Goal: Ask a question: Seek information or help from site administrators or community

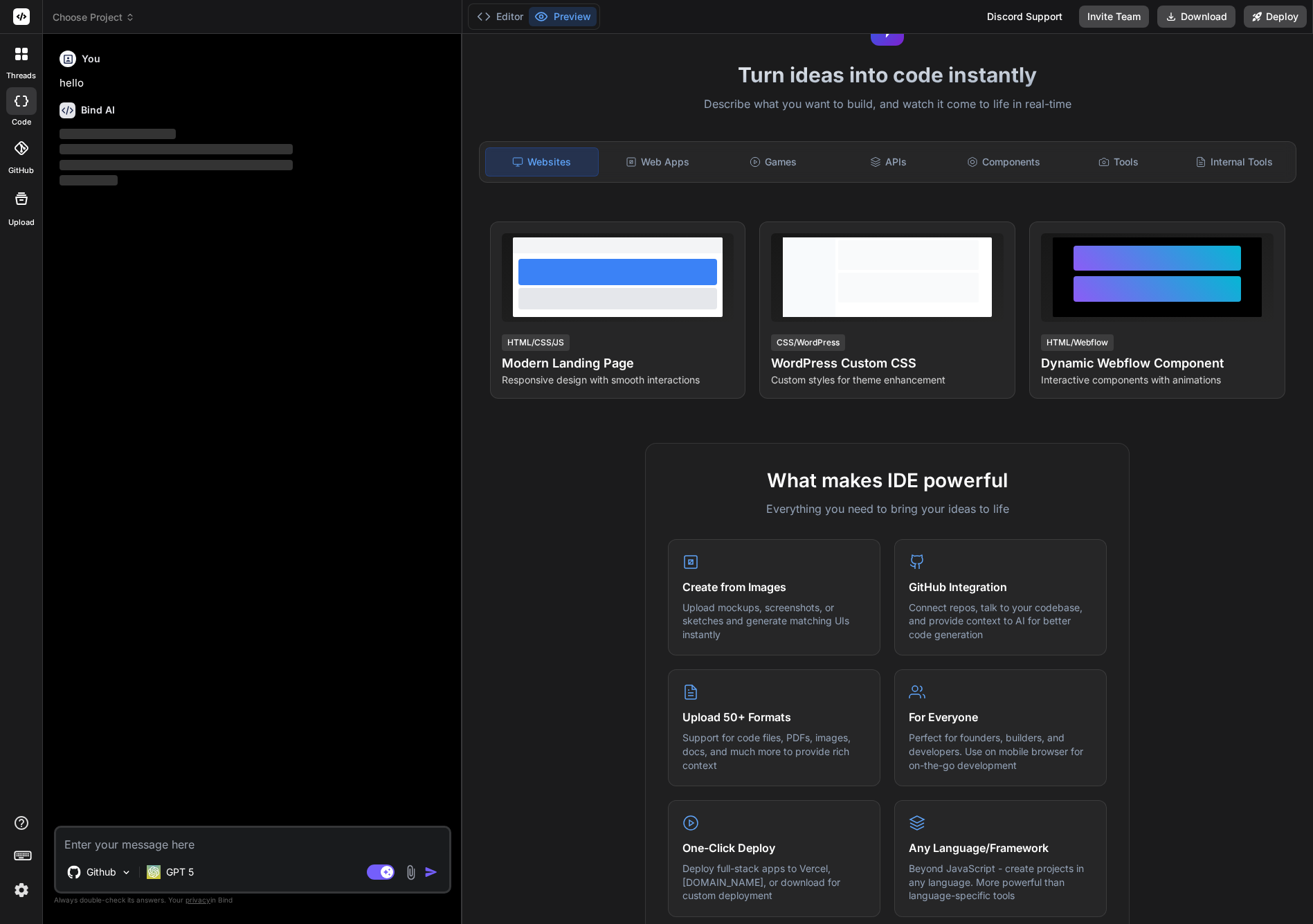
scroll to position [166, 0]
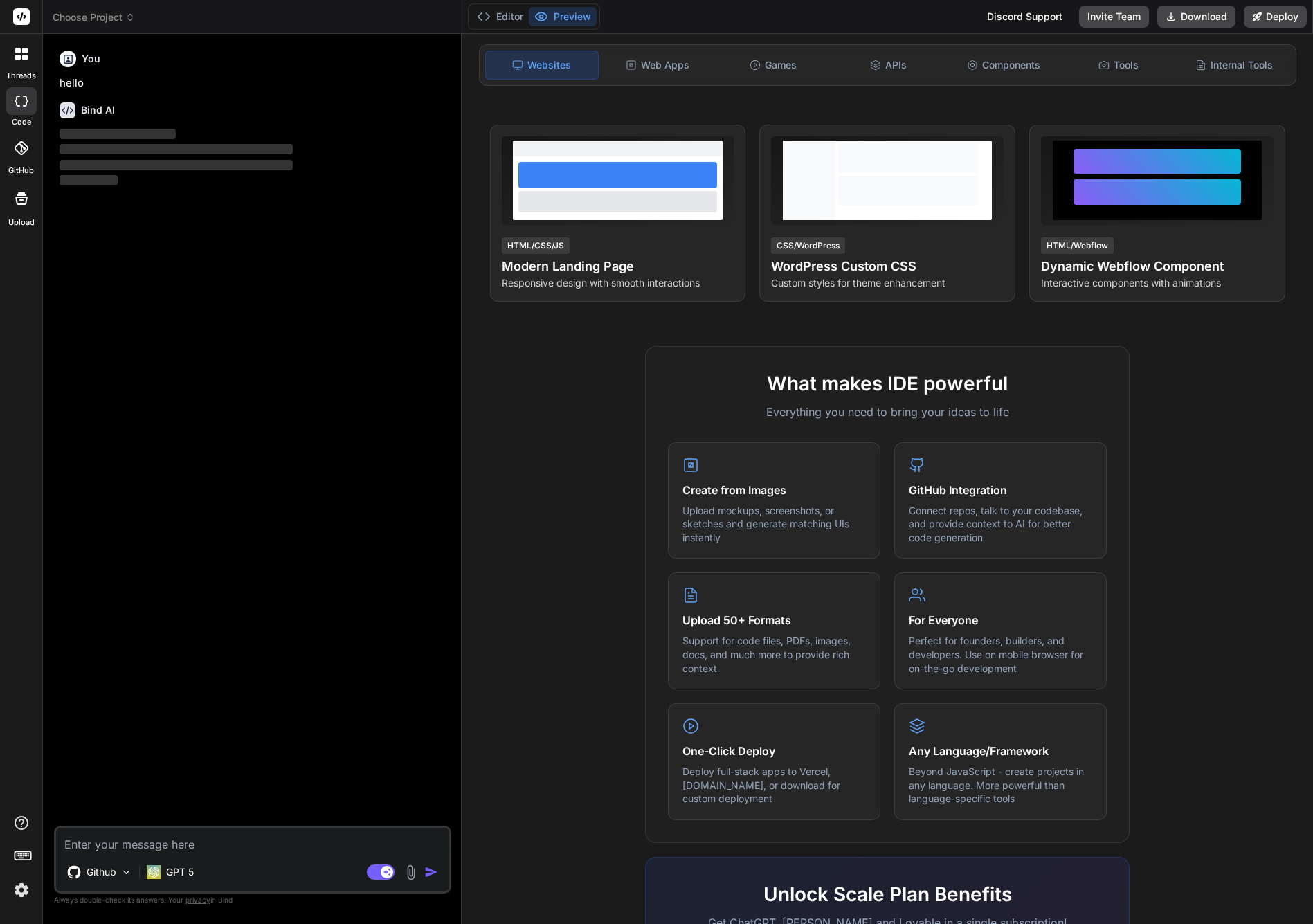
click at [112, 18] on span "Choose Project" at bounding box center [93, 17] width 82 height 14
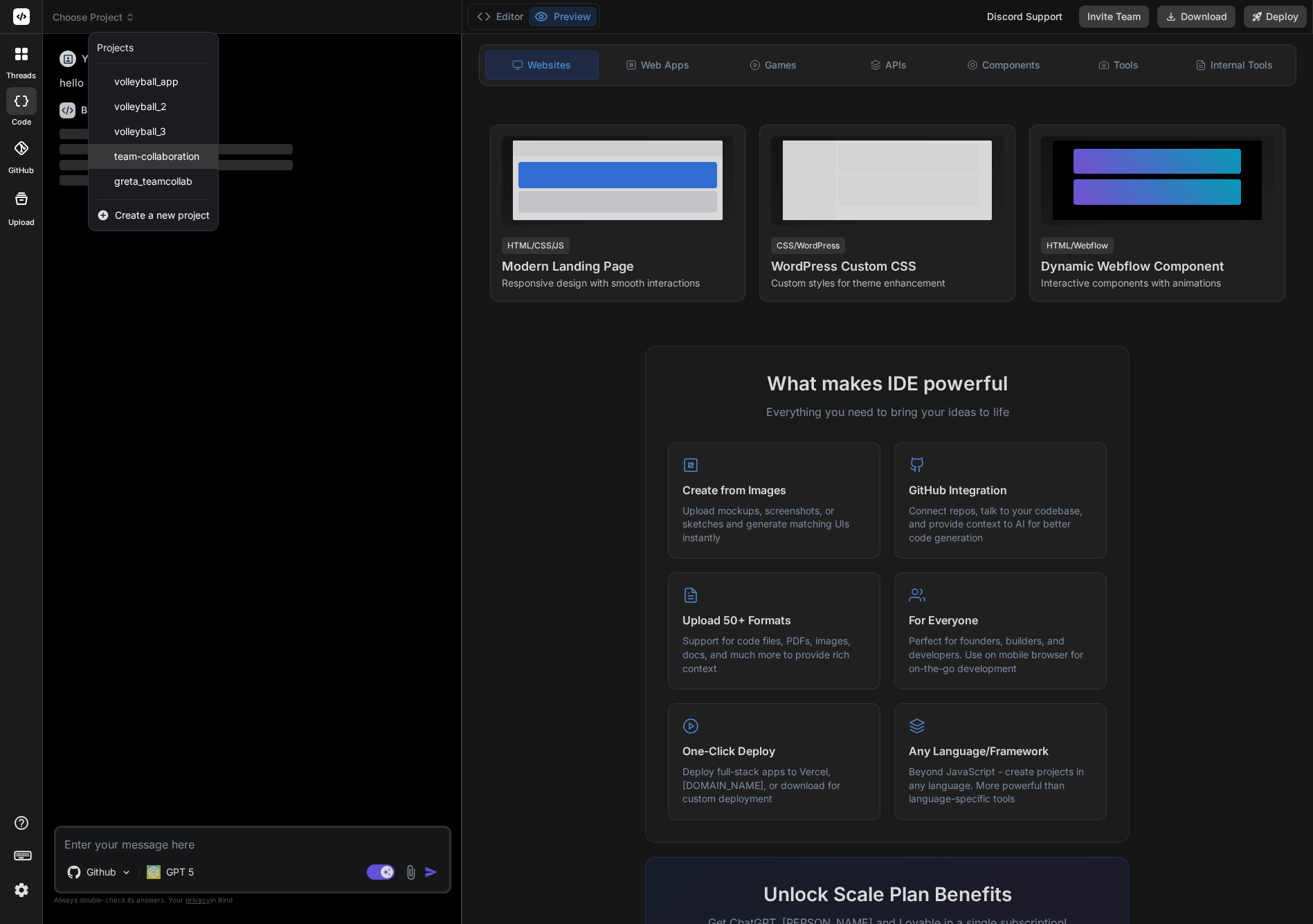
click at [172, 160] on span "team-collaboration" at bounding box center [156, 156] width 85 height 14
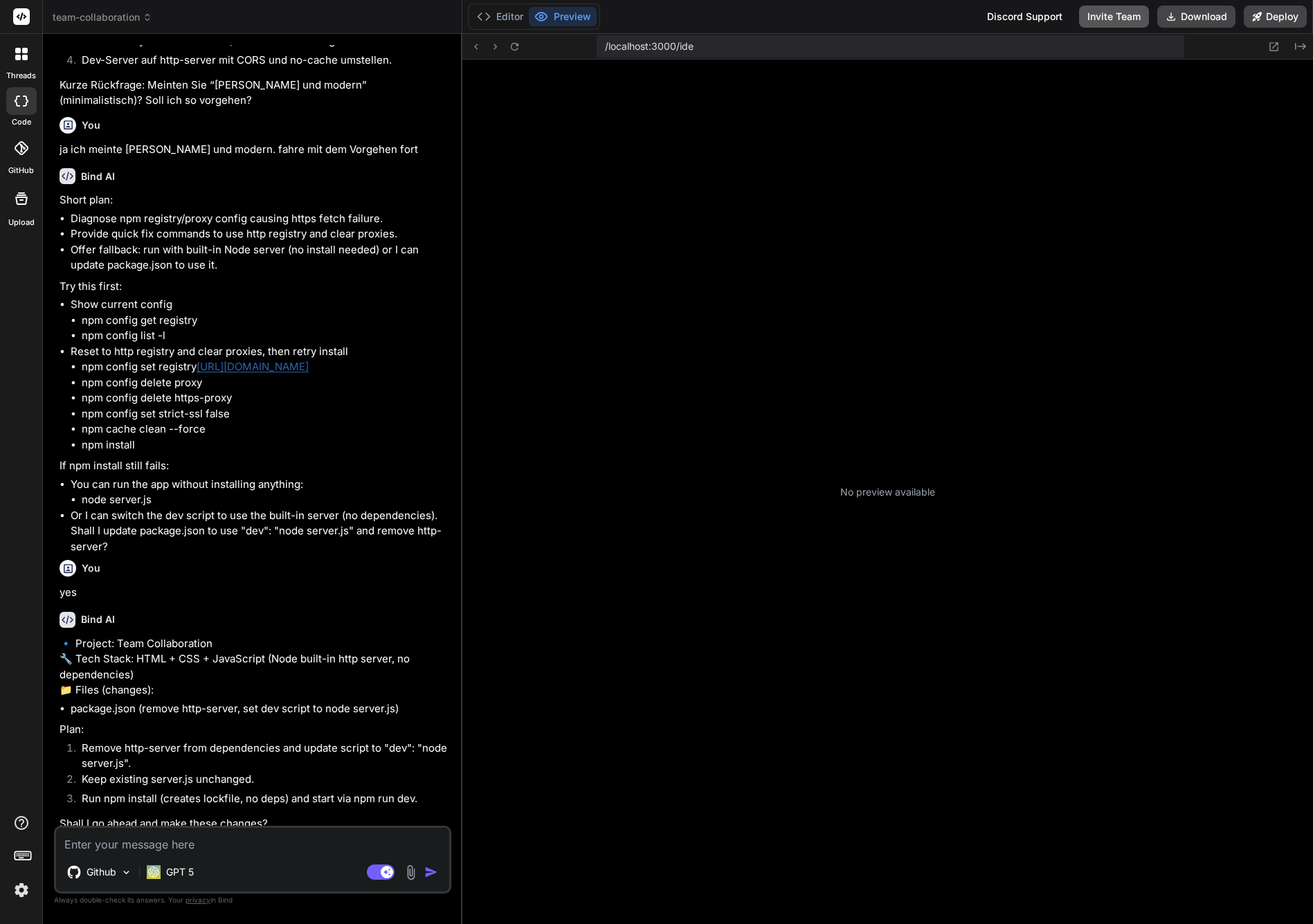
scroll to position [79, 0]
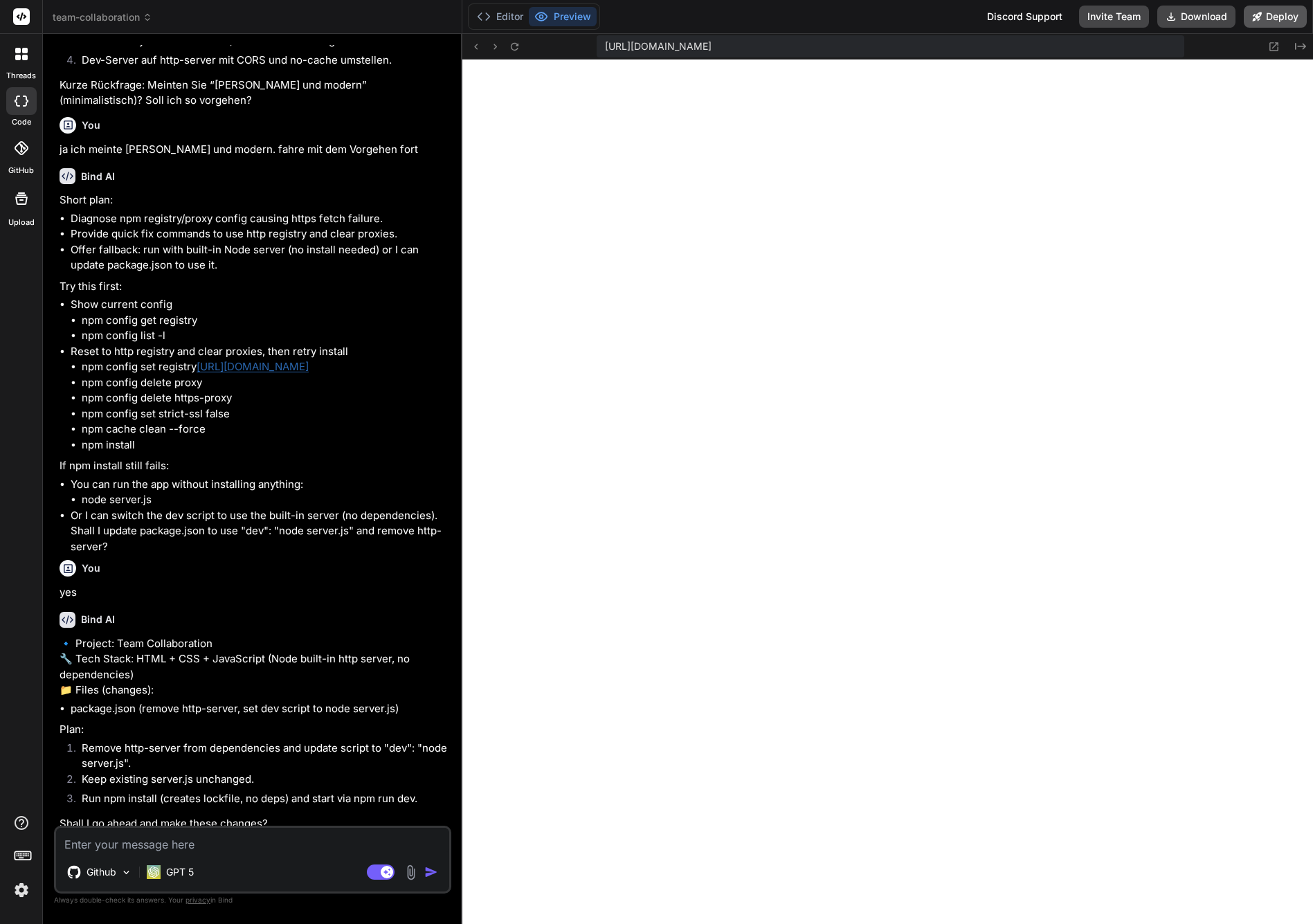
type textarea "x"
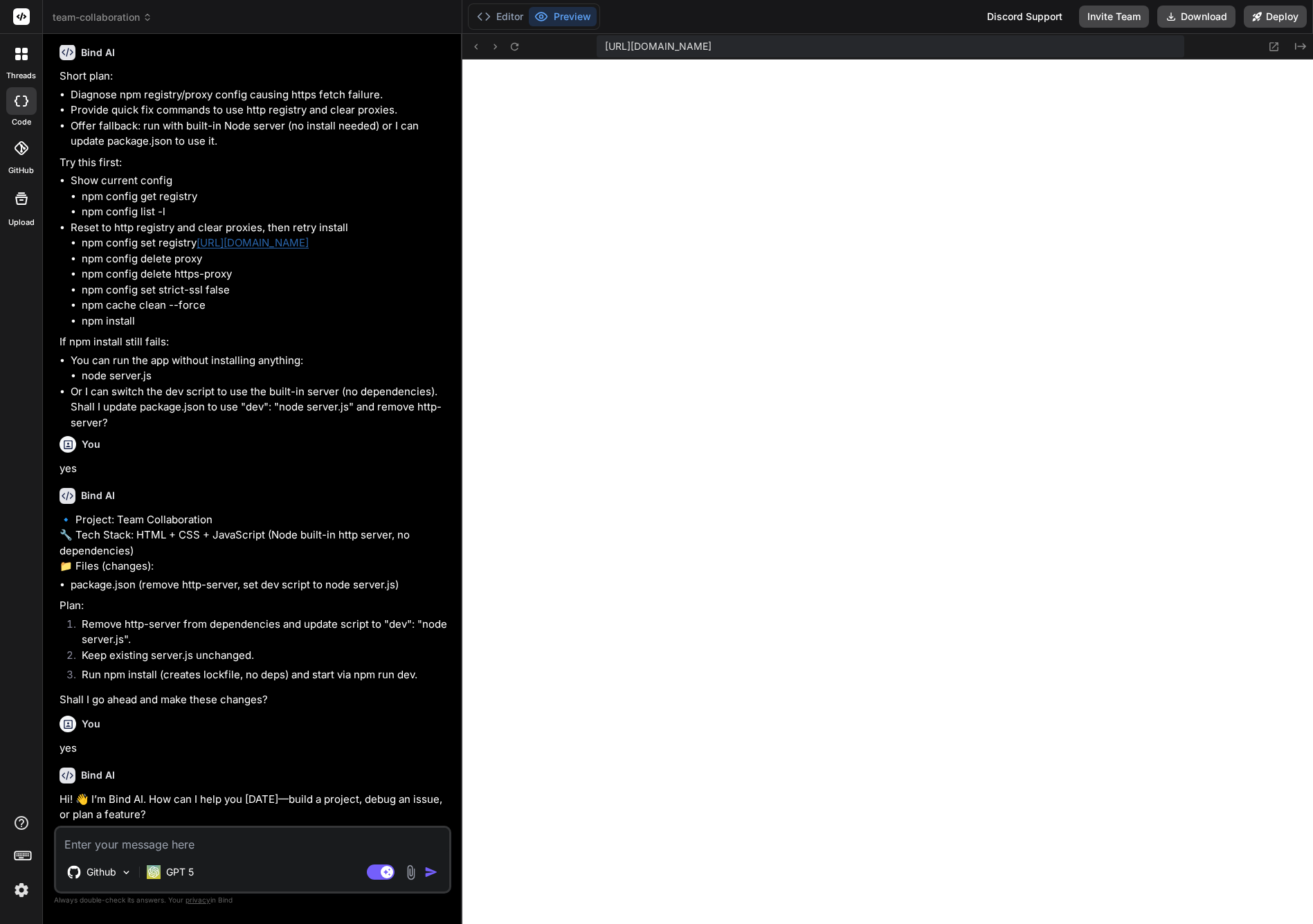
click at [279, 849] on textarea at bounding box center [252, 840] width 393 height 25
type textarea "h"
type textarea "x"
type textarea "ho"
type textarea "x"
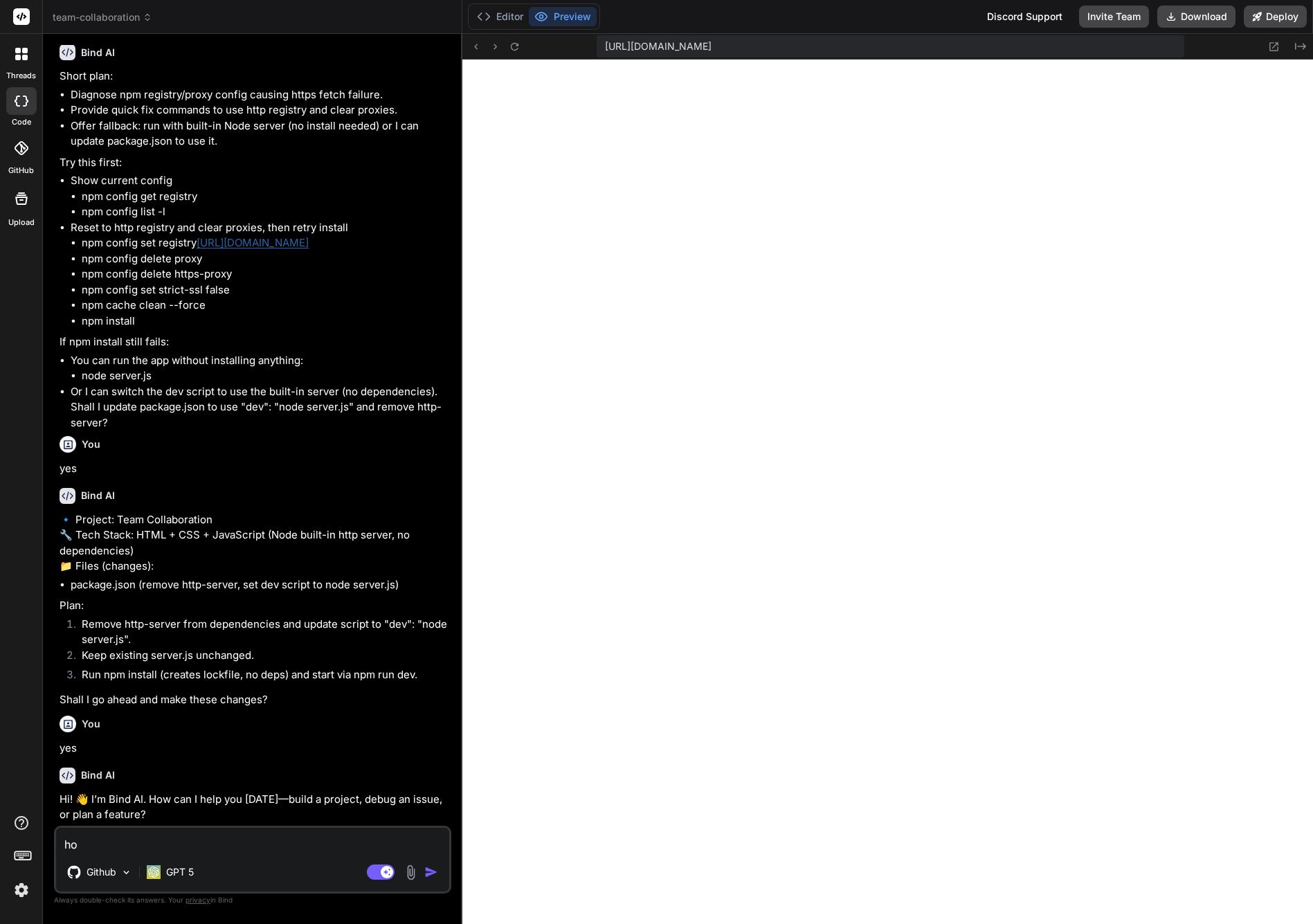
type textarea "how"
type textarea "x"
type textarea "how"
type textarea "x"
type textarea "how c"
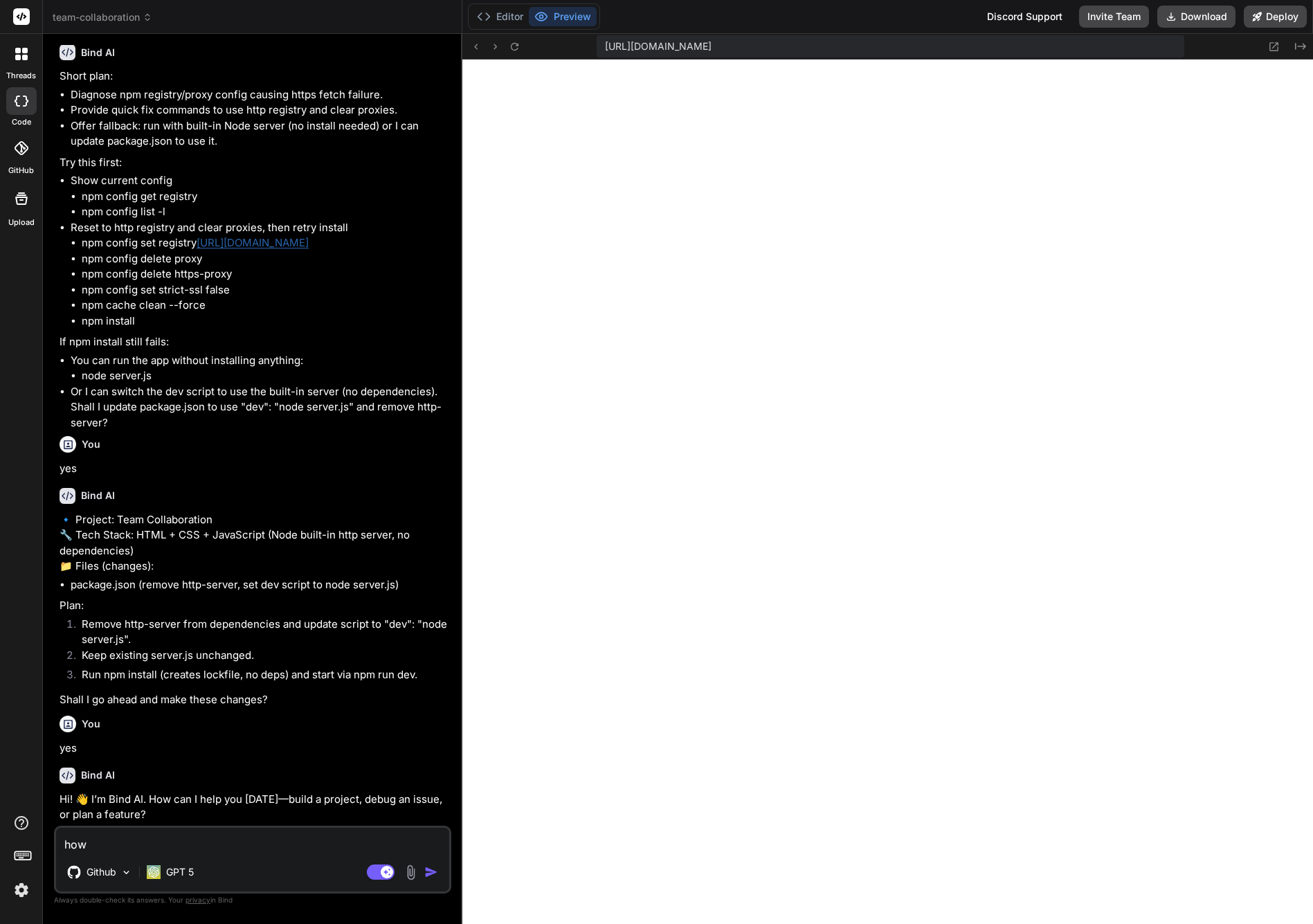
type textarea "x"
type textarea "how ca"
type textarea "x"
type textarea "how can"
type textarea "x"
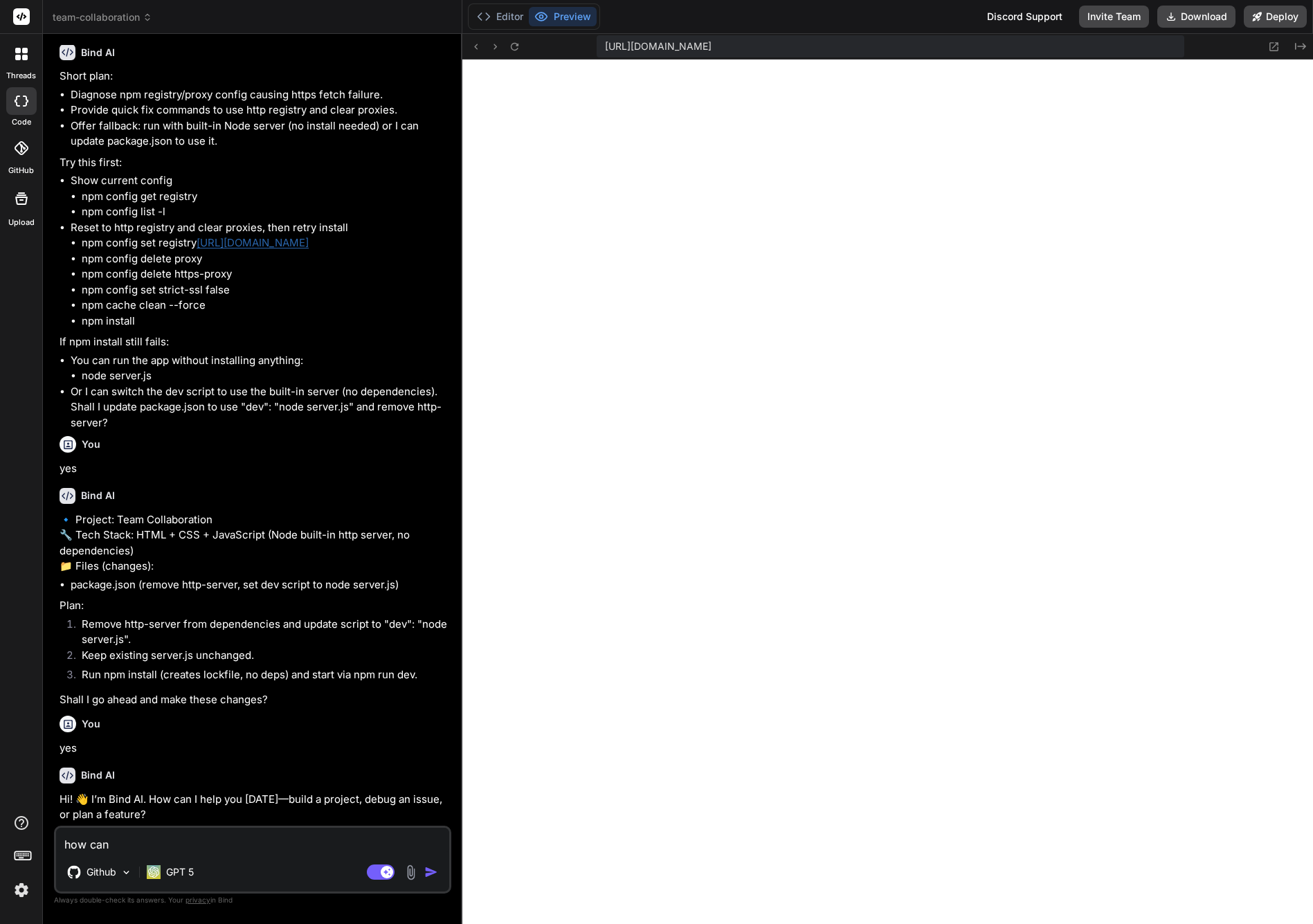
type textarea "how can"
type textarea "x"
type textarea "how can I"
type textarea "x"
type textarea "how can I"
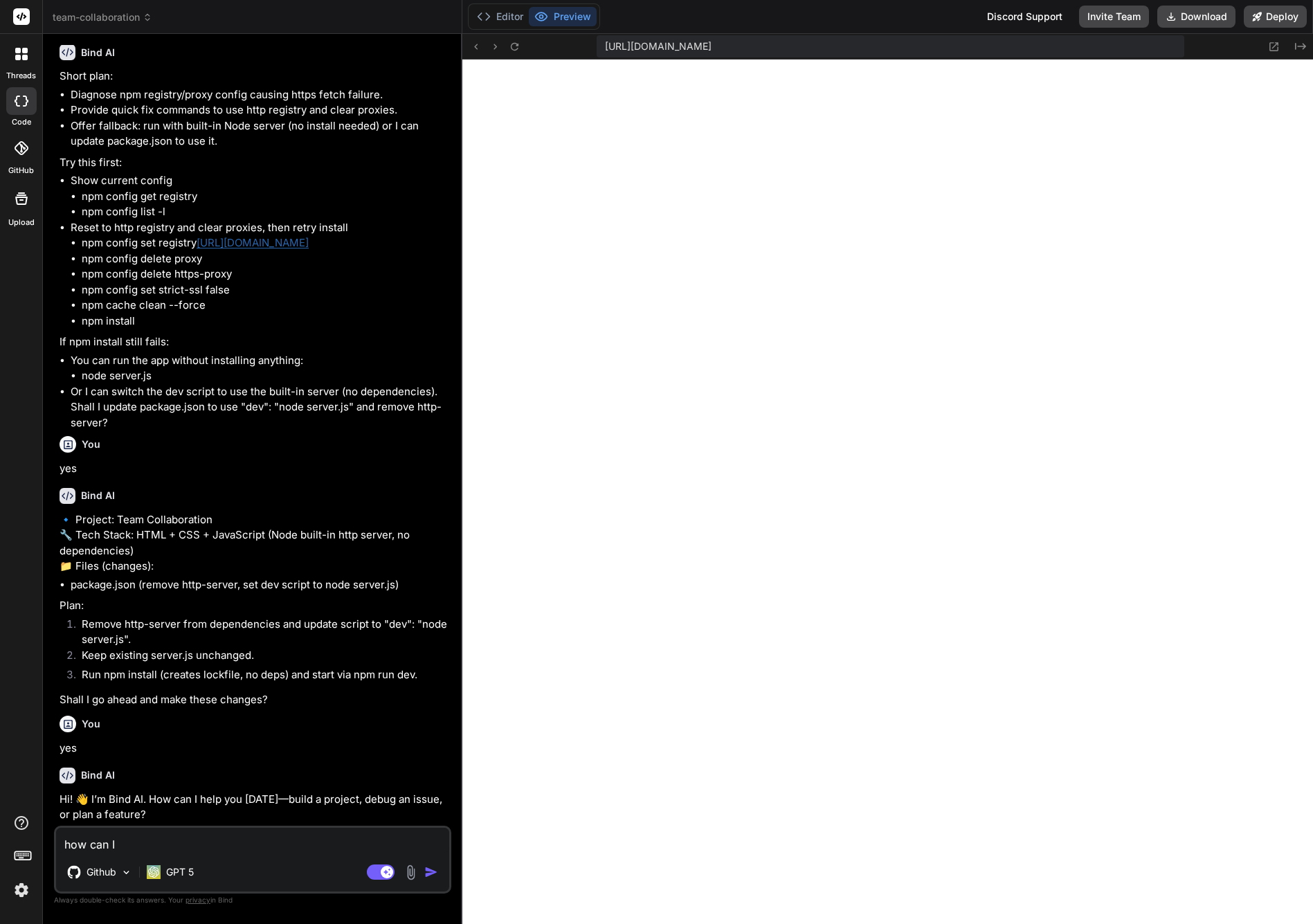
type textarea "x"
type textarea "how can I i"
type textarea "x"
type textarea "how can I in"
type textarea "x"
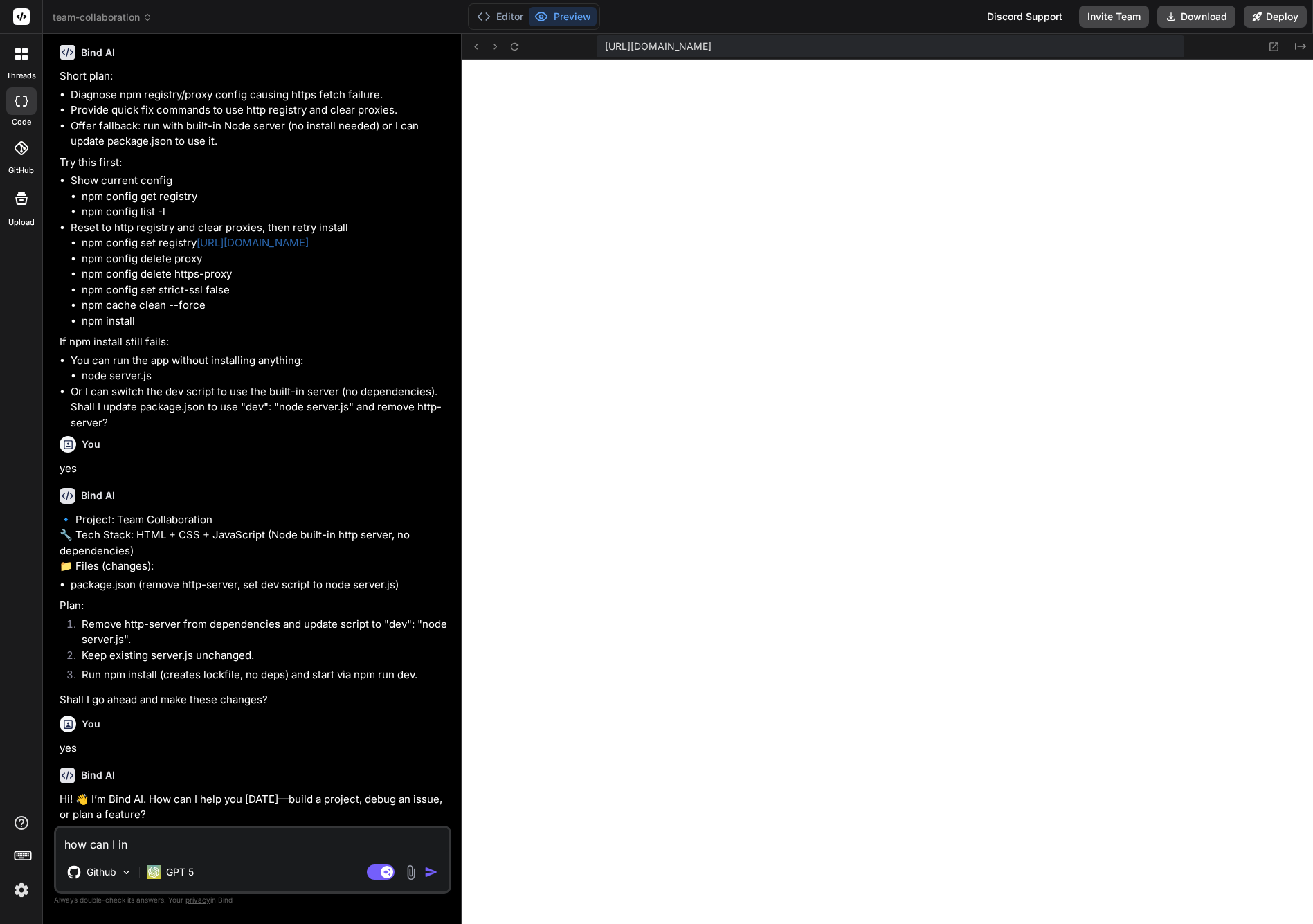
type textarea "how can I int"
type textarea "x"
type textarea "how can I inte"
type textarea "x"
type textarea "how can I integ"
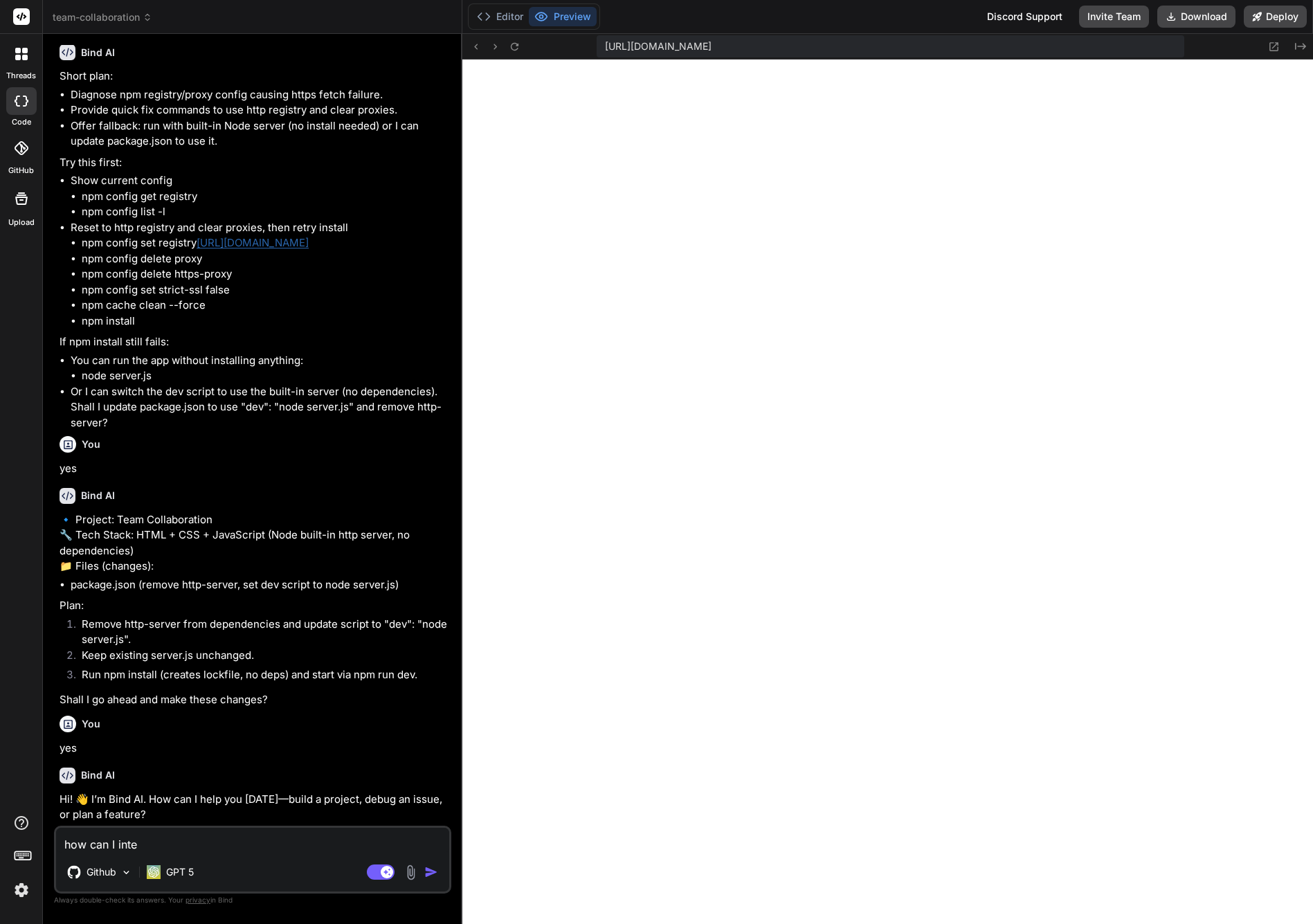
type textarea "x"
type textarea "how can I integr"
type textarea "x"
type textarea "how can I integra"
type textarea "x"
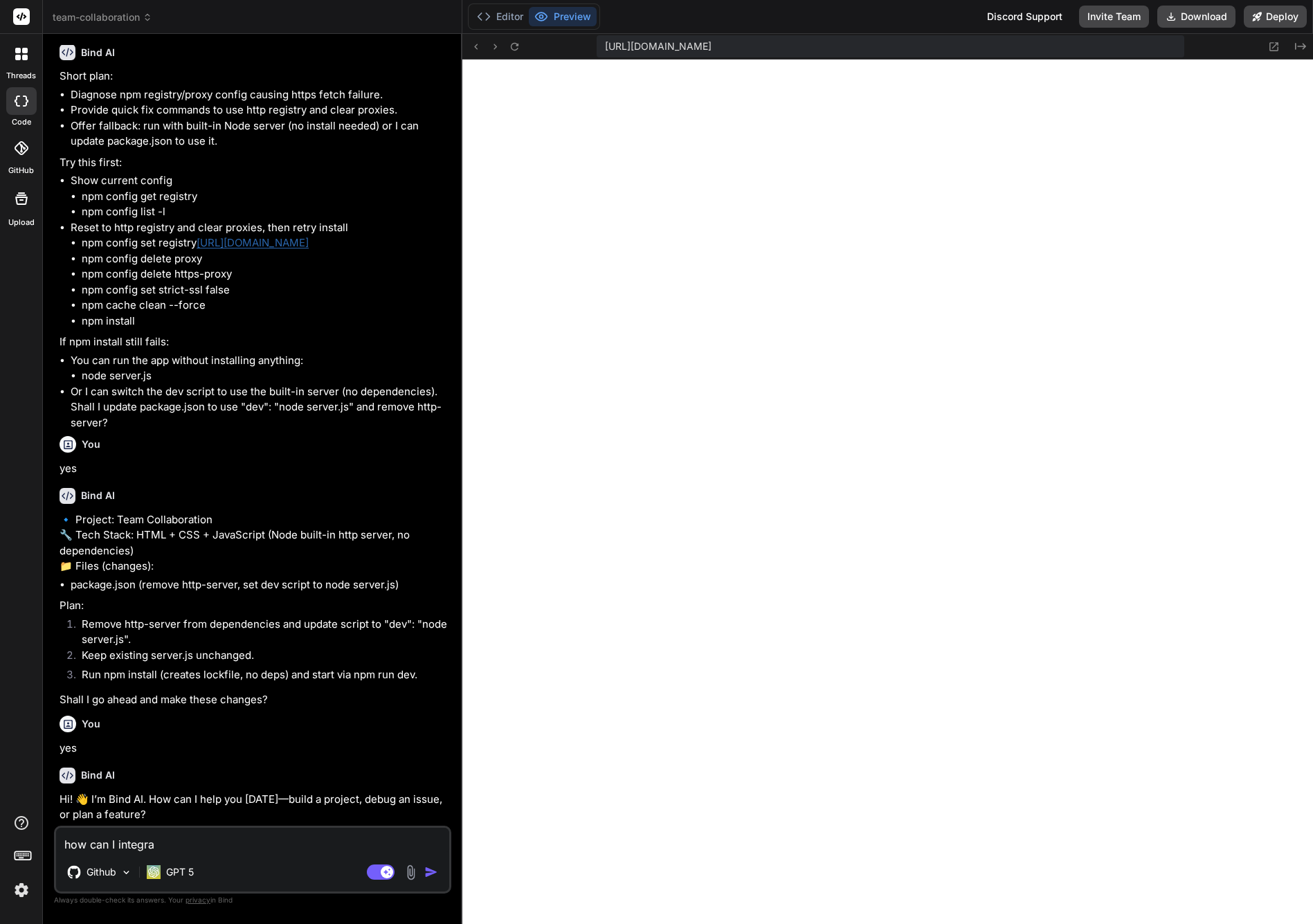
type textarea "how can I integrat"
type textarea "x"
type textarea "how can I integrate"
type textarea "x"
type textarea "how can I integrate"
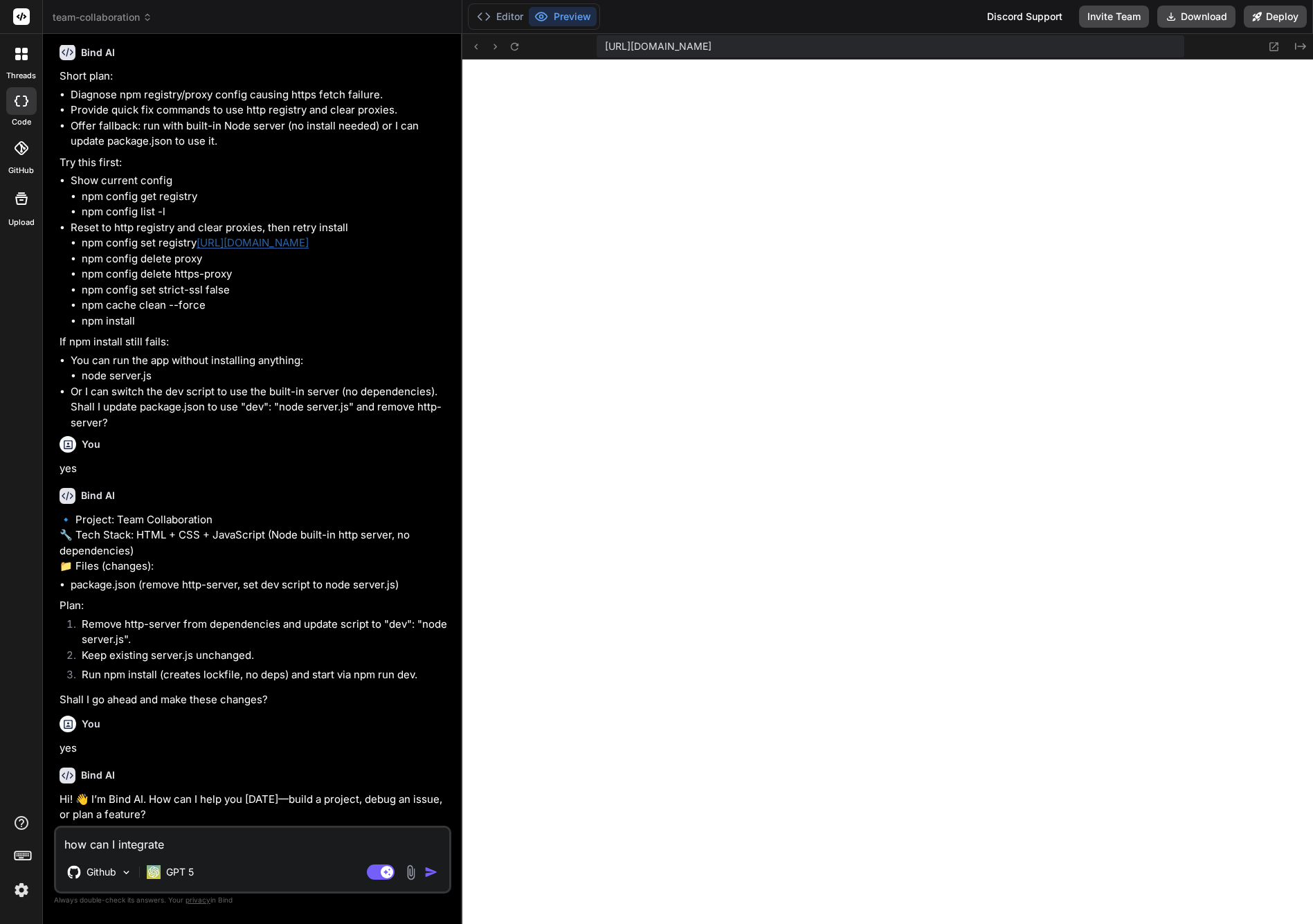
type textarea "x"
type textarea "how can I integrate a"
type textarea "x"
type textarea "how can I integrate a"
type textarea "x"
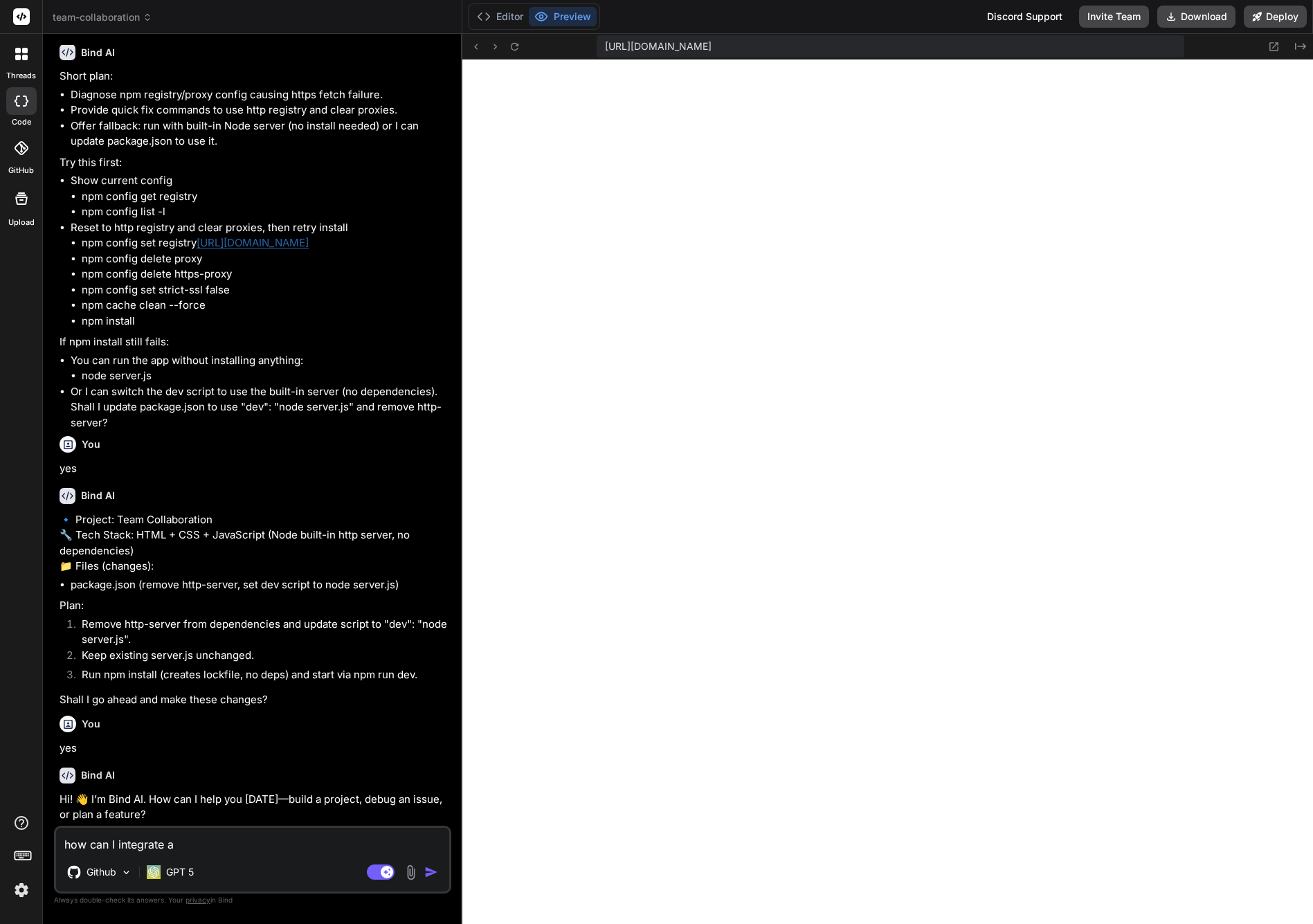
type textarea "how can I integrate a d"
type textarea "x"
type textarea "how can I integrate a da"
type textarea "x"
type textarea "how can I integrate a dat"
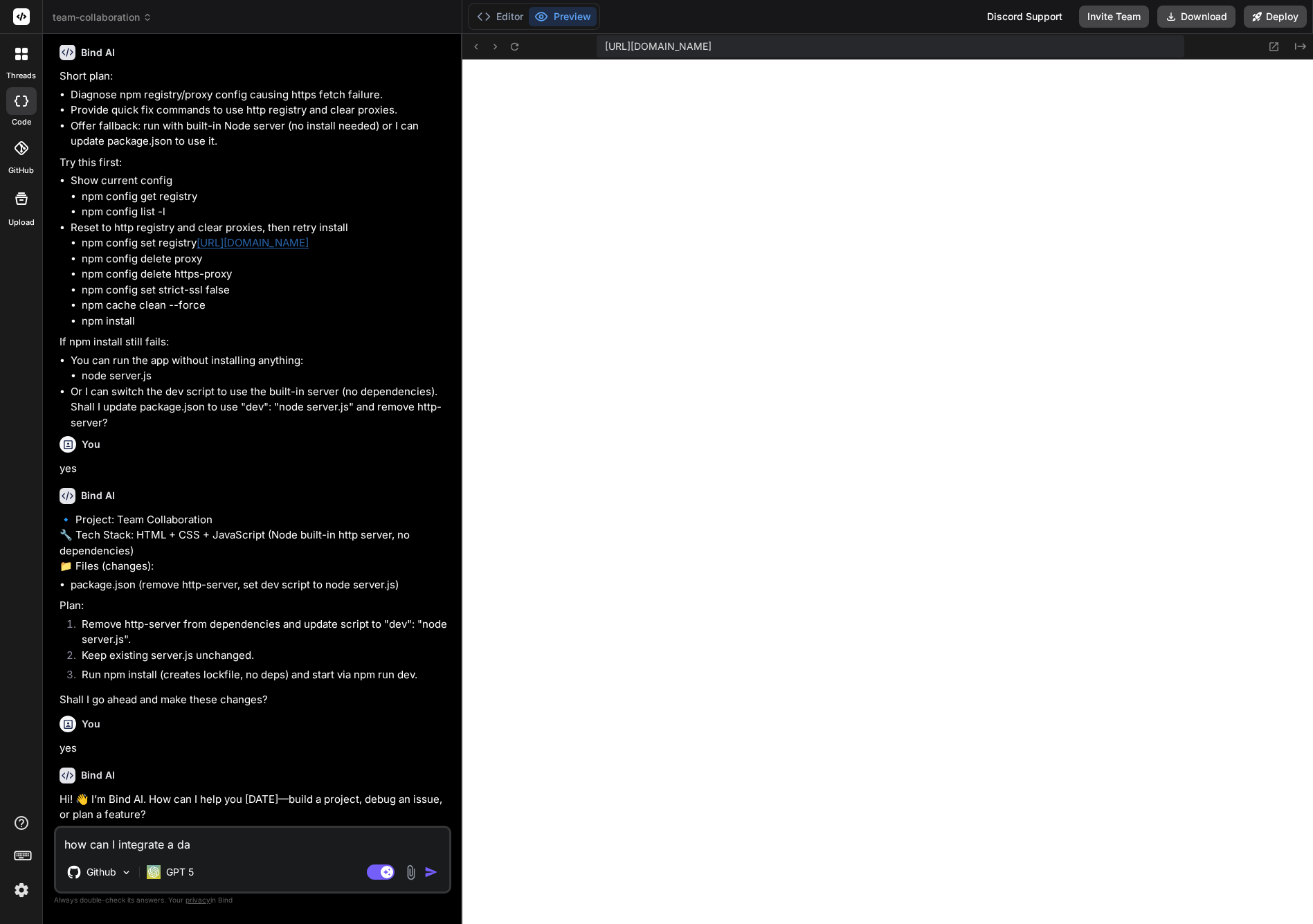
type textarea "x"
type textarea "how can I integrate a data"
type textarea "x"
type textarea "how can I integrate a datab"
type textarea "x"
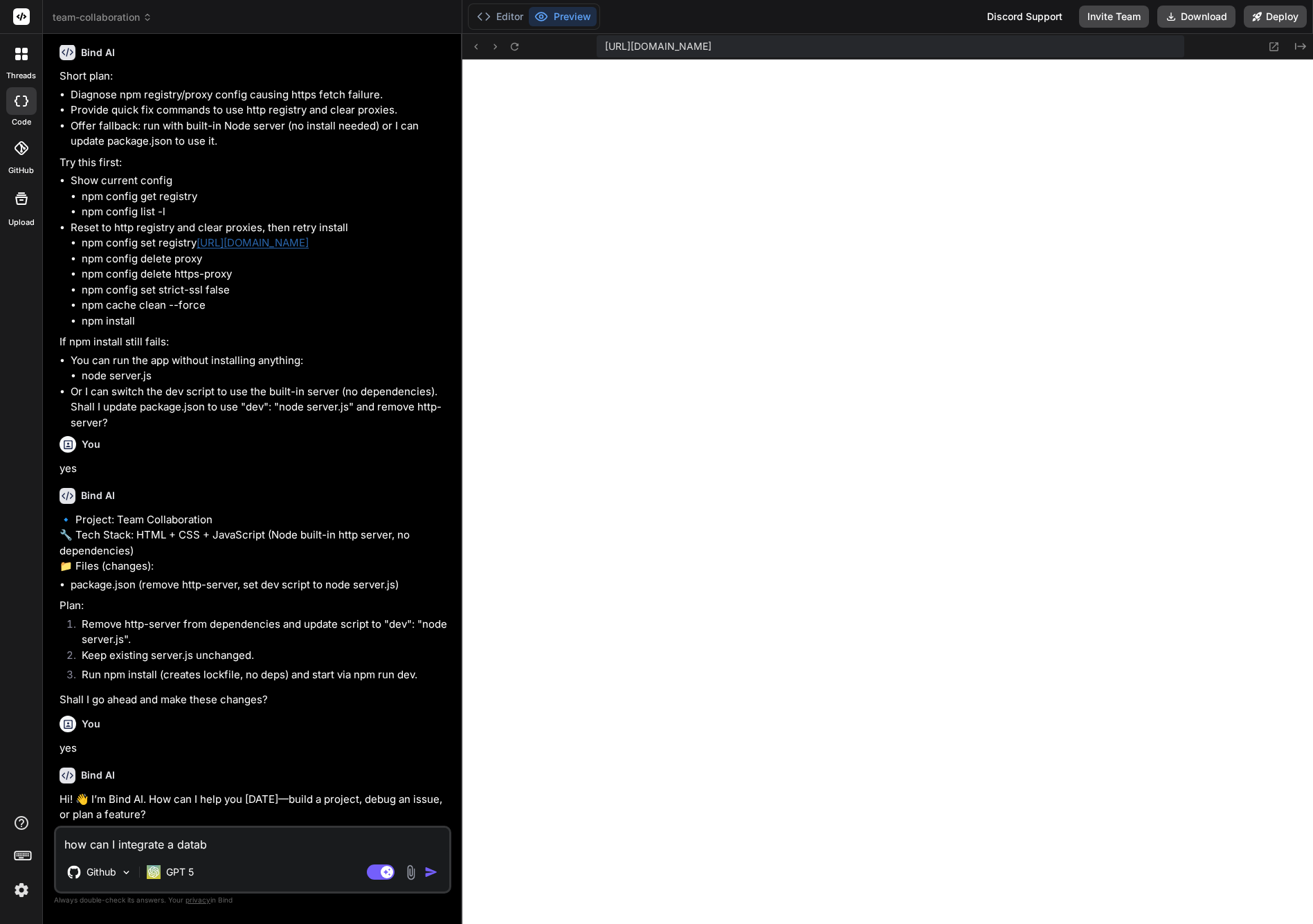
type textarea "how can I integrate a databa"
type textarea "x"
type textarea "how can I integrate a databas"
type textarea "x"
type textarea "how can I integrate a database"
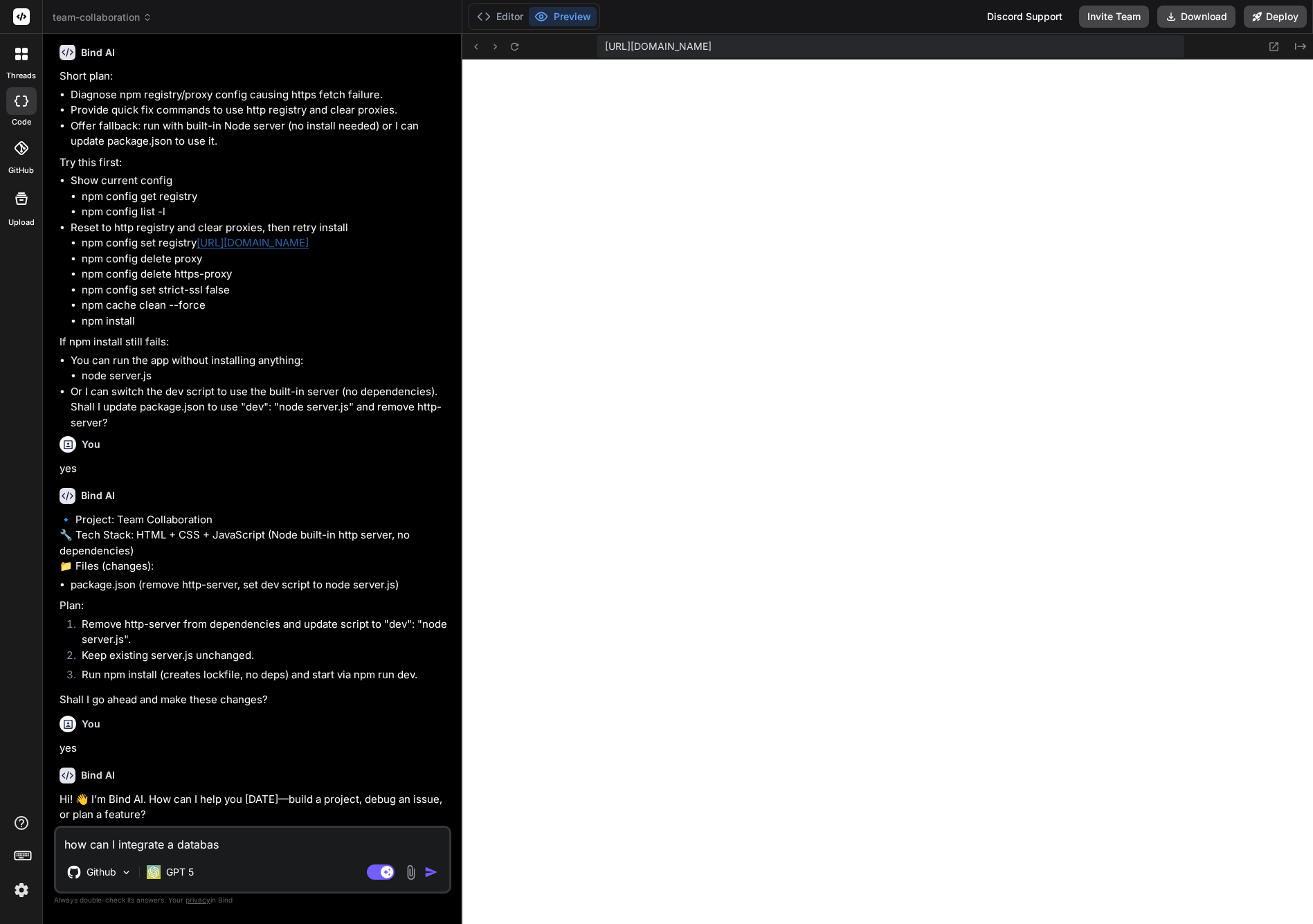
type textarea "x"
type textarea "how can I integrate a database"
type textarea "x"
type textarea "how can I integrate a database ?"
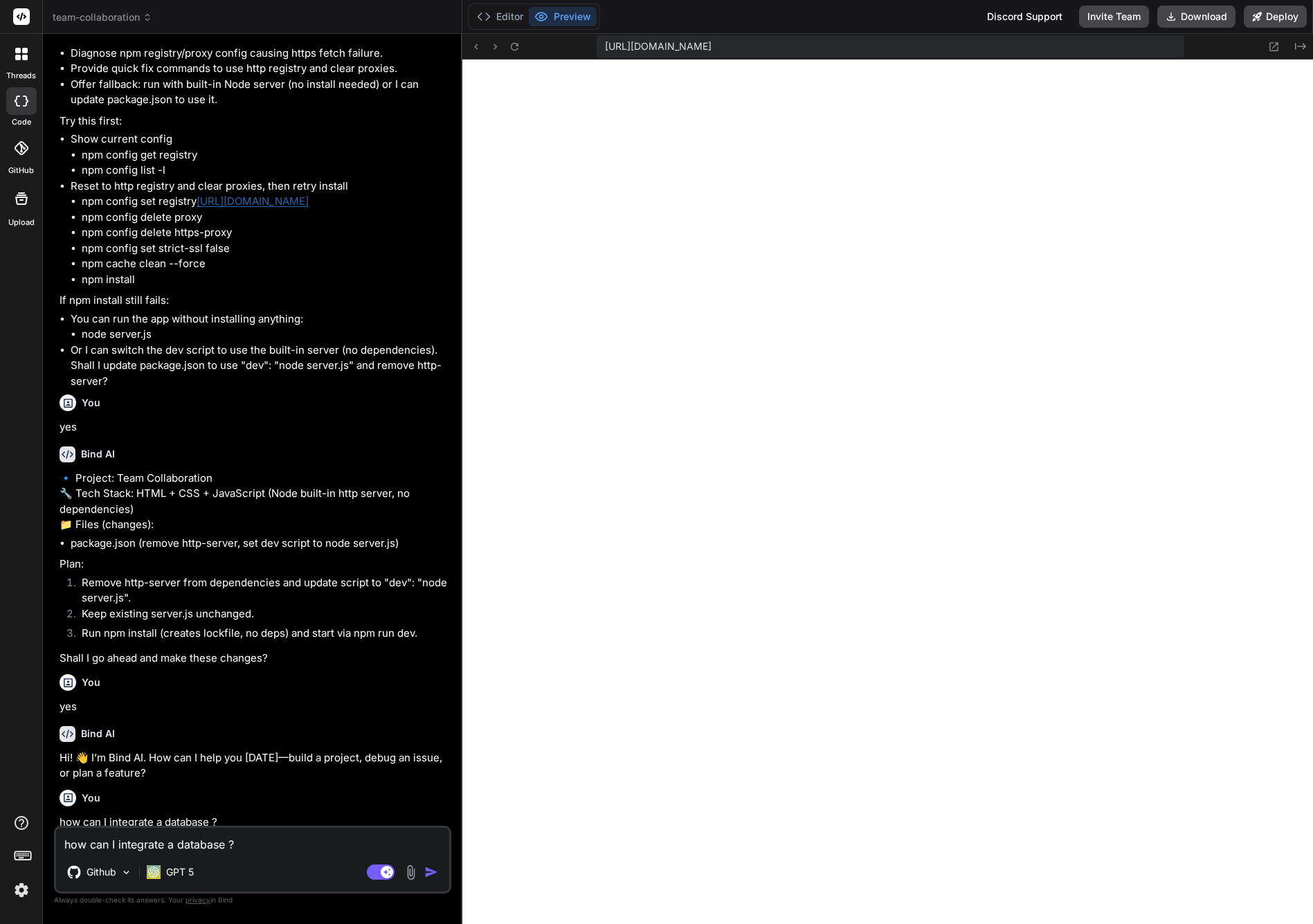
type textarea "x"
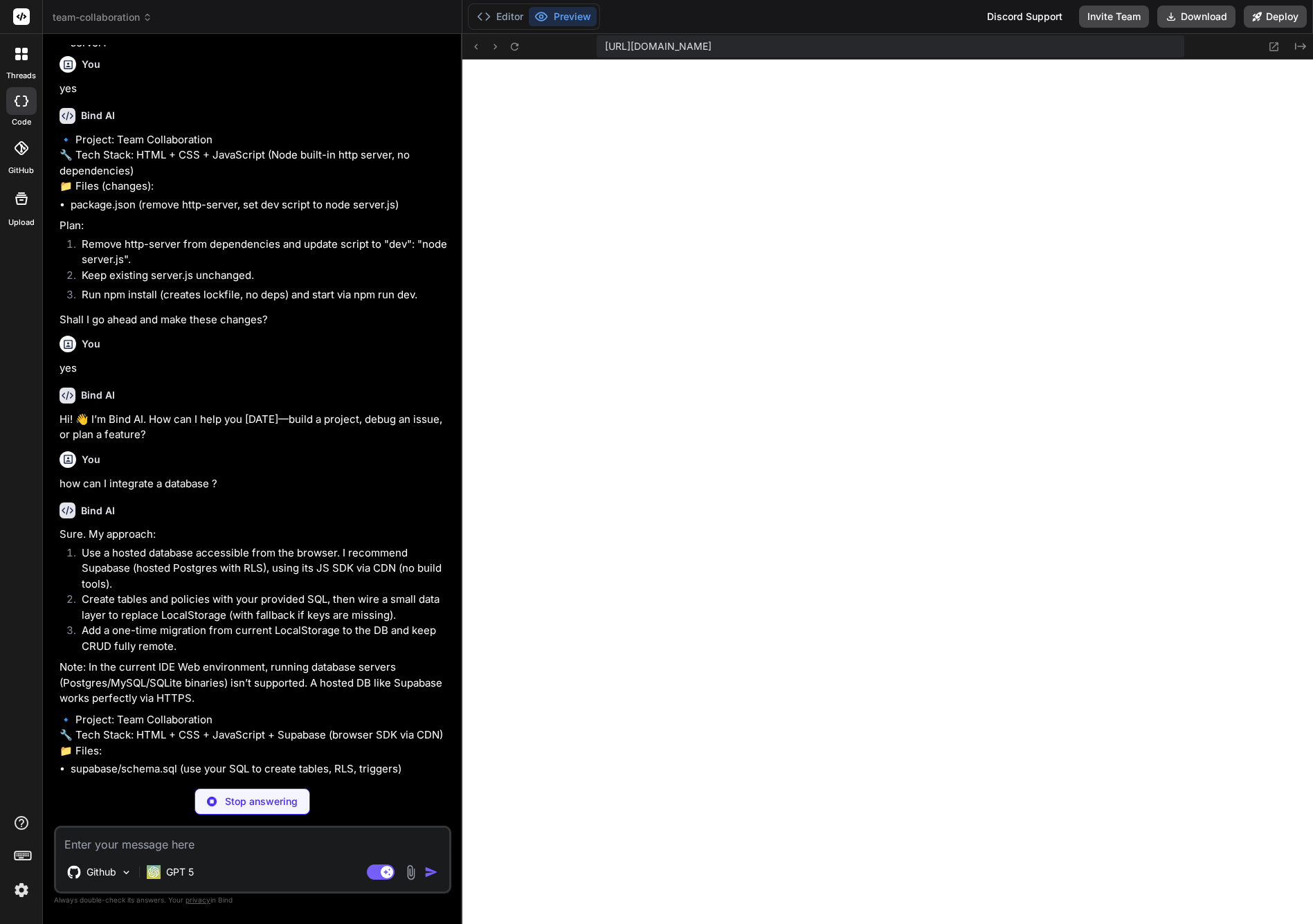
scroll to position [1153, 0]
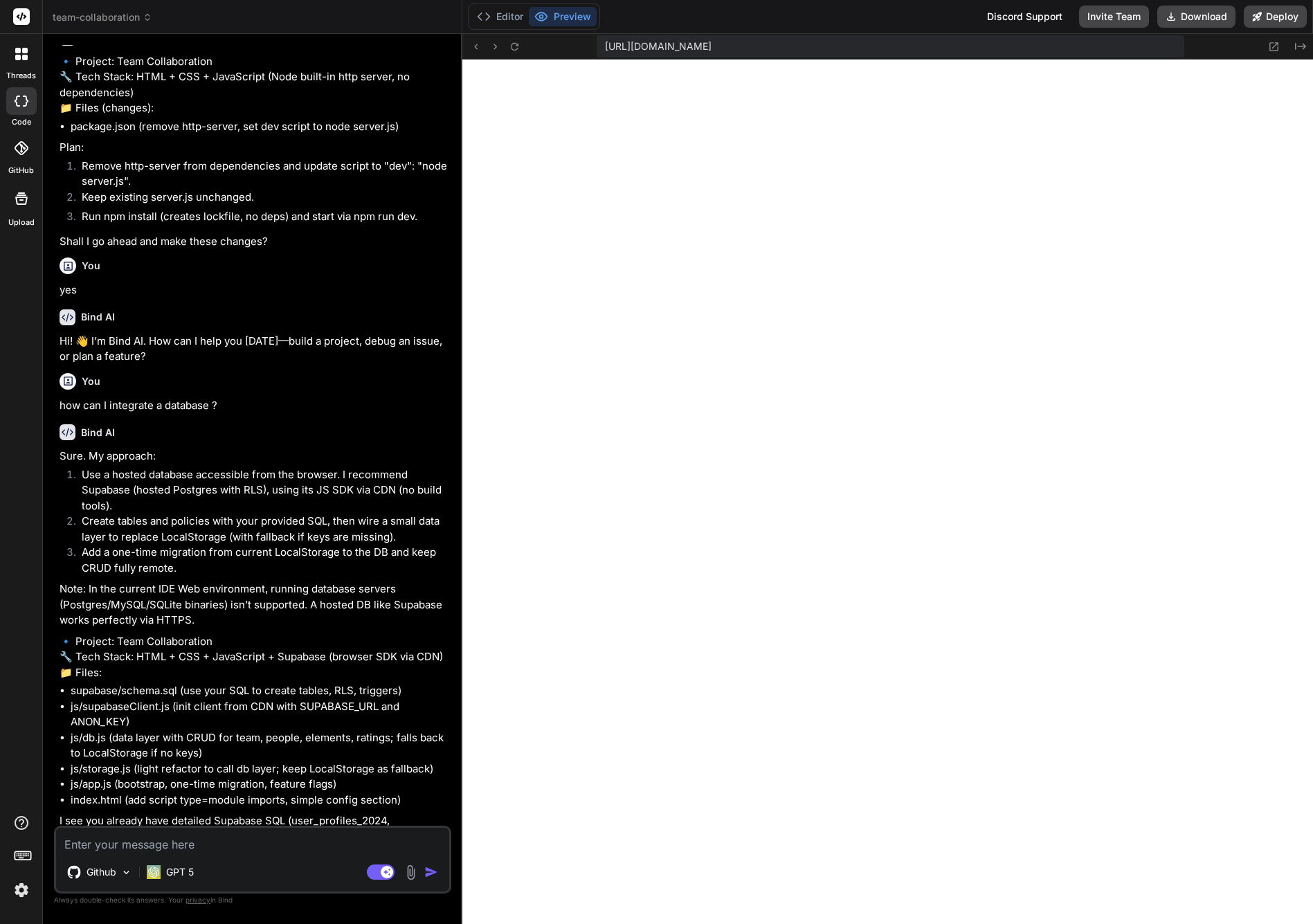
type textarea "x"
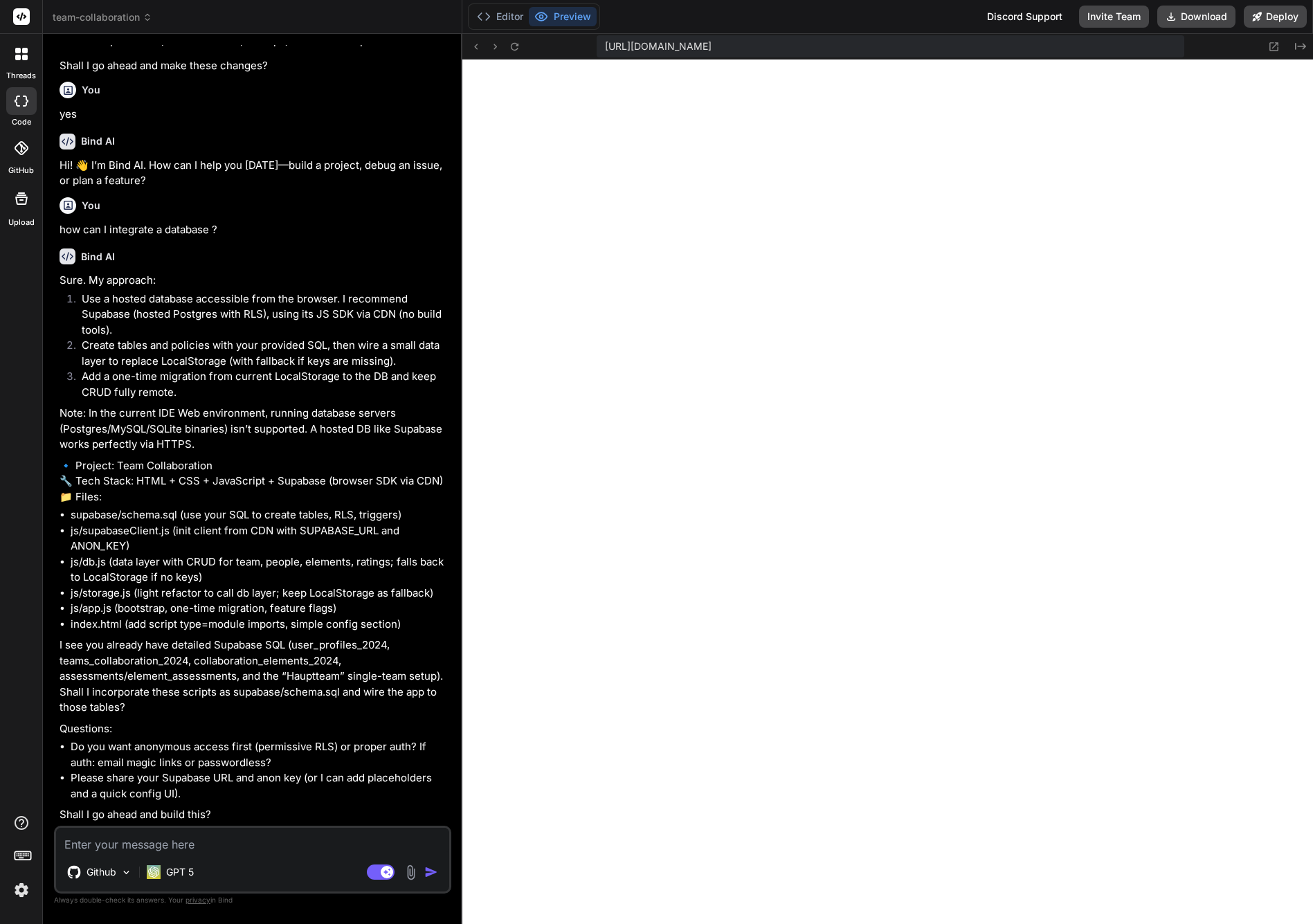
scroll to position [1389, 0]
click at [232, 801] on li "Please share your Supabase URL and anon key (or I can add placeholders and a qu…" at bounding box center [259, 786] width 378 height 31
click at [262, 841] on textarea at bounding box center [252, 840] width 393 height 25
type textarea "I"
type textarea "x"
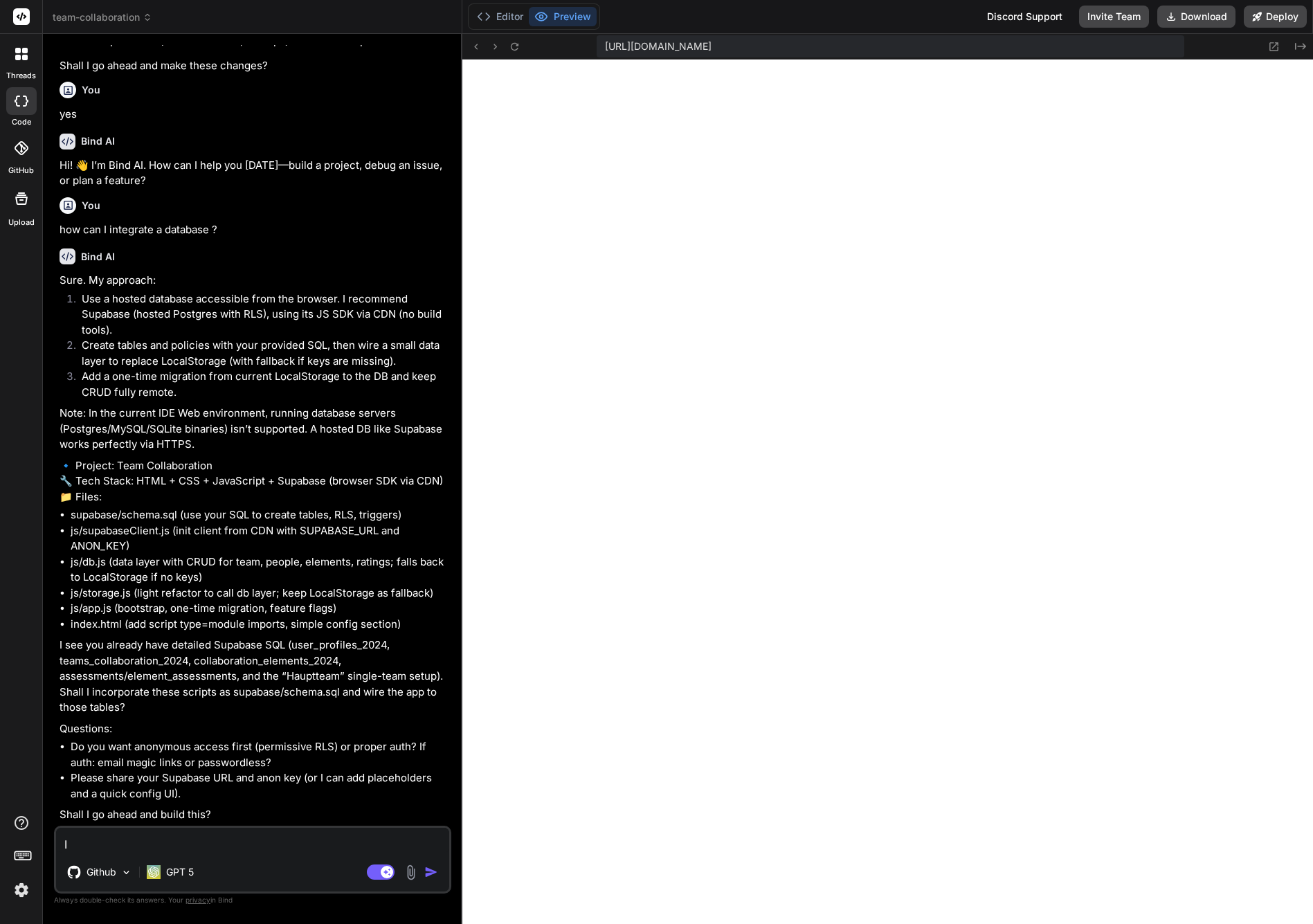
type textarea "In"
type textarea "x"
type textarea "Int"
type textarea "x"
type textarea "Inte"
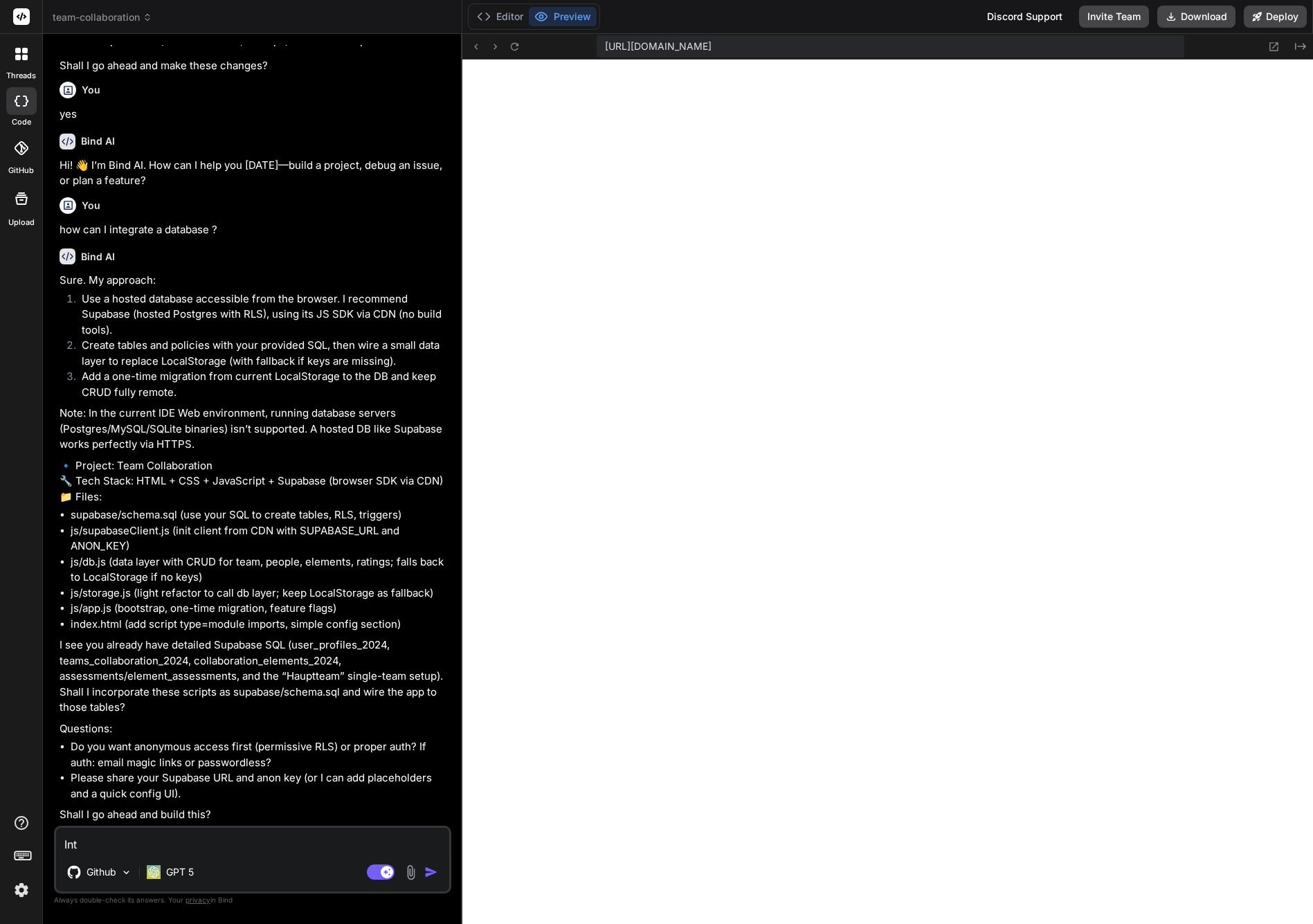
type textarea "x"
type textarea "Integ"
type textarea "x"
type textarea "Integr"
type textarea "x"
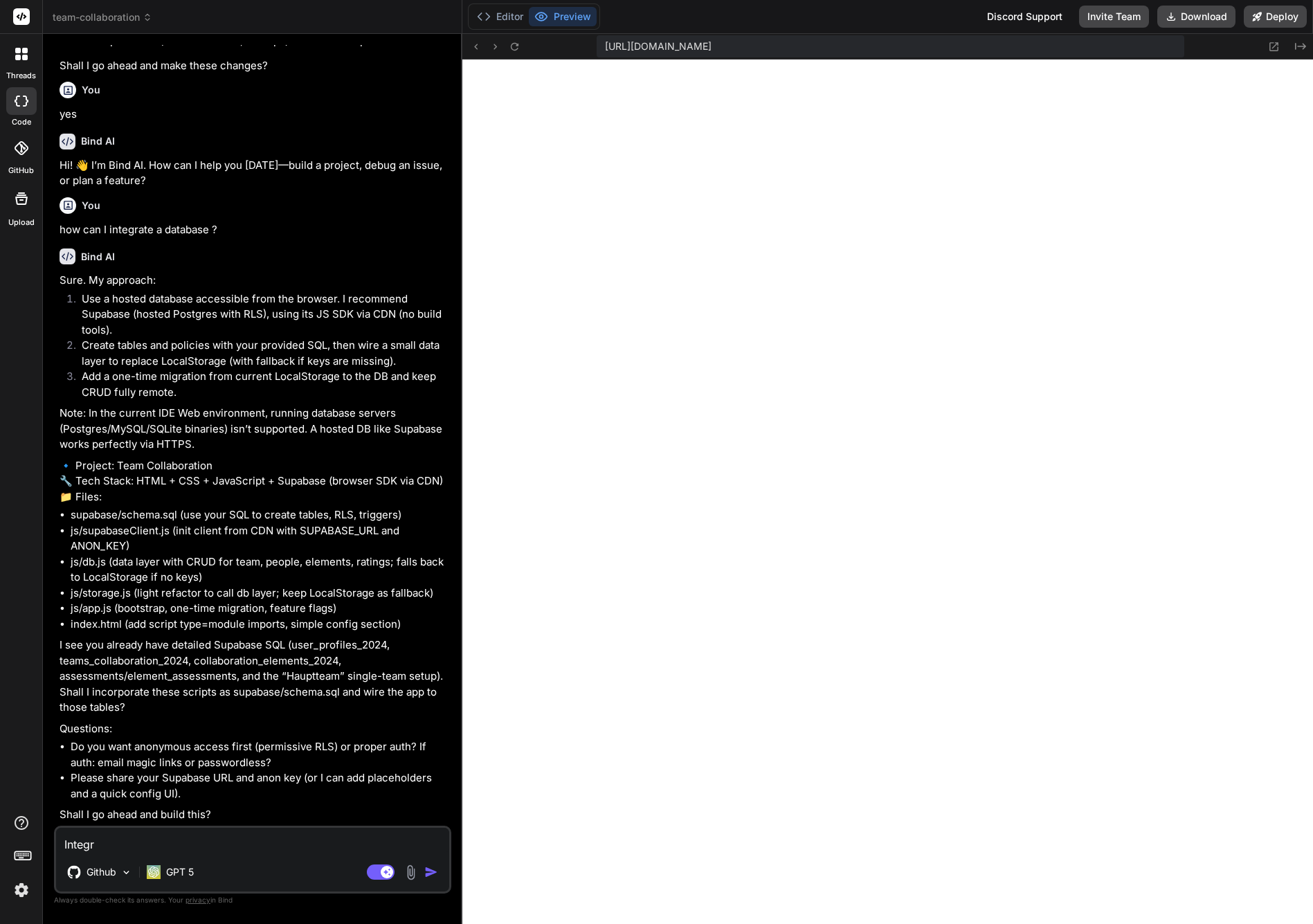
type textarea "Integra"
type textarea "x"
type textarea "Integrat"
type textarea "x"
type textarea "Integrate"
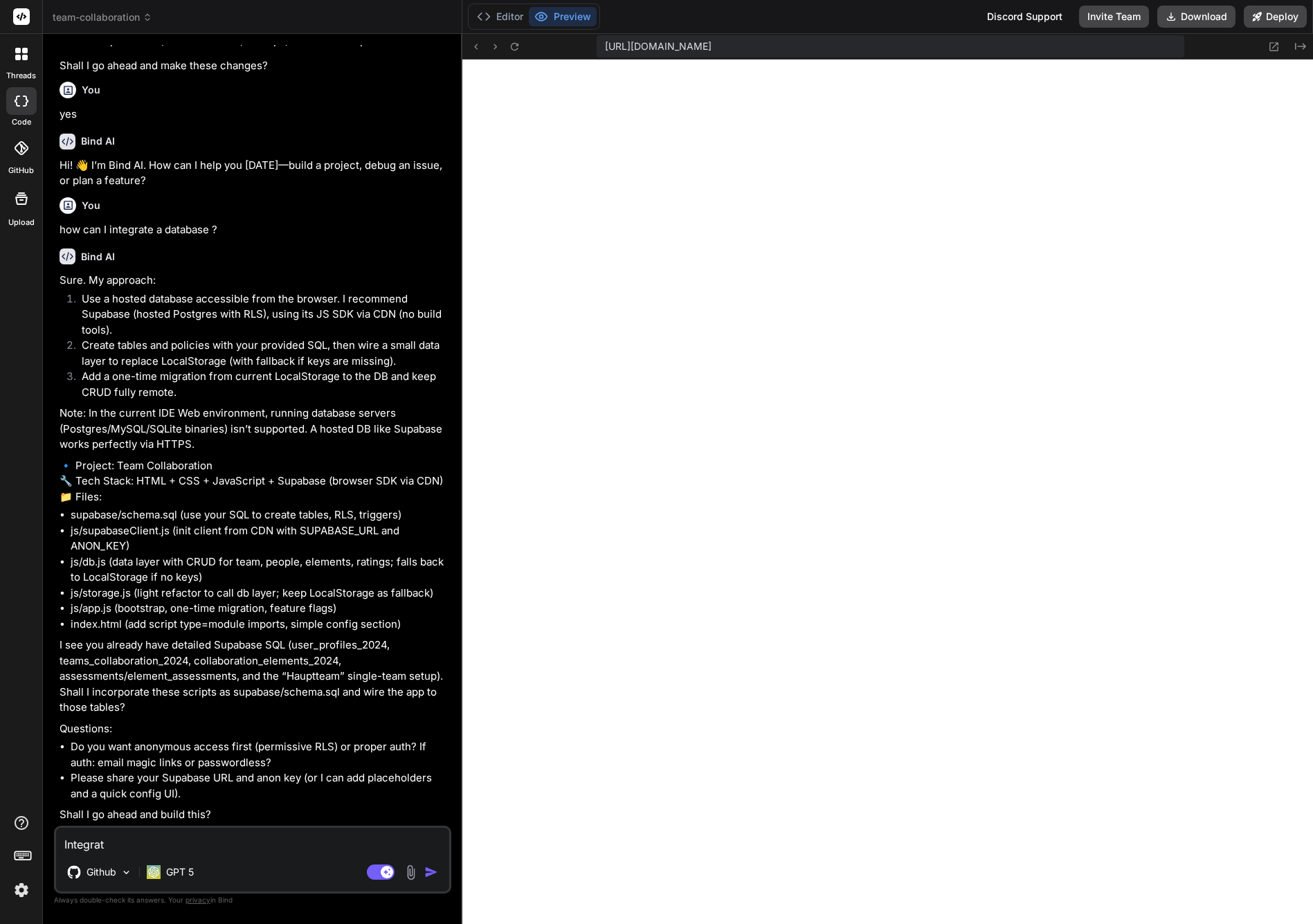
type textarea "x"
type textarea "Integrate"
type textarea "x"
type textarea "Integrate t"
type textarea "x"
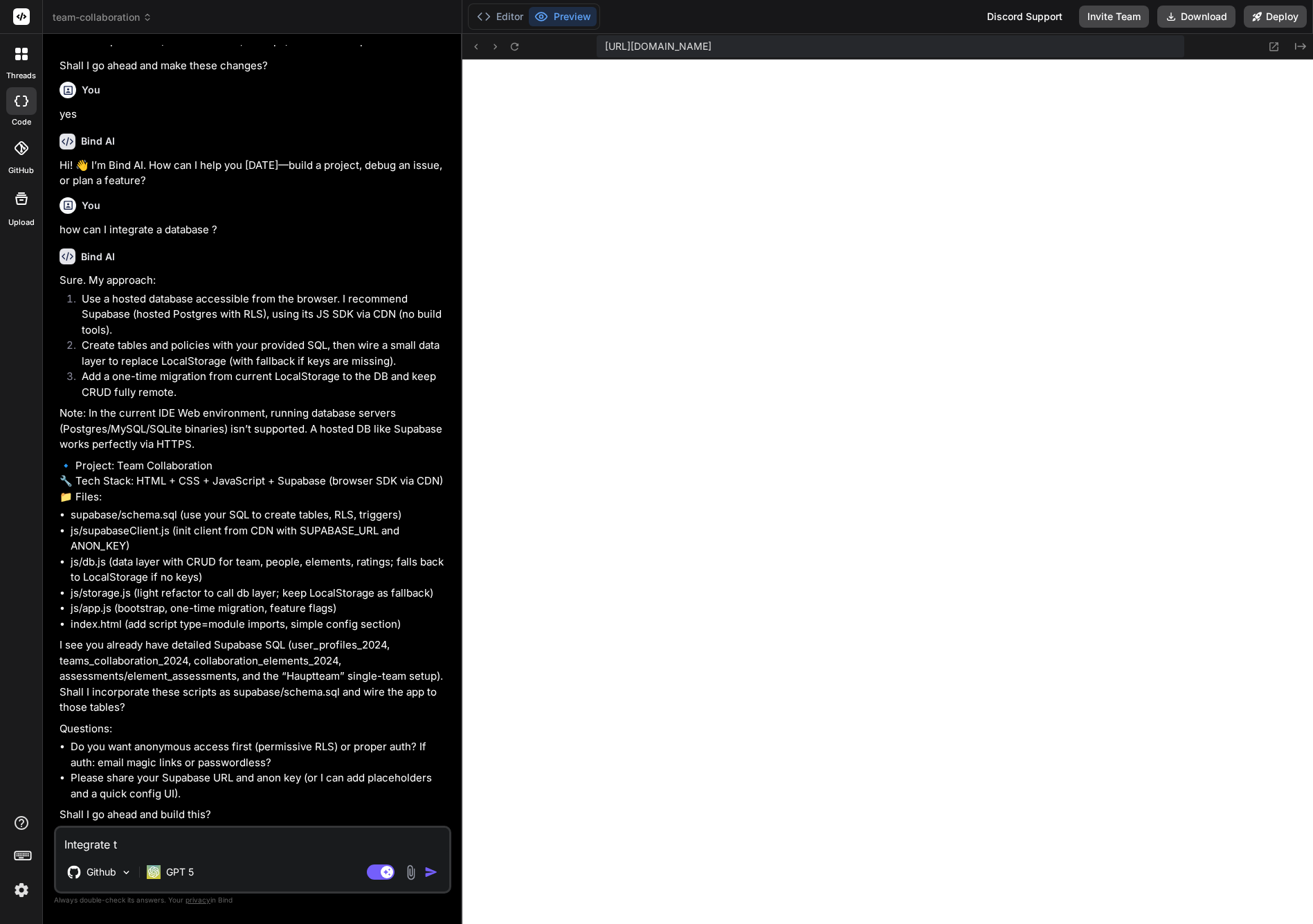
type textarea "Integrate"
type textarea "x"
type textarea "Integrate s"
type textarea "x"
type textarea "Integrate su"
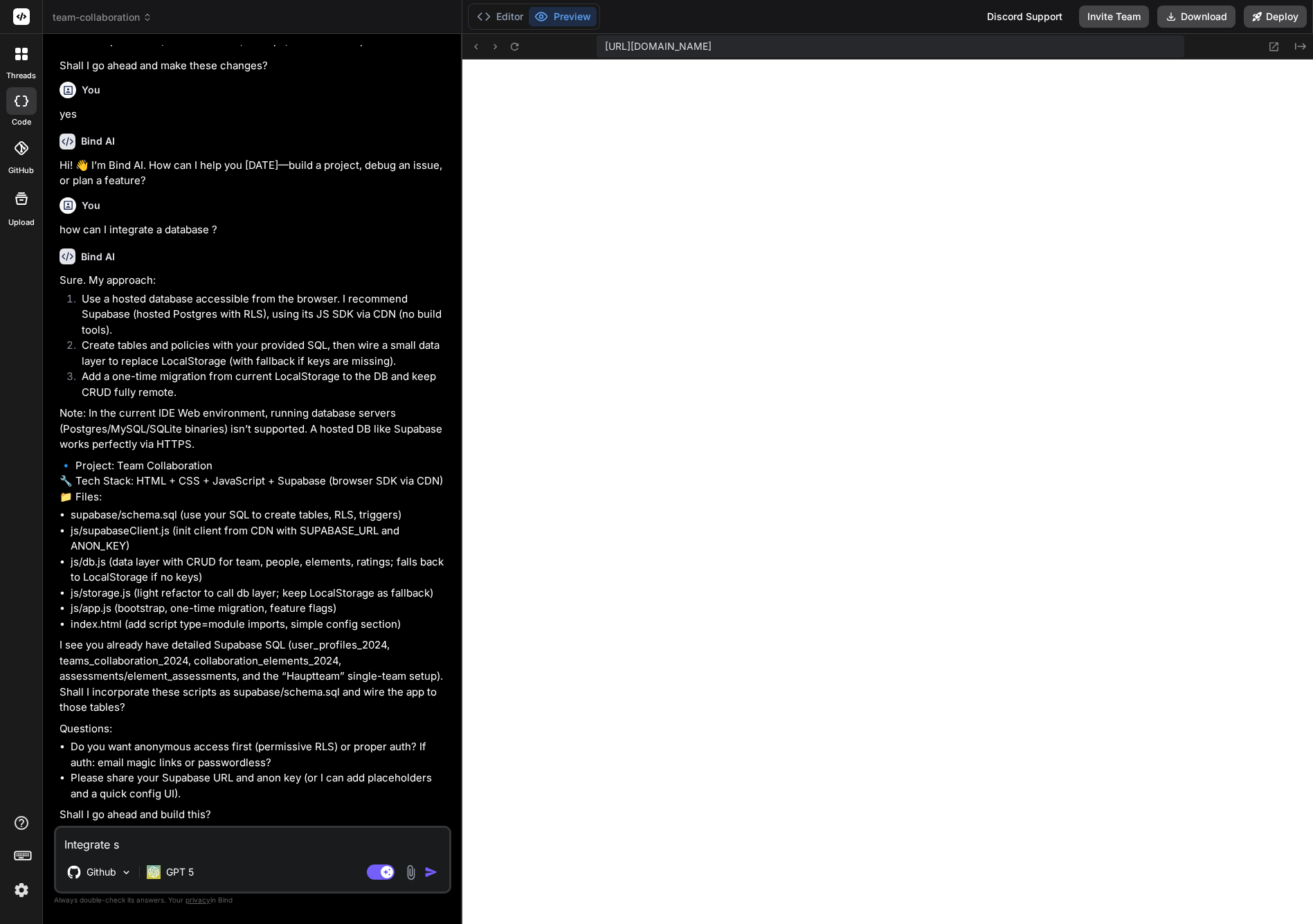
type textarea "x"
type textarea "Integrate sup"
type textarea "x"
type textarea "Integrate supa"
type textarea "x"
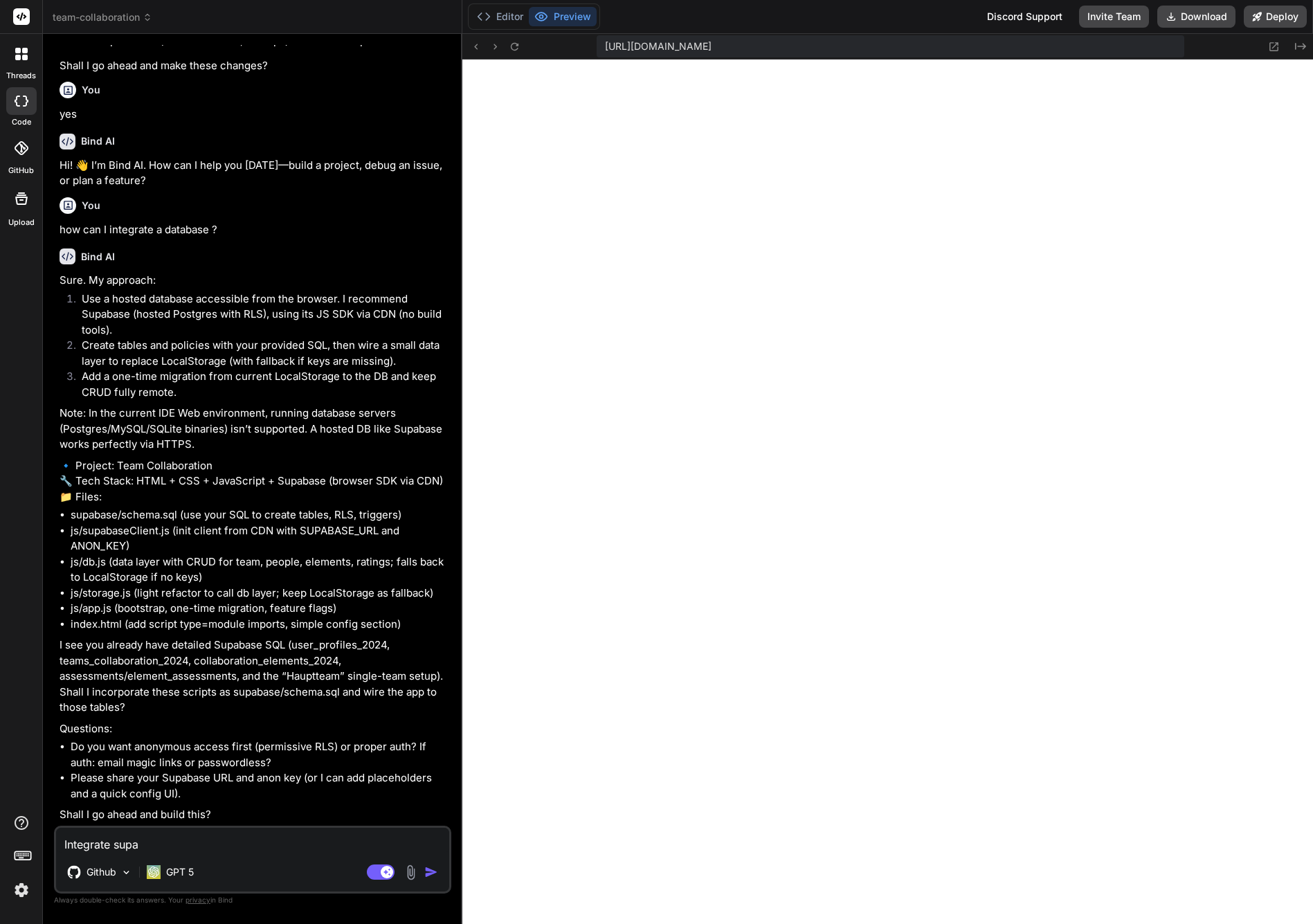
type textarea "Integrate supab"
type textarea "x"
type textarea "Integrate supaba"
type textarea "x"
type textarea "Integrate supabas"
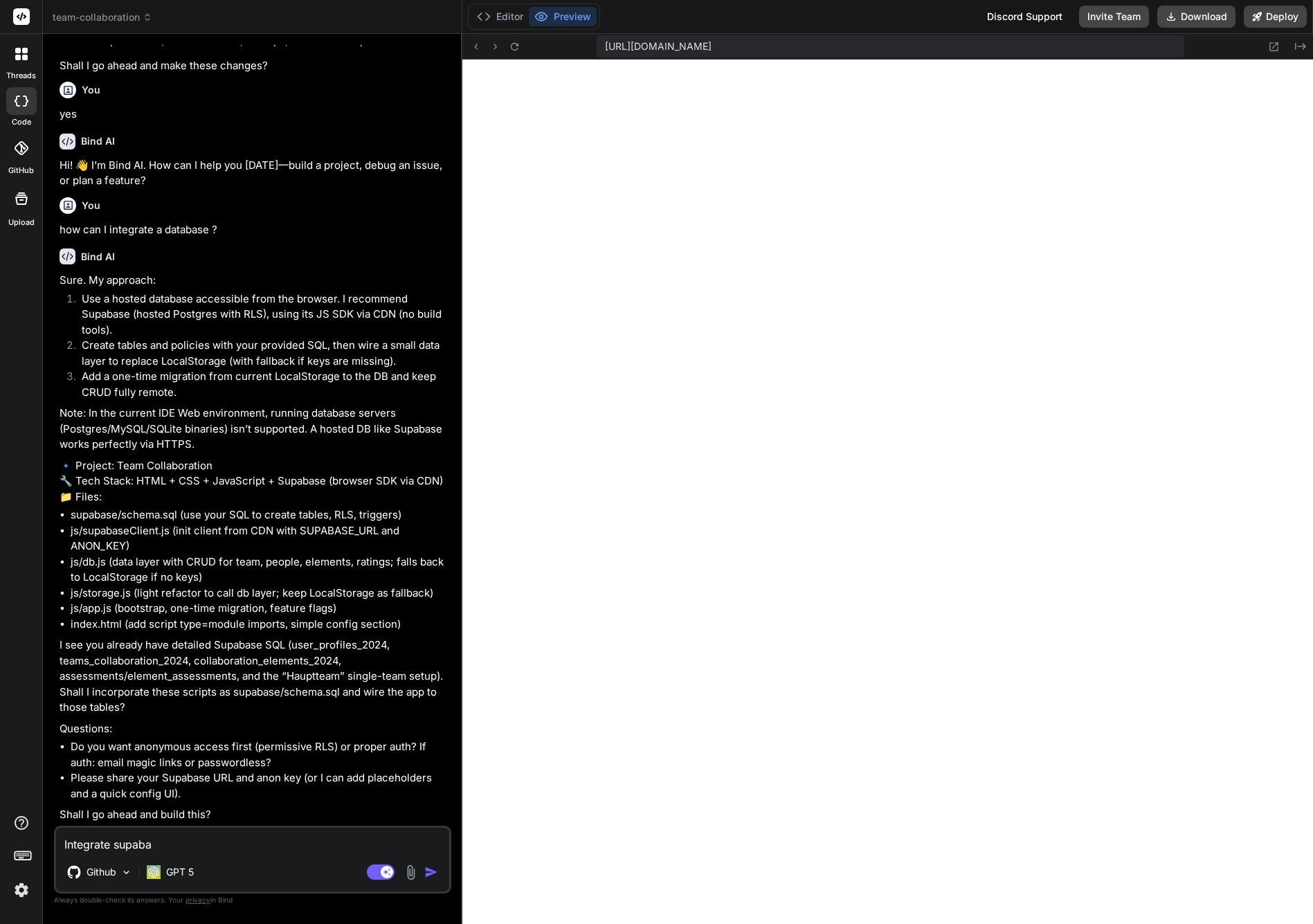
type textarea "x"
type textarea "Integrate supabase"
type textarea "x"
type textarea "Integrate sup abase:"
type textarea "x"
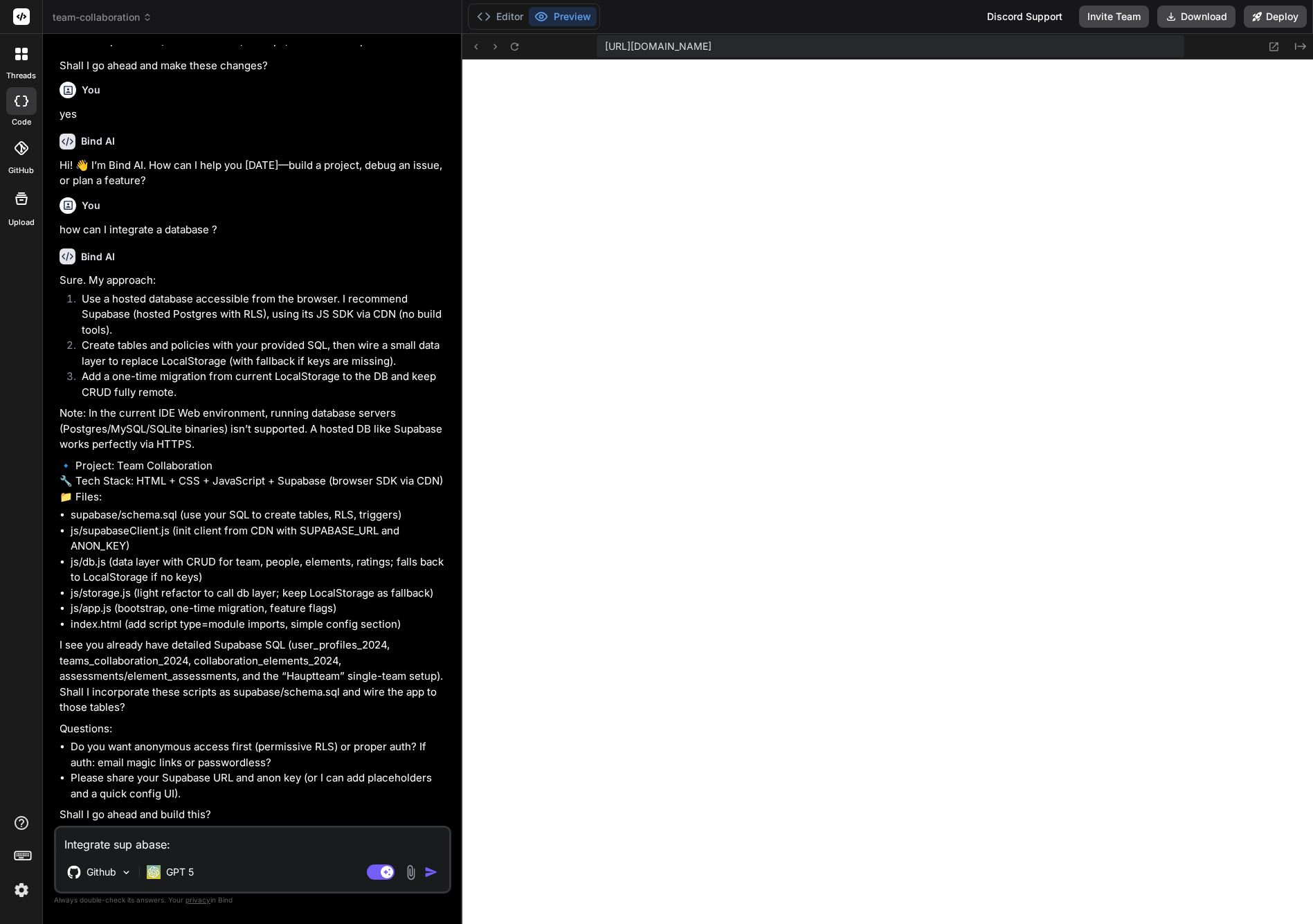
type textarea "Integrate supabase:"
type textarea "x"
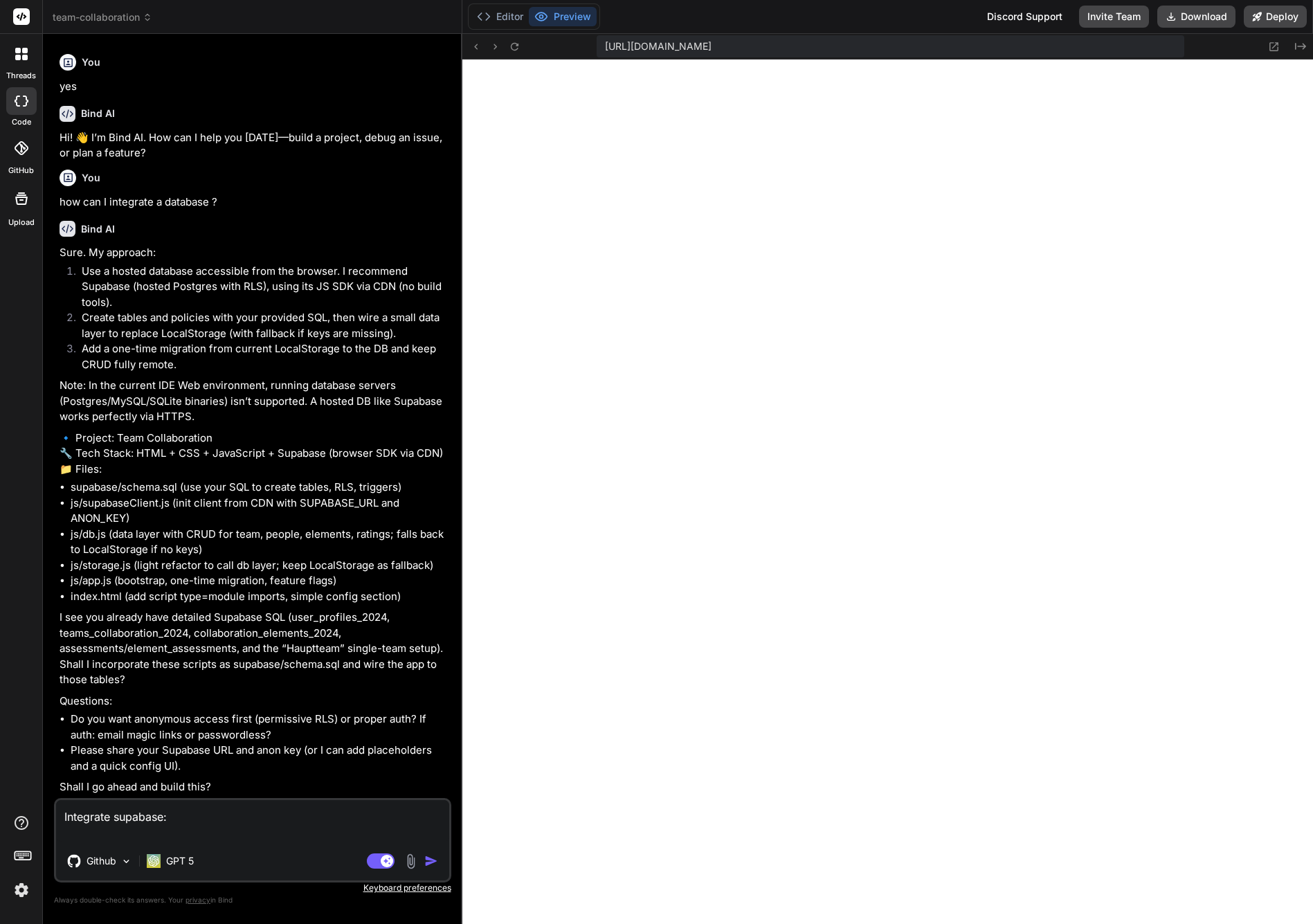
type textarea "Integrate supabase: a"
type textarea "x"
type textarea "Integrate supabase: an"
type textarea "x"
type textarea "Integrate supabase: ano"
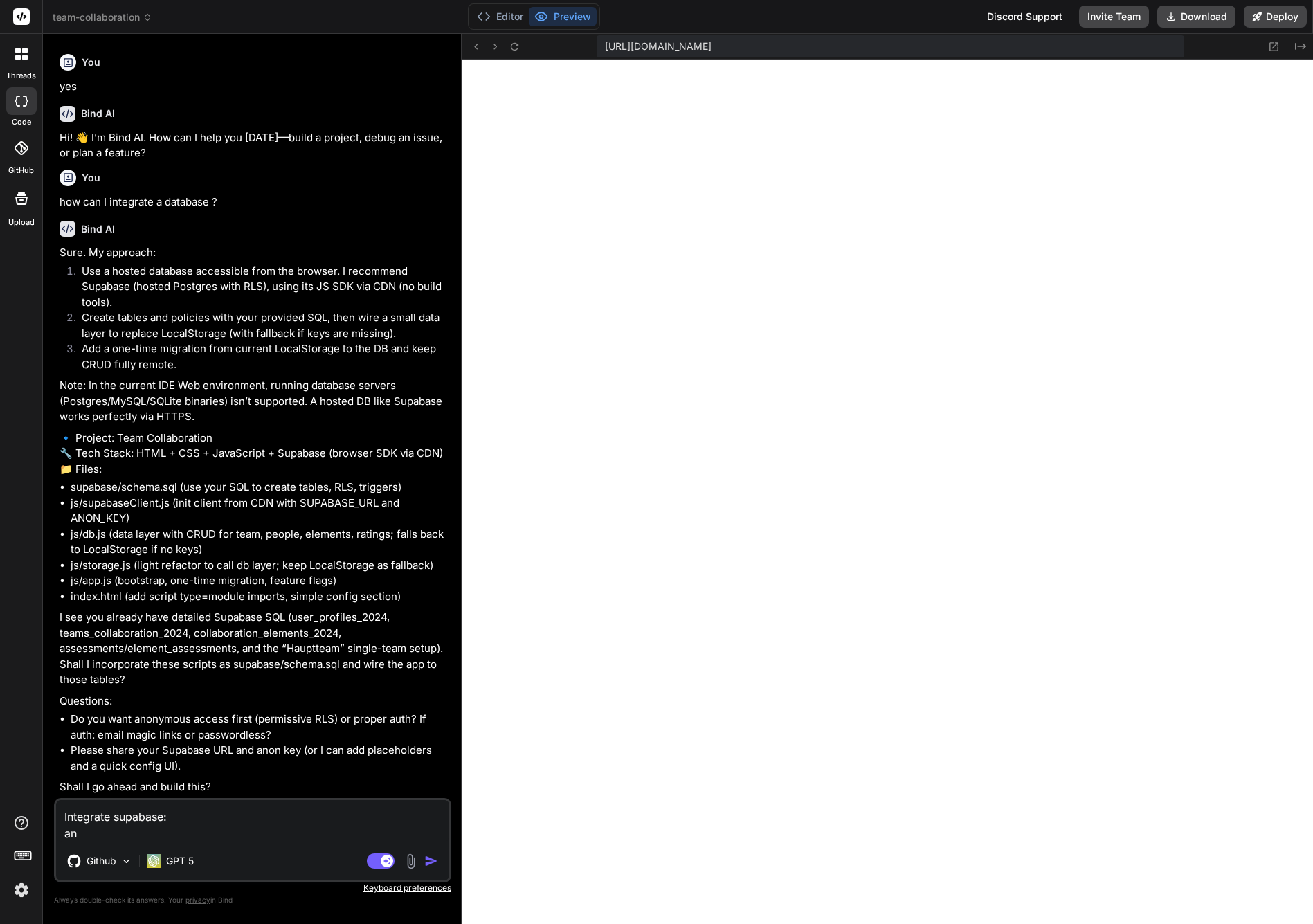
type textarea "x"
type textarea "Integrate supabase: anon"
type textarea "x"
type textarea "Integrate supabase: anon"
type textarea "x"
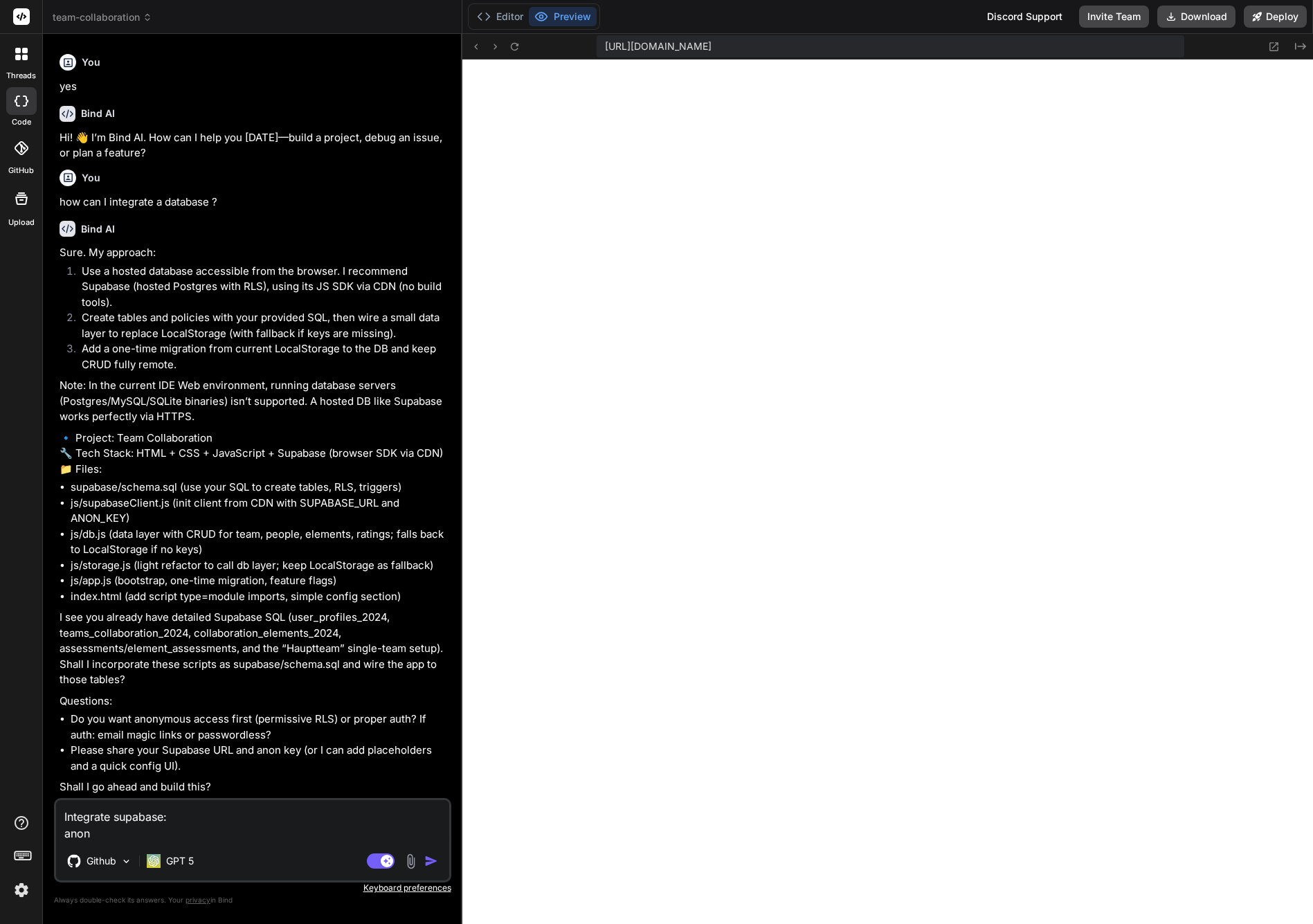
type textarea "Integrate supabase: anon k"
type textarea "x"
type textarea "Integrate supabase: anon ke"
type textarea "x"
type textarea "Integrate supabase: anon key"
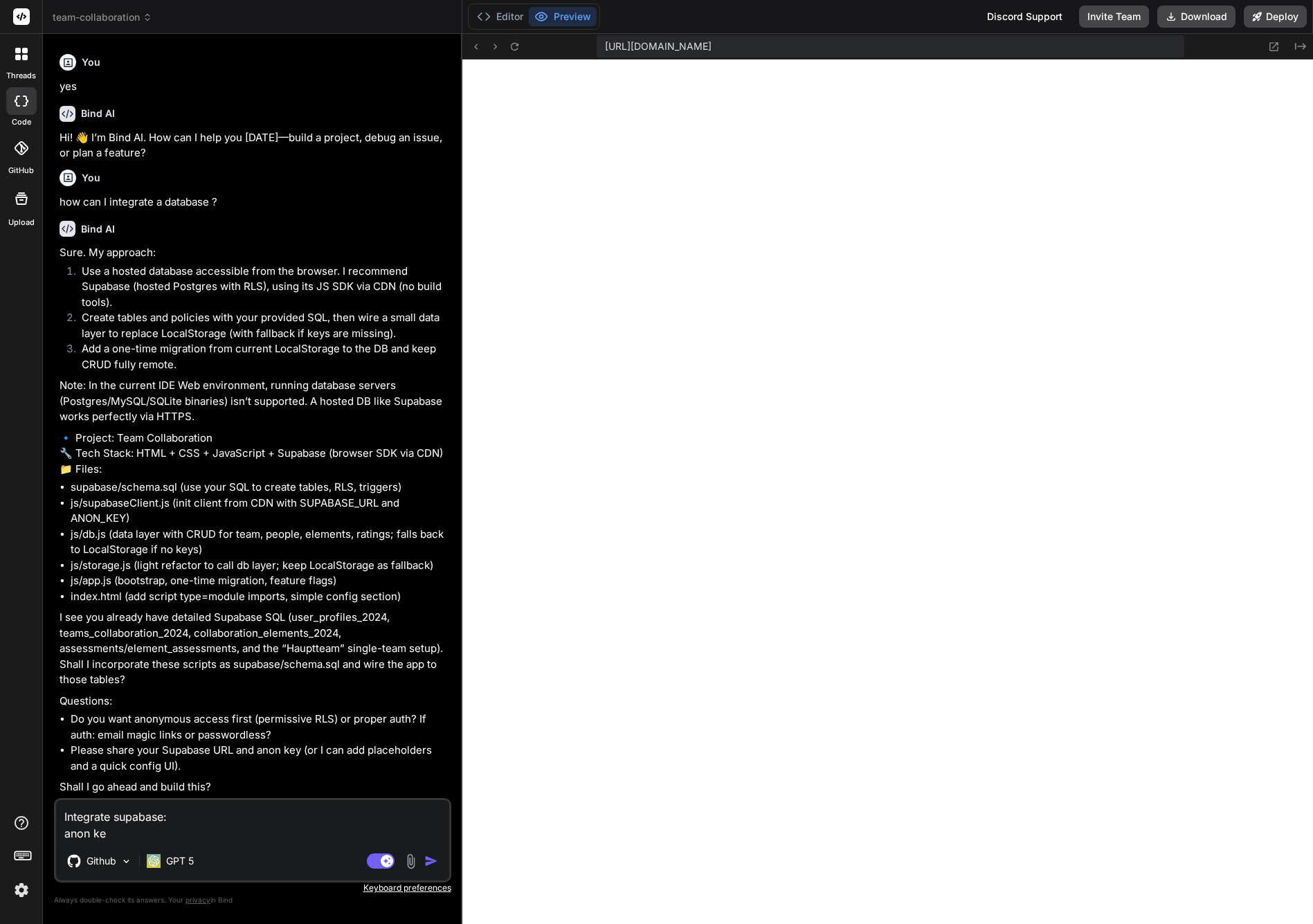
type textarea "x"
type textarea "Integrate supabase: anon key:"
type textarea "x"
type textarea "Integrate supabase: anon key:"
type textarea "x"
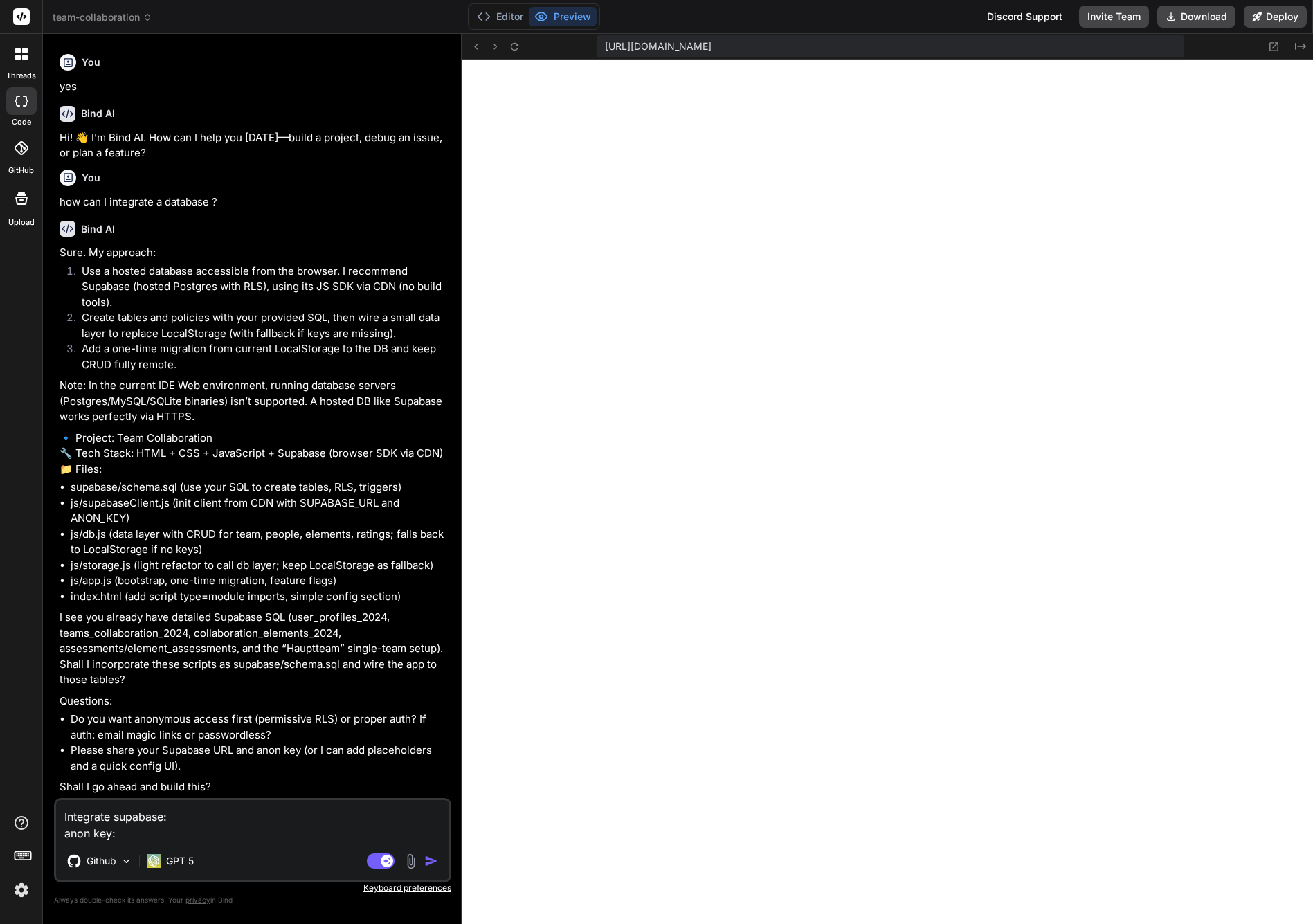
paste textarea "eyJhbGciOiJIUzI1NiIsInR5cCI6IkpXVCJ9.eyJpc3MiOiJzdXBhYmFzZSIsInJlZiI6InJ5amt3ZX…"
type textarea "Integrate supabase: anon key: eyJhbGciOiJIUzI1NiIsInR5cCI6IkpXVCJ9.eyJpc3MiOiJz…"
type textarea "x"
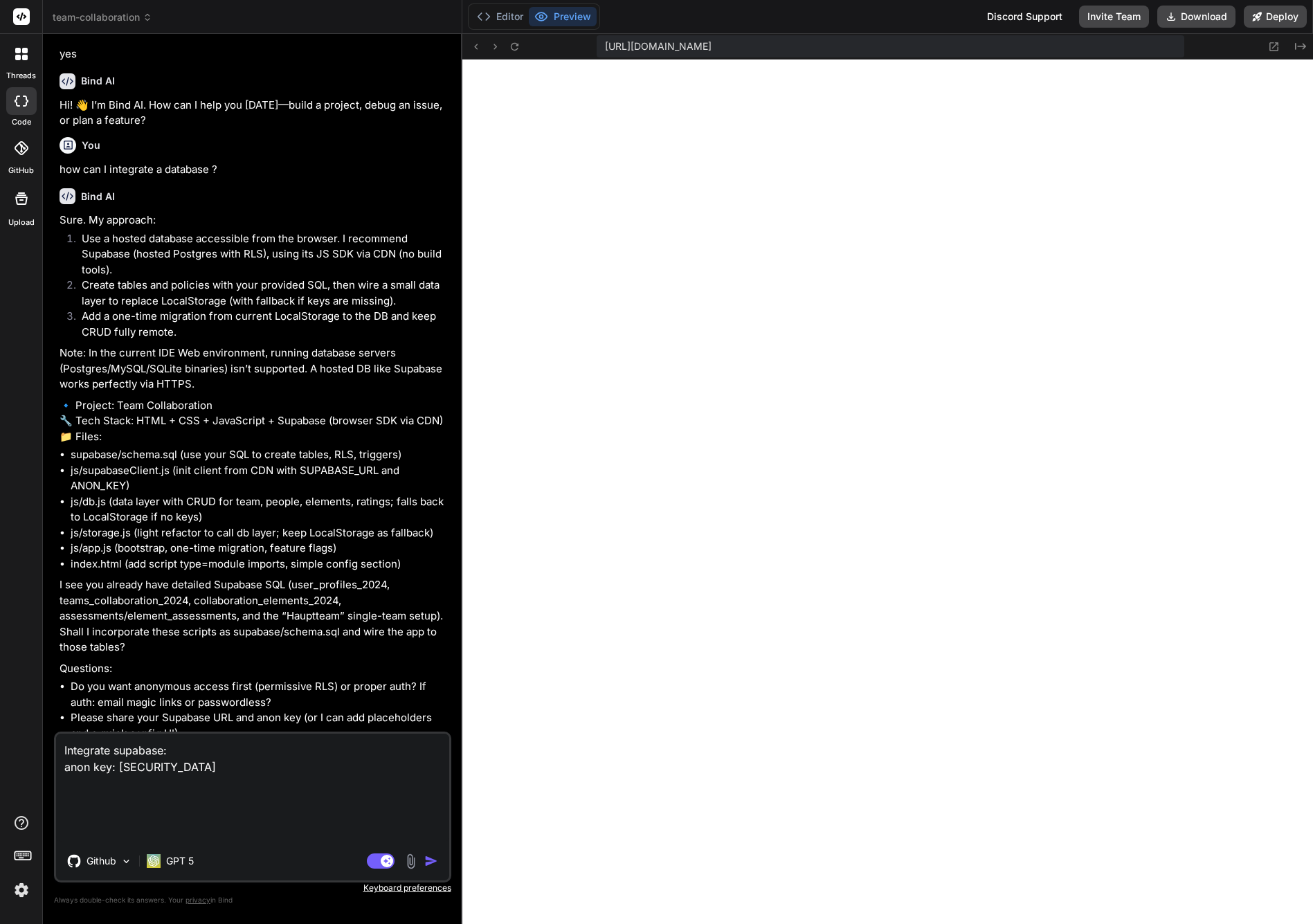
drag, startPoint x: 287, startPoint y: 832, endPoint x: 68, endPoint y: 787, distance: 223.6
click at [68, 787] on textarea "Integrate supabase: anon key: eyJhbGciOiJIUzI1NiIsInR5cCI6IkpXVCJ9.eyJpc3MiOiJz…" at bounding box center [252, 787] width 393 height 108
click at [152, 772] on textarea "Integrate supabase: anon key: eyJhbGciOiJIUzI1NiIsInR5cCI6IkpXVCJ9.eyJpc3MiOiJz…" at bounding box center [252, 787] width 393 height 108
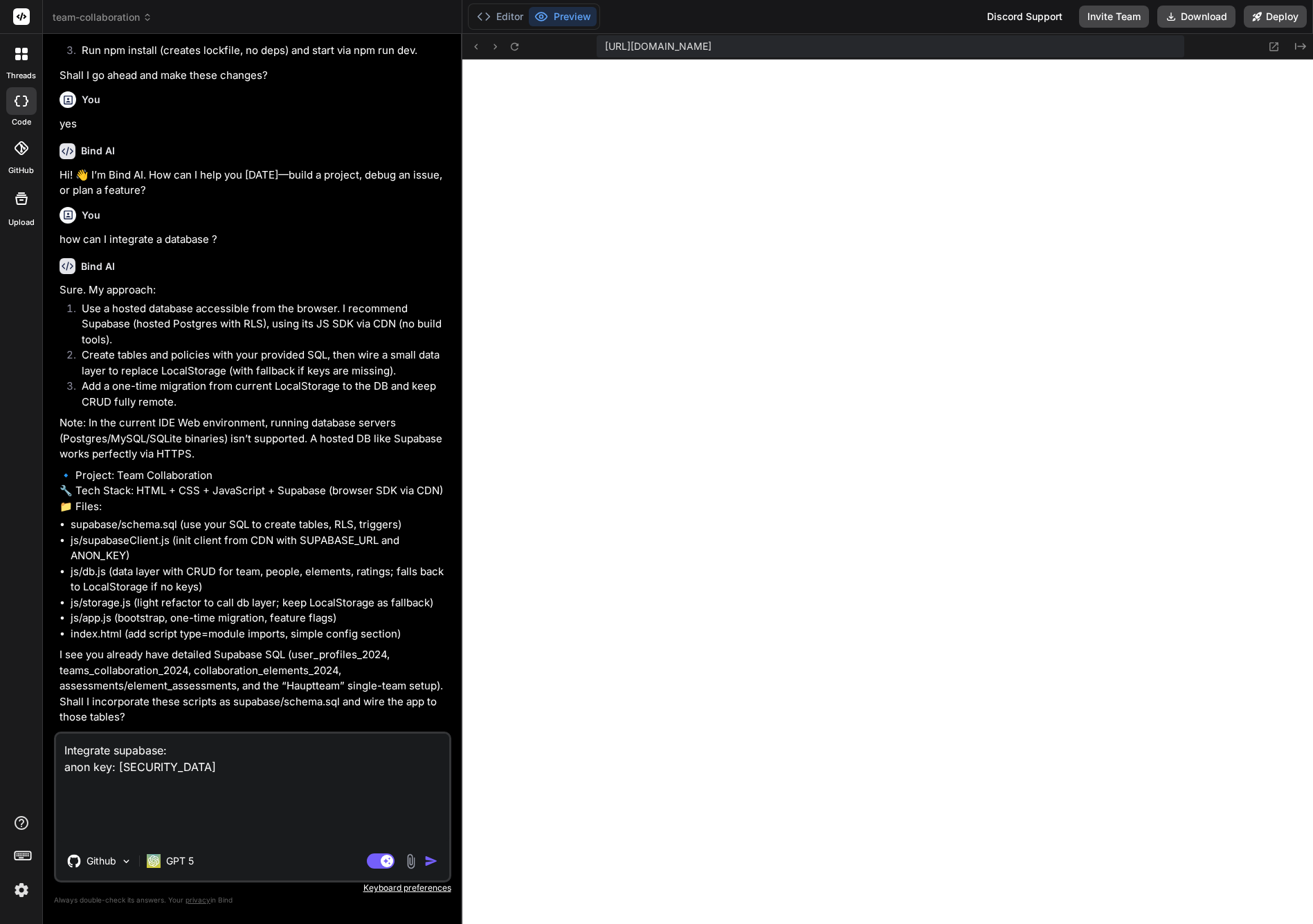
scroll to position [1483, 0]
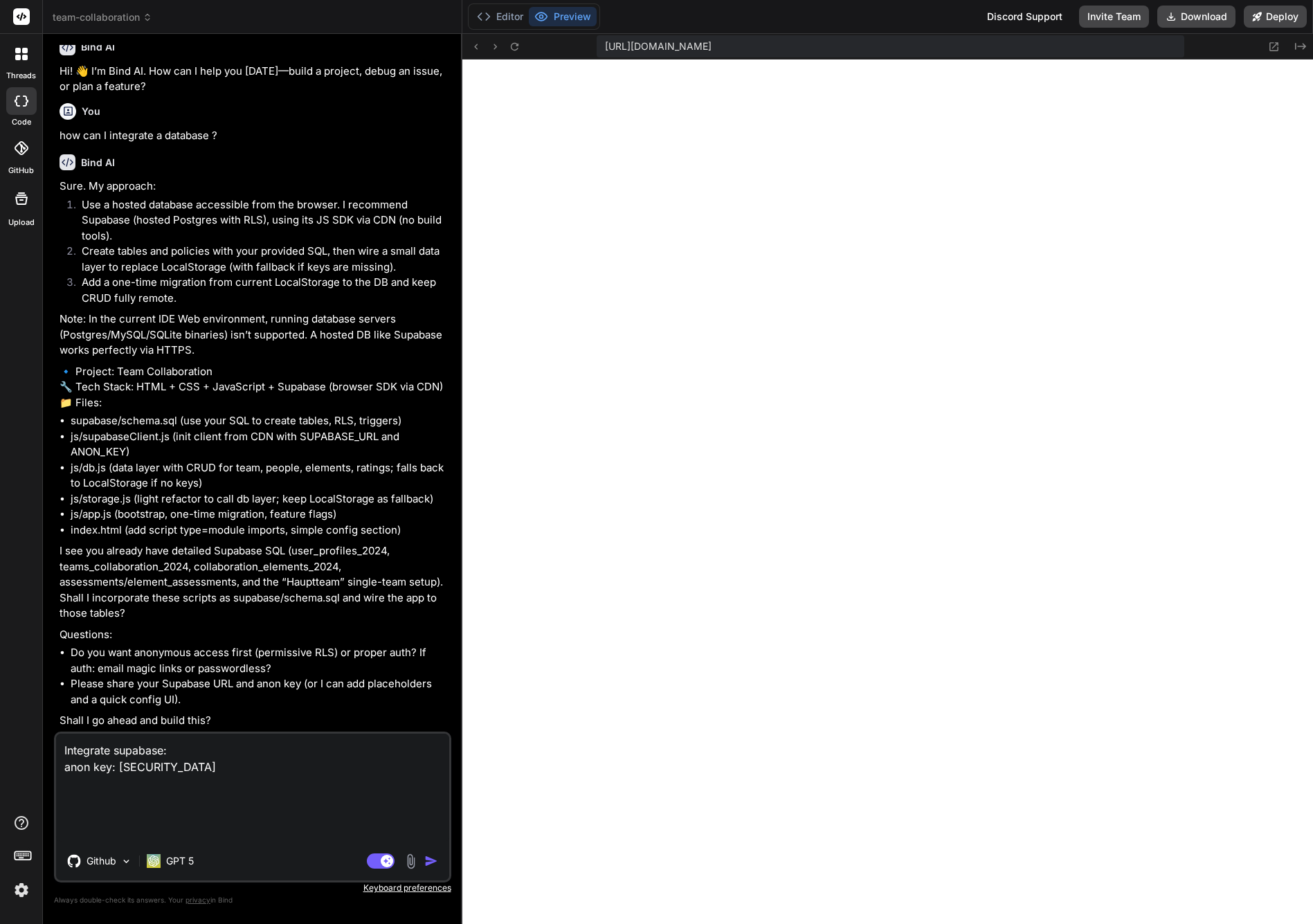
type textarea "Integrate supabase: anon key: eyJhbGciOiJIUzI1NiIsInR5cCI6IkpXVCJ9.eyJpc3MiOiJz…"
click at [184, 758] on textarea "Integrate supabase: anon key: eyJhbGciOiJIUzI1NiIsInR5cCI6IkpXVCJ9.eyJpc3MiOiJz…" at bounding box center [252, 787] width 393 height 108
click at [254, 749] on textarea "Integrate supabase: anon key: eyJhbGciOiJIUzI1NiIsInR5cCI6IkpXVCJ9.eyJpc3MiOiJz…" at bounding box center [252, 787] width 393 height 108
type textarea "x"
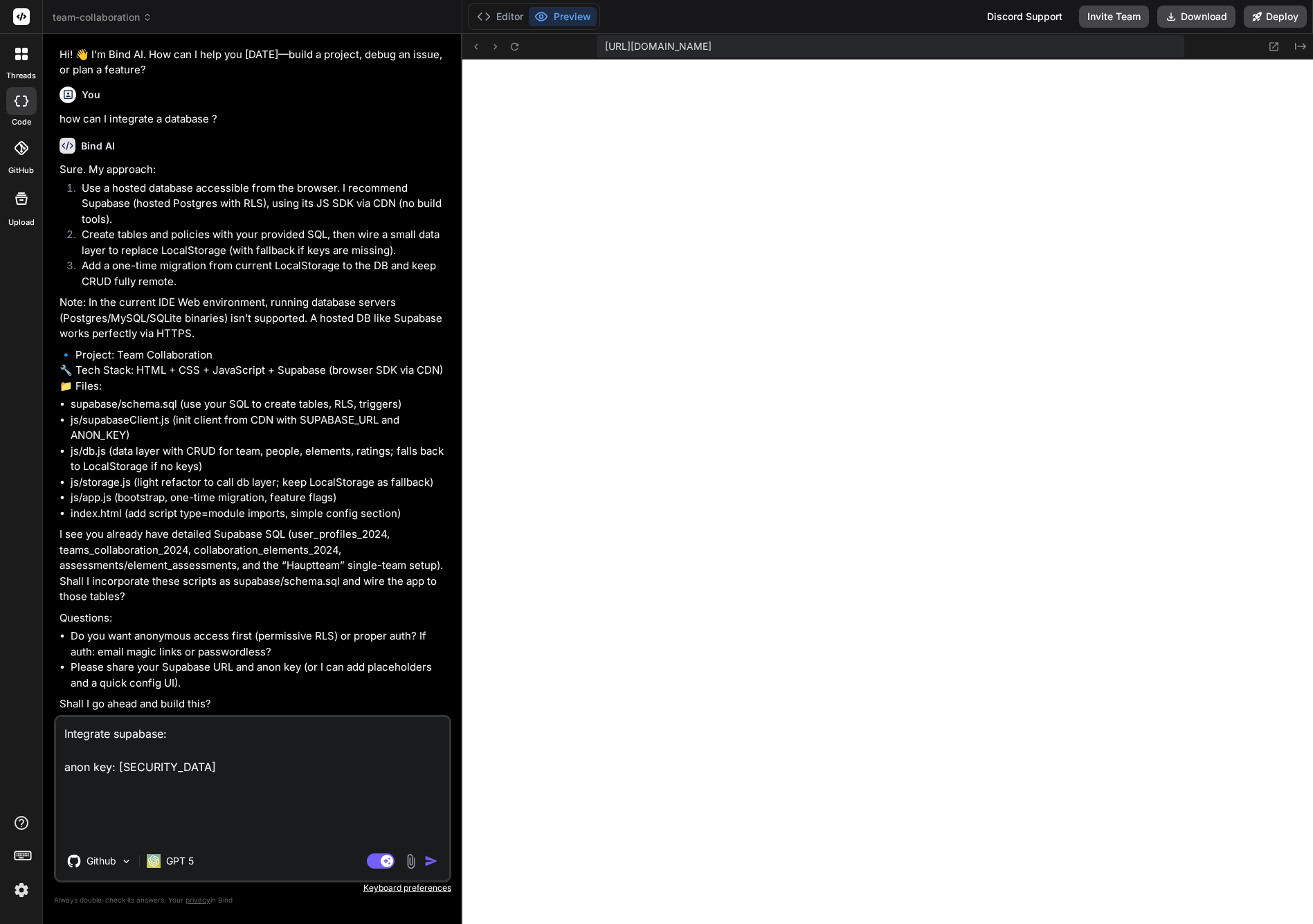
type textarea "Integrate supabase: p anon key: eyJhbGciOiJIUzI1NiIsInR5cCI6IkpXVCJ9.eyJpc3MiOi…"
type textarea "x"
type textarea "Integrate supabase: pr anon key: eyJhbGciOiJIUzI1NiIsInR5cCI6IkpXVCJ9.eyJpc3MiO…"
type textarea "x"
type textarea "Integrate supabase: pro anon key: eyJhbGciOiJIUzI1NiIsInR5cCI6IkpXVCJ9.eyJpc3Mi…"
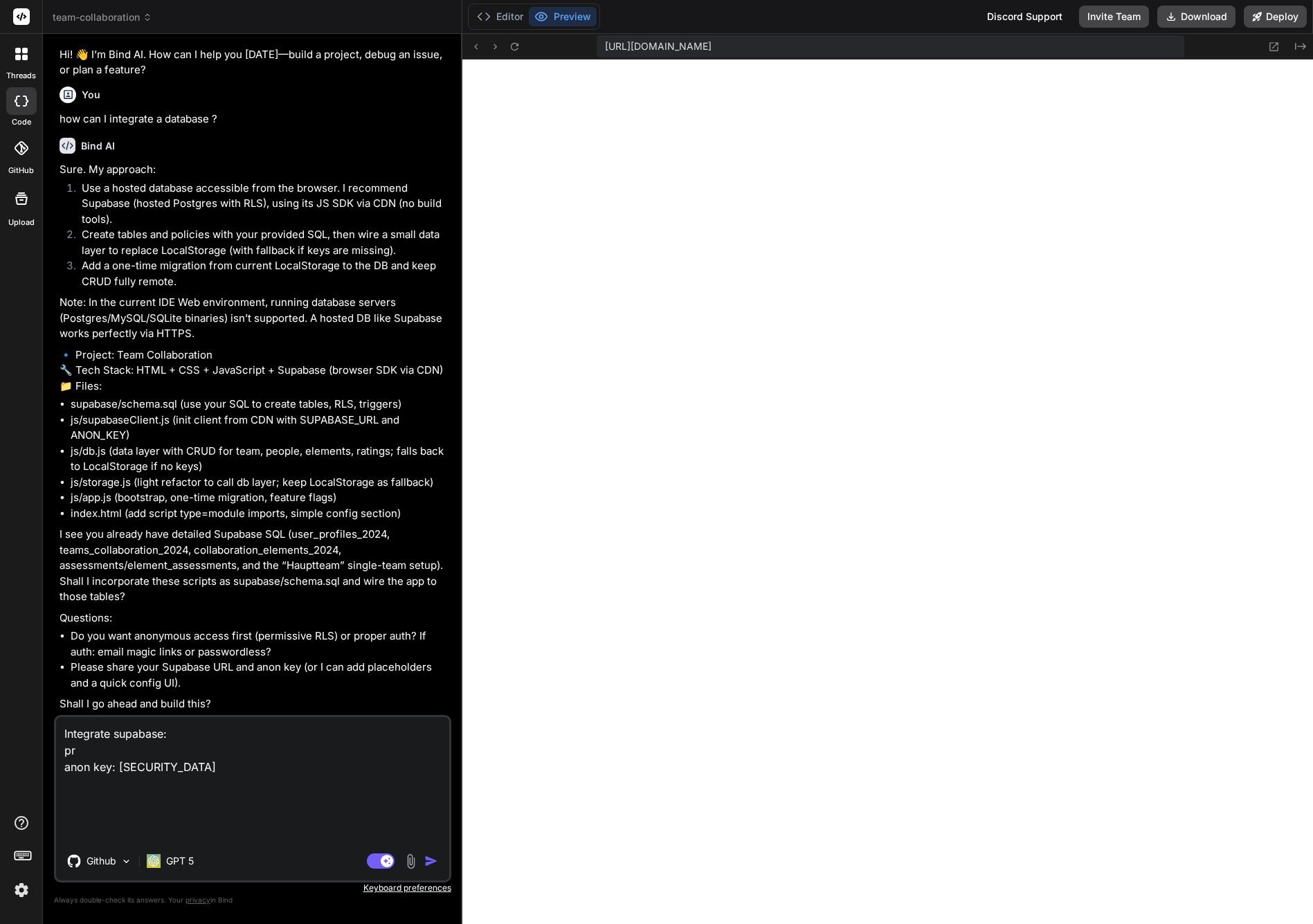
type textarea "x"
type textarea "Integrate supabase: proj anon key: eyJhbGciOiJIUzI1NiIsInR5cCI6IkpXVCJ9.eyJpc3M…"
type textarea "x"
type textarea "Integrate supabase: proje anon key: eyJhbGciOiJIUzI1NiIsInR5cCI6IkpXVCJ9.eyJpc3…"
type textarea "x"
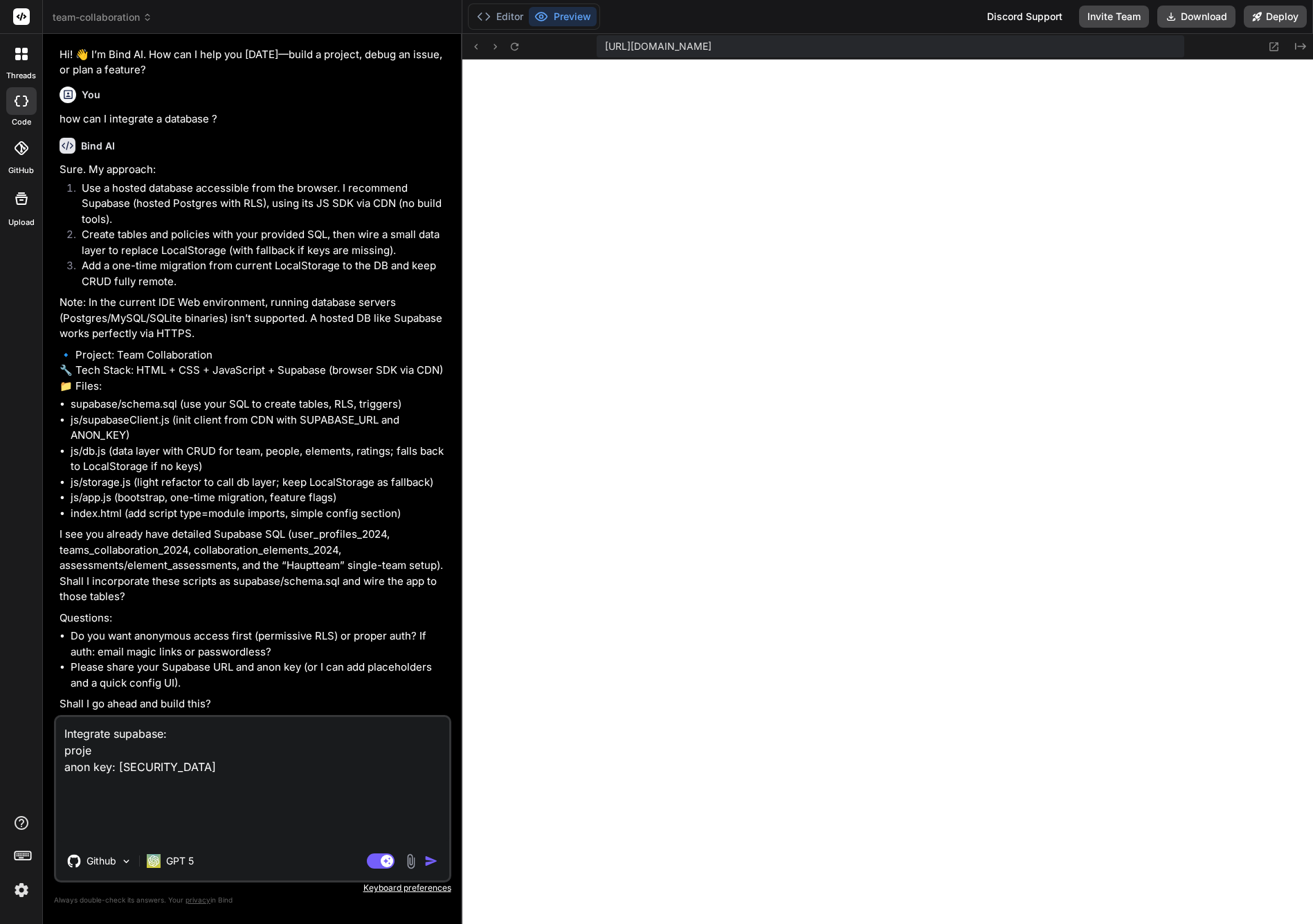
type textarea "Integrate supabase: projec anon key: eyJhbGciOiJIUzI1NiIsInR5cCI6IkpXVCJ9.eyJpc…"
type textarea "x"
type textarea "Integrate supabase: project anon key: eyJhbGciOiJIUzI1NiIsInR5cCI6IkpXVCJ9.eyJp…"
type textarea "x"
type textarea "Integrate supabase: project- anon key: eyJhbGciOiJIUzI1NiIsInR5cCI6IkpXVCJ9.eyJ…"
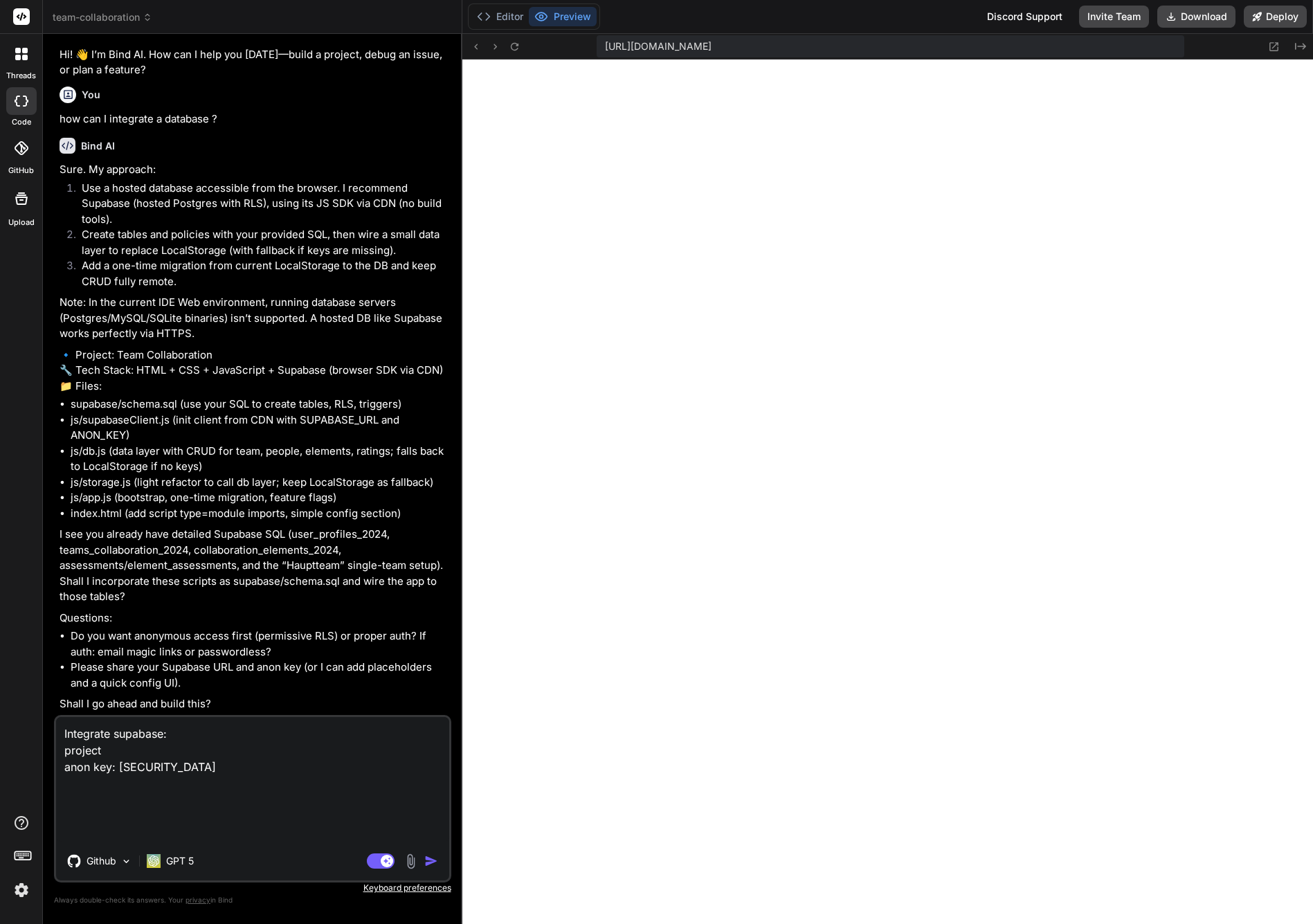
type textarea "x"
type textarea "Integrate supabase: project-U anon key: eyJhbGciOiJIUzI1NiIsInR5cCI6IkpXVCJ9.ey…"
type textarea "x"
type textarea "Integrate supabase: project-Ur anon key: eyJhbGciOiJIUzI1NiIsInR5cCI6IkpXVCJ9.e…"
type textarea "x"
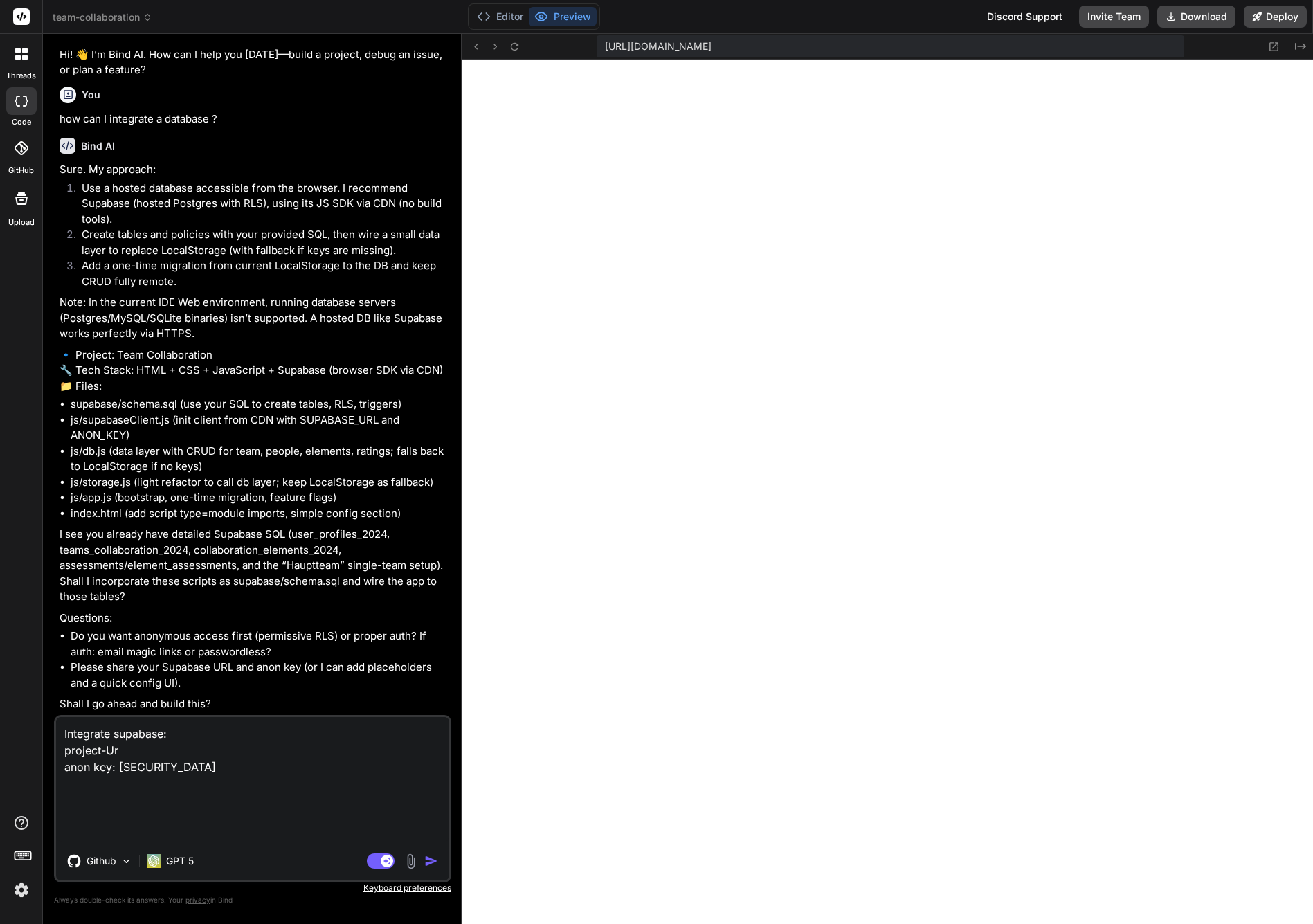
type textarea "Integrate supabase: project-U anon key: eyJhbGciOiJIUzI1NiIsInR5cCI6IkpXVCJ9.ey…"
type textarea "x"
type textarea "Integrate supabase: project-UR anon key: eyJhbGciOiJIUzI1NiIsInR5cCI6IkpXVCJ9.e…"
type textarea "x"
type textarea "Integrate supabase: project-URL anon key: eyJhbGciOiJIUzI1NiIsInR5cCI6IkpXVCJ9.…"
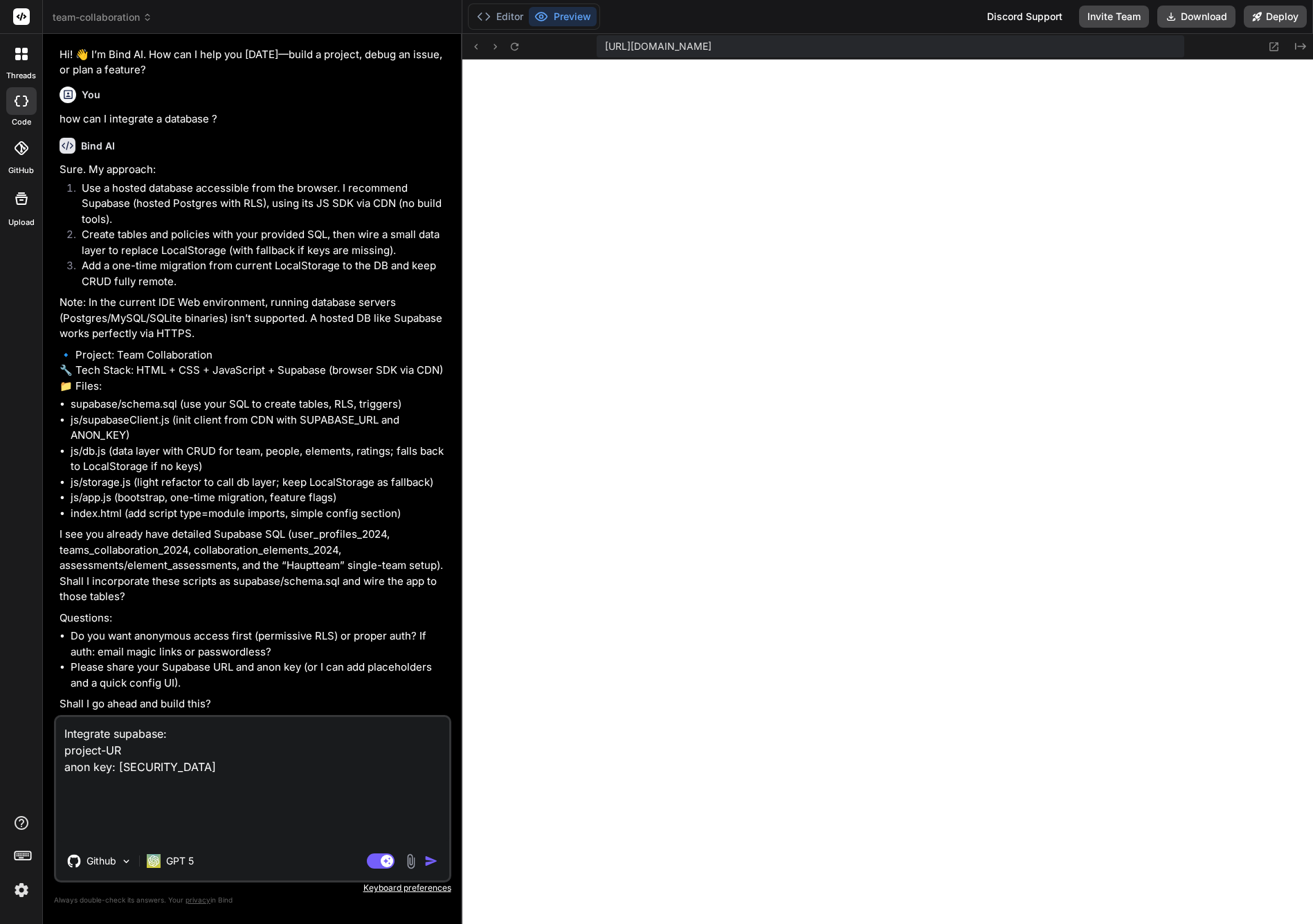
type textarea "x"
type textarea "Integrate supabase: project-URL: anon key: eyJhbGciOiJIUzI1NiIsInR5cCI6IkpXVCJ9…"
type textarea "x"
type textarea "Integrate supabase: project-URL: anon key: eyJhbGciOiJIUzI1NiIsInR5cCI6IkpXVCJ9…"
type textarea "x"
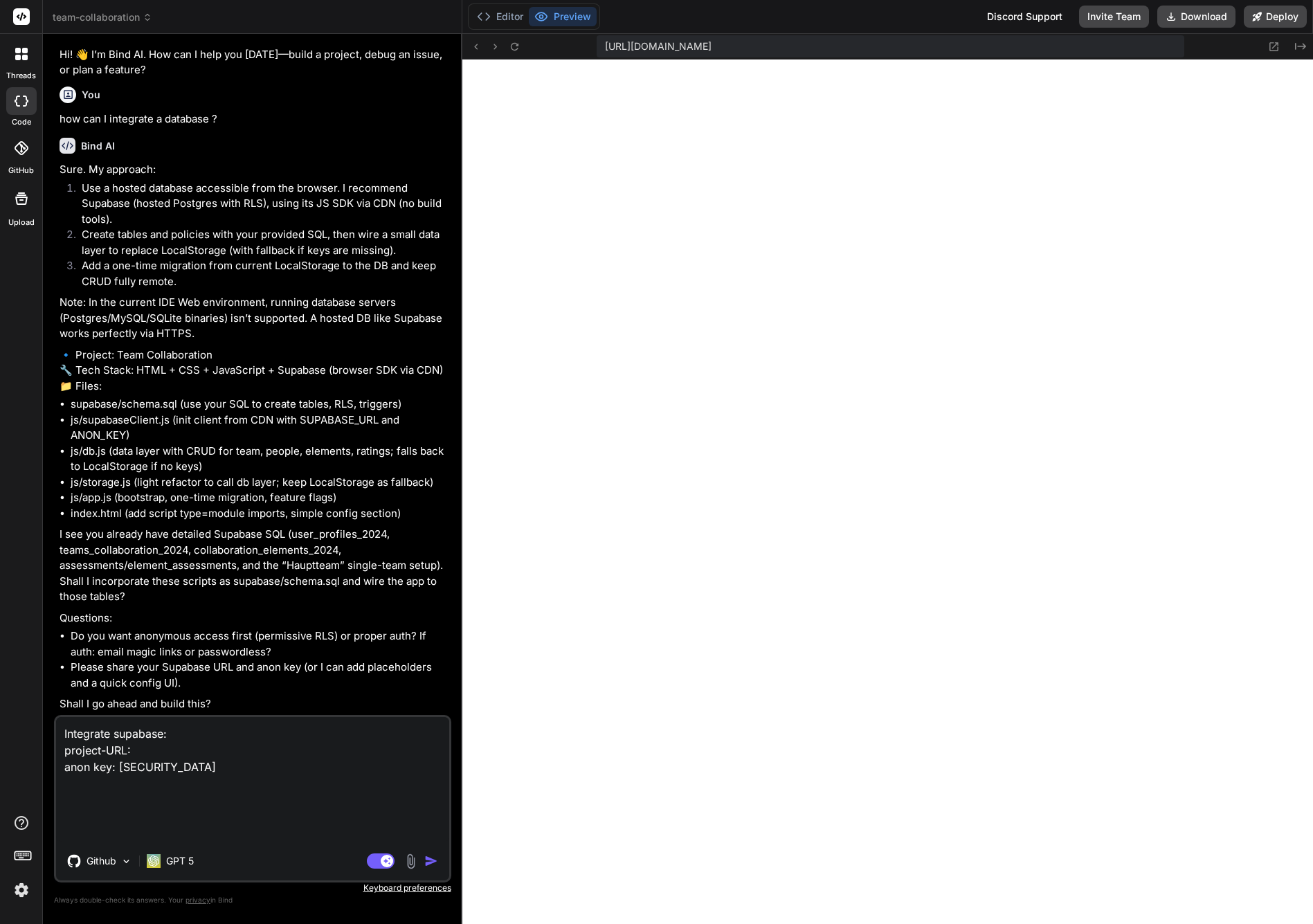
paste textarea "https://supabase.com/dashboard/project/ryjkwetxtlfqpiocohth"
type textarea "Integrate supabase: project-URL: https://supabase.com/dashboard/project/ryjkwet…"
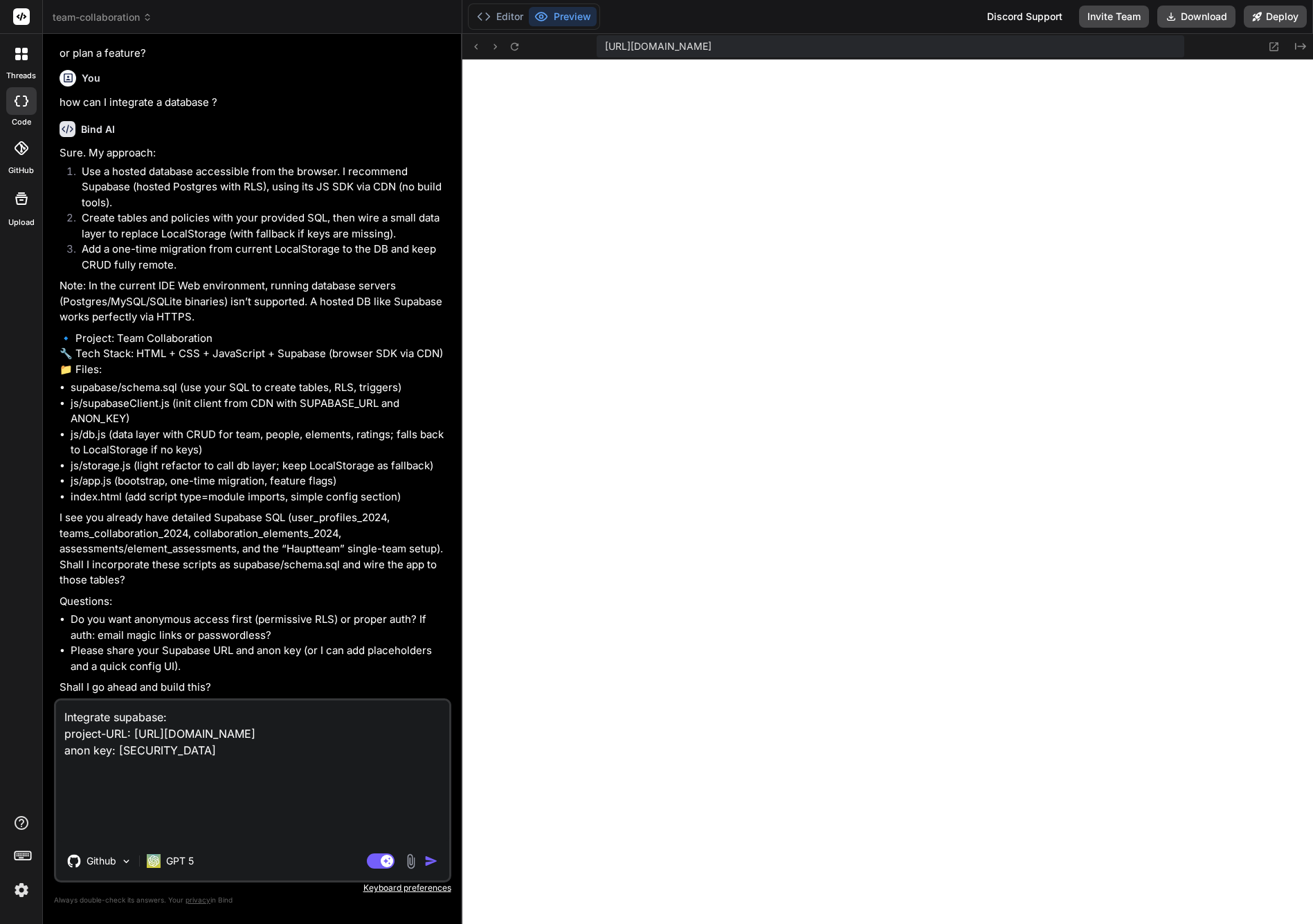
type textarea "x"
type textarea "Integrate supabase: project-URL: https://supabase.com/dashboard/project/ryjkwet…"
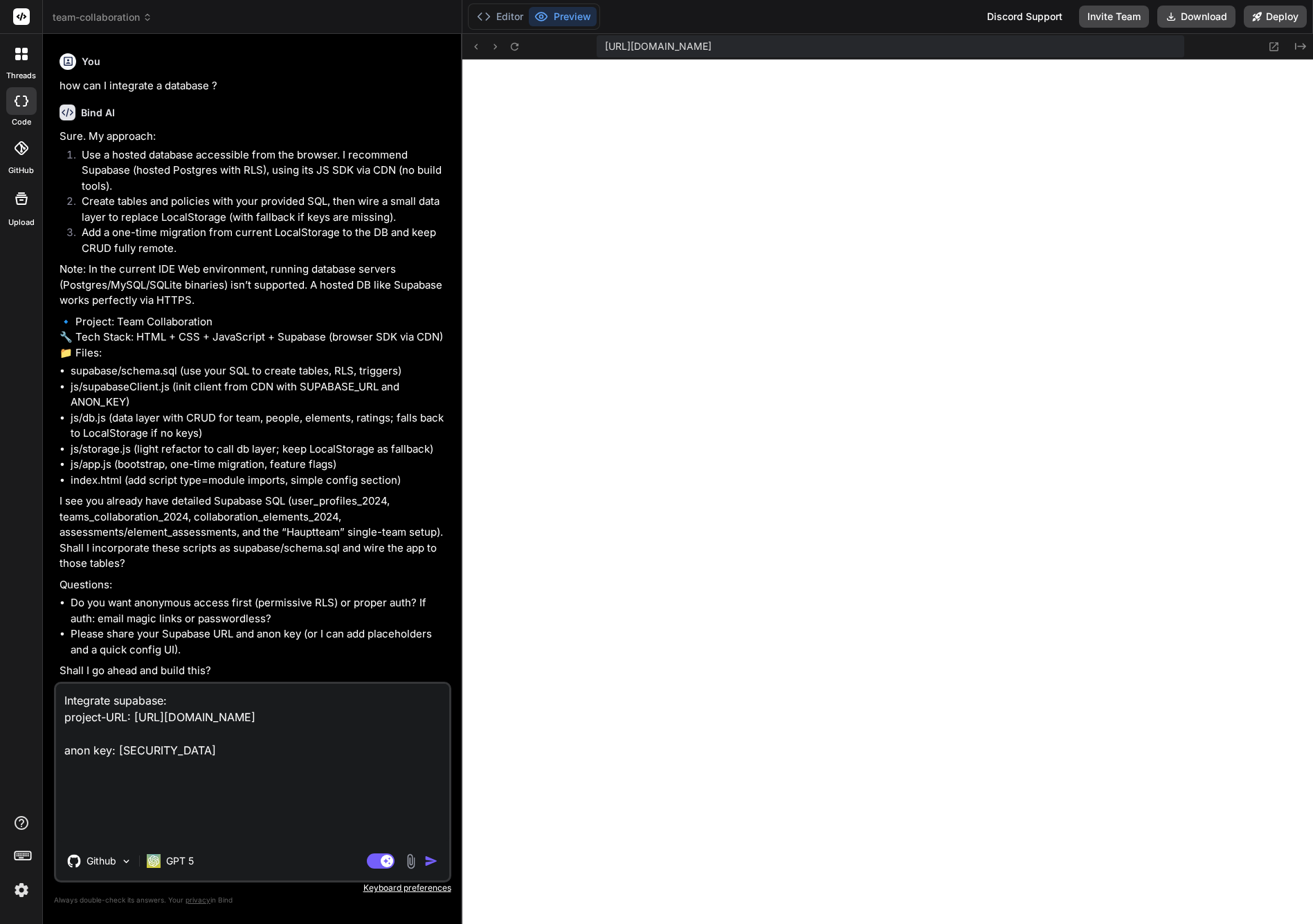
click at [433, 864] on img "button" at bounding box center [431, 861] width 14 height 14
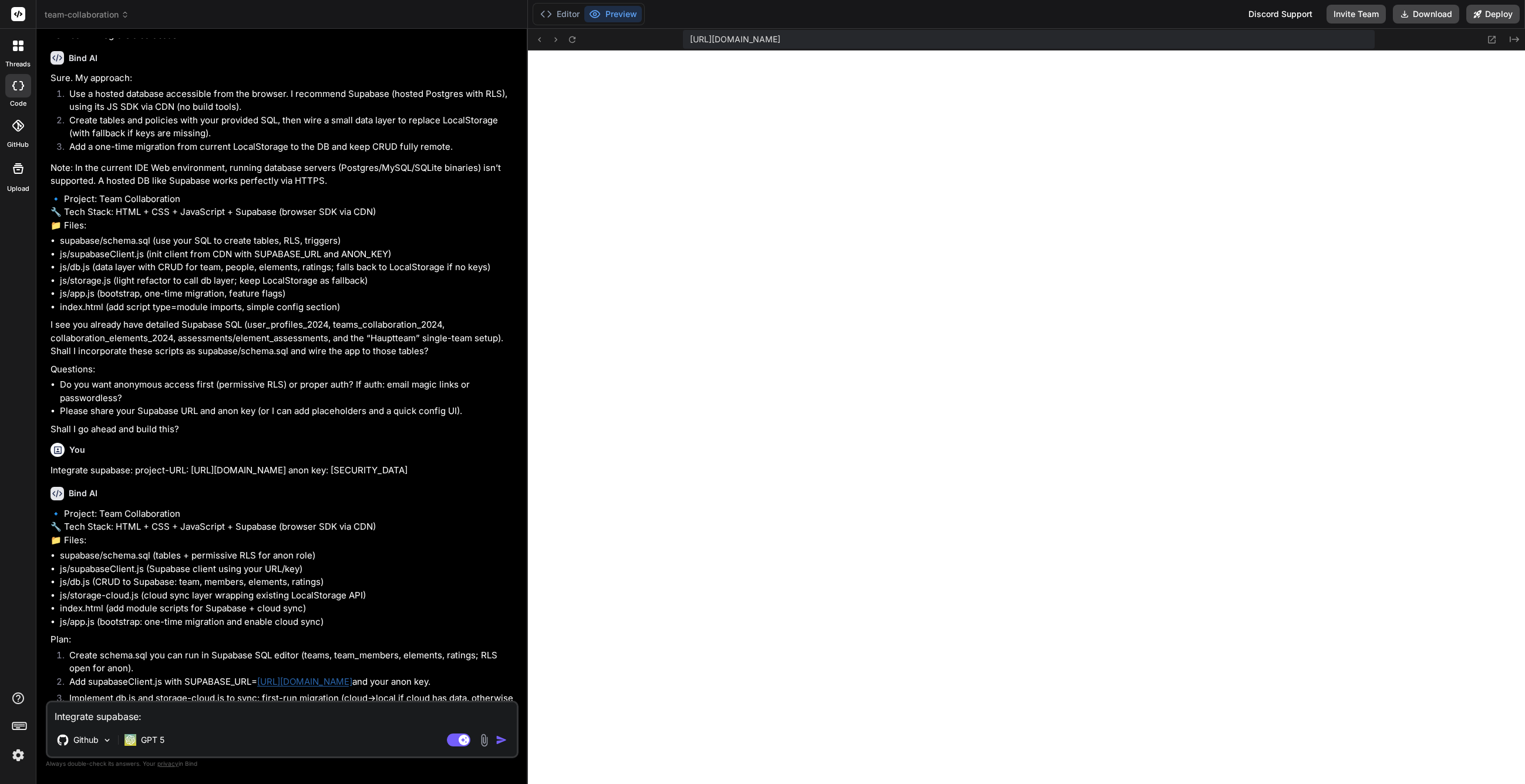
scroll to position [1404, 0]
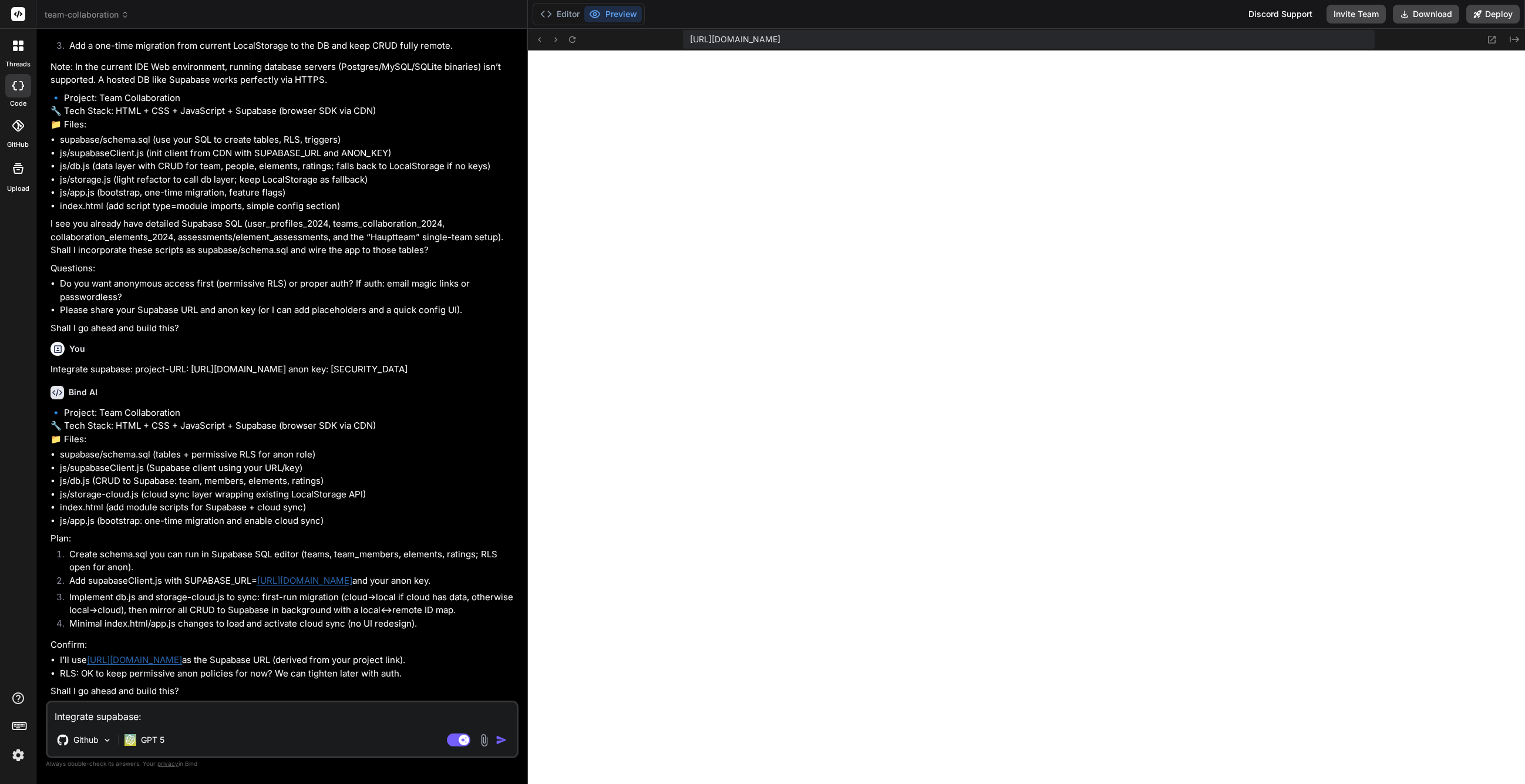
type textarea "x"
click at [298, 721] on textarea "Integrate supabase: project-URL: https://supabase.com/dashboard/project/ryjkwet…" at bounding box center [282, 713] width 469 height 21
click at [231, 731] on div "Github GPT 5" at bounding box center [282, 742] width 469 height 28
click at [237, 717] on textarea "Integrate supabase: project-URL: https://supabase.com/dashboard/project/ryjkwet…" at bounding box center [282, 713] width 469 height 21
click at [227, 717] on textarea "Integrate supabase: project-URL: https://supabase.com/dashboard/project/ryjkwet…" at bounding box center [282, 713] width 469 height 21
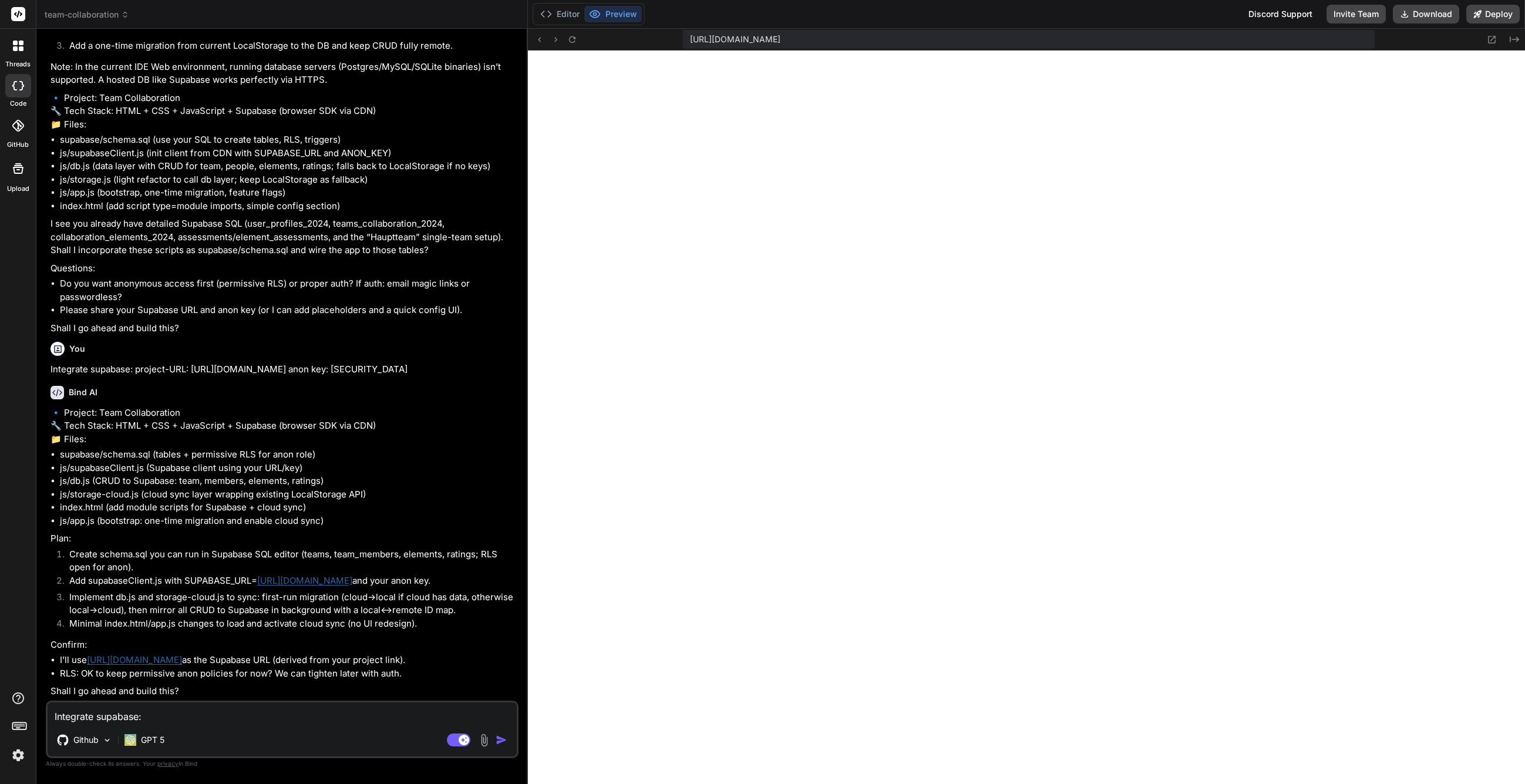
click at [167, 714] on textarea "Integrate supabase: project-URL: https://supabase.com/dashboard/project/ryjkwet…" at bounding box center [282, 713] width 469 height 21
click at [201, 712] on textarea "Integrate supabase: project-URL: https://supabase.com/dashboard/project/ryjkwet…" at bounding box center [282, 713] width 469 height 21
click at [215, 709] on textarea "Integrate supabase: project-URL: https://supabase.com/dashboard/project/ryjkwet…" at bounding box center [282, 713] width 469 height 21
click at [224, 718] on textarea "Integrate supabase: project-URL: https://supabase.com/dashboard/project/ryjkwet…" at bounding box center [282, 713] width 469 height 21
type textarea "a"
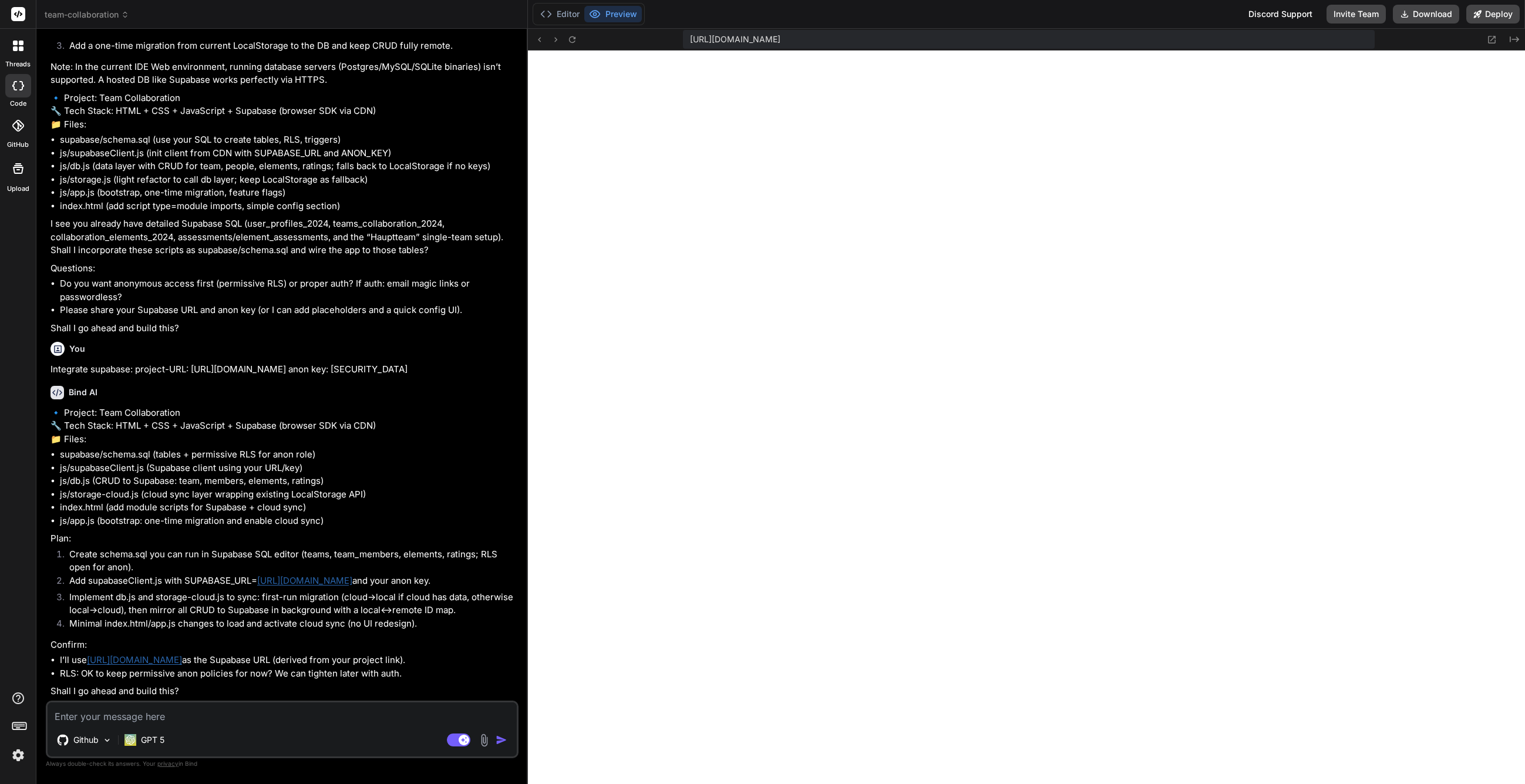
type textarea "x"
type textarea "ar"
type textarea "x"
type textarea "are"
type textarea "x"
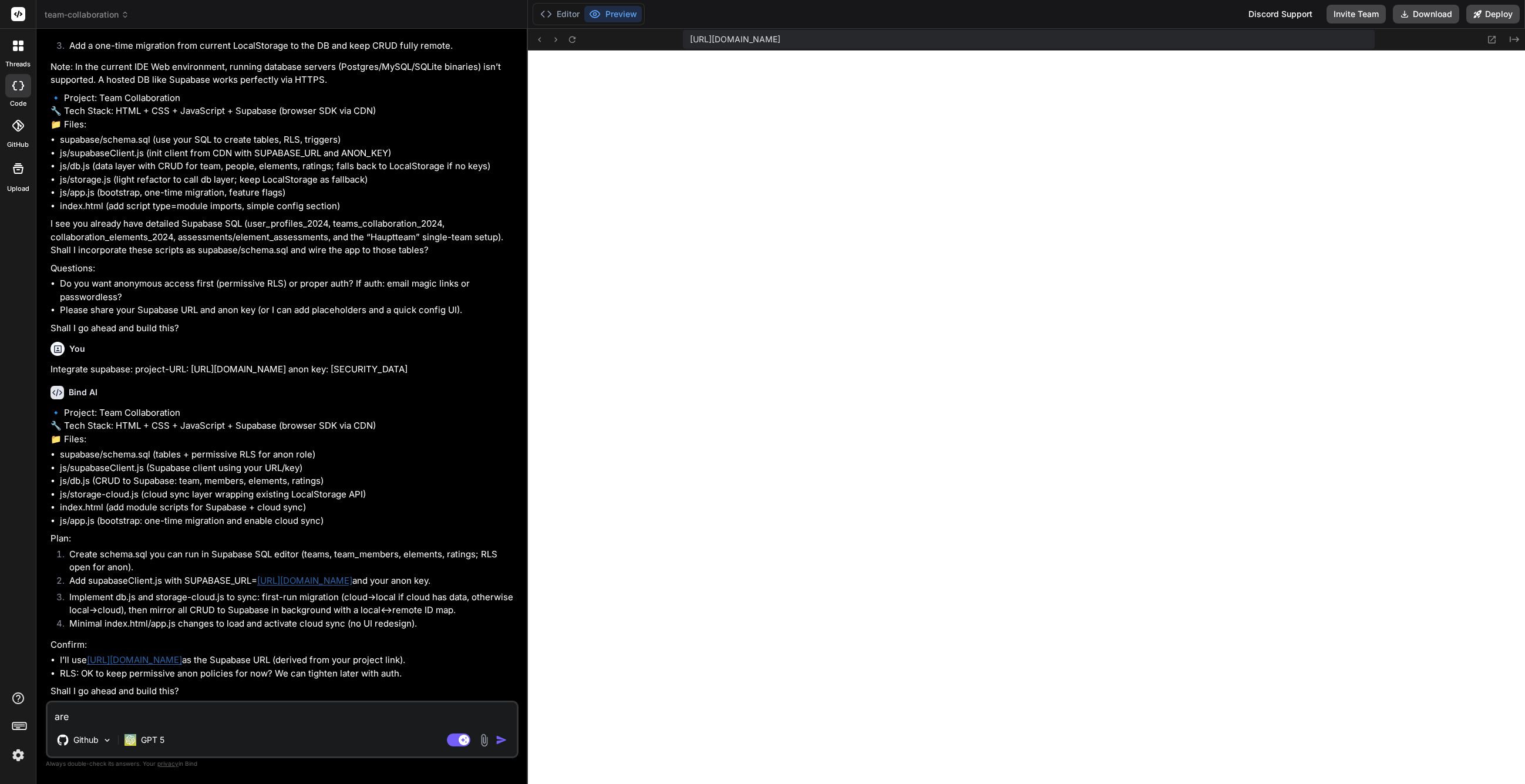
type textarea "are"
type textarea "x"
type textarea "are y"
type textarea "x"
type textarea "are yo"
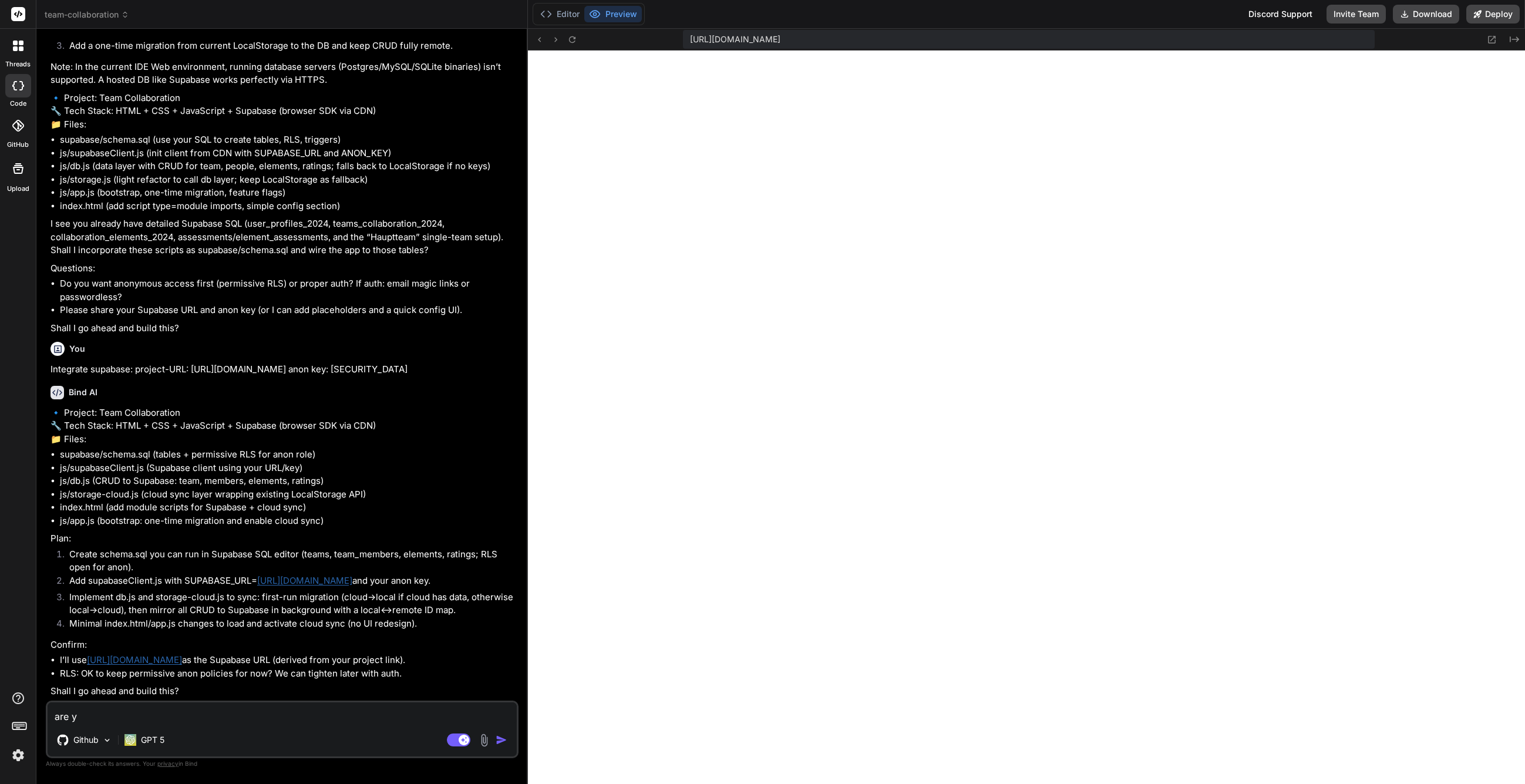
type textarea "x"
type textarea "are you"
type textarea "x"
type textarea "are you"
type textarea "x"
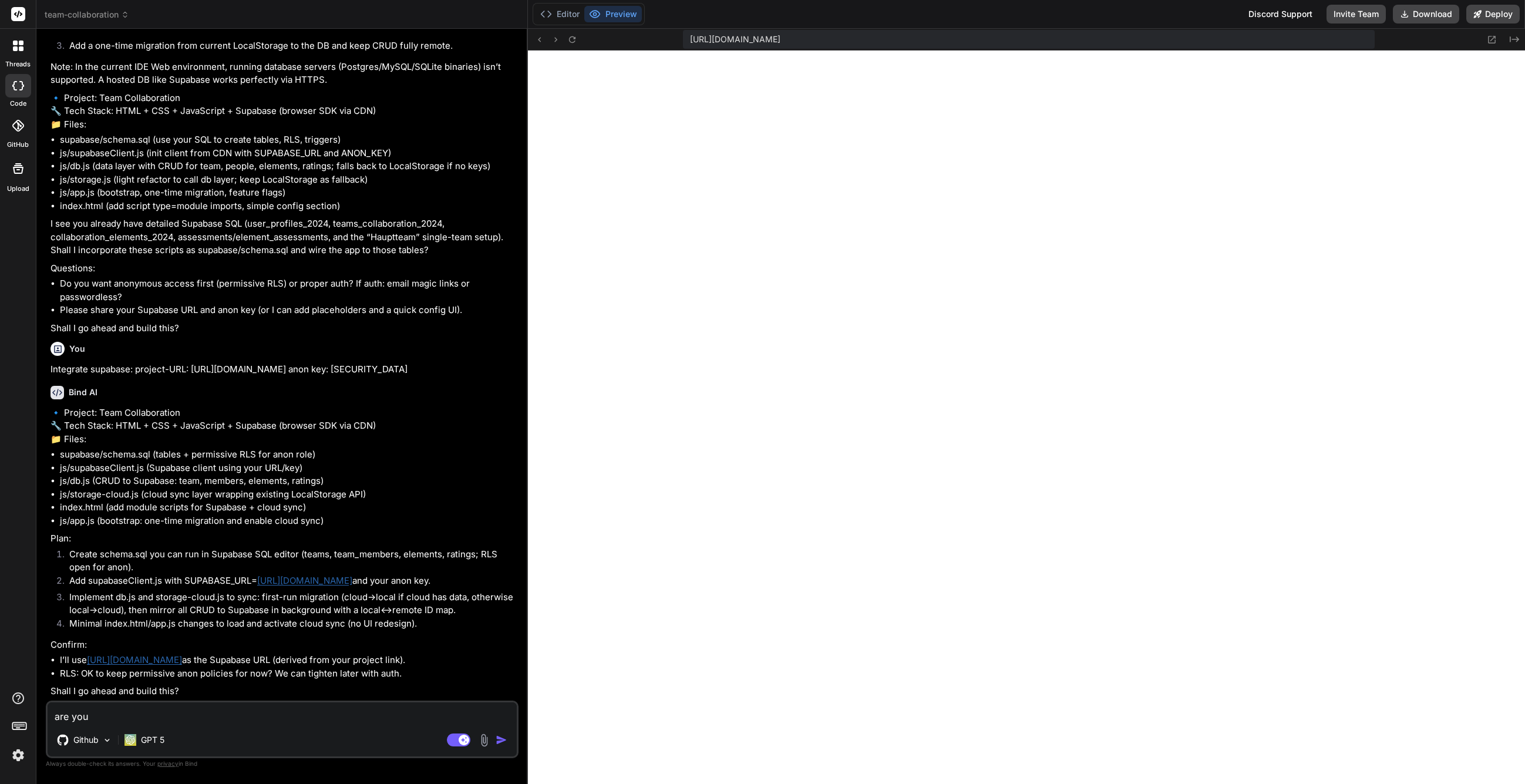
type textarea "are you s"
type textarea "x"
type textarea "are you su"
type textarea "x"
type textarea "are you sur"
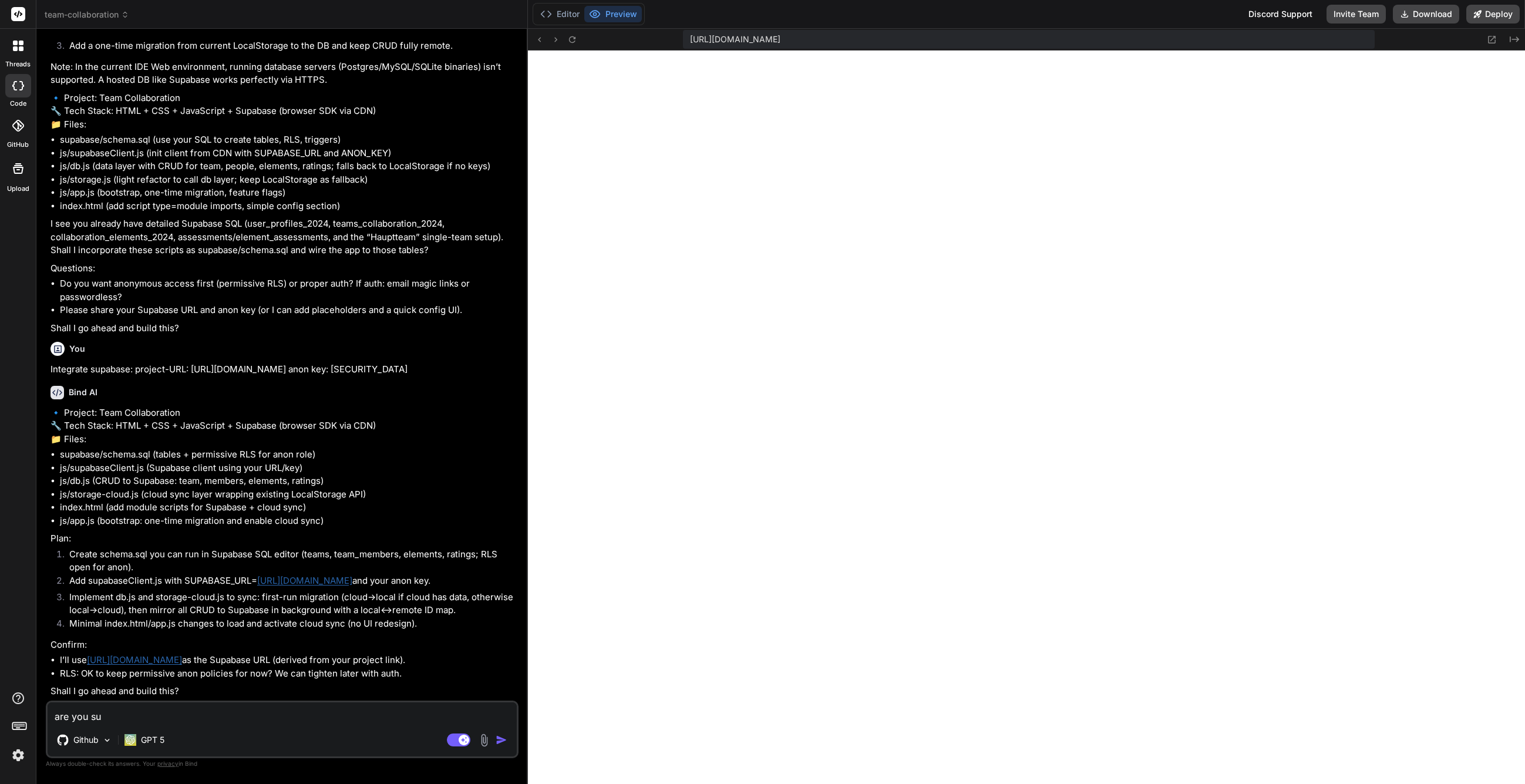
type textarea "x"
type textarea "are you sure"
type textarea "x"
type textarea "are you sure"
type textarea "x"
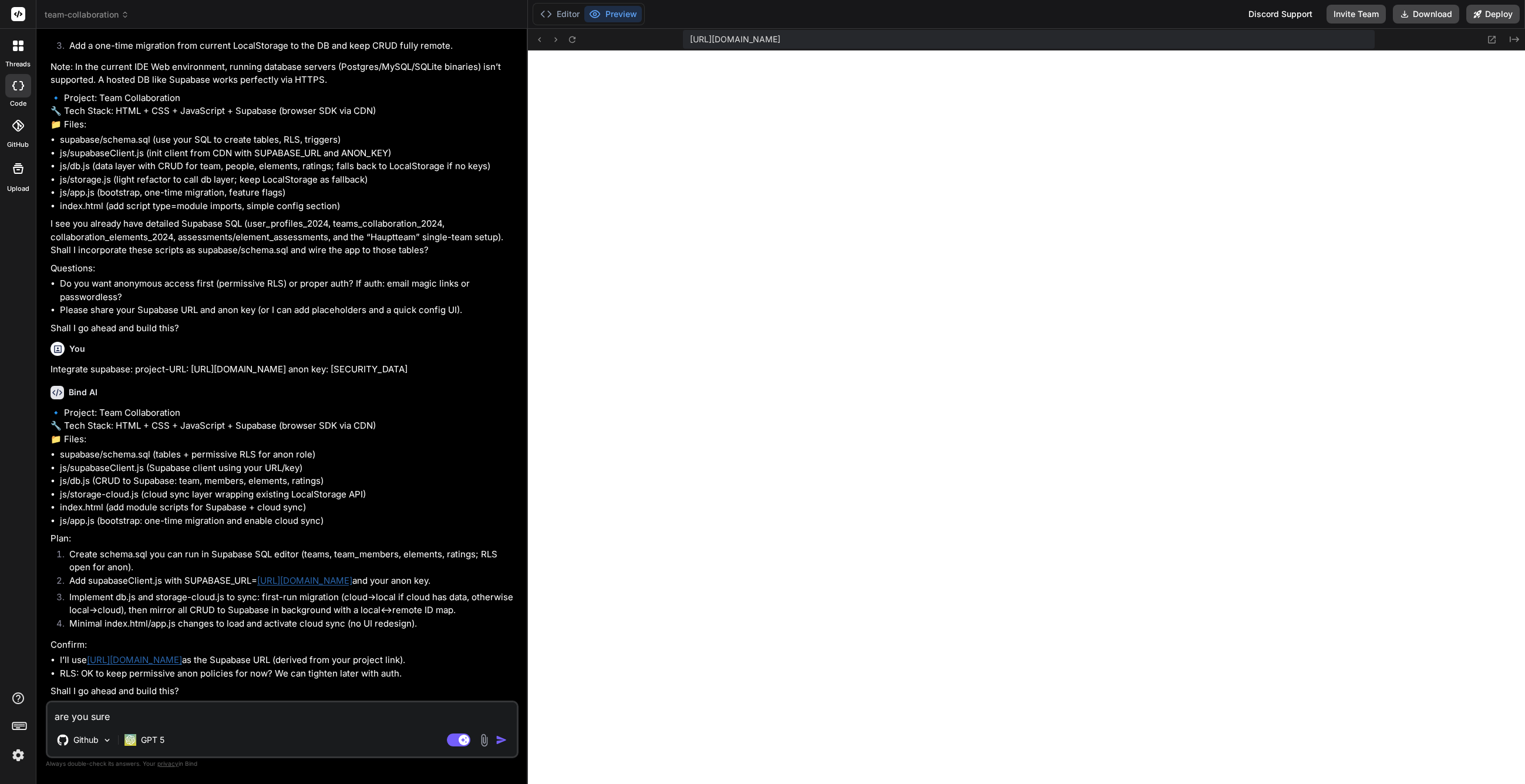
type textarea "are you sure t"
type textarea "x"
type textarea "are you sure th"
type textarea "x"
type textarea "are you sure tha"
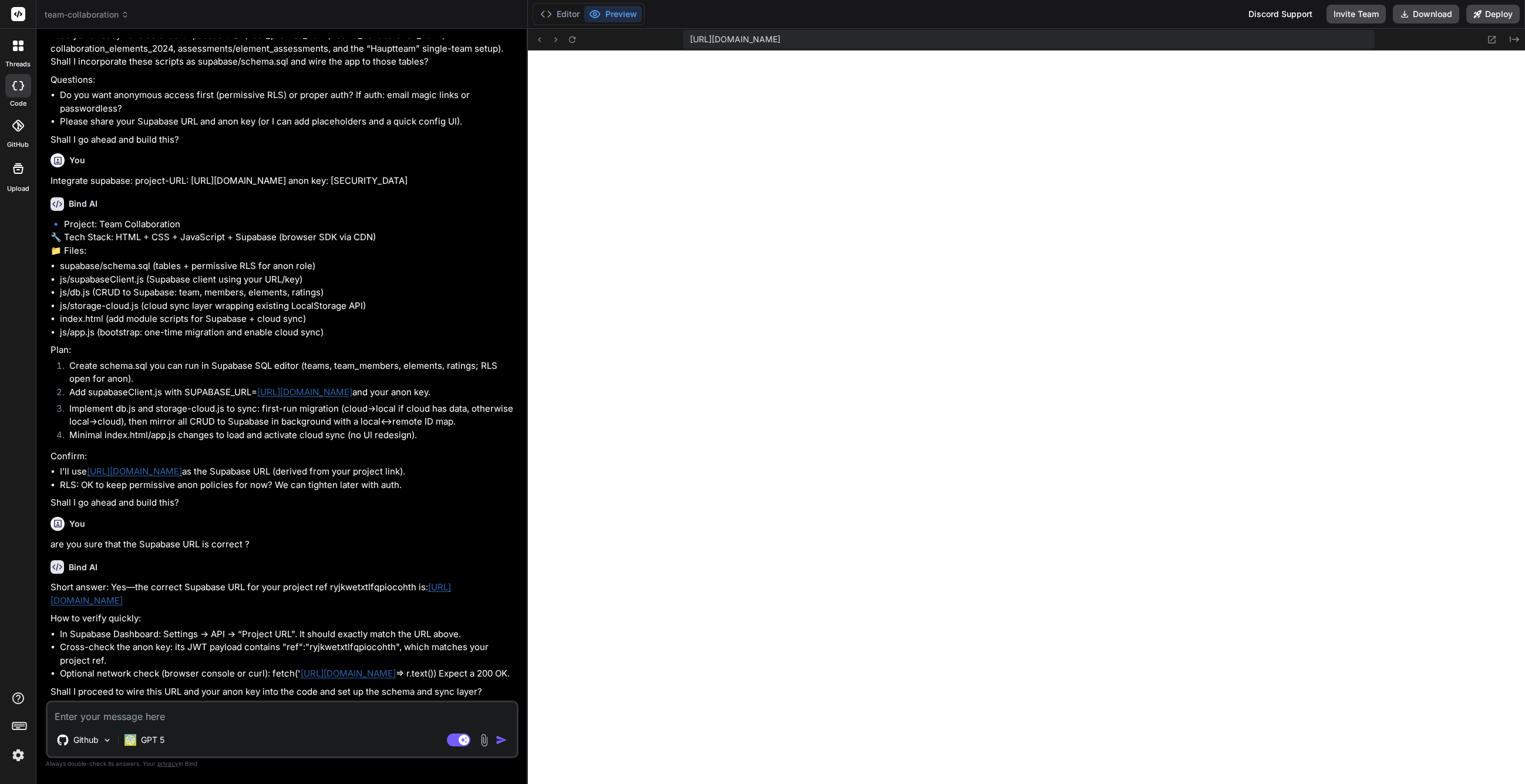
scroll to position [1603, 0]
click at [268, 719] on textarea at bounding box center [282, 713] width 469 height 21
click at [270, 725] on div "Github GPT 5 Agent Mode. When this toggle is activated, AI automatically makes …" at bounding box center [282, 729] width 473 height 57
click at [270, 722] on textarea at bounding box center [282, 713] width 469 height 21
click at [191, 722] on textarea at bounding box center [282, 713] width 469 height 21
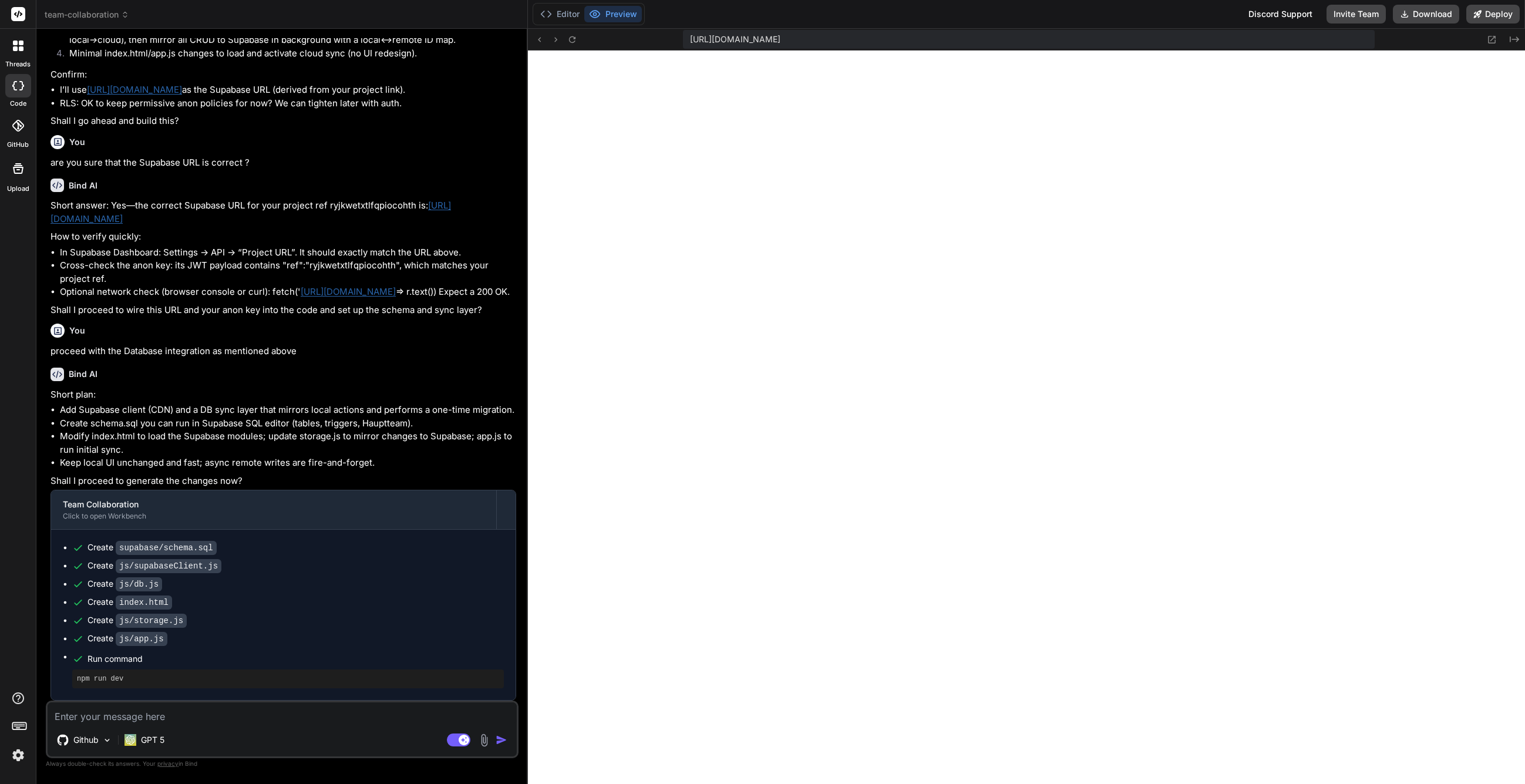
scroll to position [1979, 0]
click at [191, 725] on div "Github GPT 5 Agent Mode. When this toggle is activated, AI automatically makes …" at bounding box center [282, 729] width 473 height 57
click at [160, 719] on textarea at bounding box center [282, 713] width 469 height 21
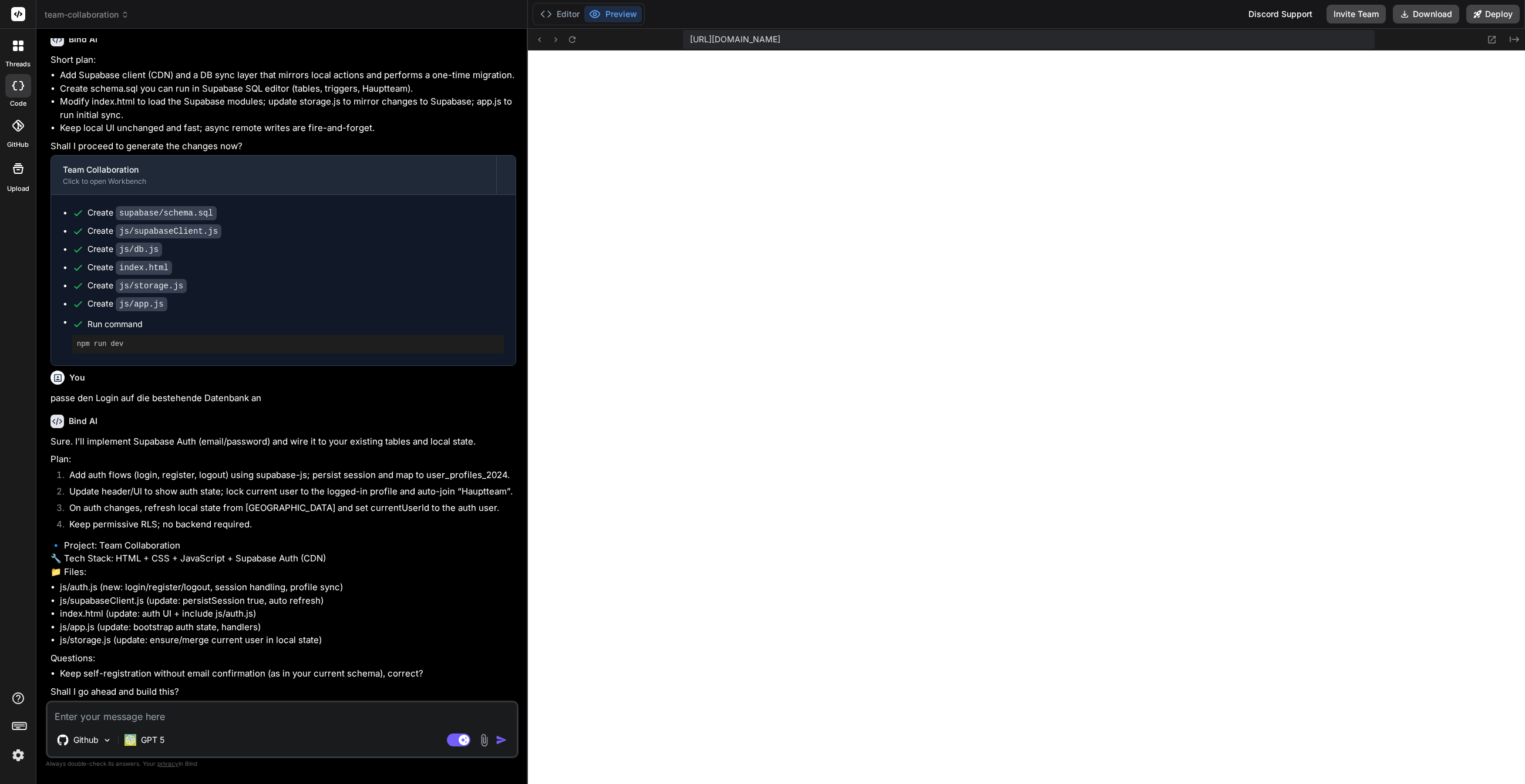
scroll to position [2335, 0]
click at [253, 723] on textarea at bounding box center [282, 713] width 469 height 21
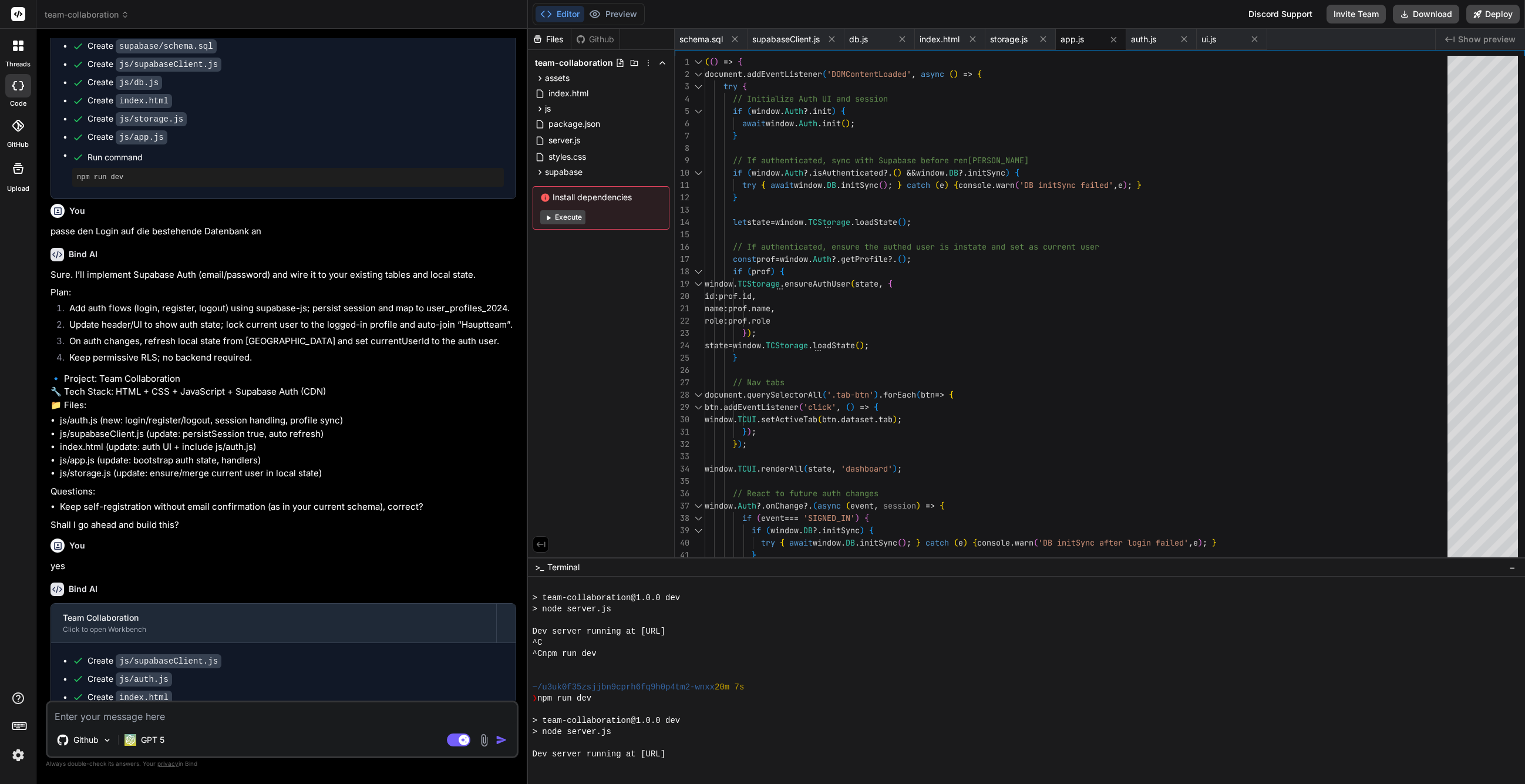
scroll to position [2568, 0]
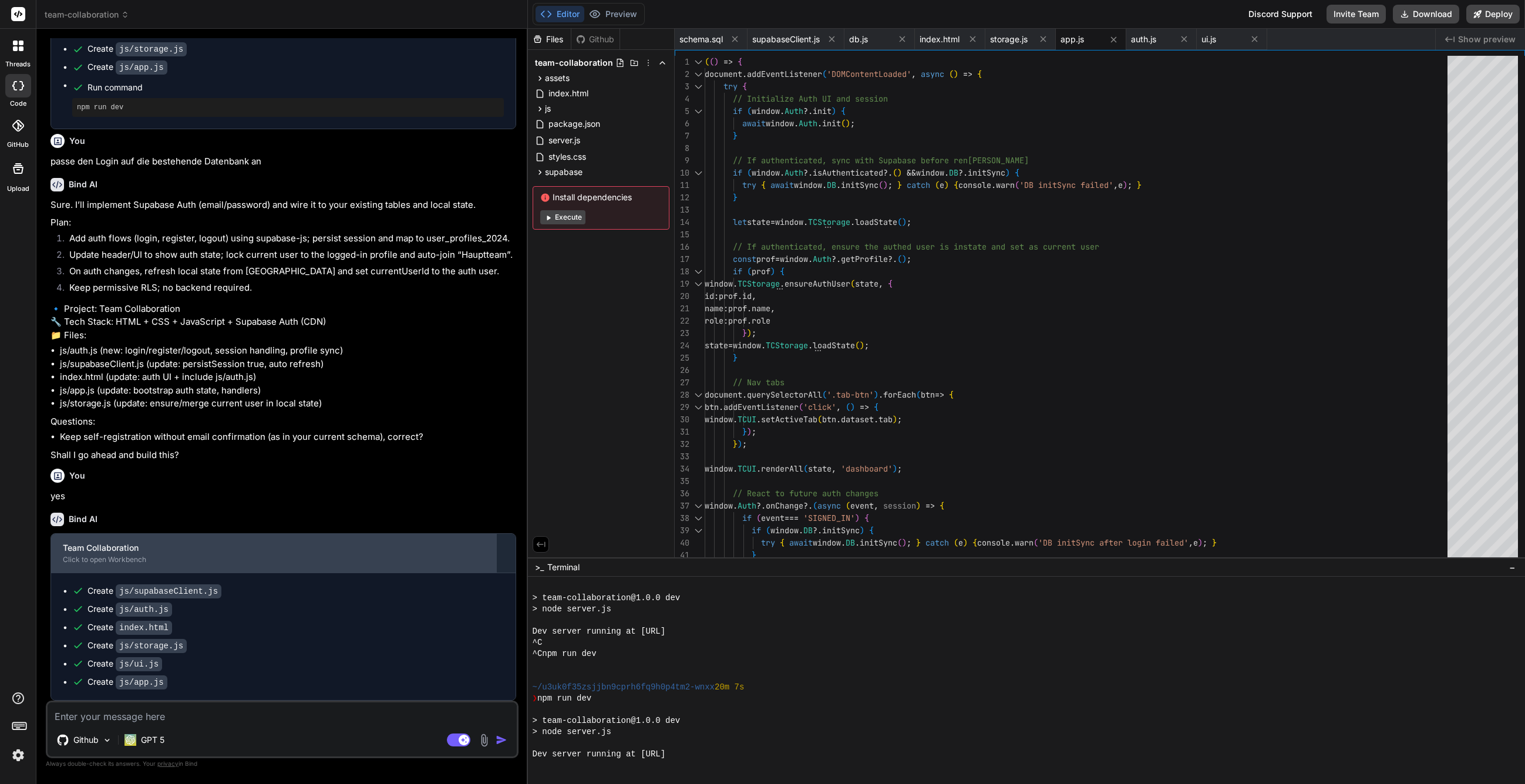
click at [422, 554] on div "Team Collaboration" at bounding box center [273, 548] width 422 height 12
click at [466, 554] on div "Team Collaboration" at bounding box center [273, 548] width 422 height 12
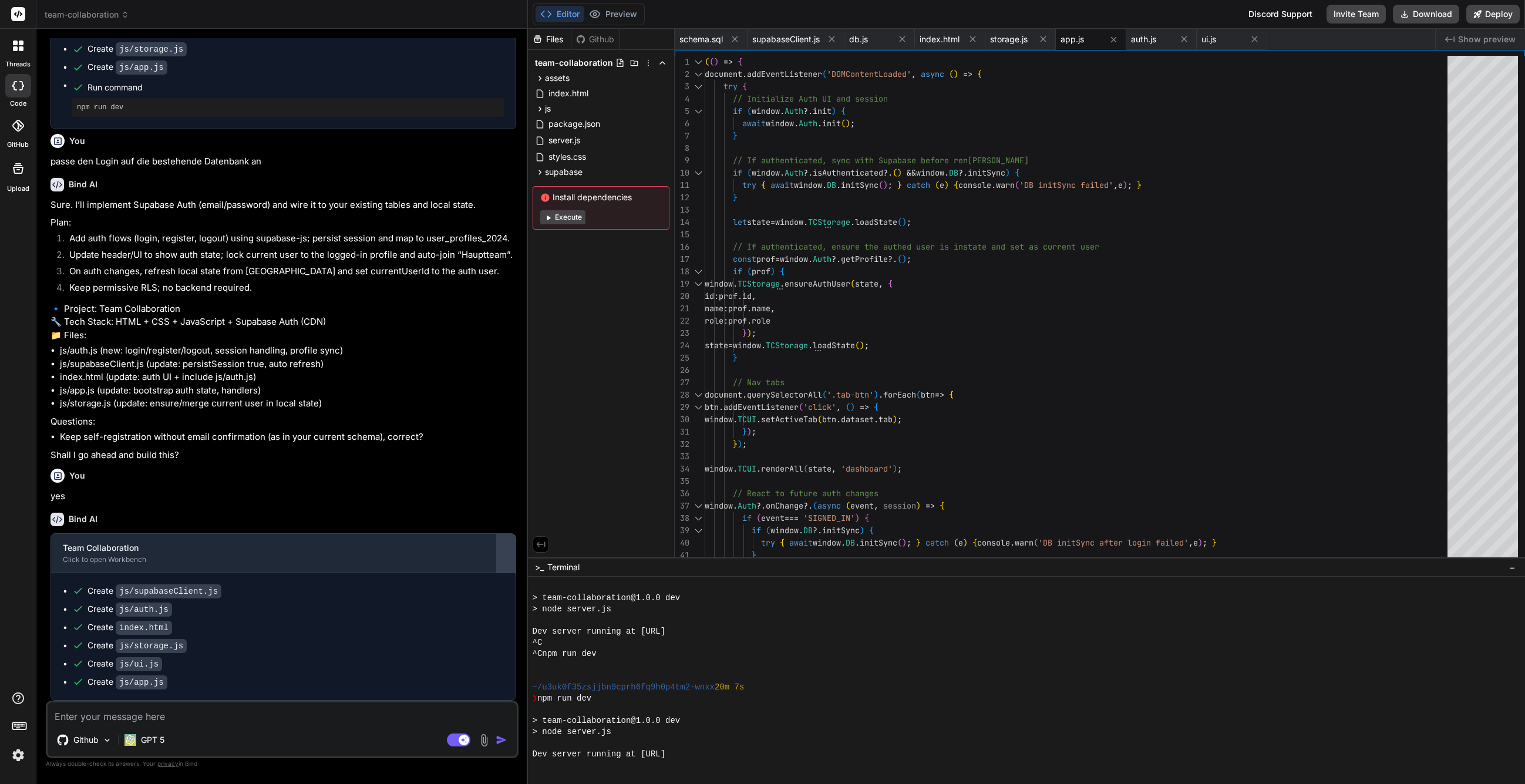
click at [512, 554] on div at bounding box center [506, 553] width 19 height 19
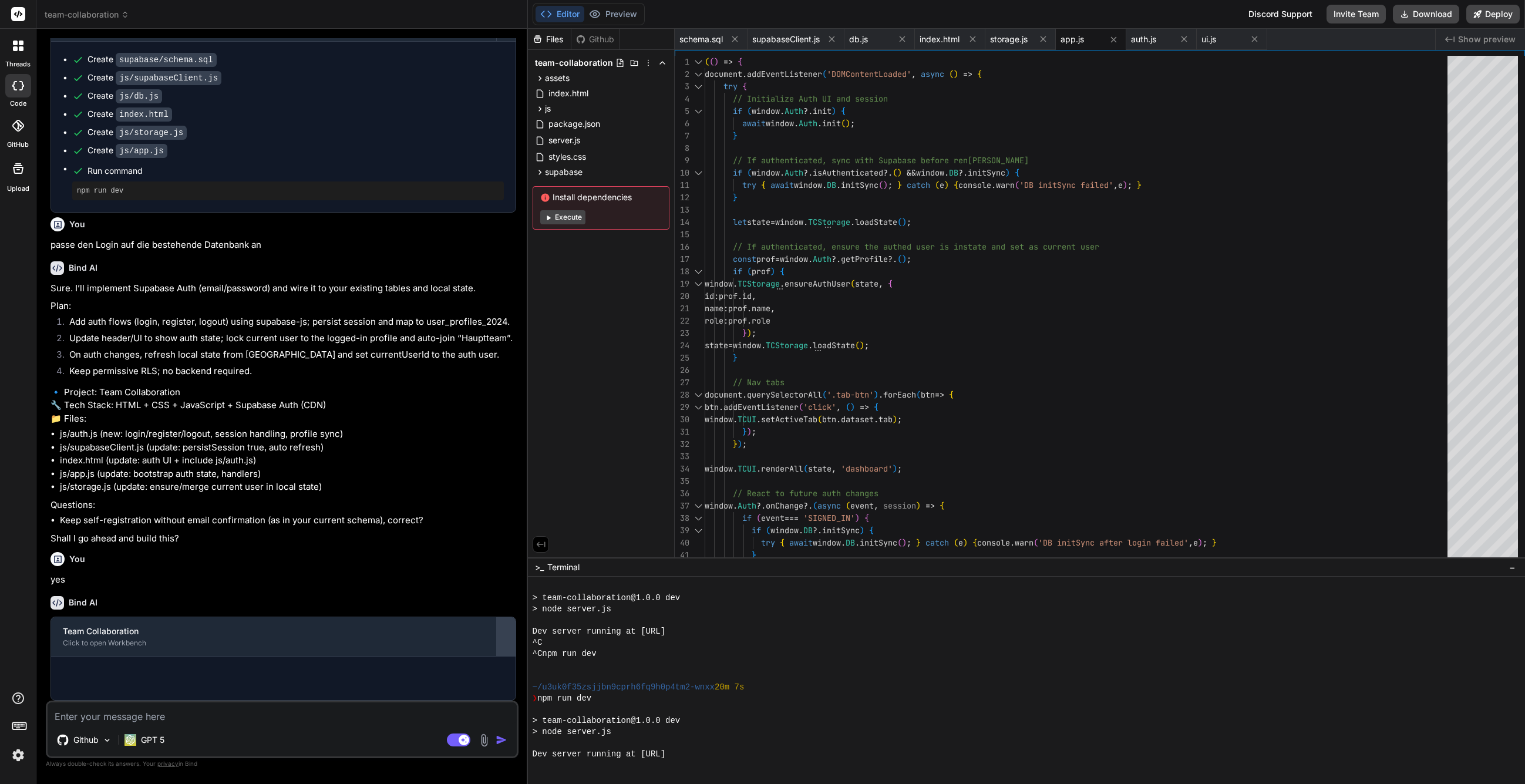
scroll to position [2445, 0]
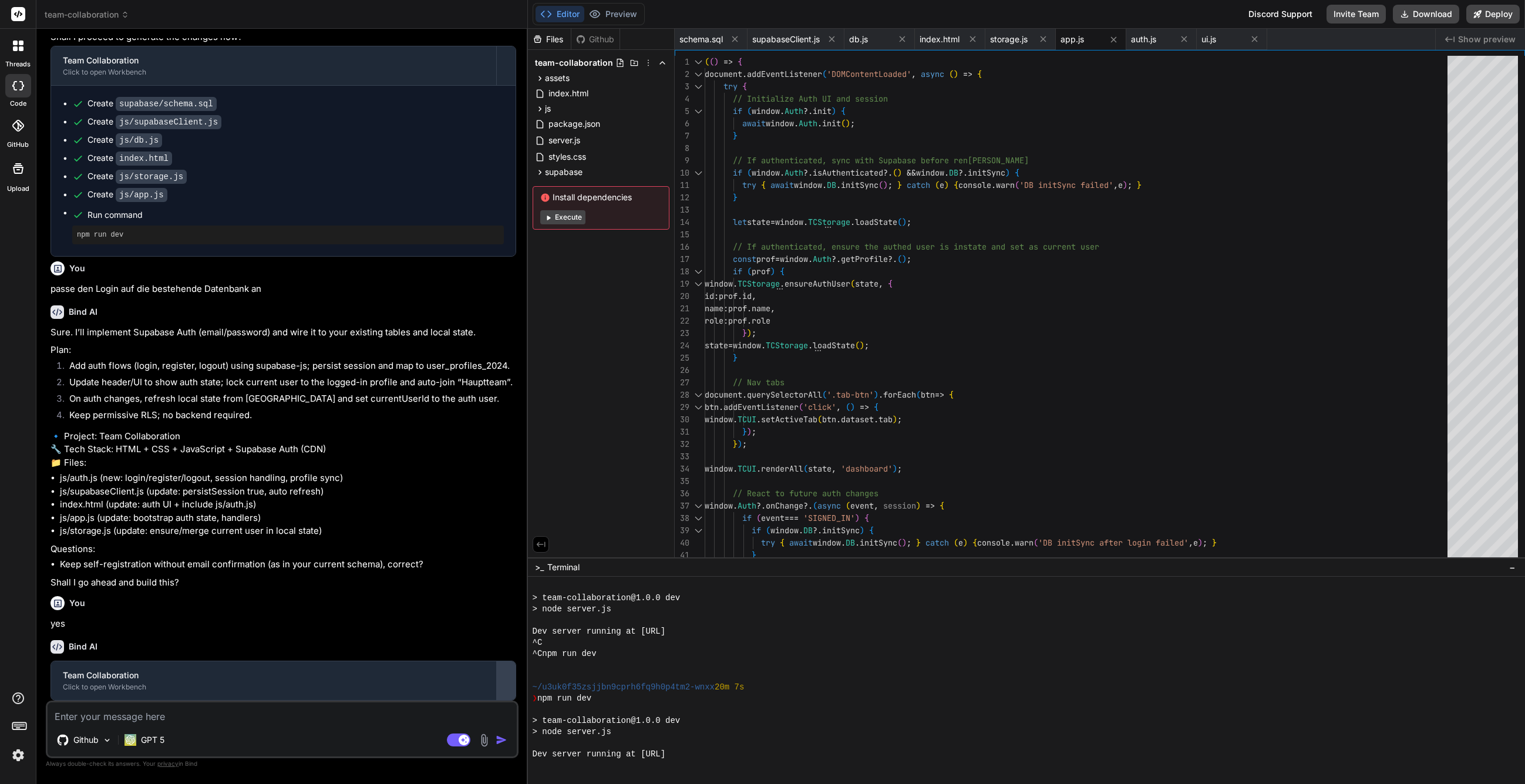
click at [507, 681] on div at bounding box center [506, 681] width 19 height 19
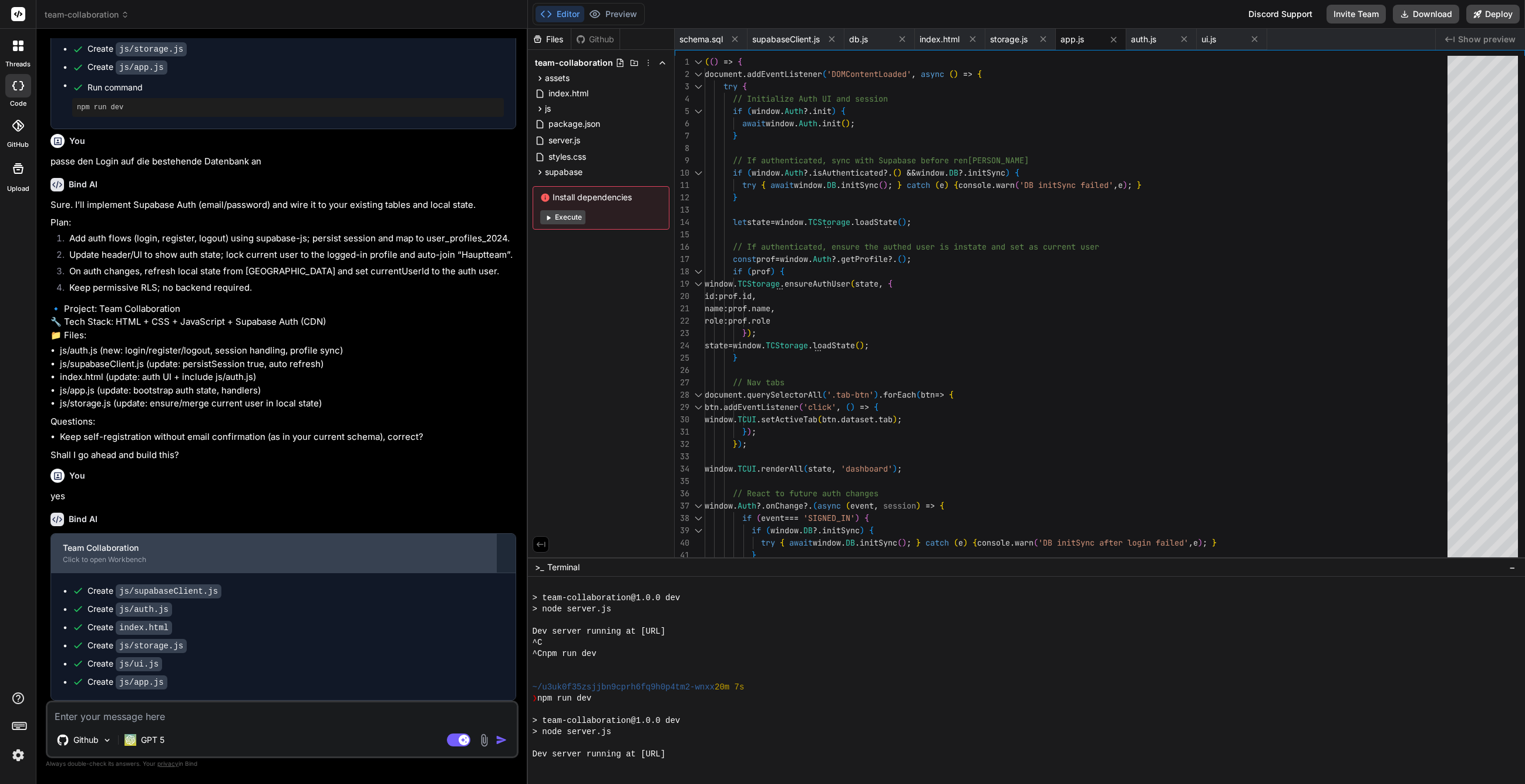
click at [374, 554] on div "Team Collaboration" at bounding box center [273, 548] width 422 height 12
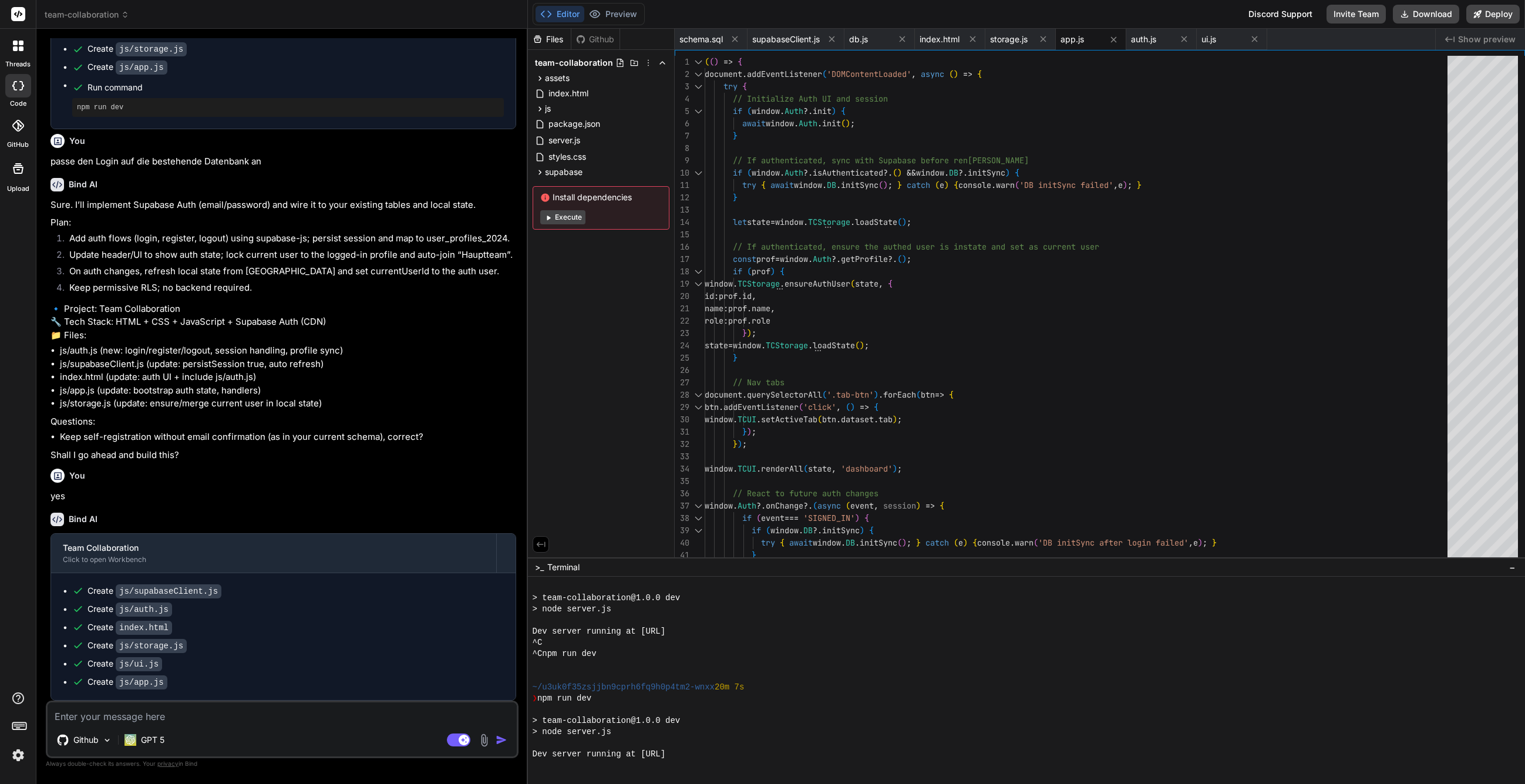
scroll to position [2568, 0]
click at [278, 723] on textarea at bounding box center [282, 713] width 469 height 21
click at [215, 715] on textarea at bounding box center [282, 713] width 469 height 21
click at [624, 21] on button "Preview" at bounding box center [613, 14] width 57 height 17
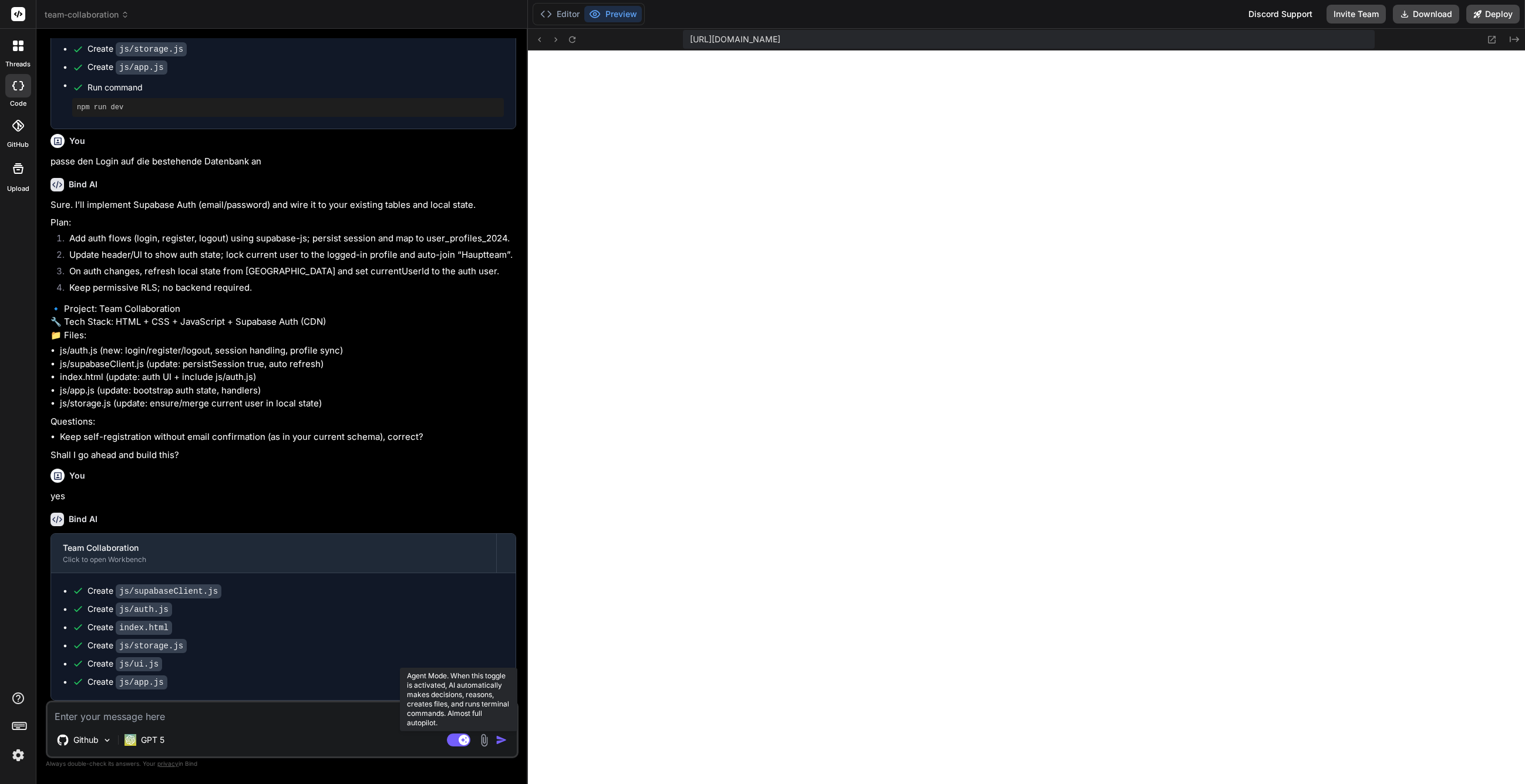
click at [469, 741] on rect at bounding box center [458, 739] width 23 height 13
click at [301, 714] on textarea at bounding box center [282, 713] width 469 height 21
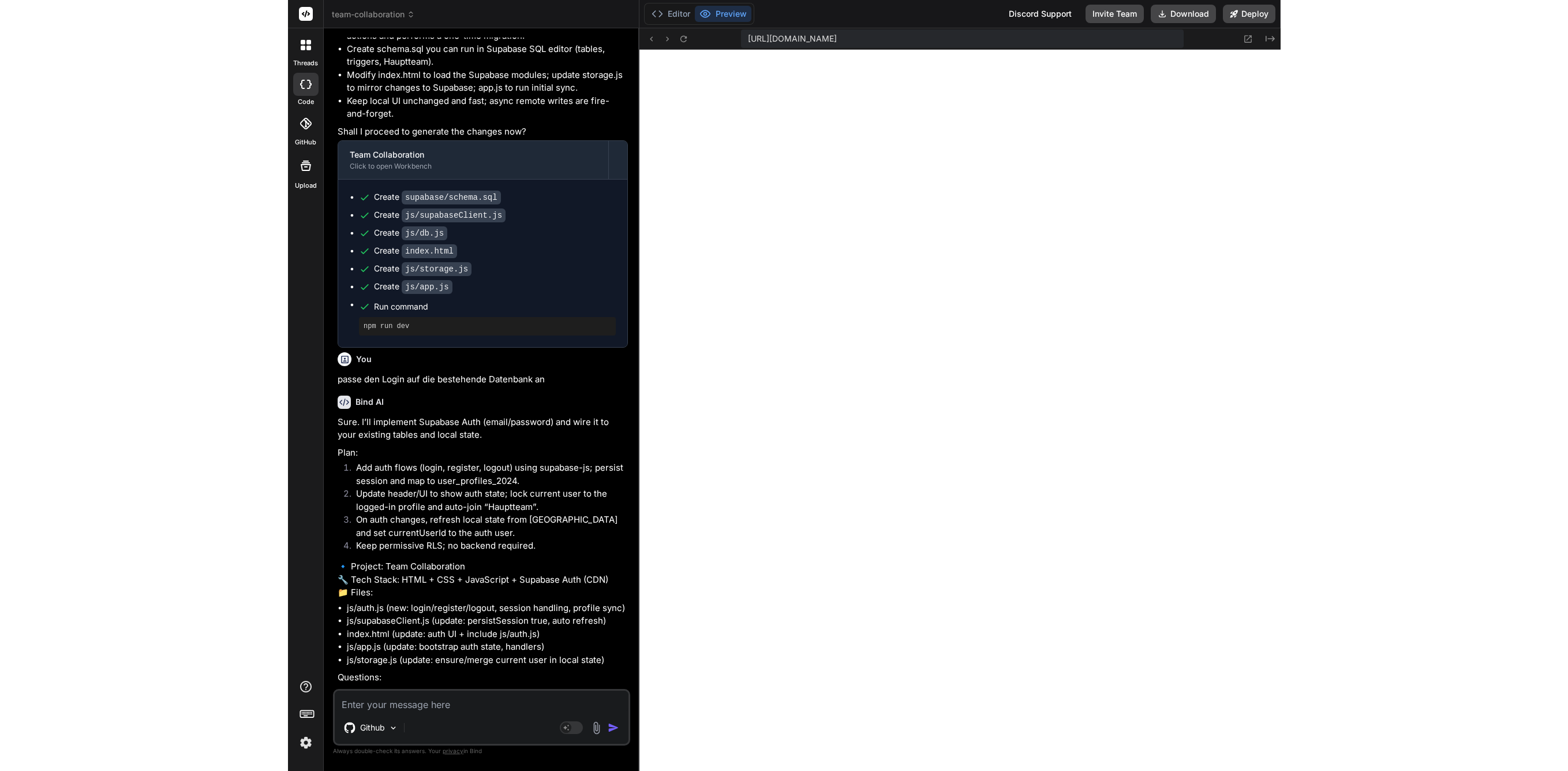
scroll to position [2855, 0]
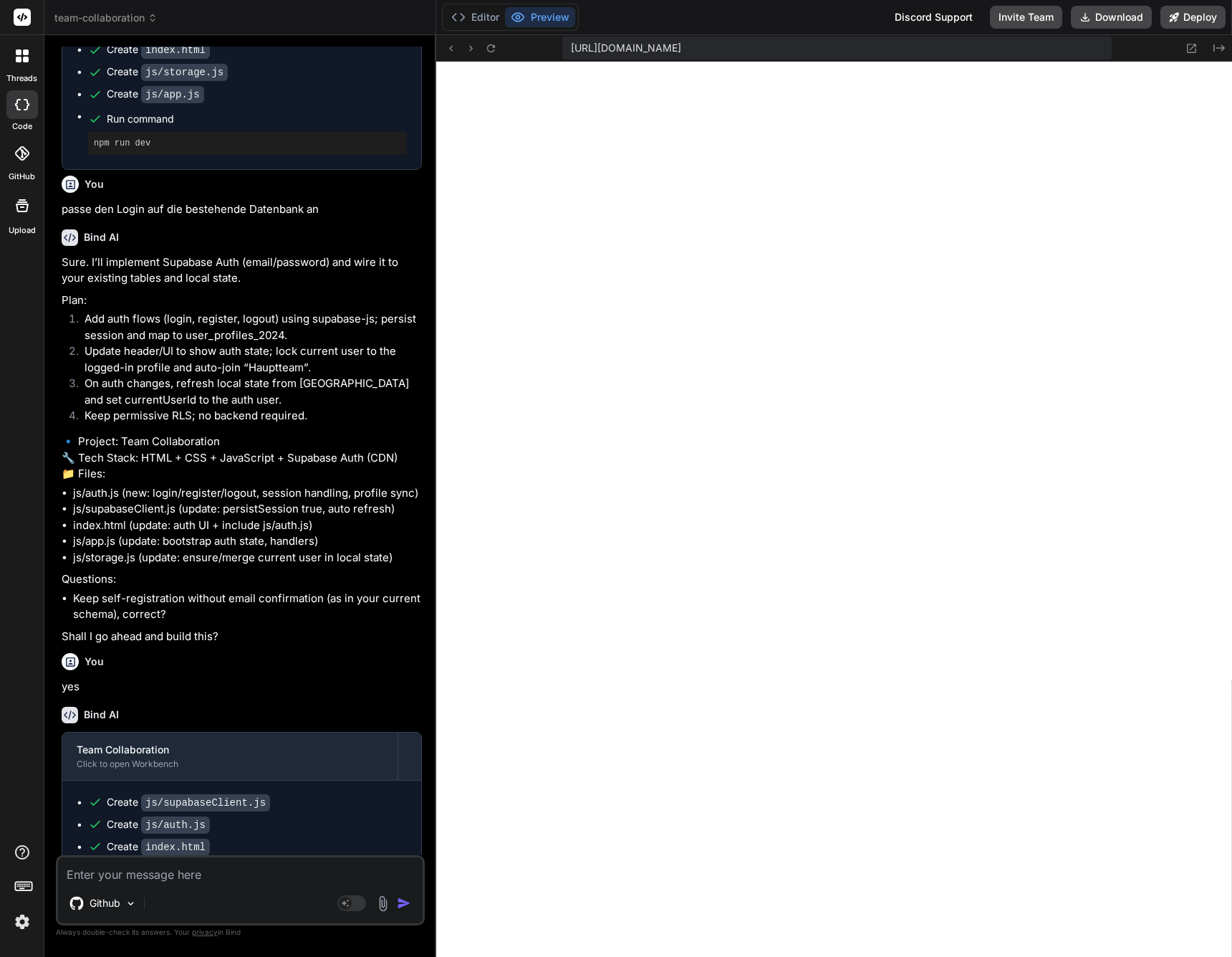
click at [359, 872] on textarea at bounding box center [240, 870] width 365 height 26
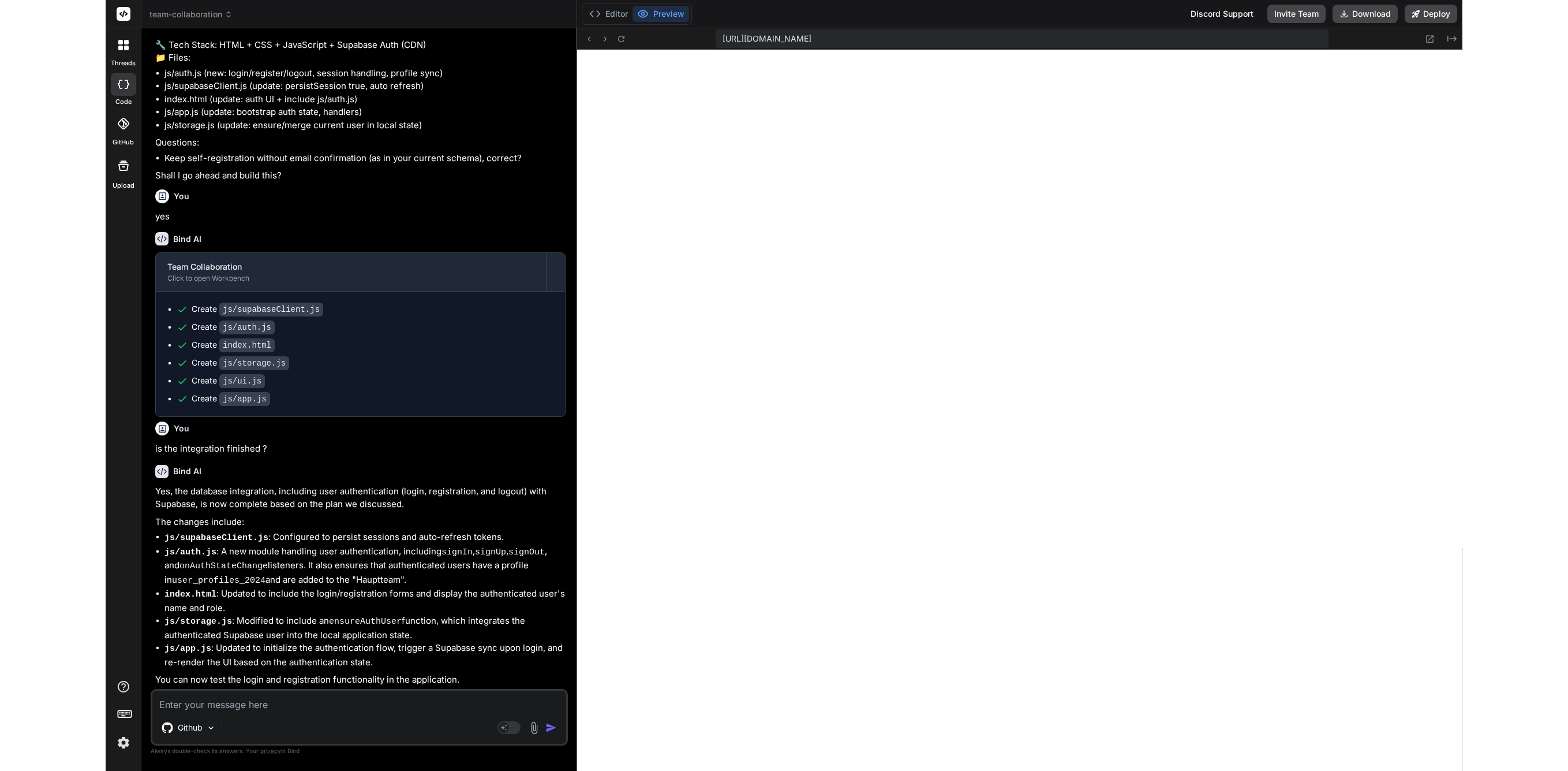
scroll to position [2750, 0]
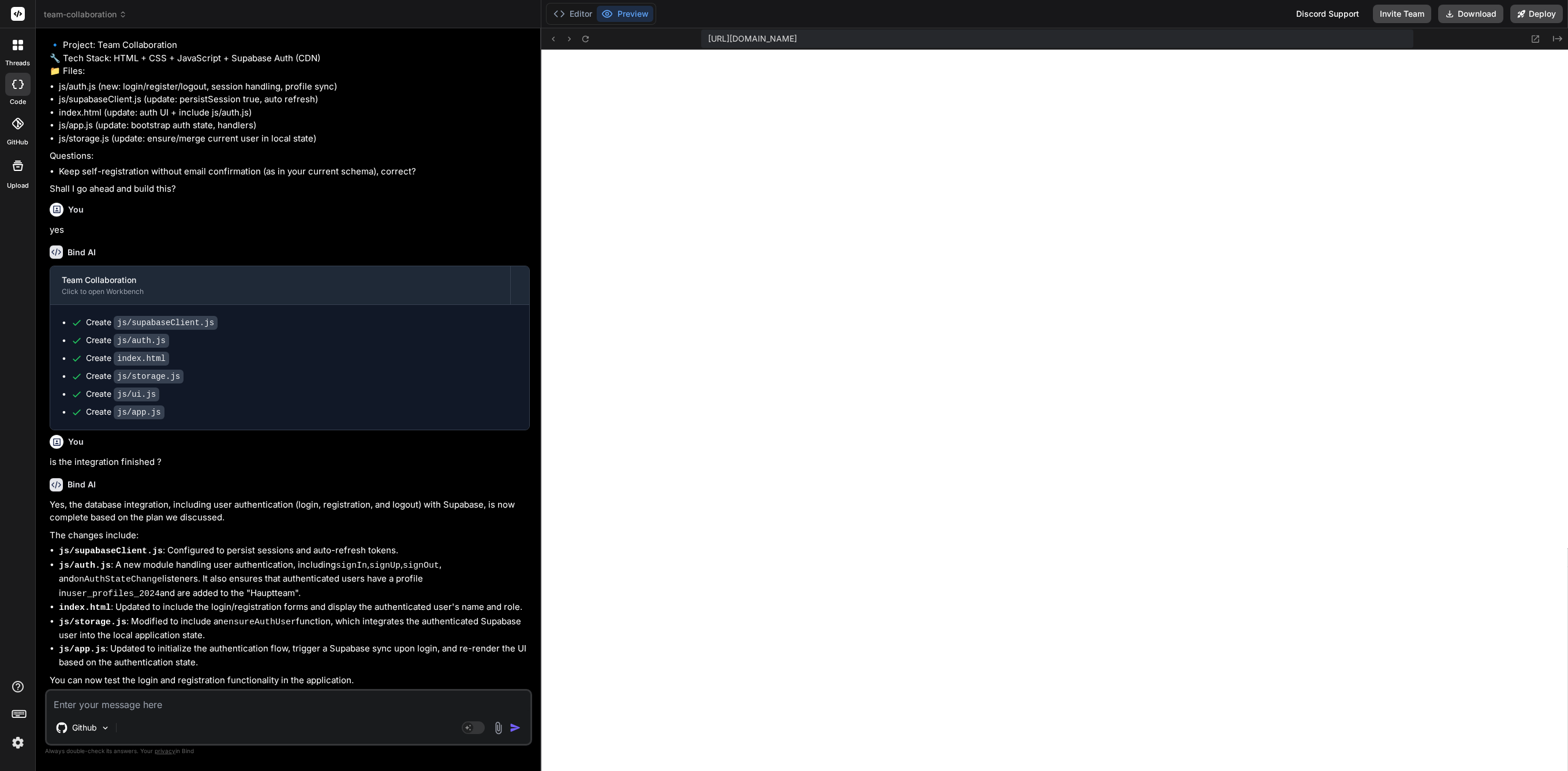
click at [165, 717] on div "Github" at bounding box center [288, 730] width 484 height 28
click at [197, 701] on textarea at bounding box center [288, 701] width 484 height 21
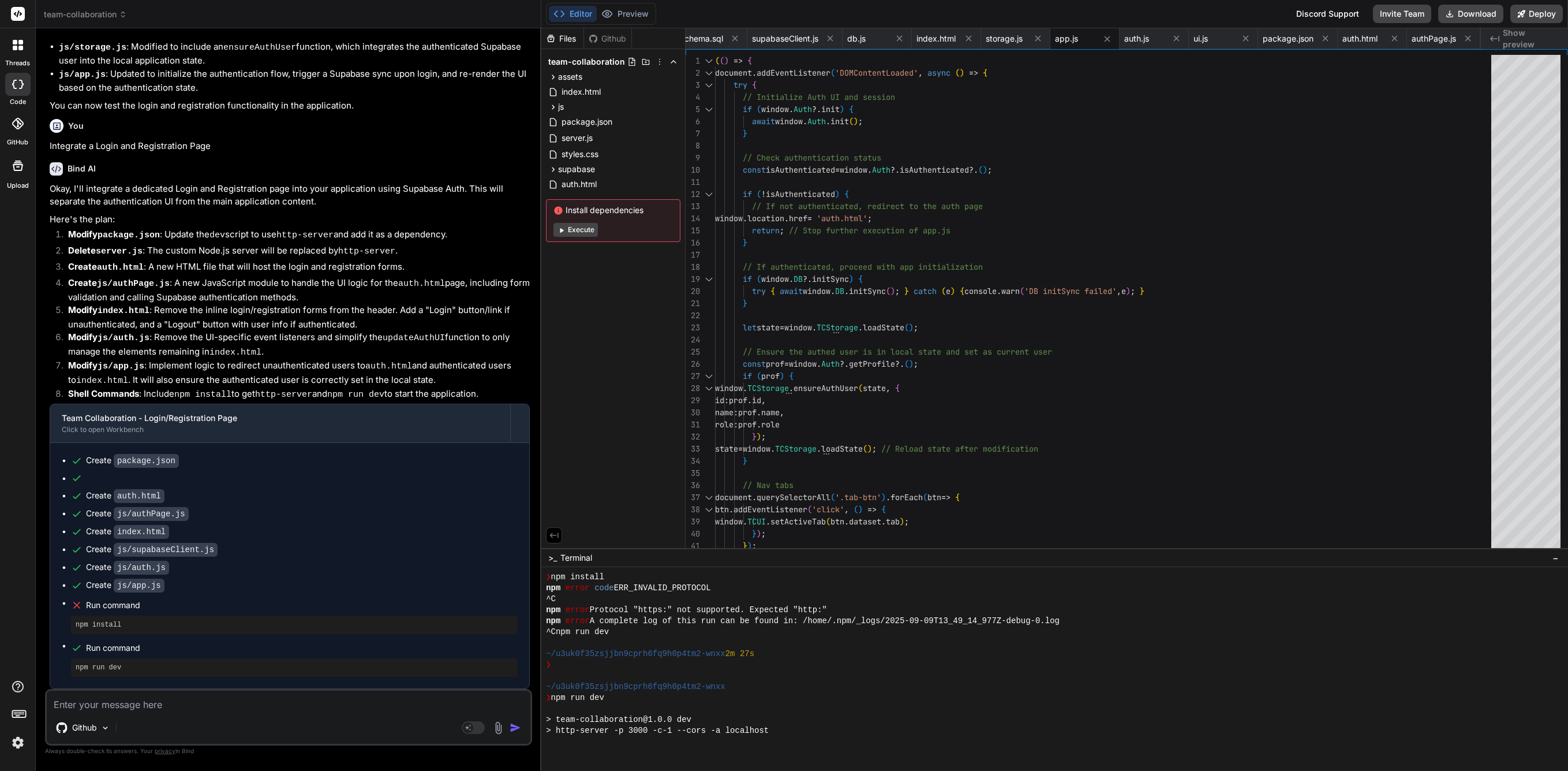
scroll to position [450, 0]
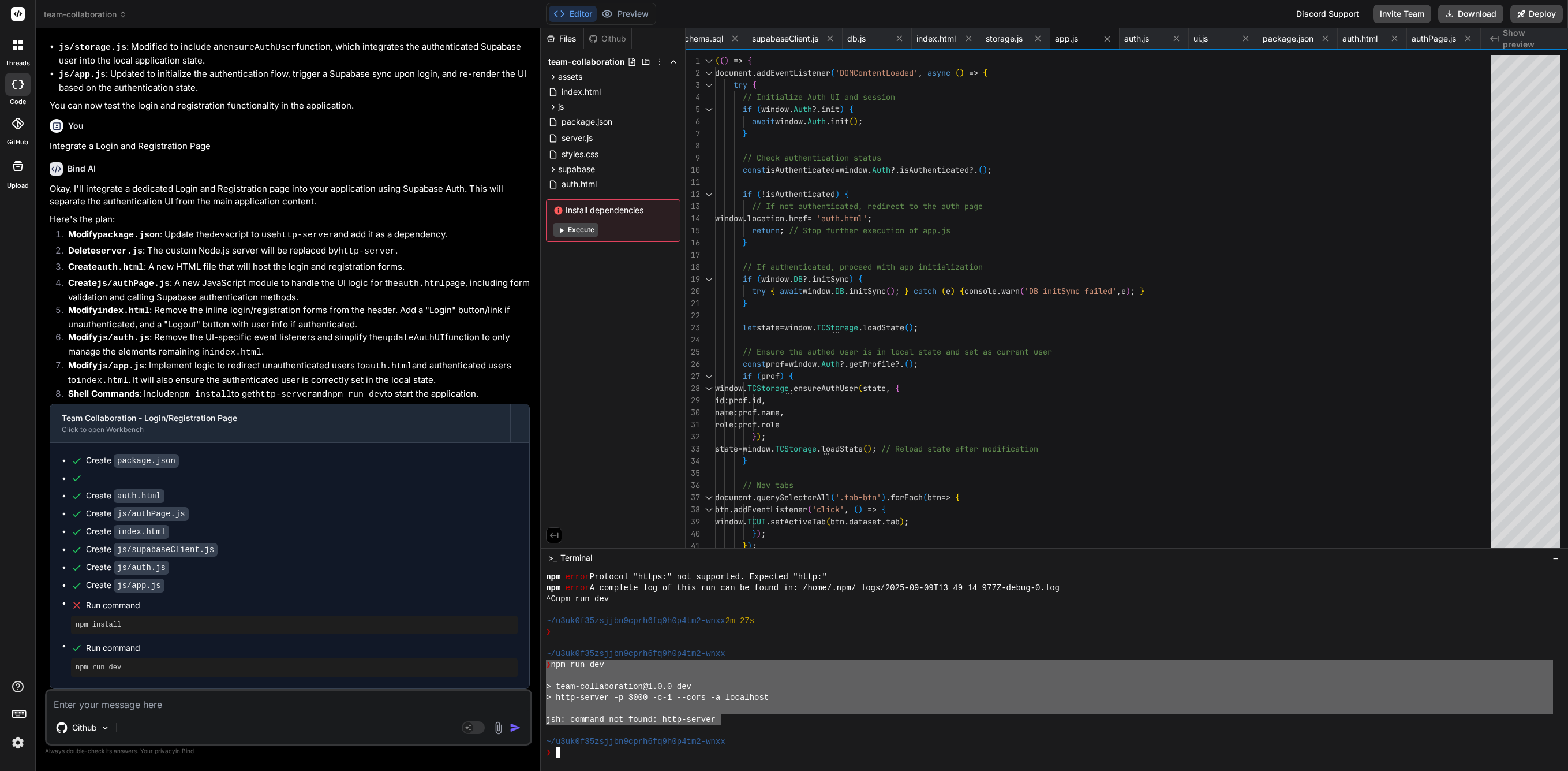
drag, startPoint x: 719, startPoint y: 719, endPoint x: 547, endPoint y: 666, distance: 180.0
click at [547, 666] on div "npm error Protocol "https:" not supported. Expected "http:" npm error A complet…" at bounding box center [1049, 665] width 1007 height 187
click at [128, 705] on textarea at bounding box center [288, 701] width 484 height 21
paste textarea "❯ npm run dev > team-collaboration@1.0.0 dev > http-server -p 3000 -c-1 --cors …"
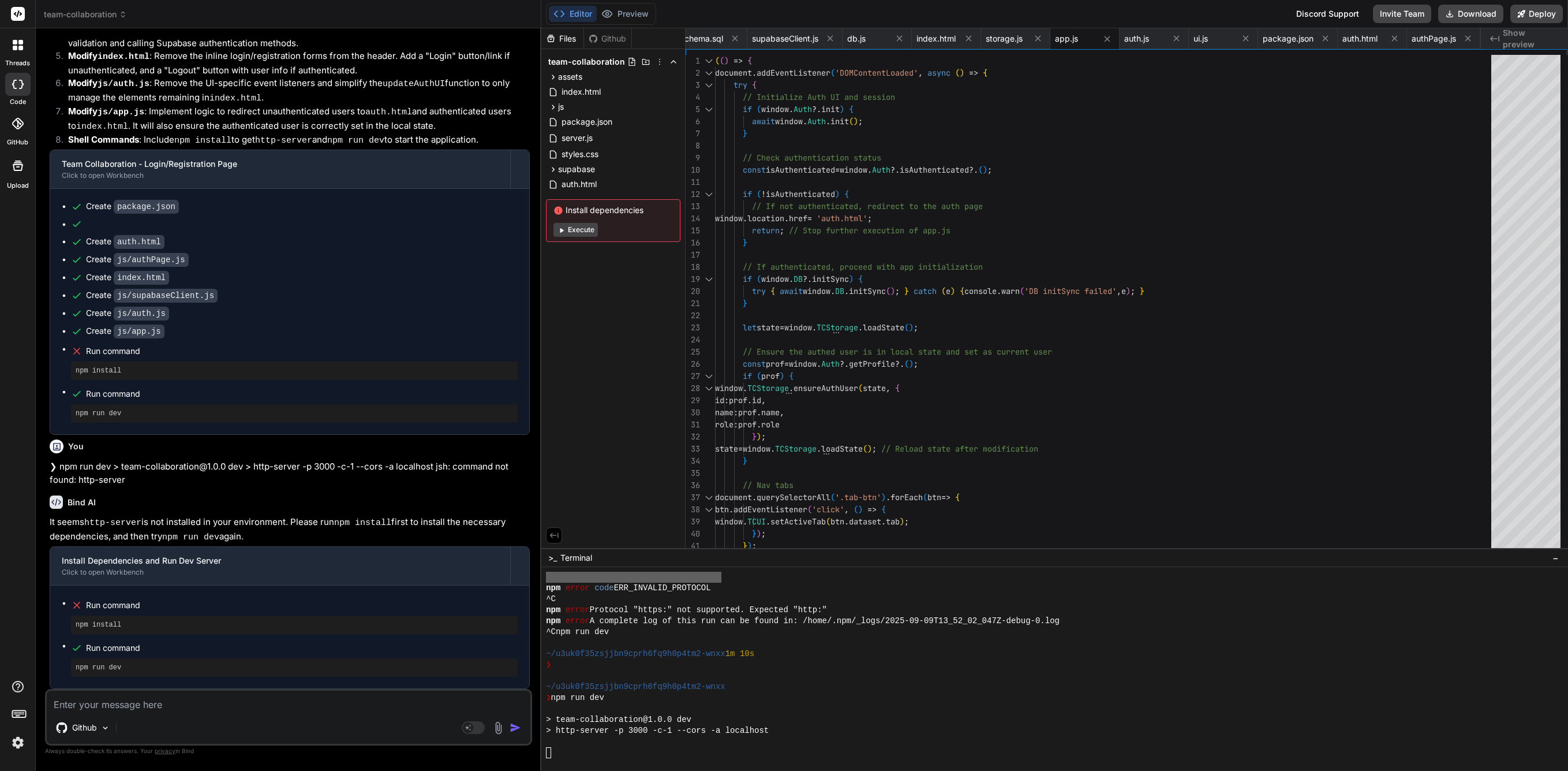
scroll to position [702, 0]
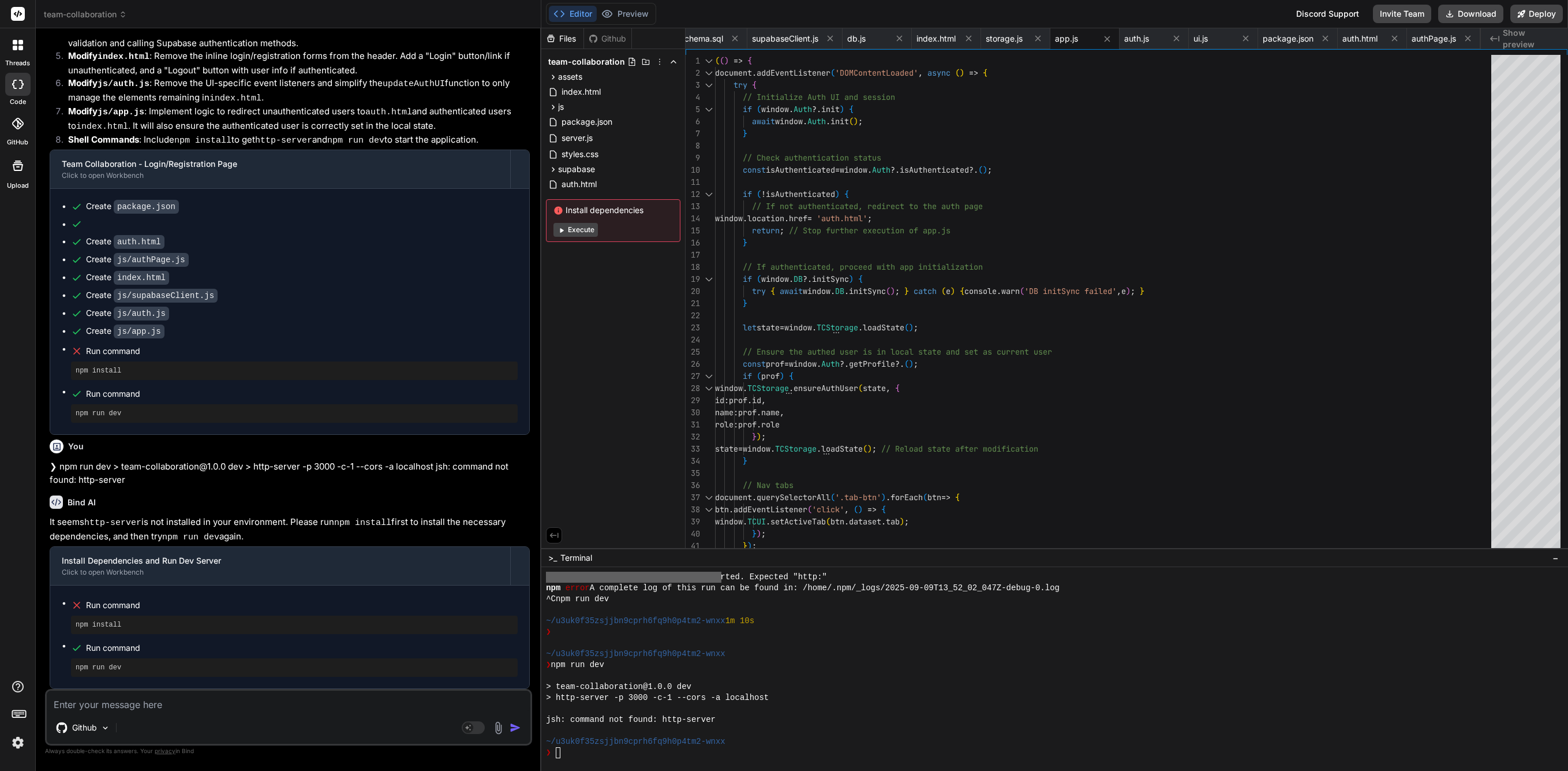
click at [118, 711] on textarea at bounding box center [288, 701] width 484 height 21
click at [211, 700] on textarea at bounding box center [288, 701] width 484 height 21
paste textarea "❯ npm run dev > team-collaboration@1.0.0 dev > http-server -p 3000 -c-1 --cors …"
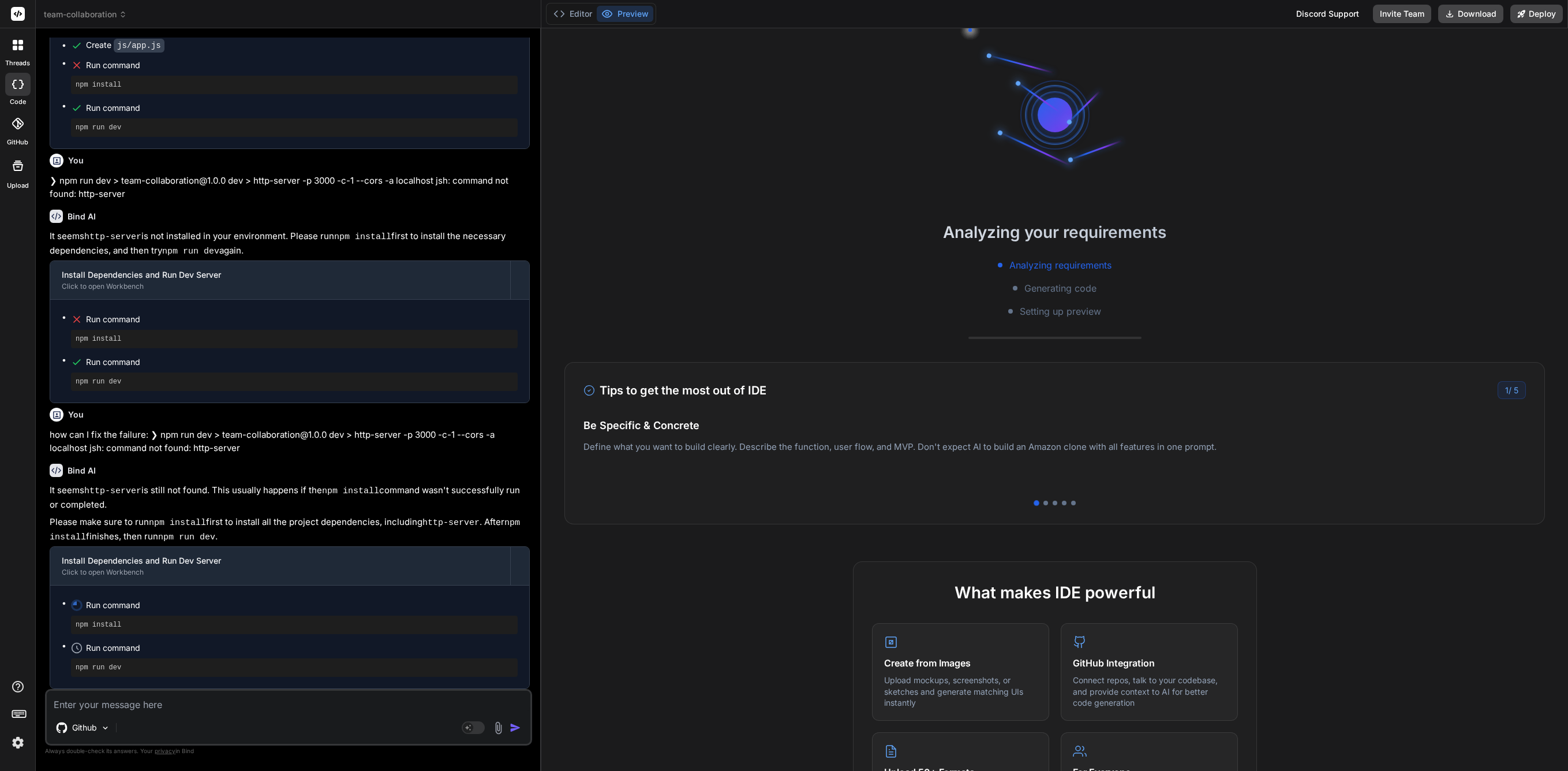
scroll to position [3848, 0]
click at [281, 515] on div "It seems http-server is still not found. This usually happens if the npm instal…" at bounding box center [289, 586] width 480 height 205
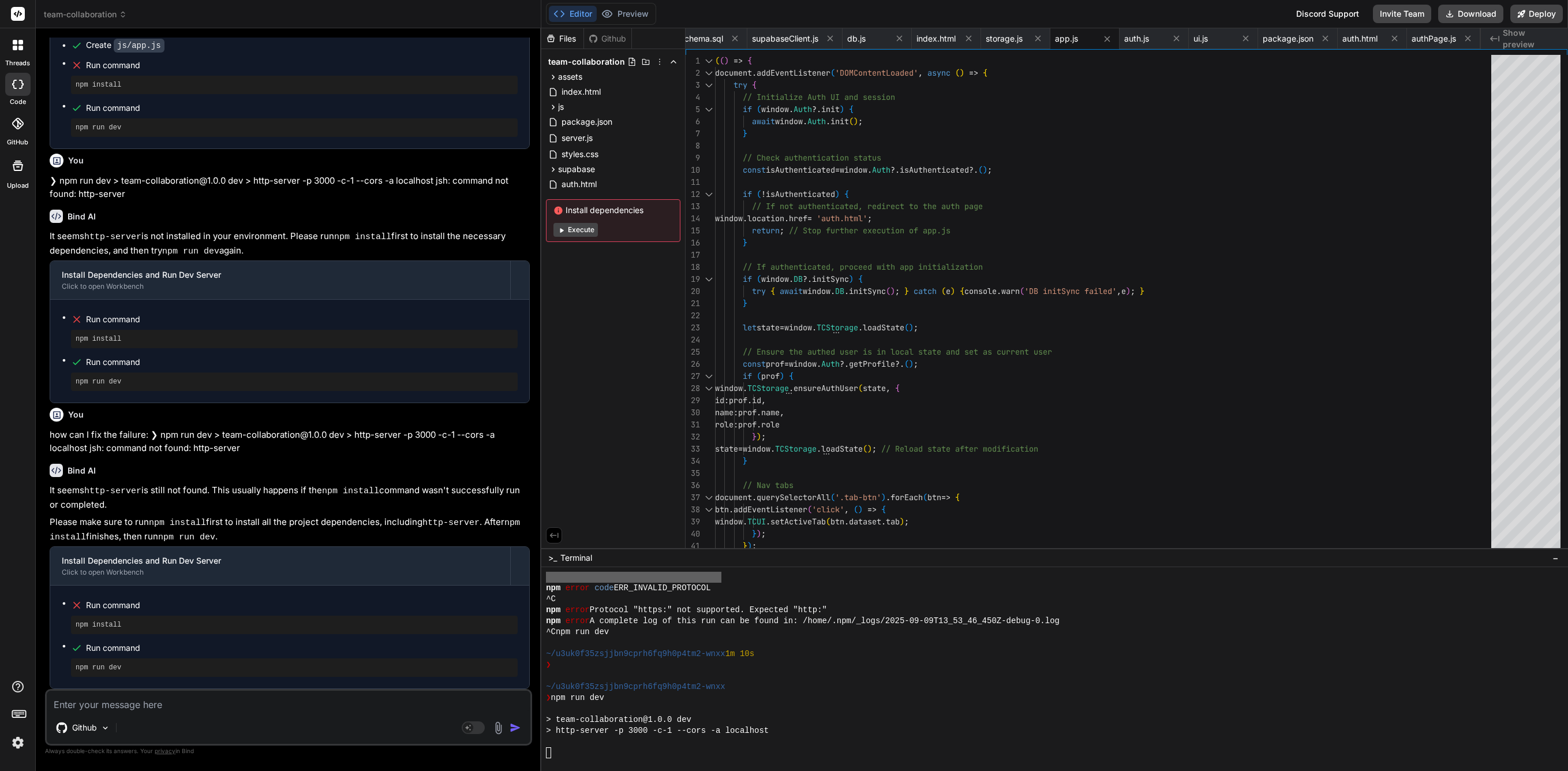
scroll to position [954, 0]
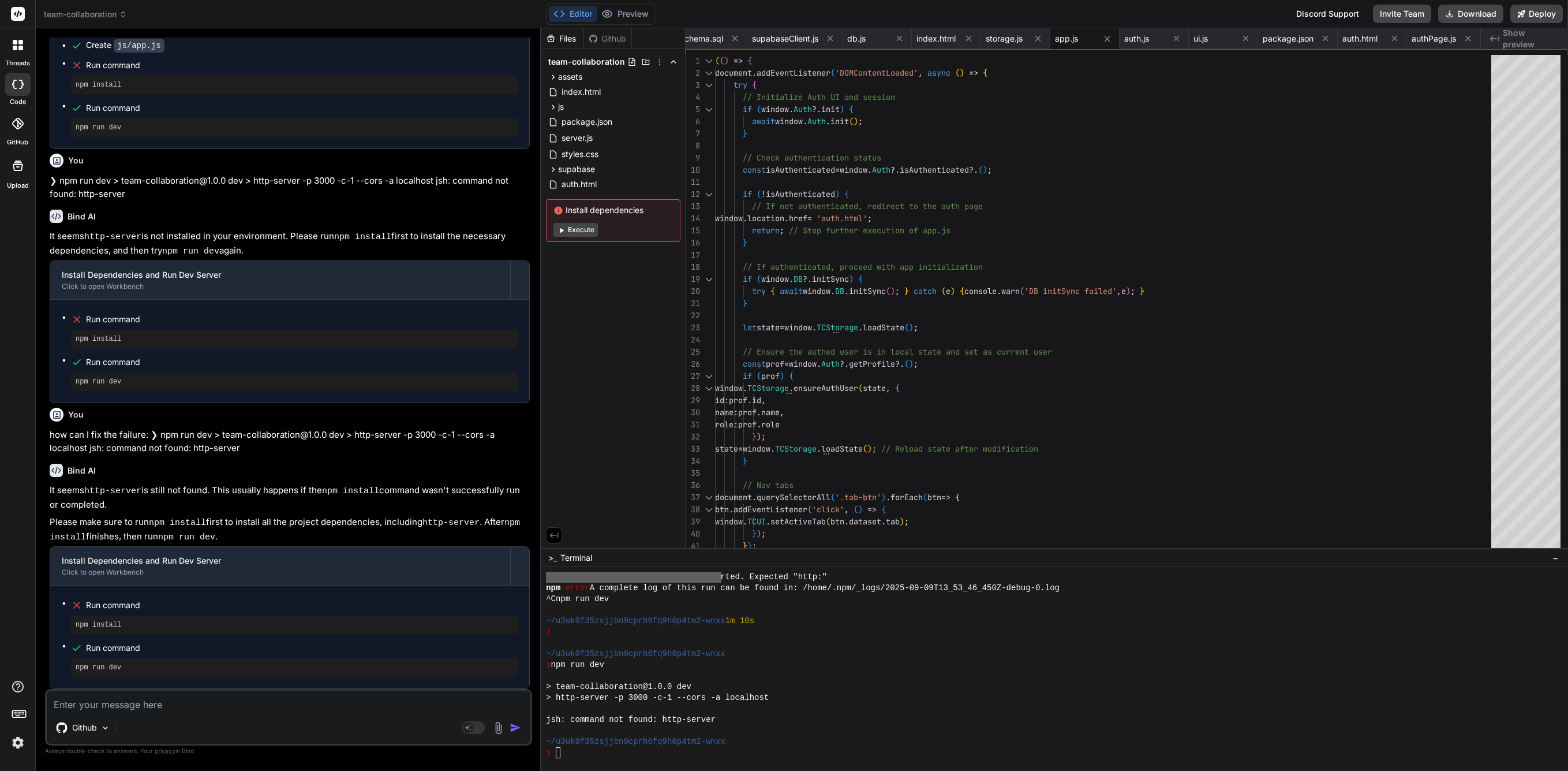
click at [584, 217] on div "Install dependencies Execute" at bounding box center [613, 220] width 134 height 43
click at [591, 210] on span "Install dependencies" at bounding box center [613, 210] width 119 height 12
click at [591, 231] on button "Execute" at bounding box center [575, 229] width 45 height 14
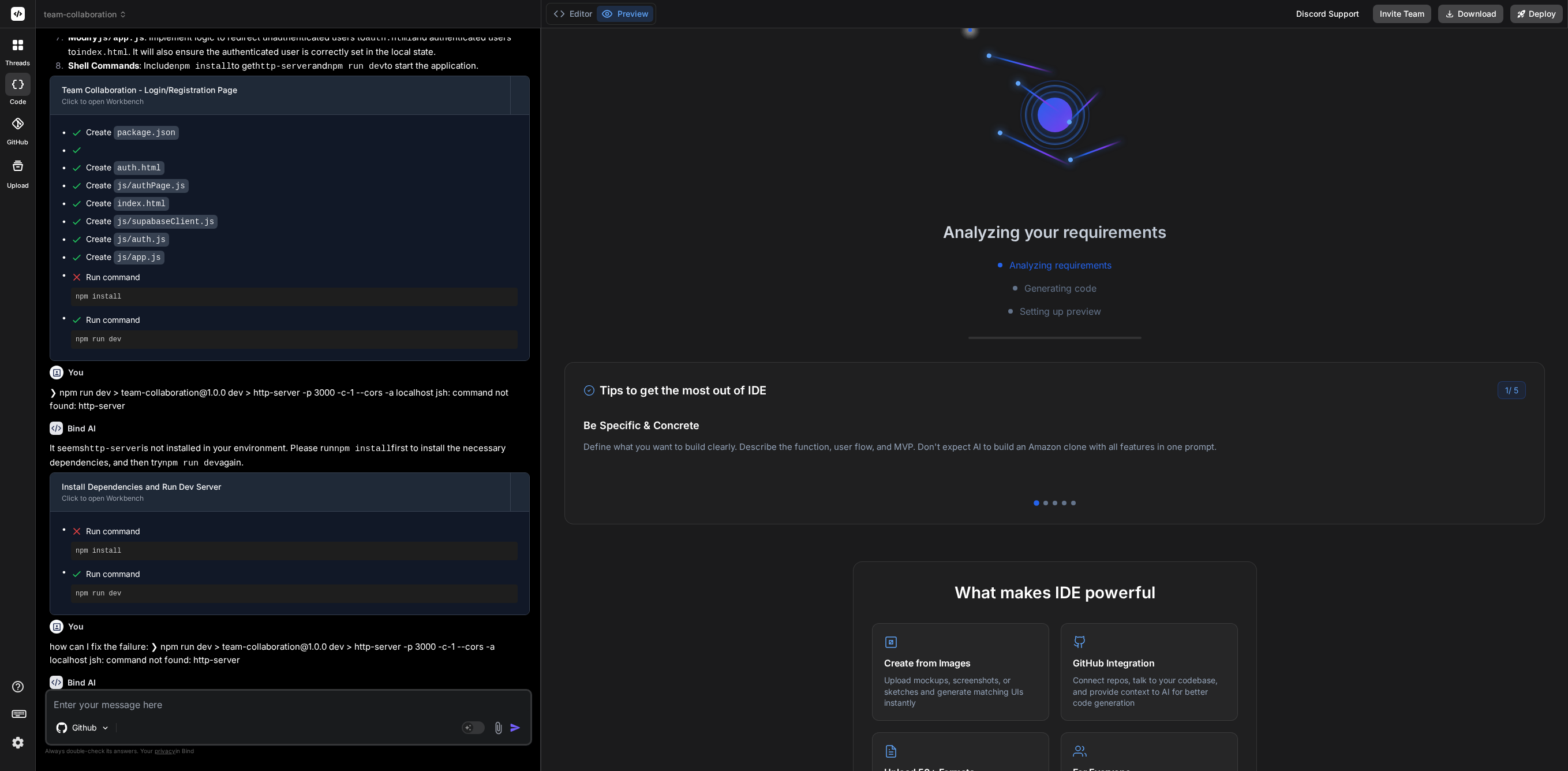
scroll to position [3848, 0]
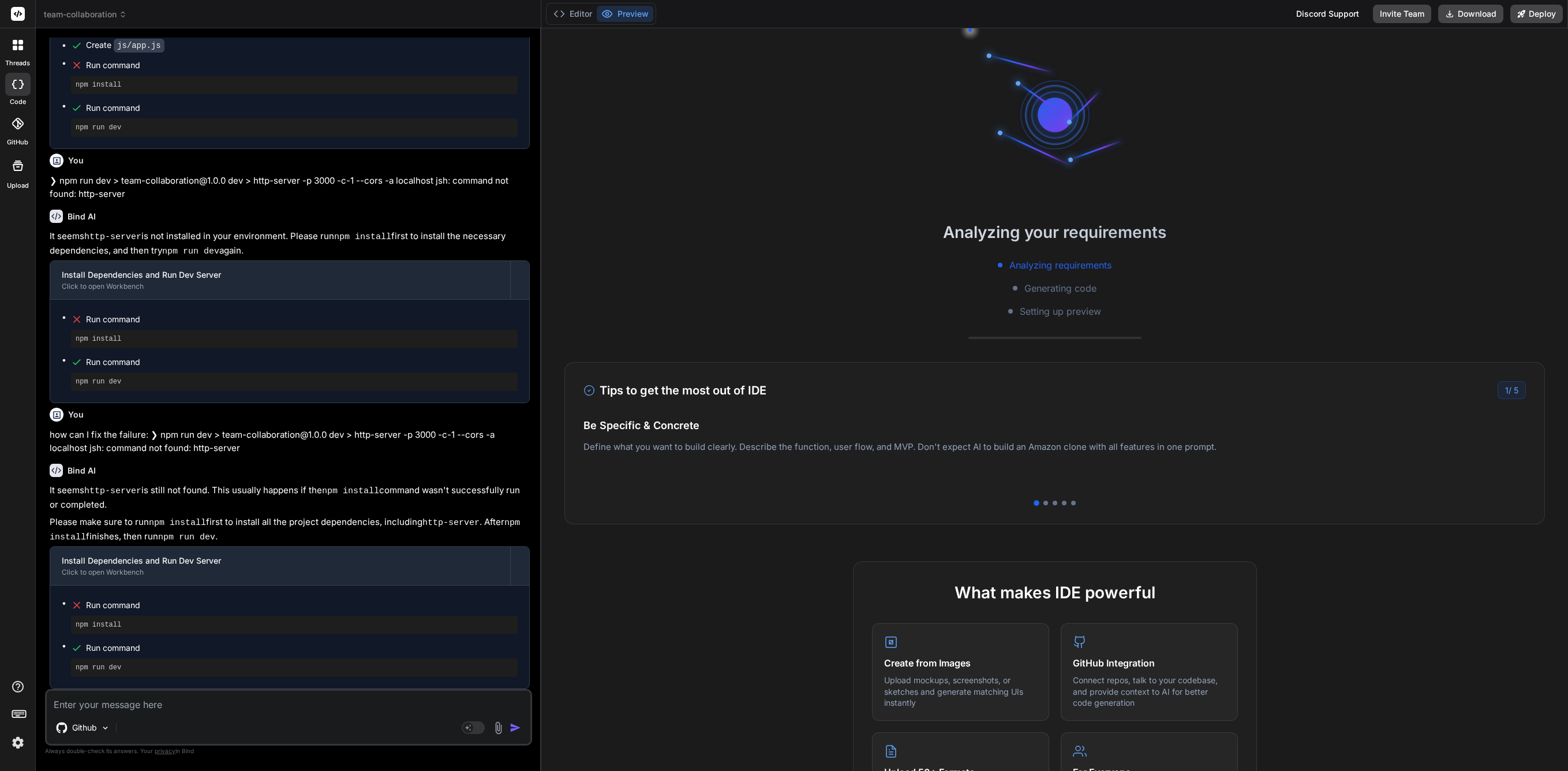
click at [1094, 193] on div "Analyzing your requirements Analyzing requirements Generating code Setting up p…" at bounding box center [1055, 400] width 1027 height 743
click at [1094, 11] on button "Invite Team" at bounding box center [1402, 14] width 58 height 18
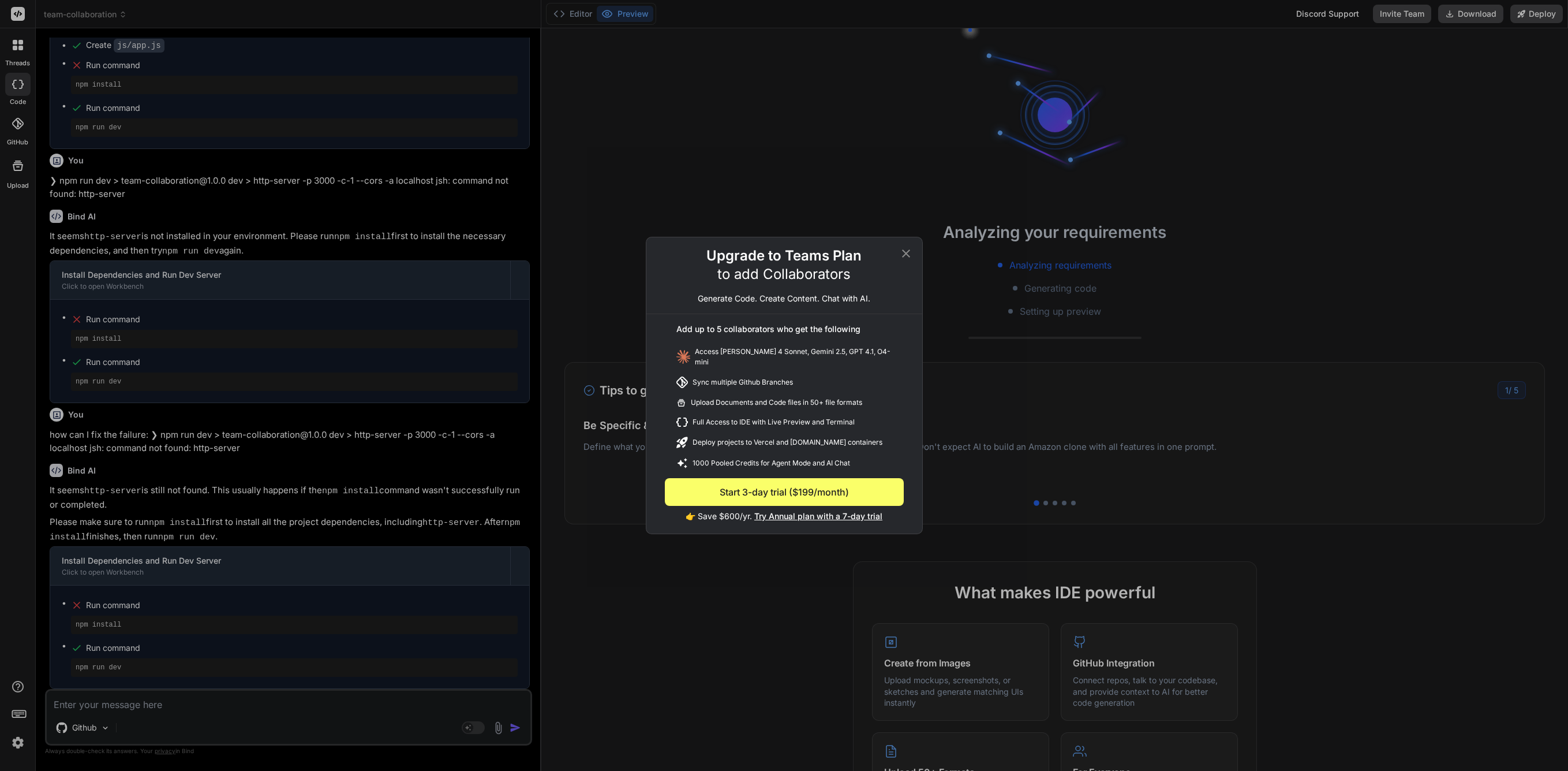
click at [908, 258] on icon at bounding box center [905, 253] width 14 height 14
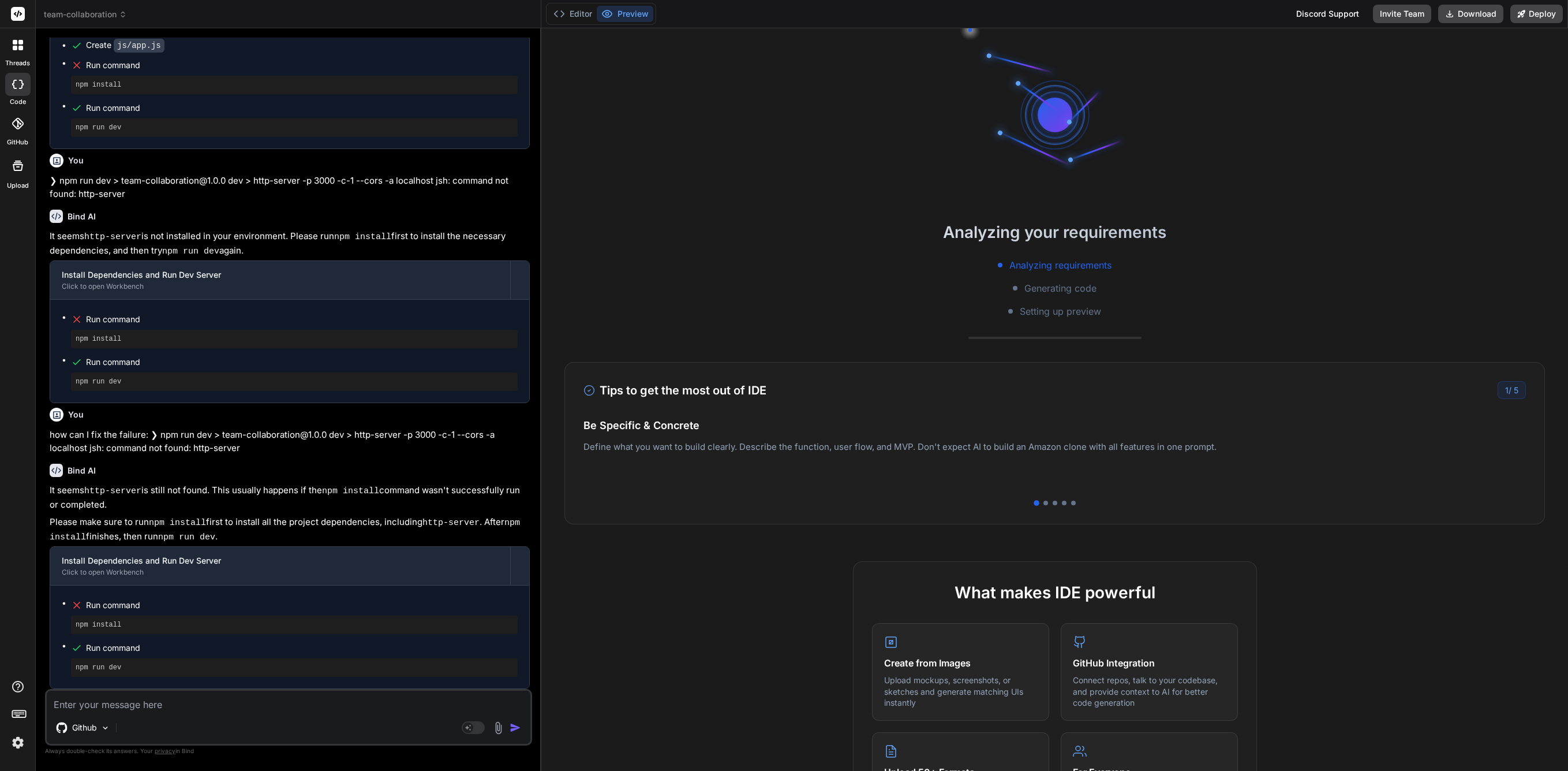
click at [1094, 13] on div "Discord Support" at bounding box center [1327, 14] width 77 height 18
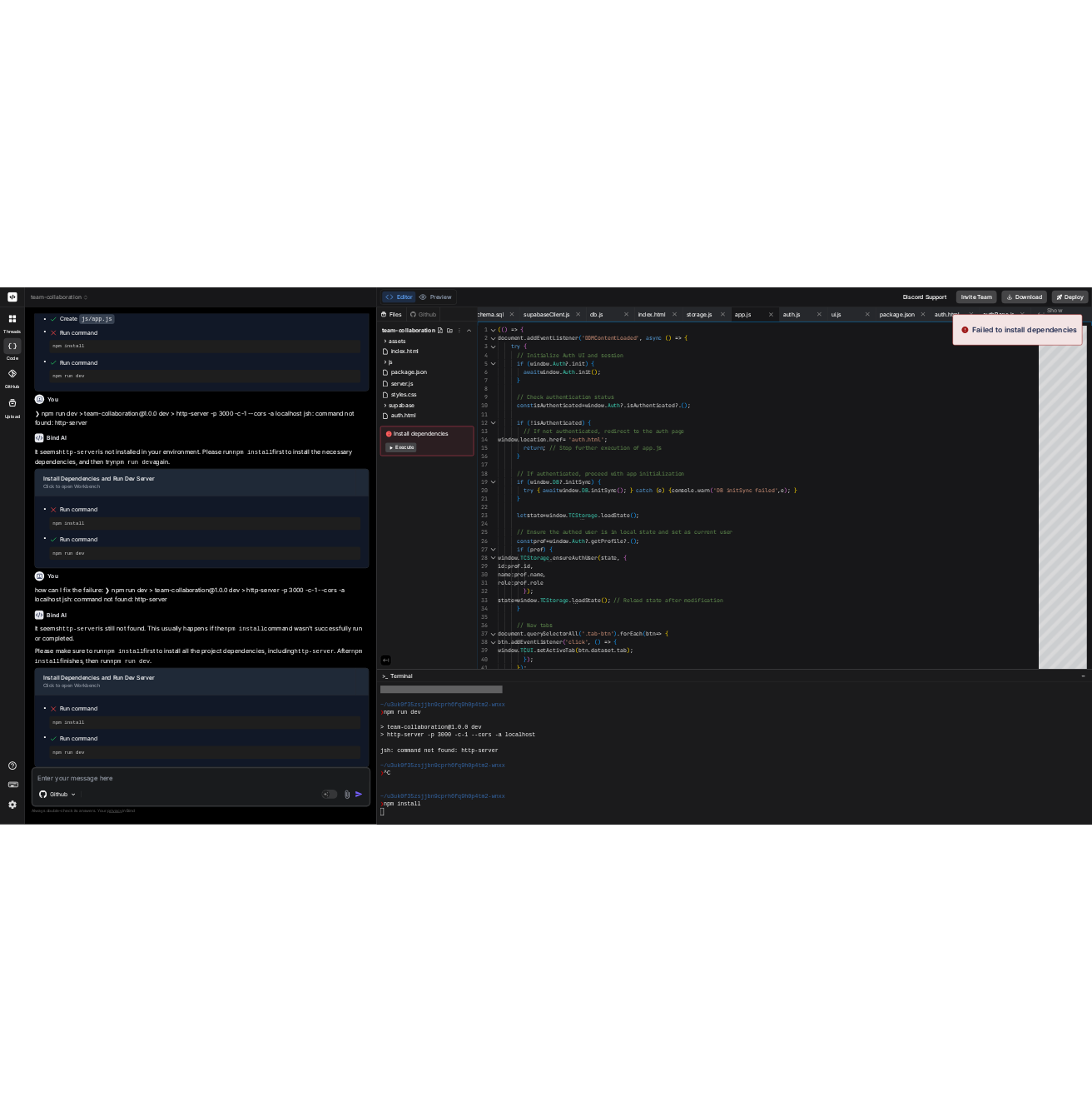
scroll to position [1535, 0]
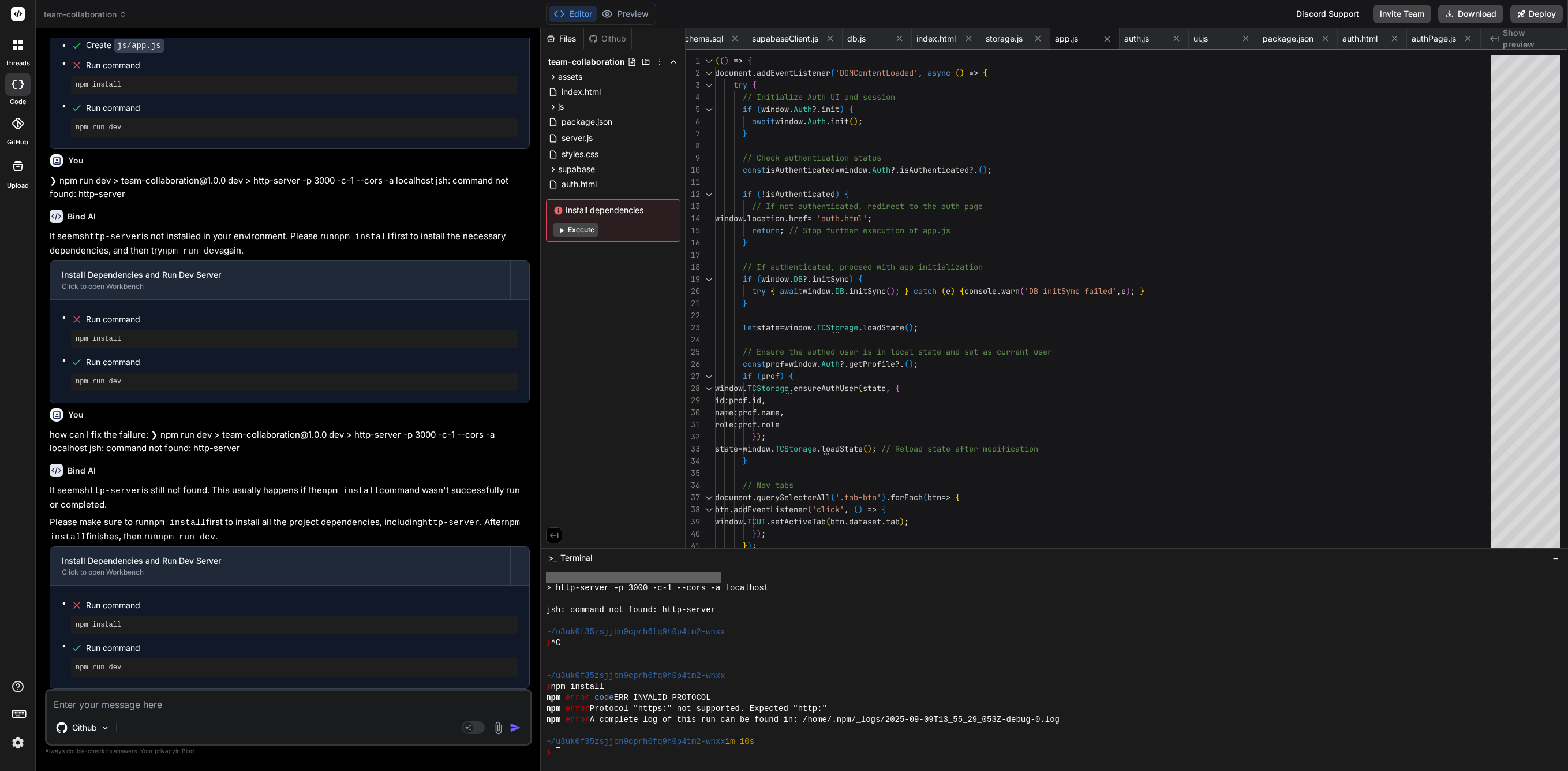
click at [1094, 10] on div "Discord Support" at bounding box center [1327, 14] width 77 height 18
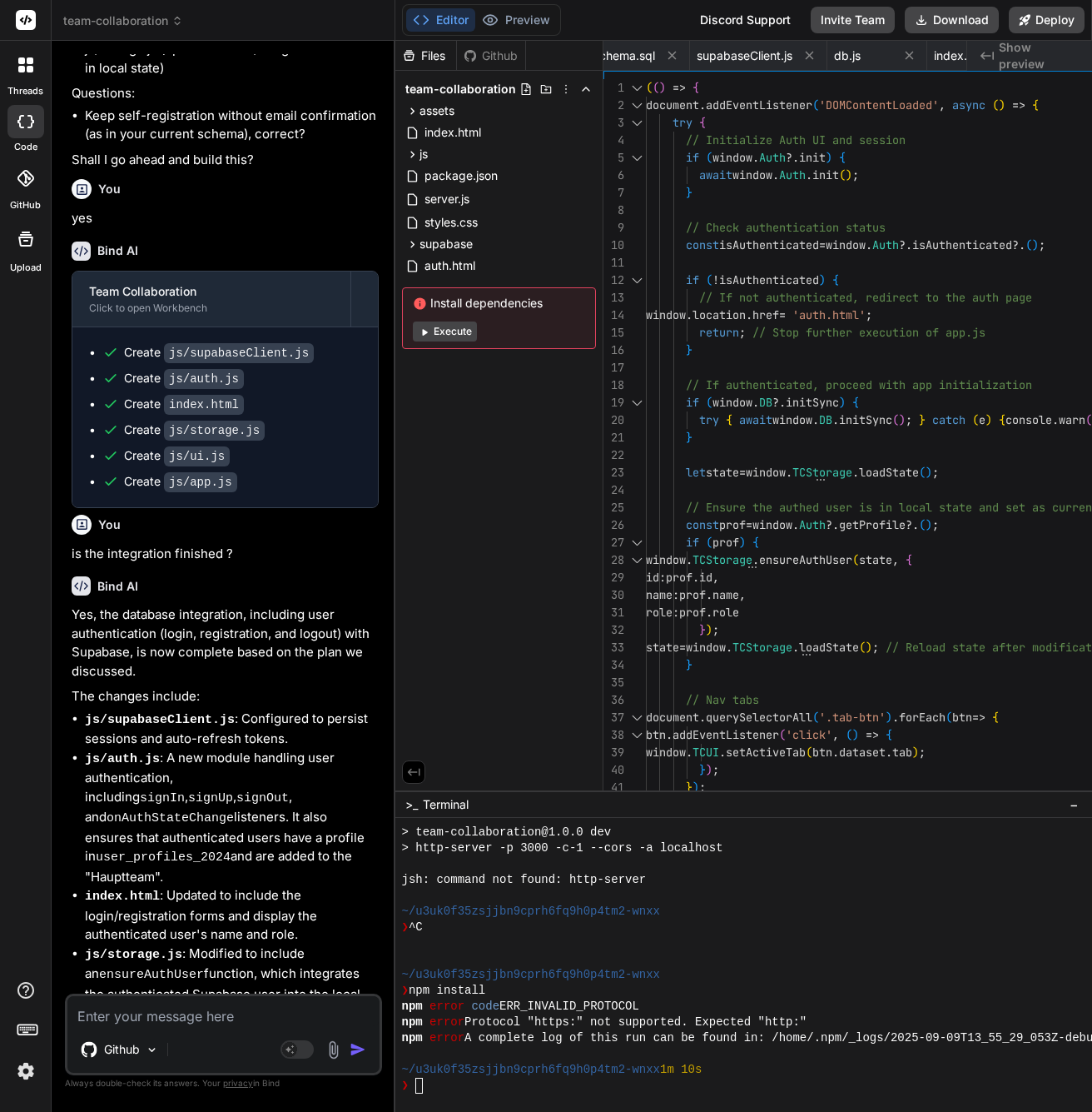
scroll to position [5733, 0]
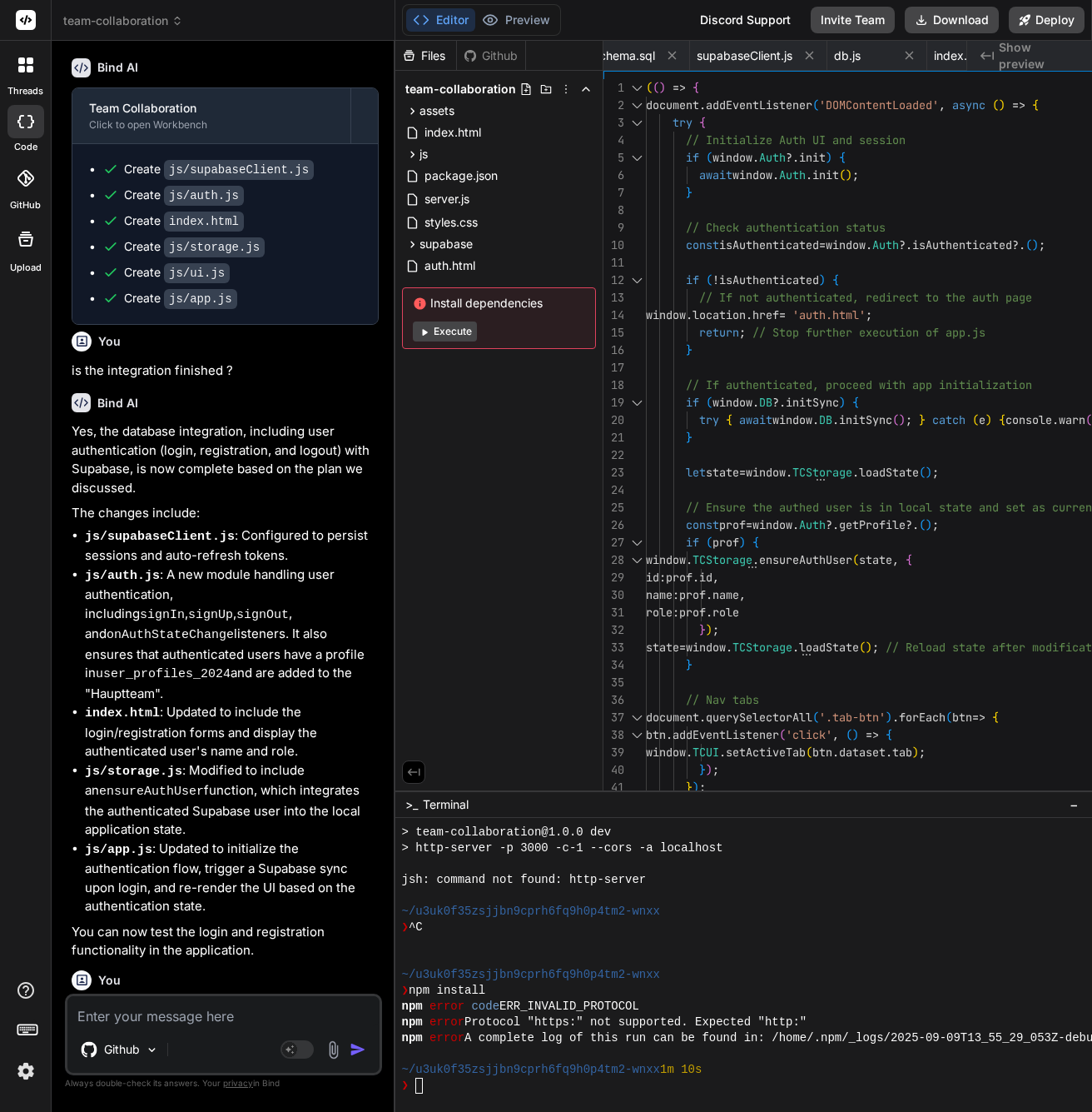
click at [244, 1003] on textarea at bounding box center [223, 1011] width 313 height 30
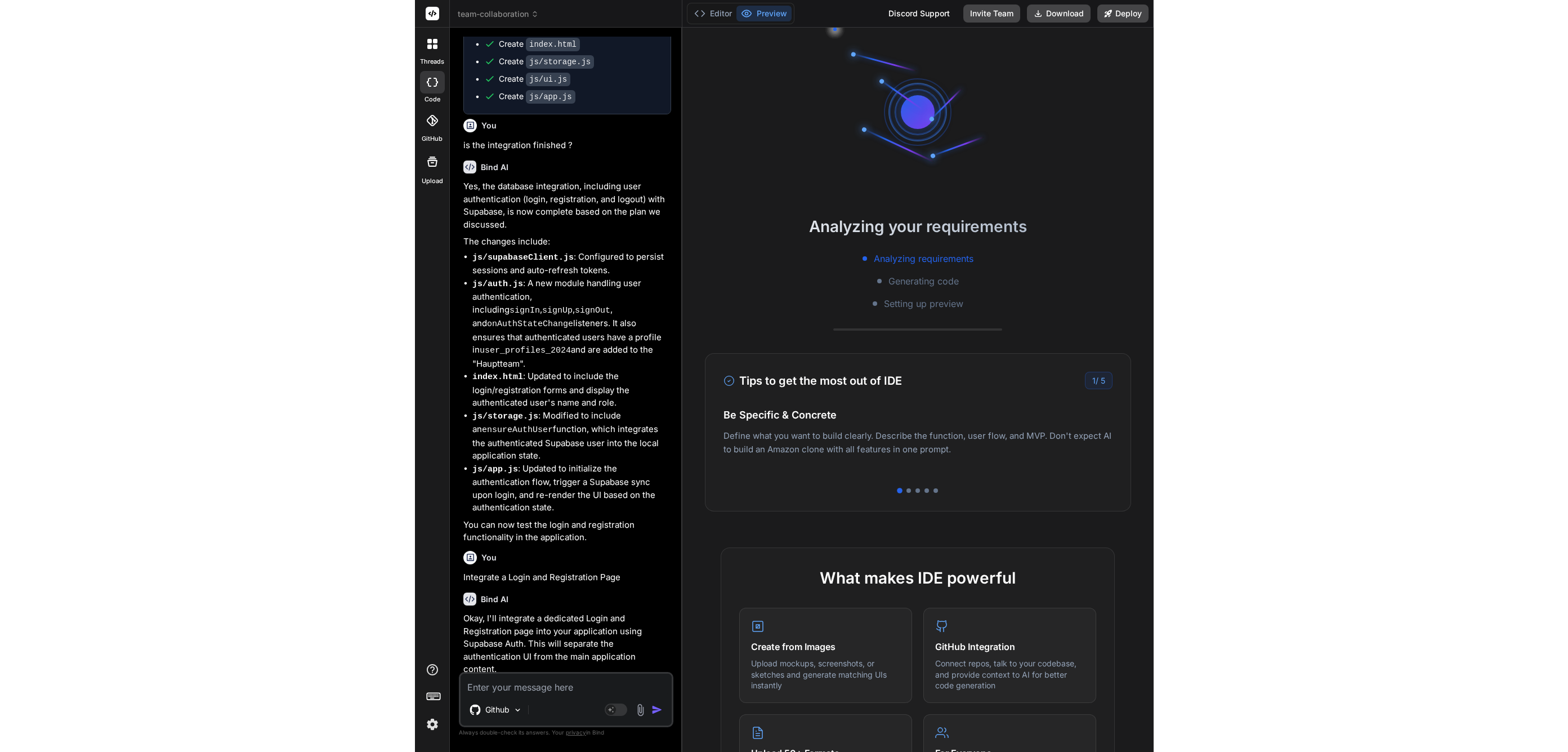
scroll to position [4140, 0]
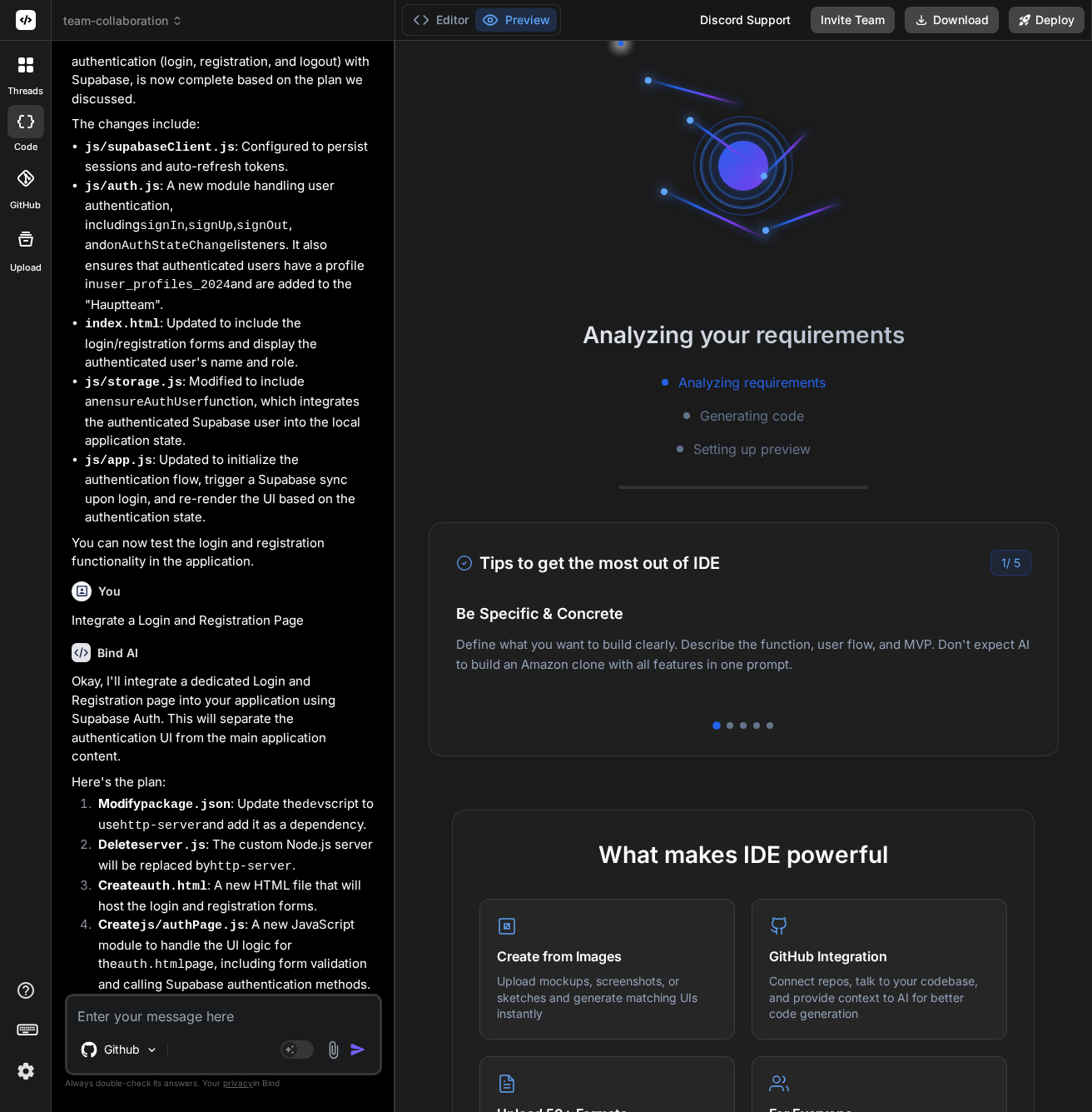
click at [939, 280] on div "Analyzing your requirements Analyzing requirements Generating code Setting up p…" at bounding box center [744, 576] width 698 height 1071
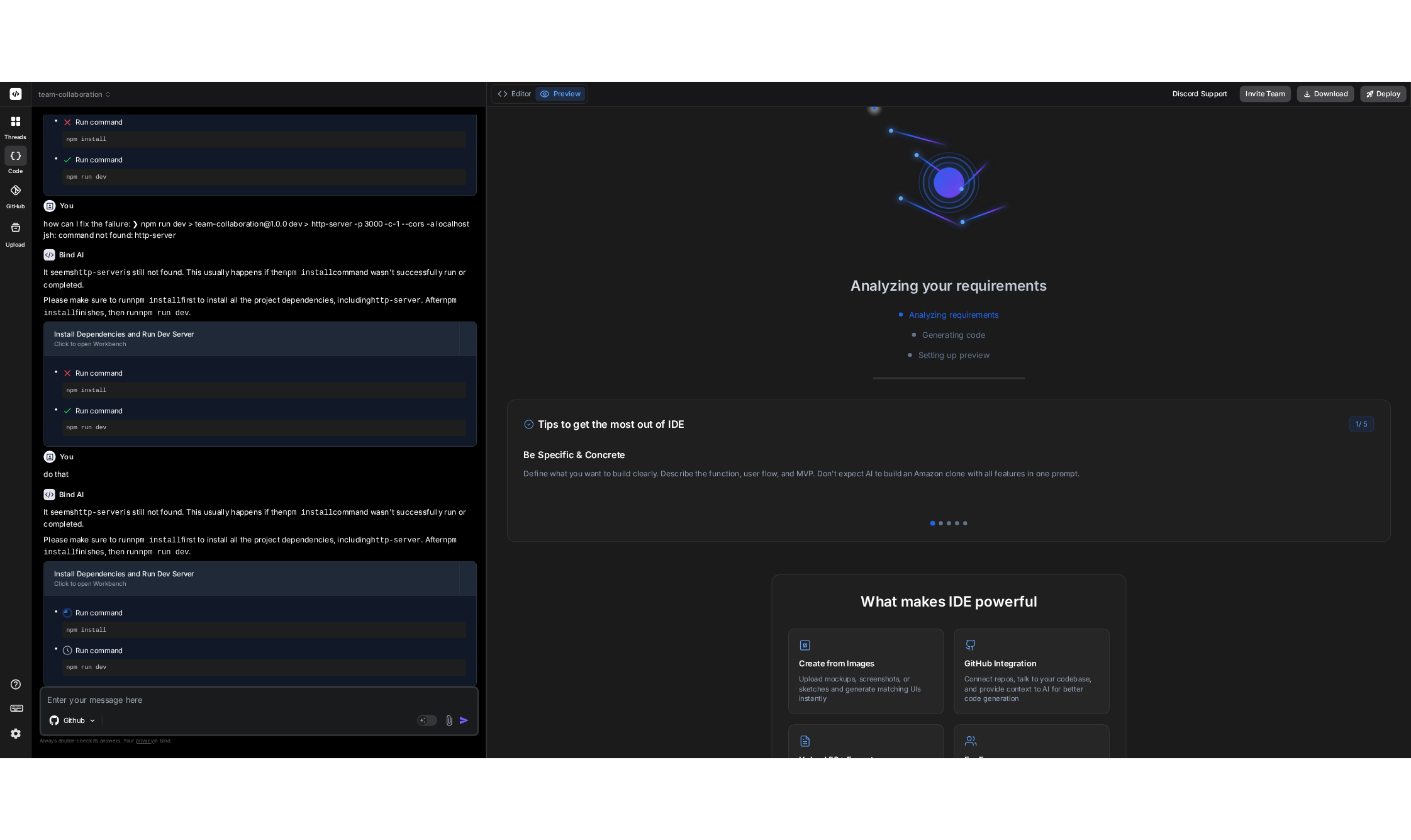
scroll to position [0, 0]
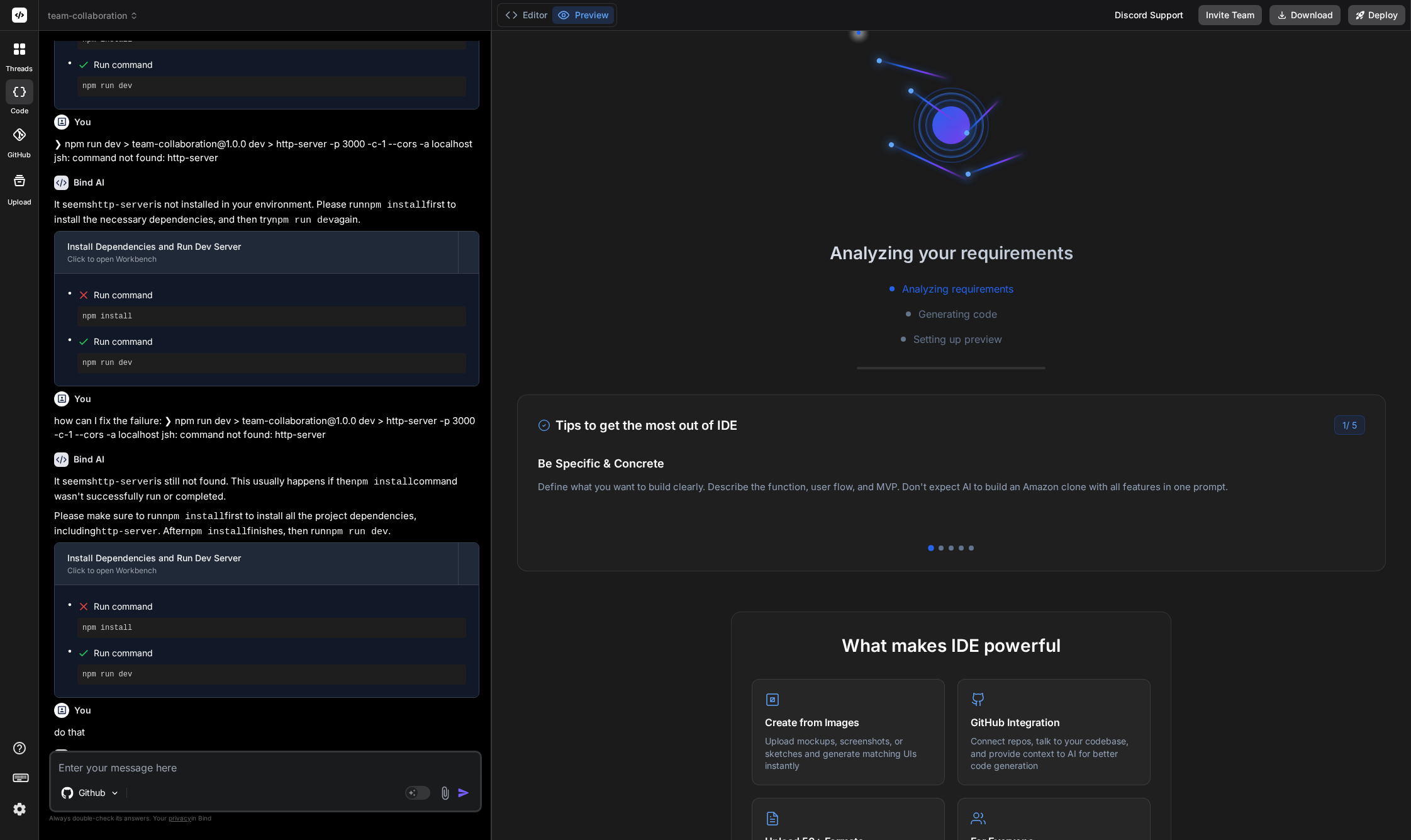
click at [766, 245] on h2 "Analyzing your requirements" at bounding box center [951, 253] width 919 height 26
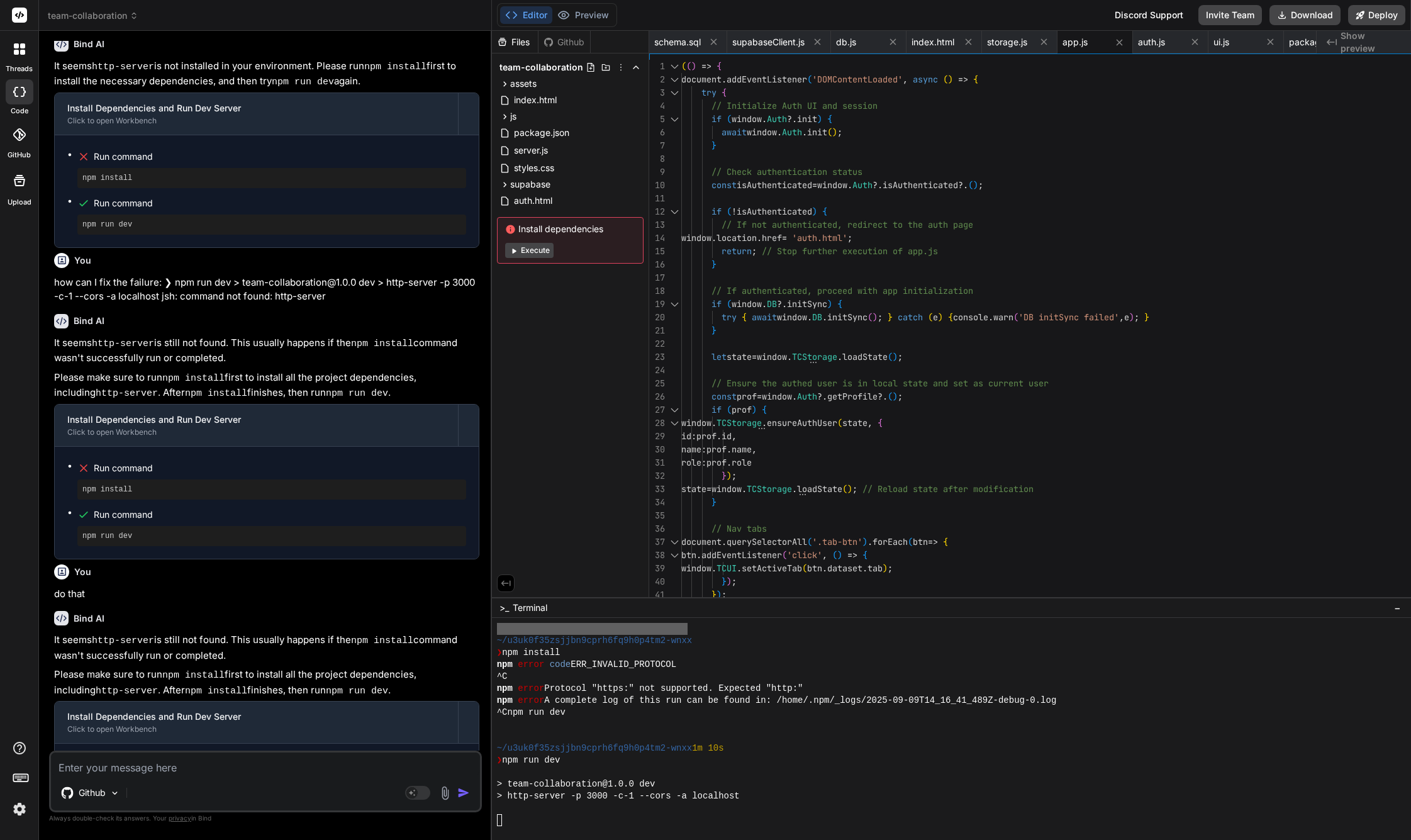
scroll to position [1410, 0]
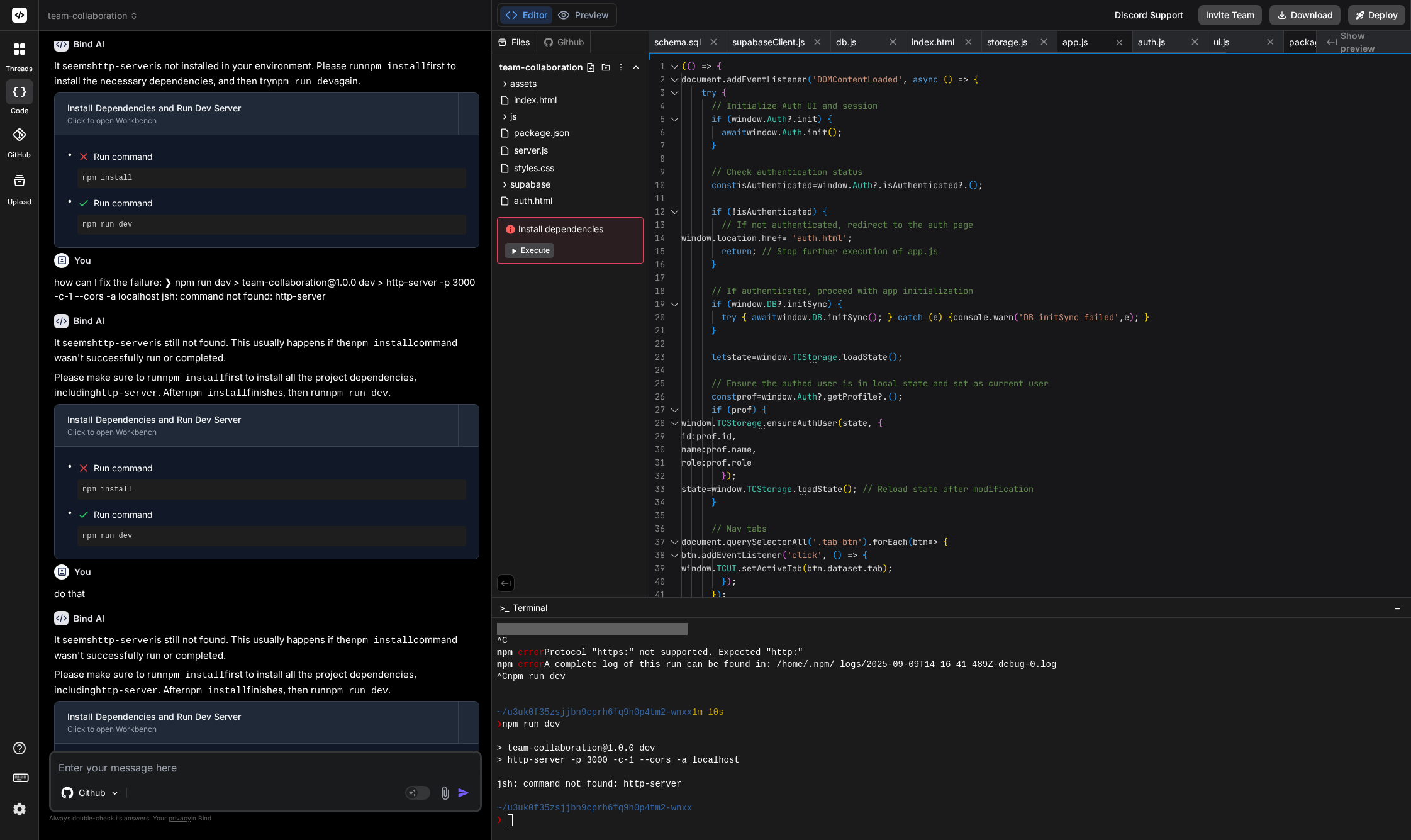
click at [1193, 42] on span "package.json" at bounding box center [1317, 42] width 56 height 13
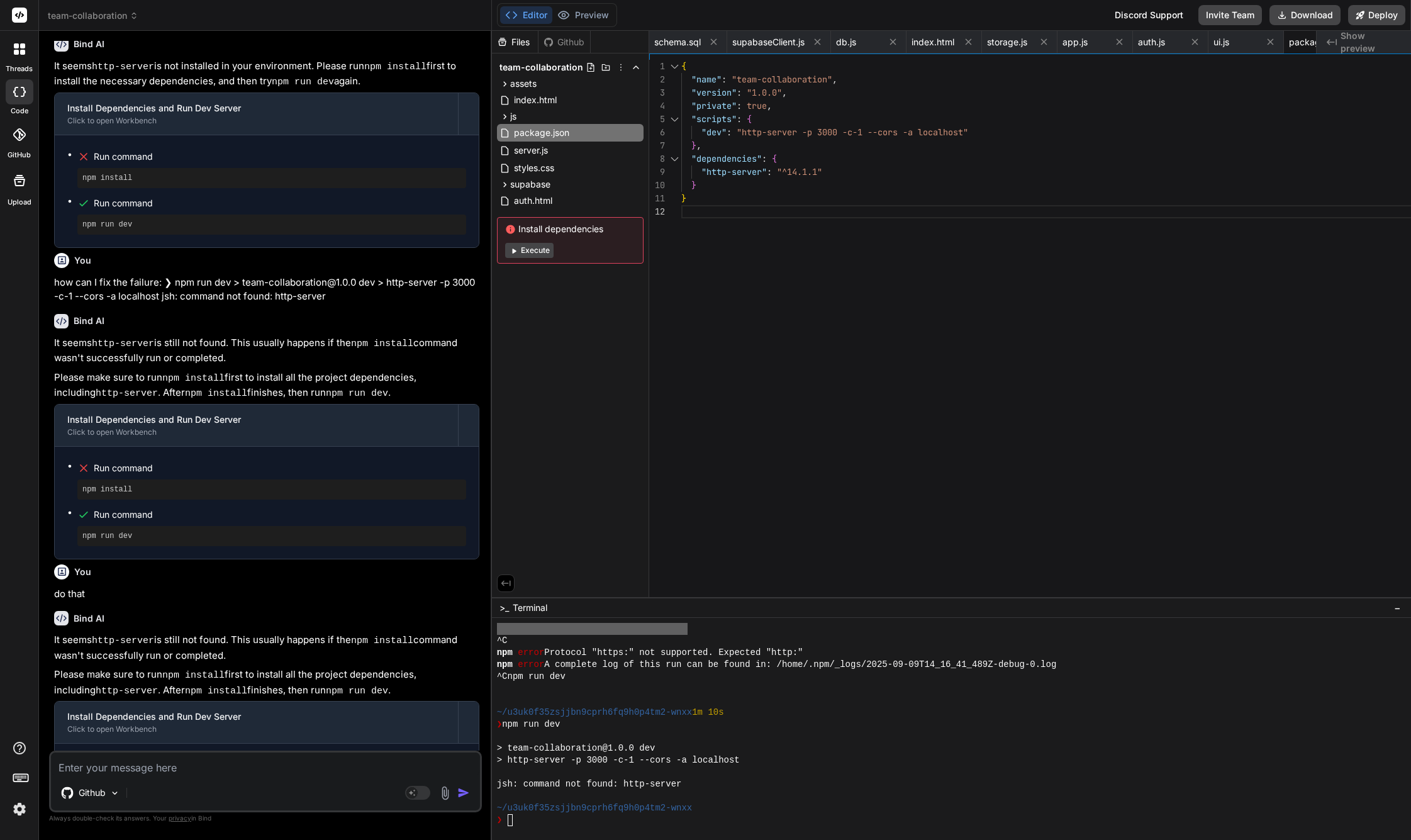
click at [814, 135] on span ""http-server -p 3000 -c-1 --cors -a localhost"" at bounding box center [852, 132] width 231 height 11
click at [809, 131] on span ""http-server -p 3000 -c-1 --cors -a localhost"" at bounding box center [852, 132] width 231 height 11
click at [884, 376] on div "{ "name" : "team-collaboration" , "version" : "1.0.0" , "private" : true , "scr…" at bounding box center [1056, 332] width 748 height 544
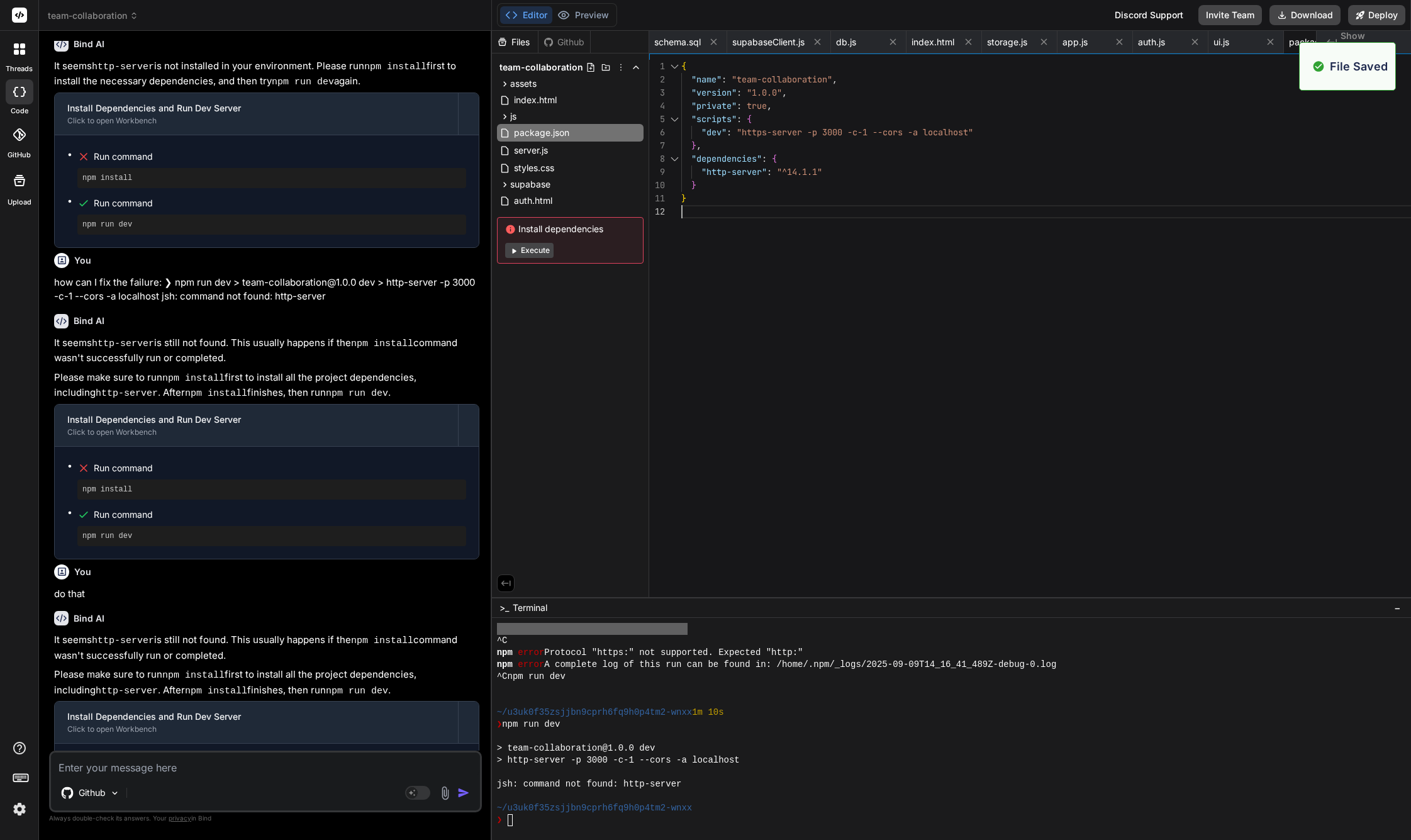
click at [261, 763] on textarea at bounding box center [265, 764] width 429 height 23
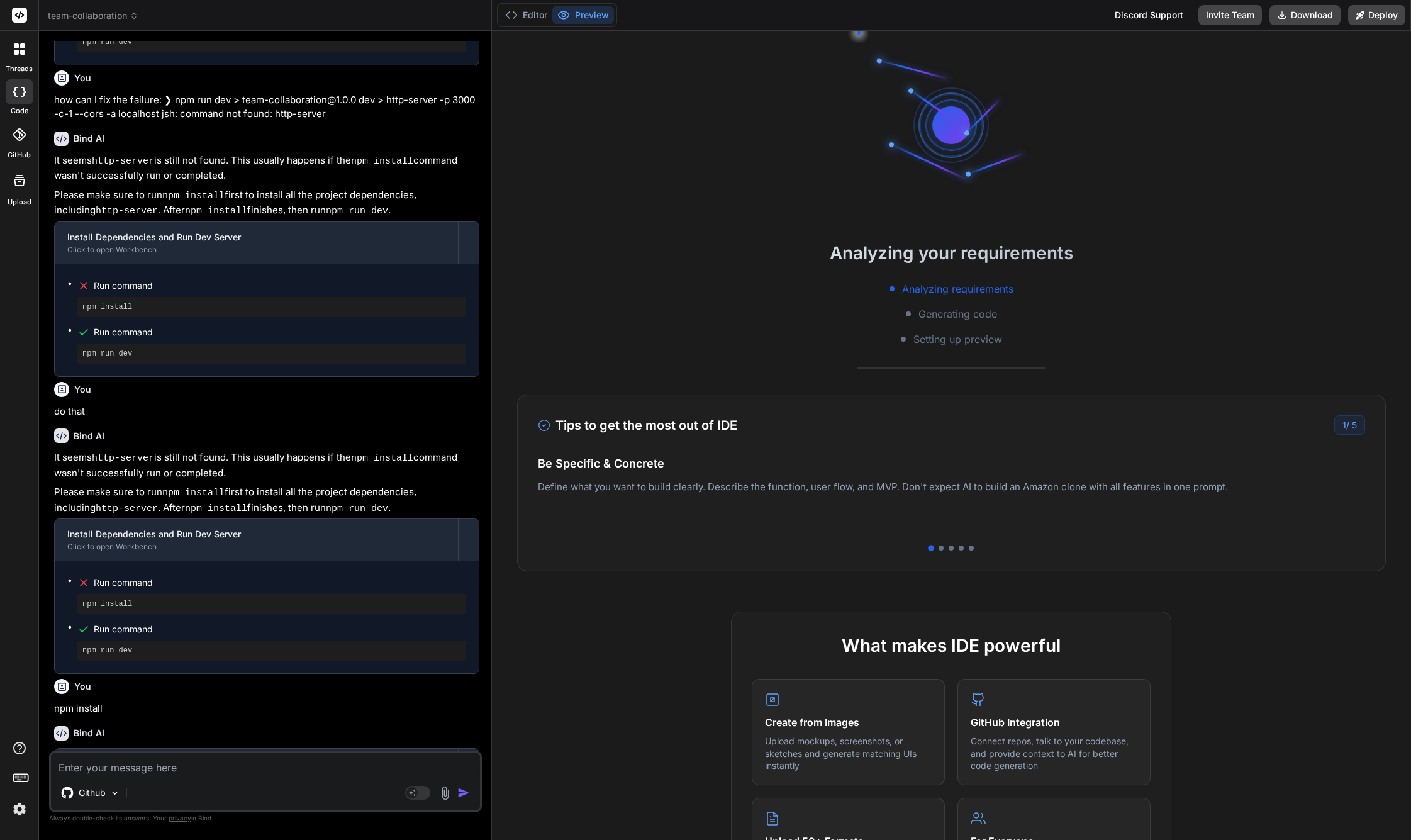
scroll to position [1530, 0]
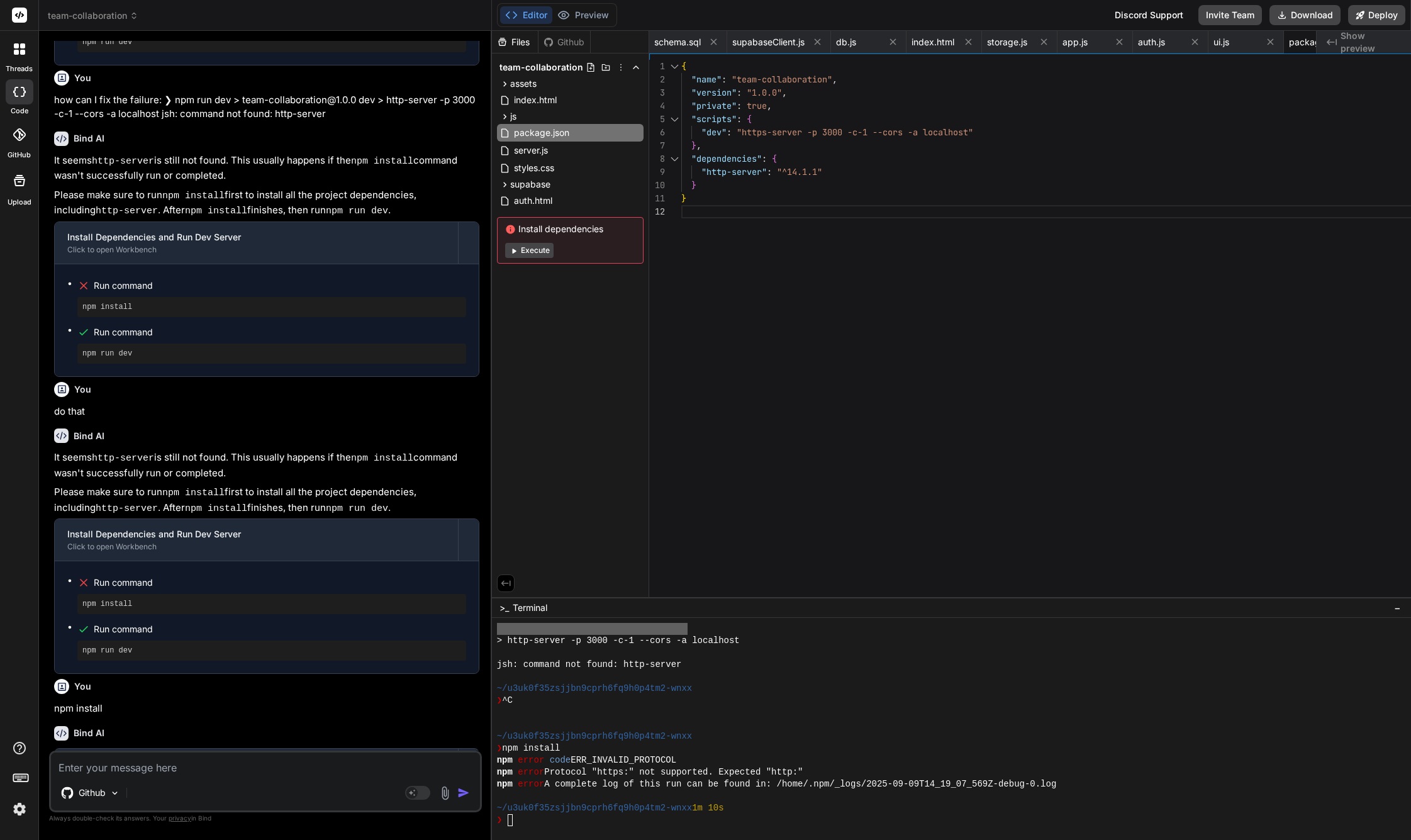
click at [866, 252] on div "{ "name" : "team-collaboration" , "version" : "1.0.0" , "private" : true , "scr…" at bounding box center [1056, 332] width 748 height 544
click at [178, 775] on div "Github Agent Mode. When this toggle is activated, AI automatically makes decisi…" at bounding box center [265, 781] width 433 height 61
click at [219, 777] on div "Github Agent Mode. When this toggle is activated, AI automatically makes decisi…" at bounding box center [265, 781] width 433 height 61
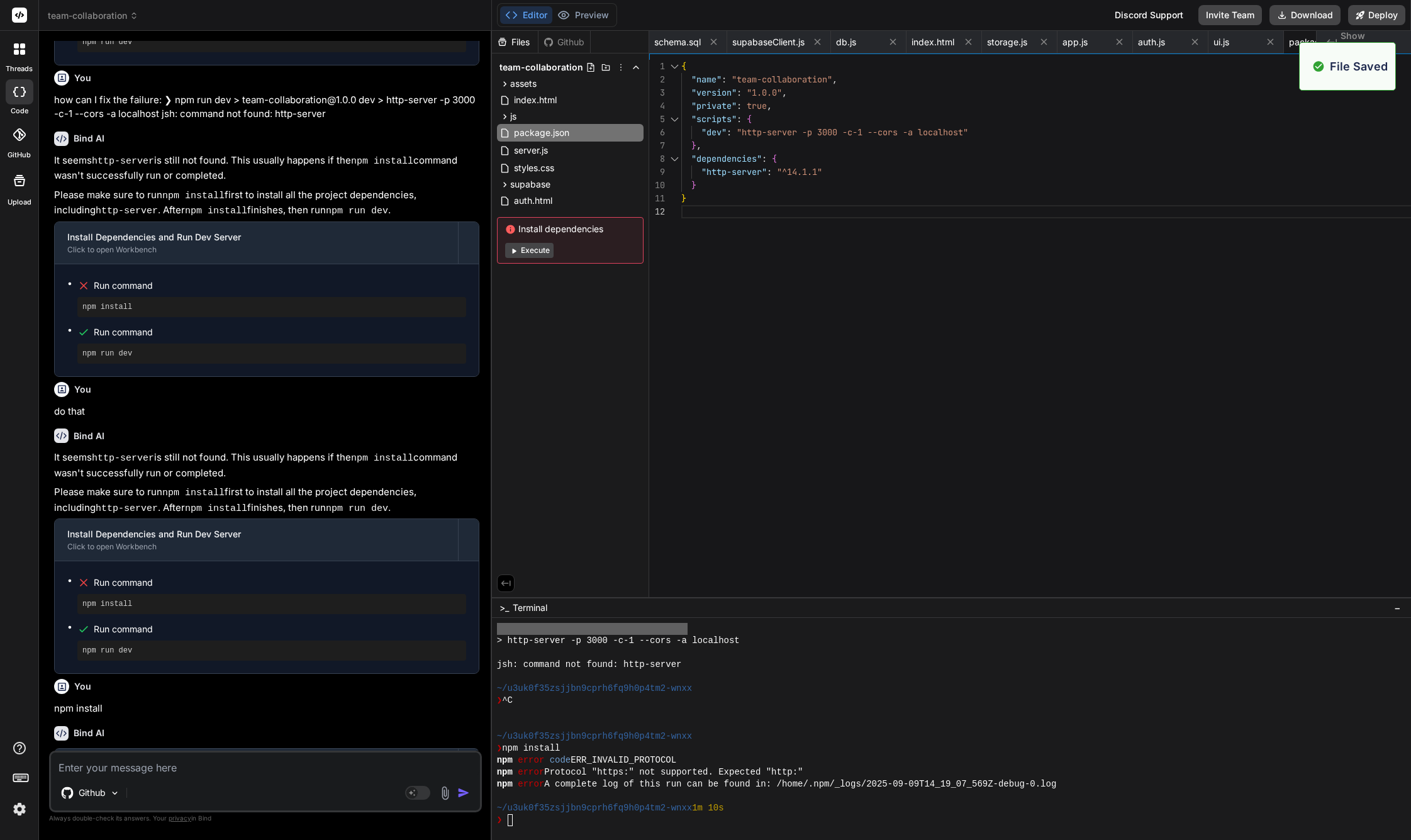
click at [169, 766] on textarea at bounding box center [265, 764] width 429 height 23
click at [162, 774] on textarea at bounding box center [265, 764] width 429 height 23
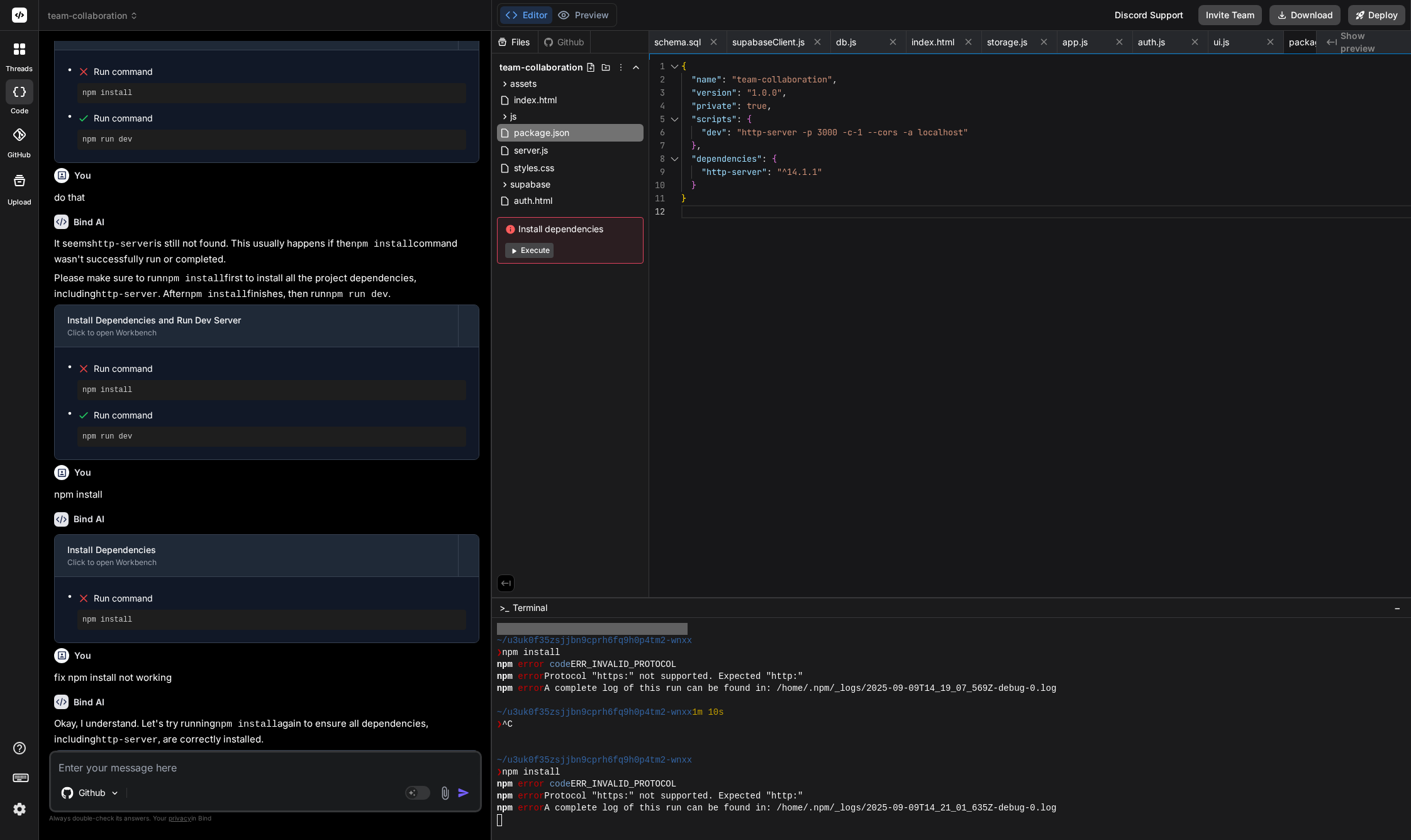
scroll to position [1649, 0]
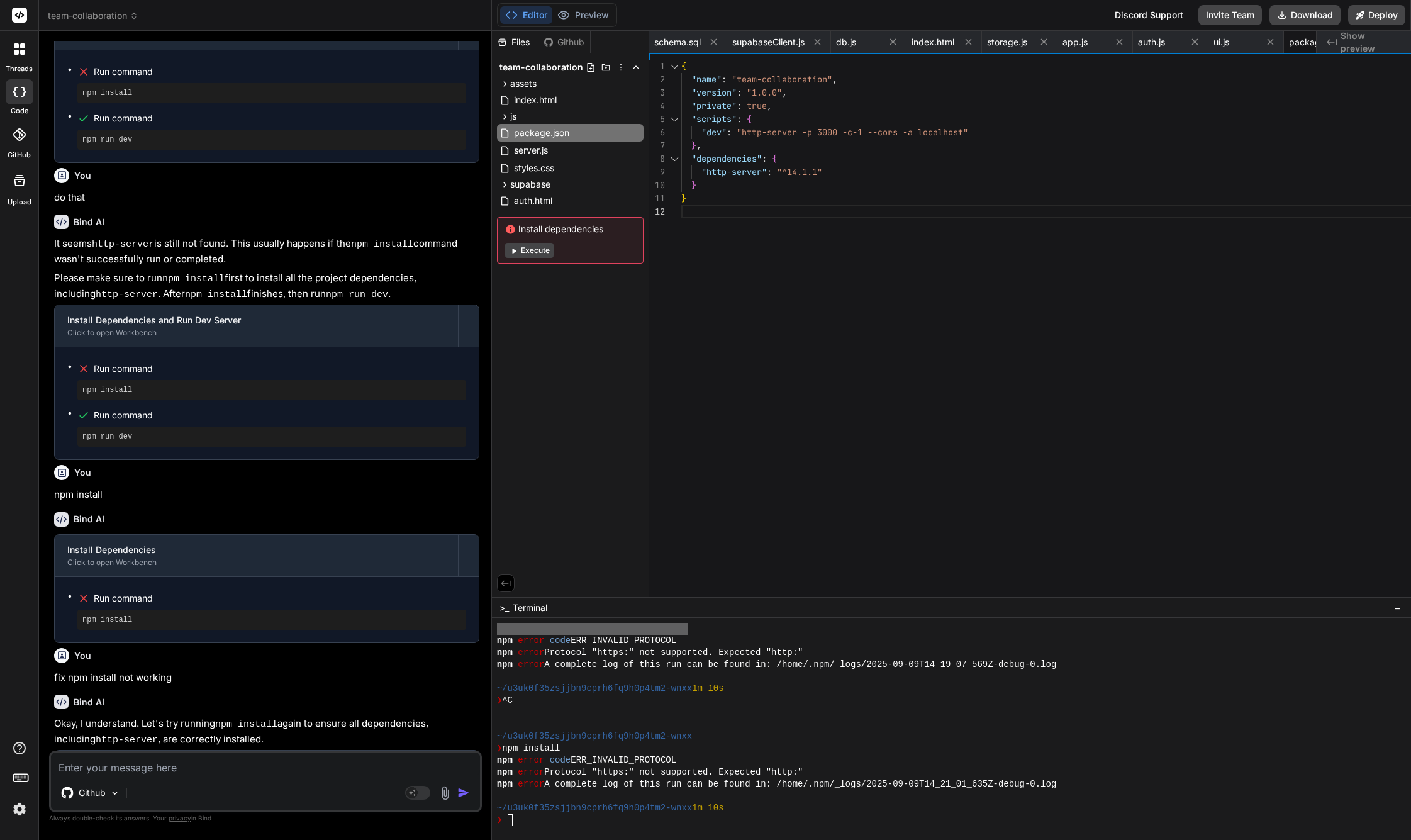
click at [143, 831] on pre "npm install" at bounding box center [271, 836] width 379 height 10
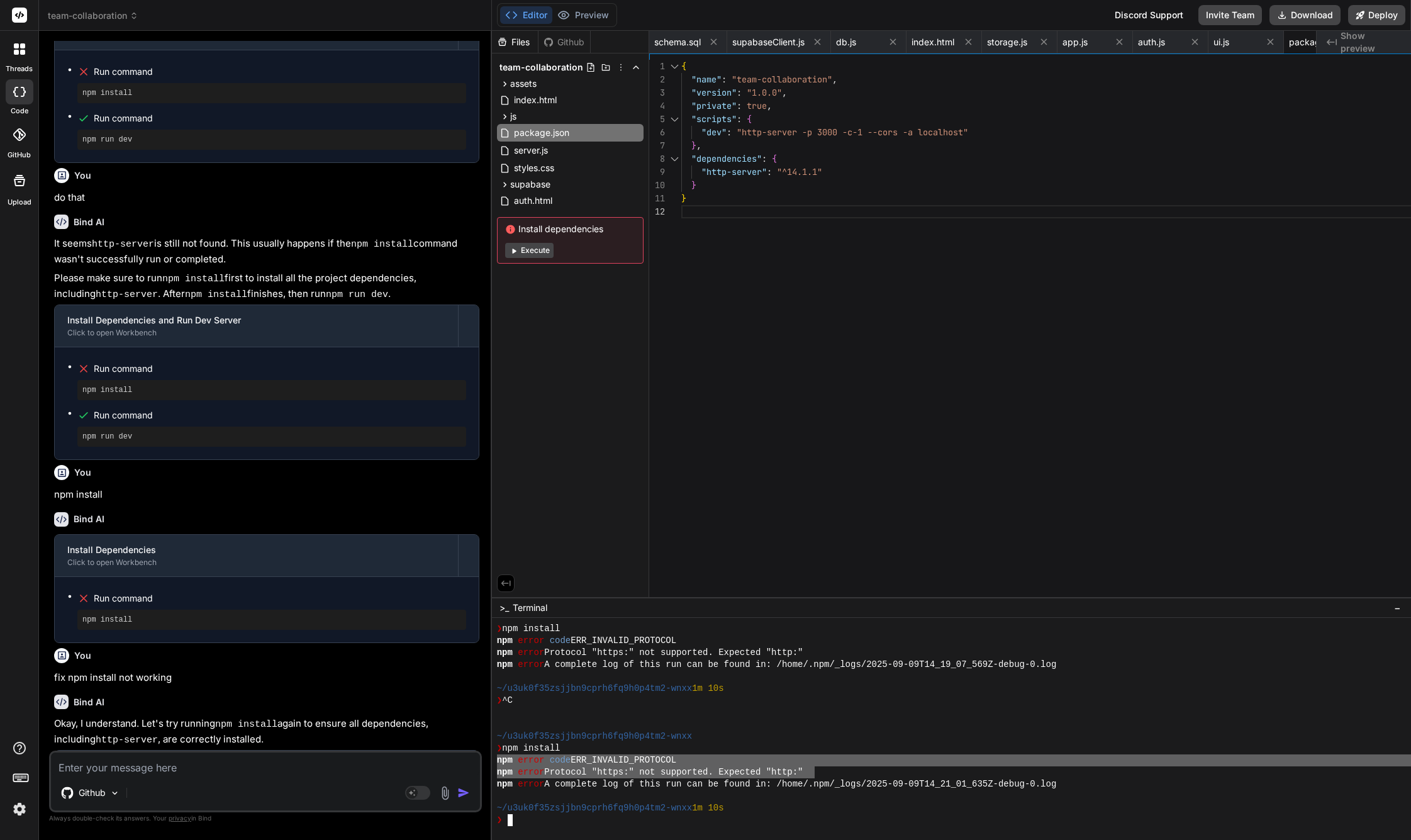
drag, startPoint x: 544, startPoint y: 759, endPoint x: 861, endPoint y: 770, distance: 317.2
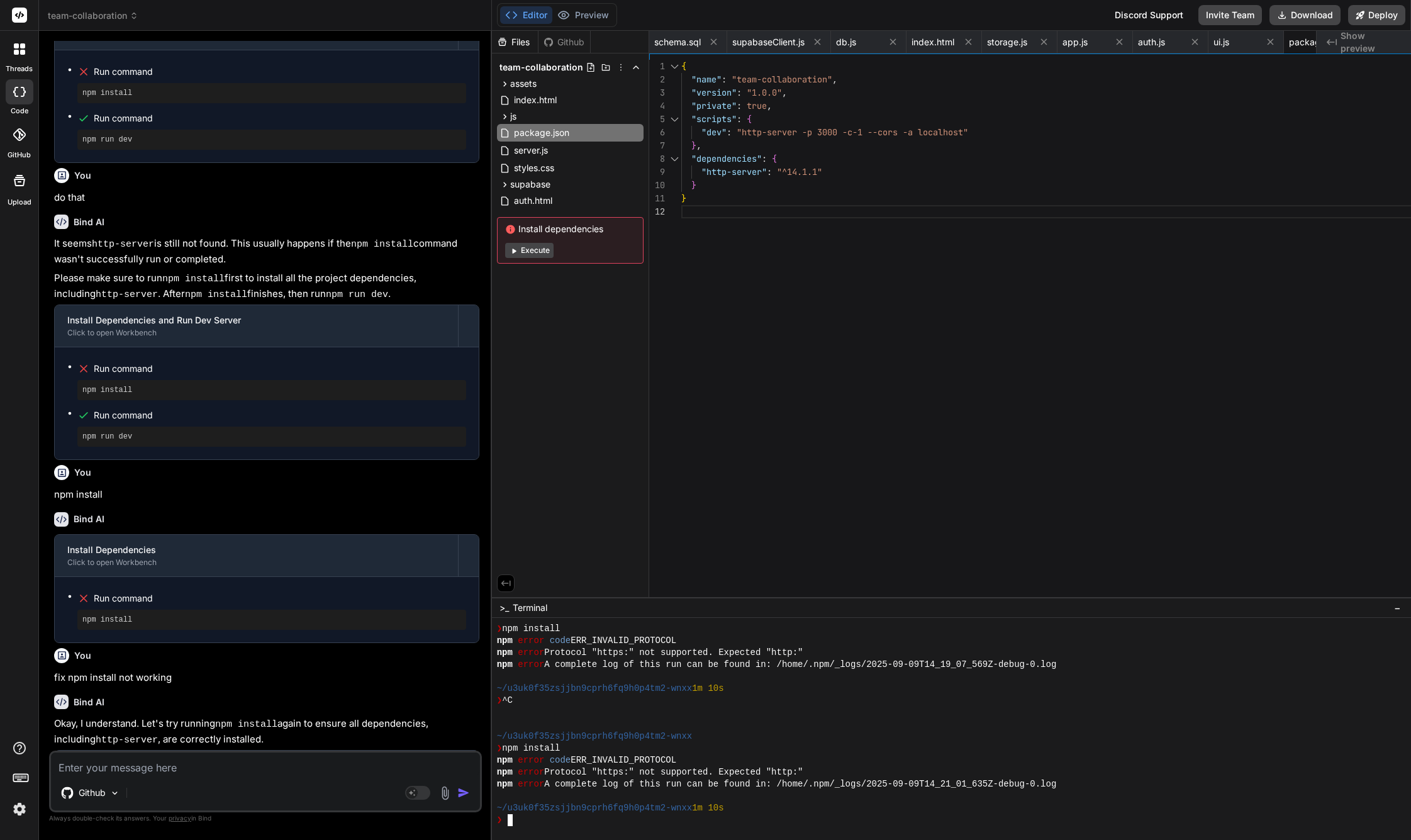
click at [860, 771] on div "npm error Protocol "https:" not supported. Expected "http:"" at bounding box center [992, 772] width 991 height 12
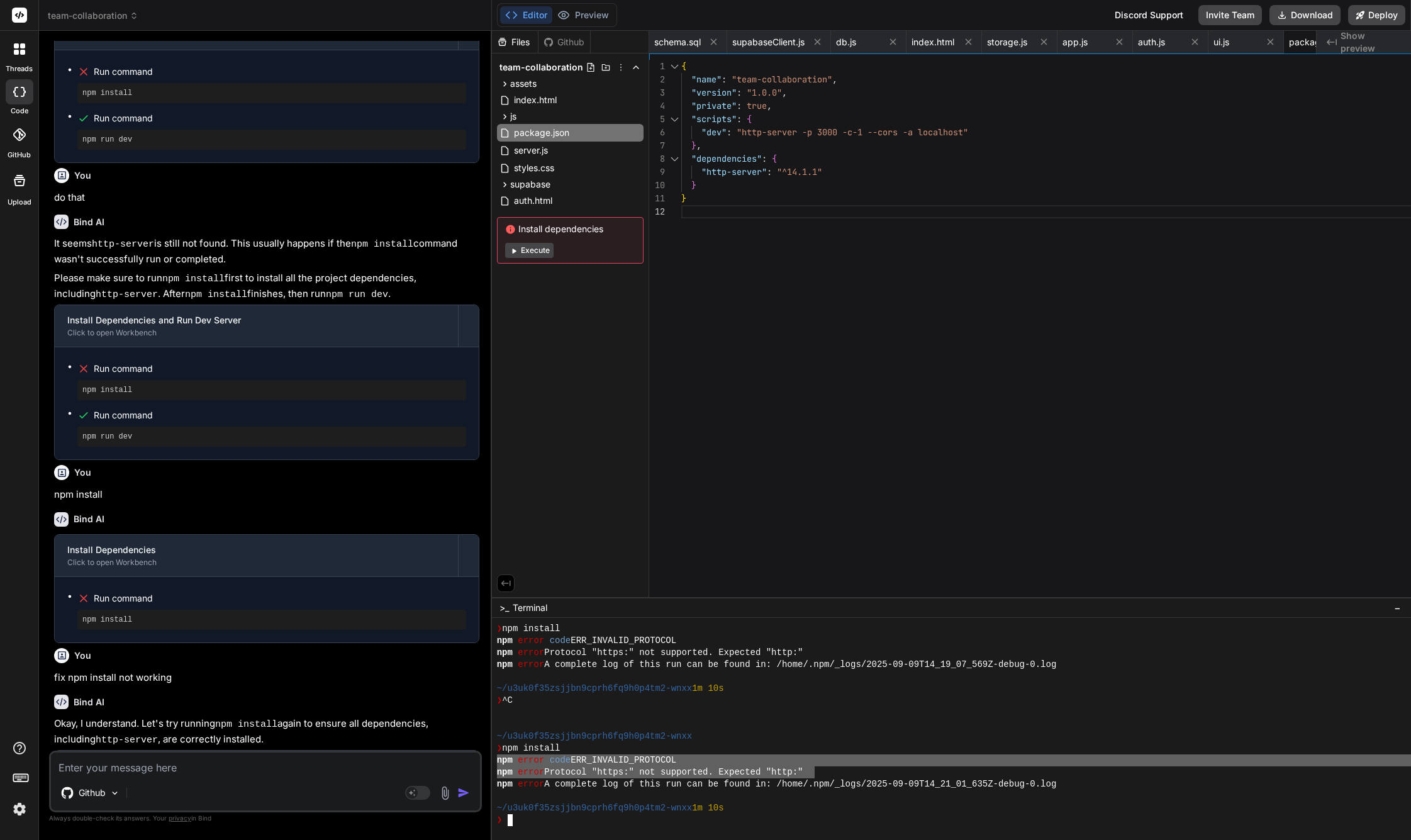
drag, startPoint x: 862, startPoint y: 772, endPoint x: 544, endPoint y: 759, distance: 318.3
click at [544, 759] on div "❯ npm install npm error code ERR_INVALID_PROTOCOL npm error Protocol "https:" n…" at bounding box center [992, 724] width 991 height 203
click at [24, 61] on div at bounding box center [19, 49] width 26 height 26
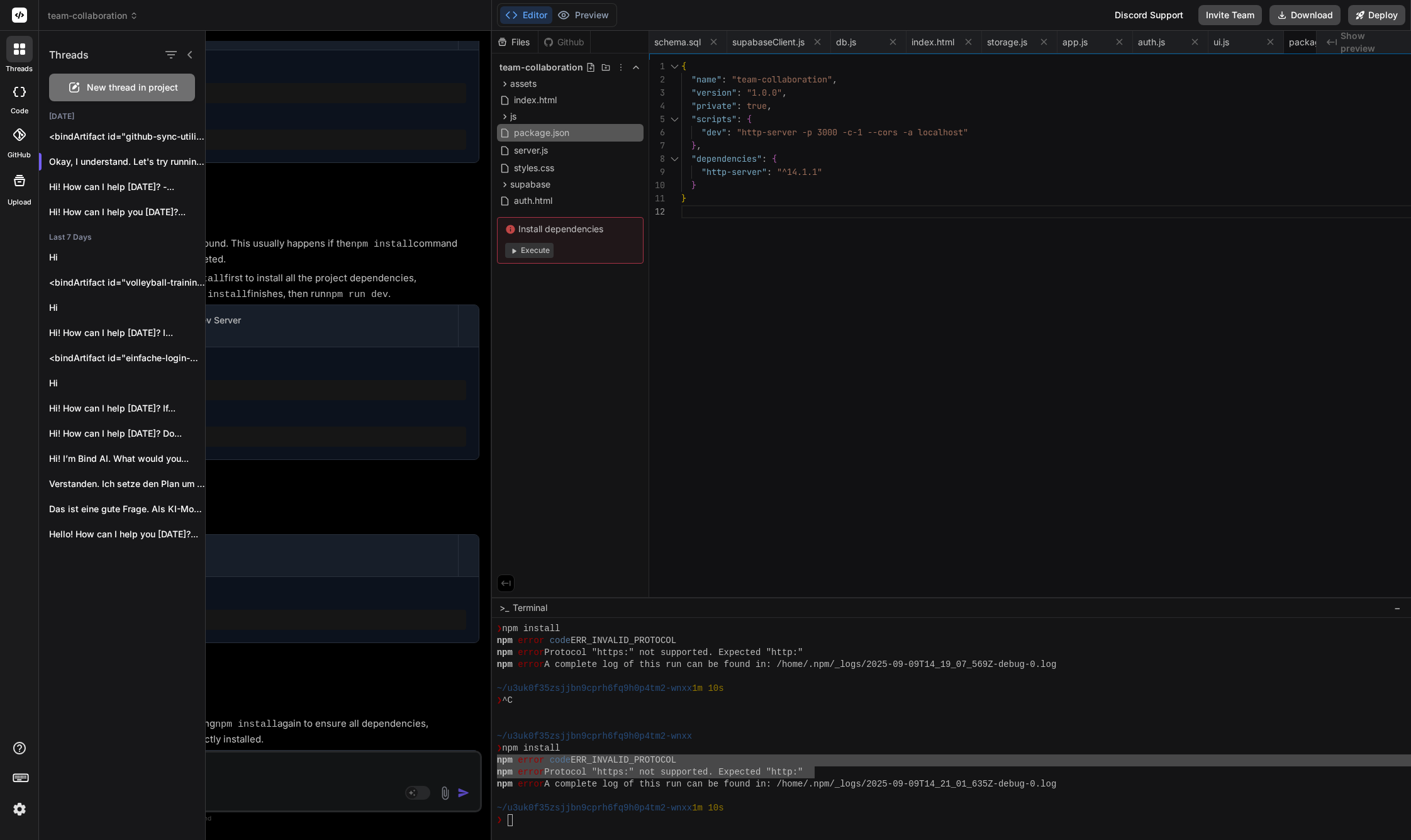
click at [103, 88] on span "New thread in project" at bounding box center [133, 88] width 91 height 13
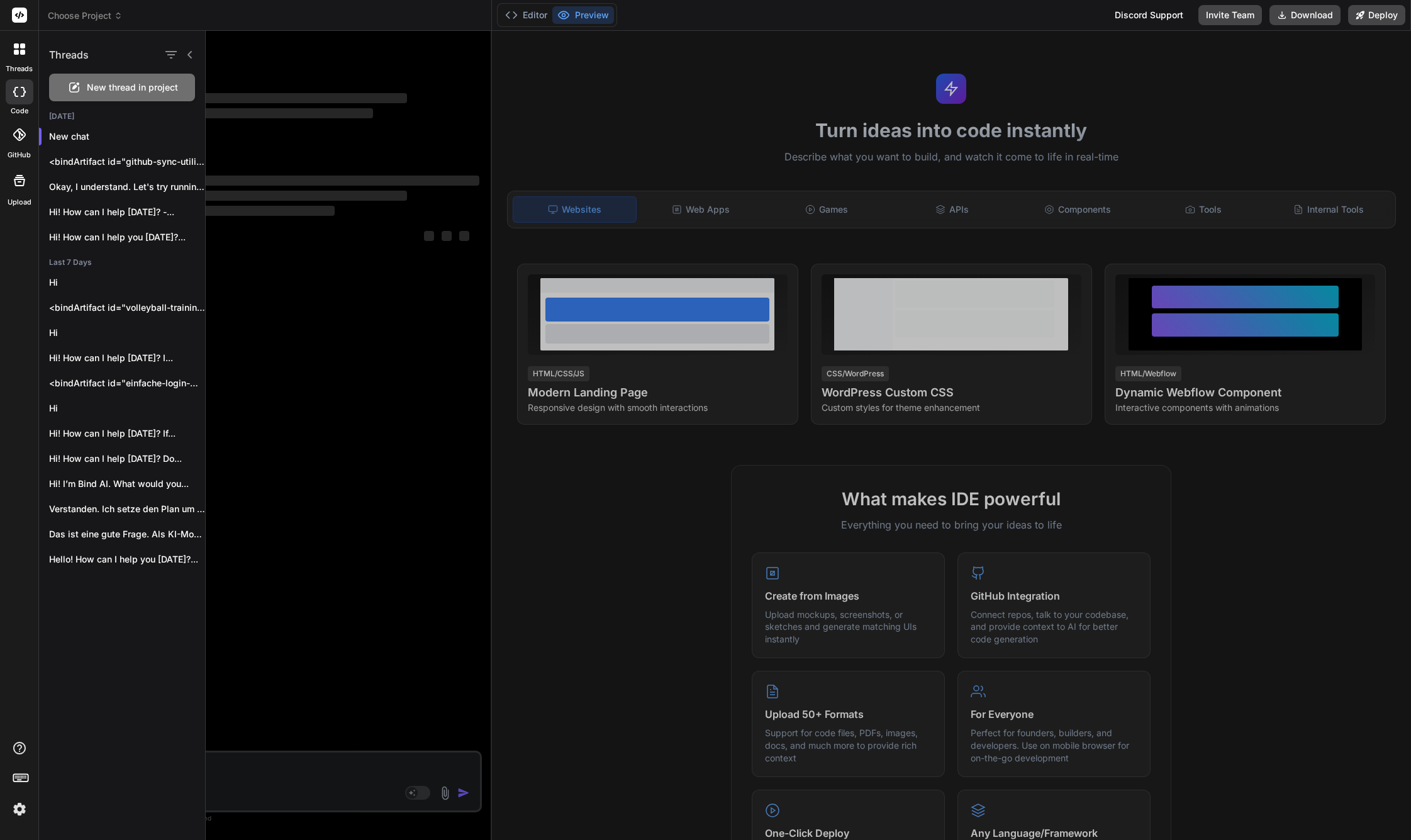
scroll to position [1697, 0]
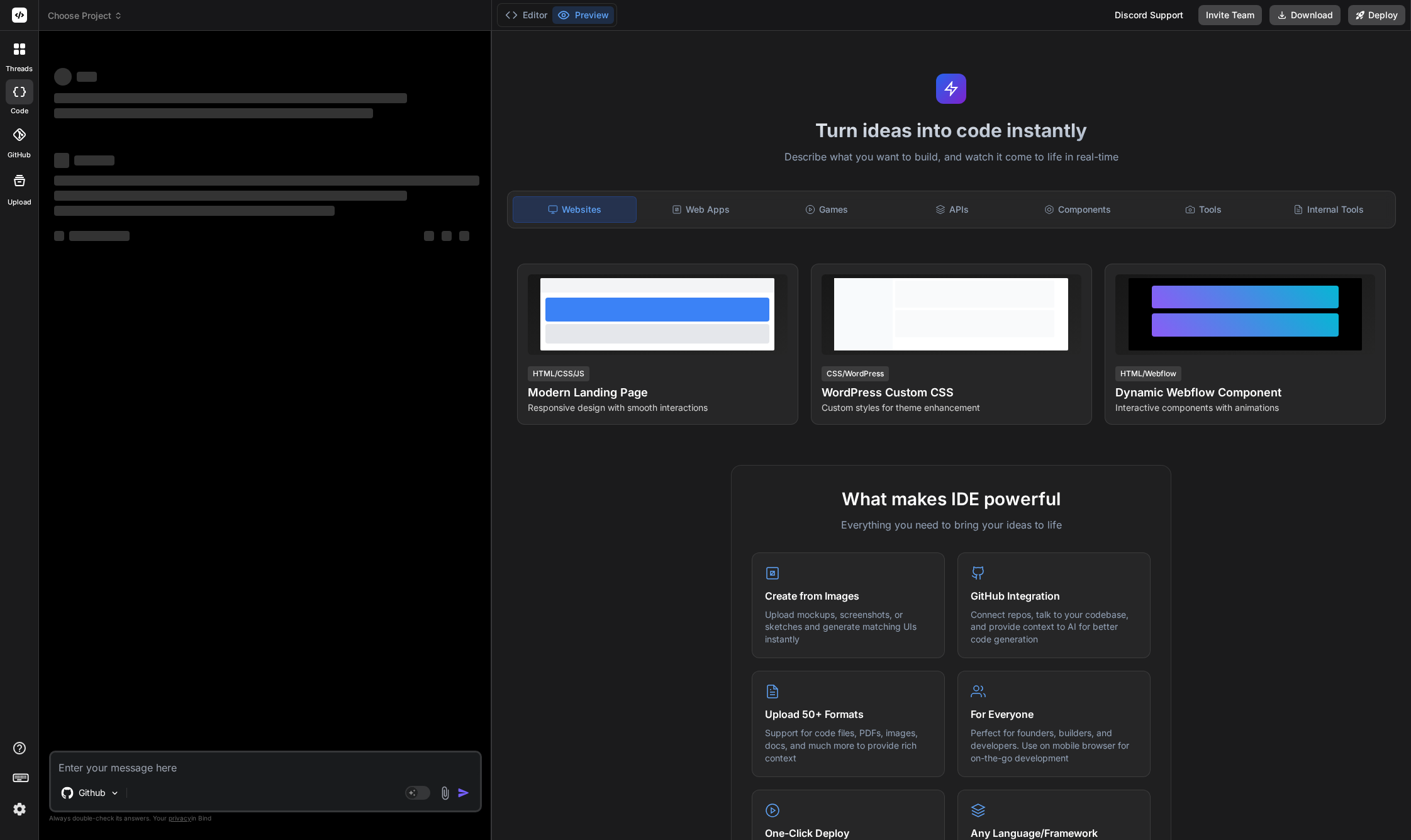
click at [19, 771] on icon at bounding box center [21, 776] width 18 height 18
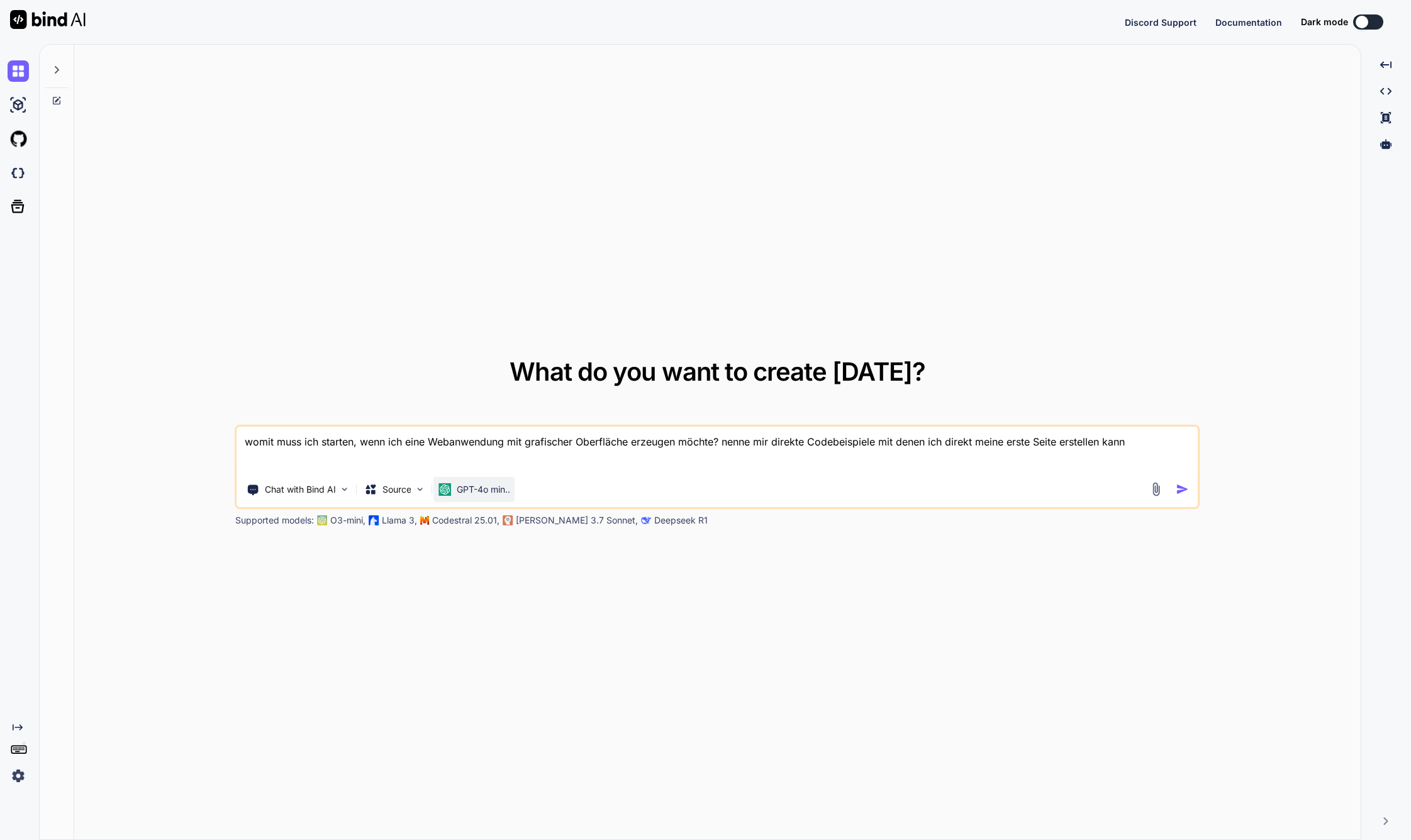
click at [500, 488] on p "GPT-4o min.." at bounding box center [483, 490] width 54 height 13
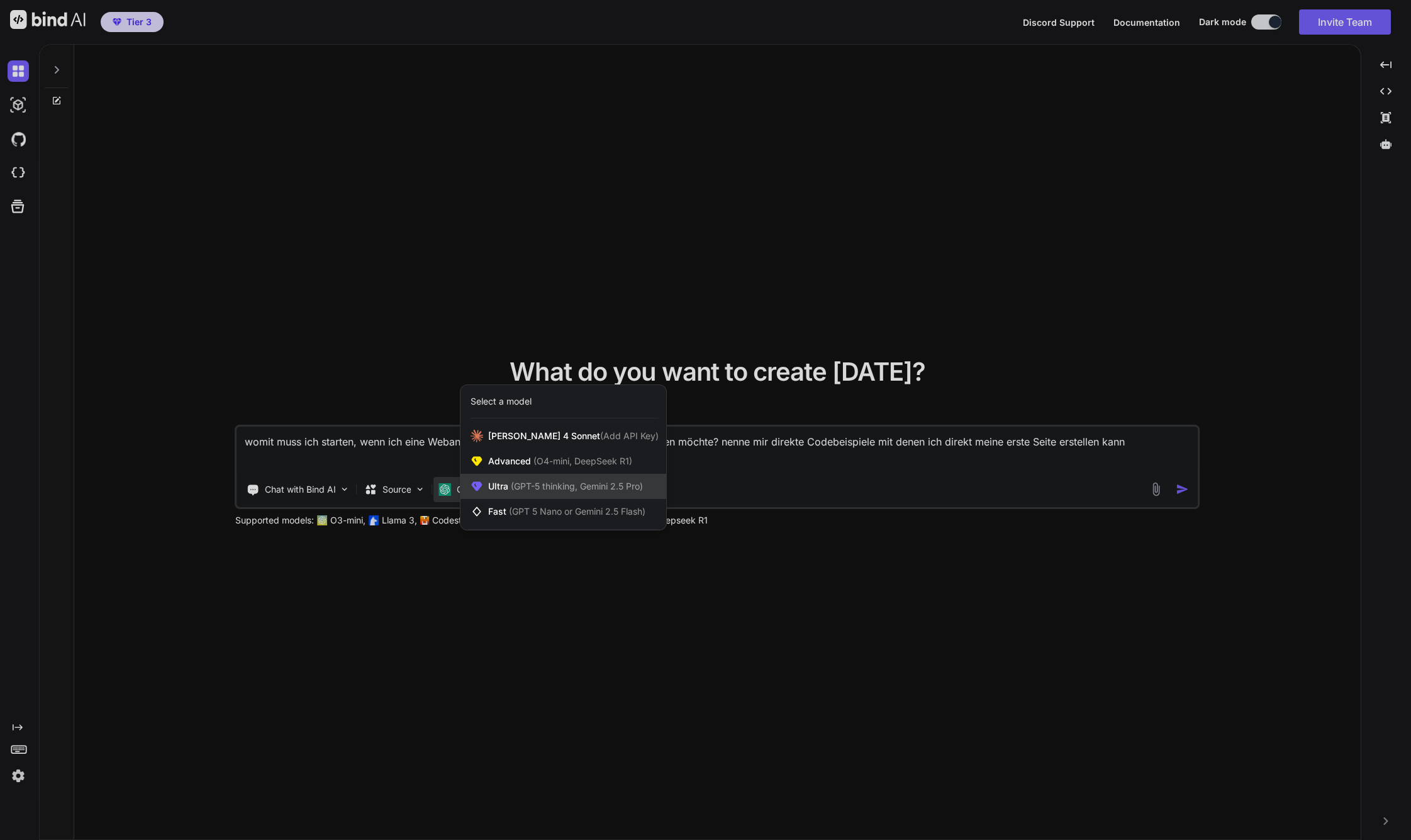
click at [565, 483] on span "(GPT-5 thinking, Gemini 2.5 Pro)" at bounding box center [575, 485] width 135 height 11
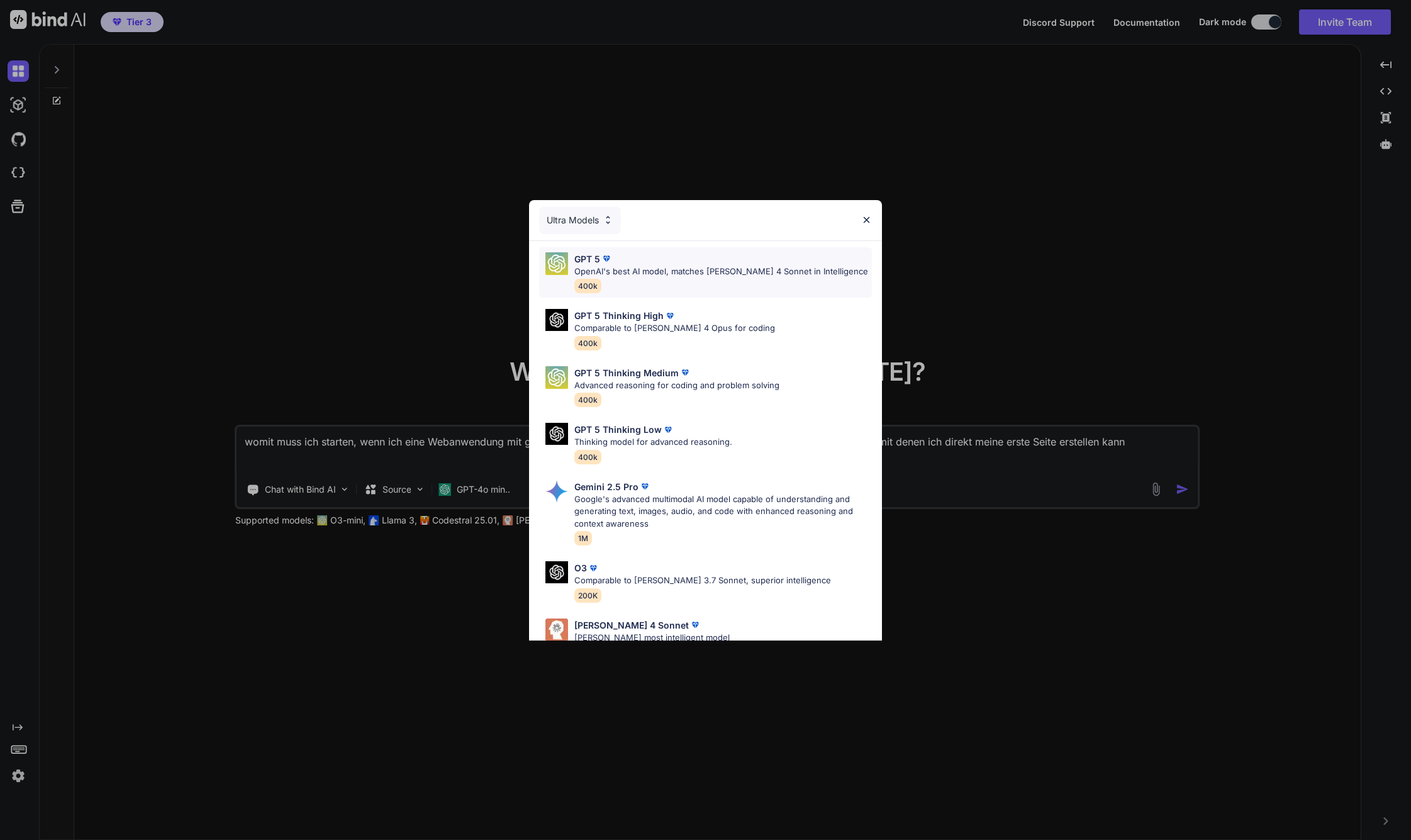
click at [645, 269] on p "OpenAI's best AI model, matches Claude 4 Sonnet in Intelligence" at bounding box center [722, 272] width 294 height 13
type textarea "x"
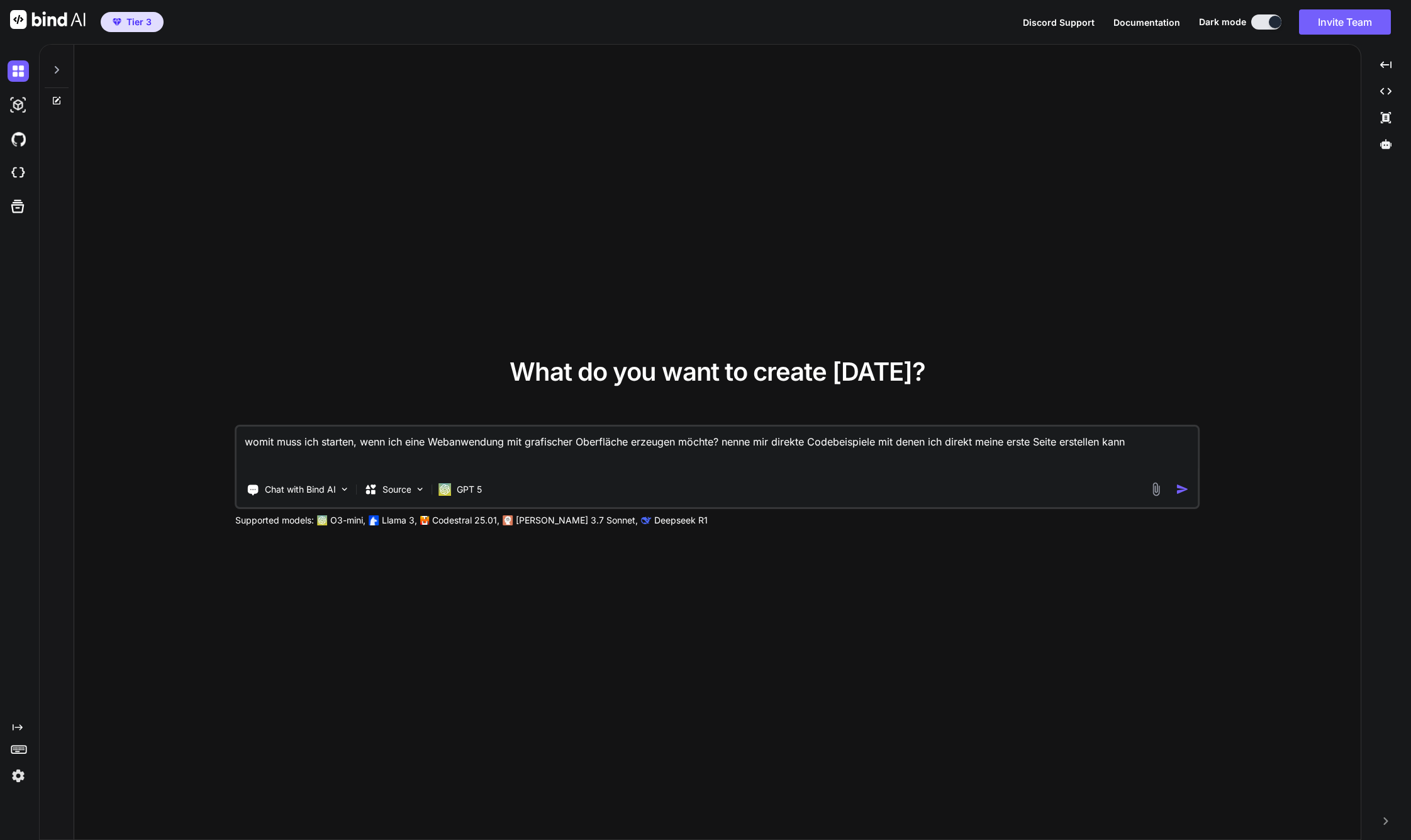
click at [481, 441] on textarea "womit muss ich starten, wenn ich eine Webanwendung mit grafischer Oberfläche er…" at bounding box center [717, 450] width 961 height 46
type textarea "a"
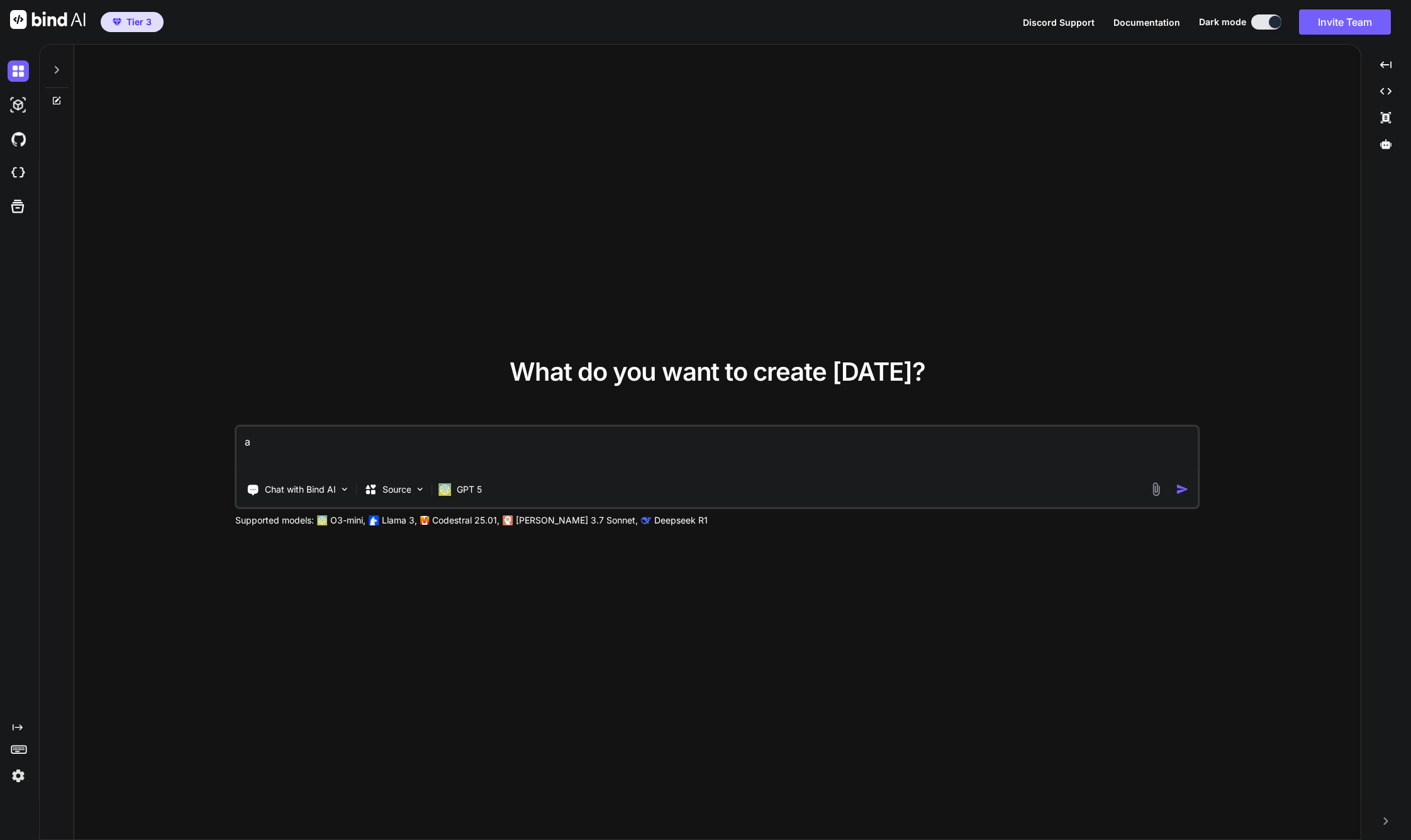
type textarea "x"
type textarea "af"
type textarea "x"
type textarea "a"
type textarea "x"
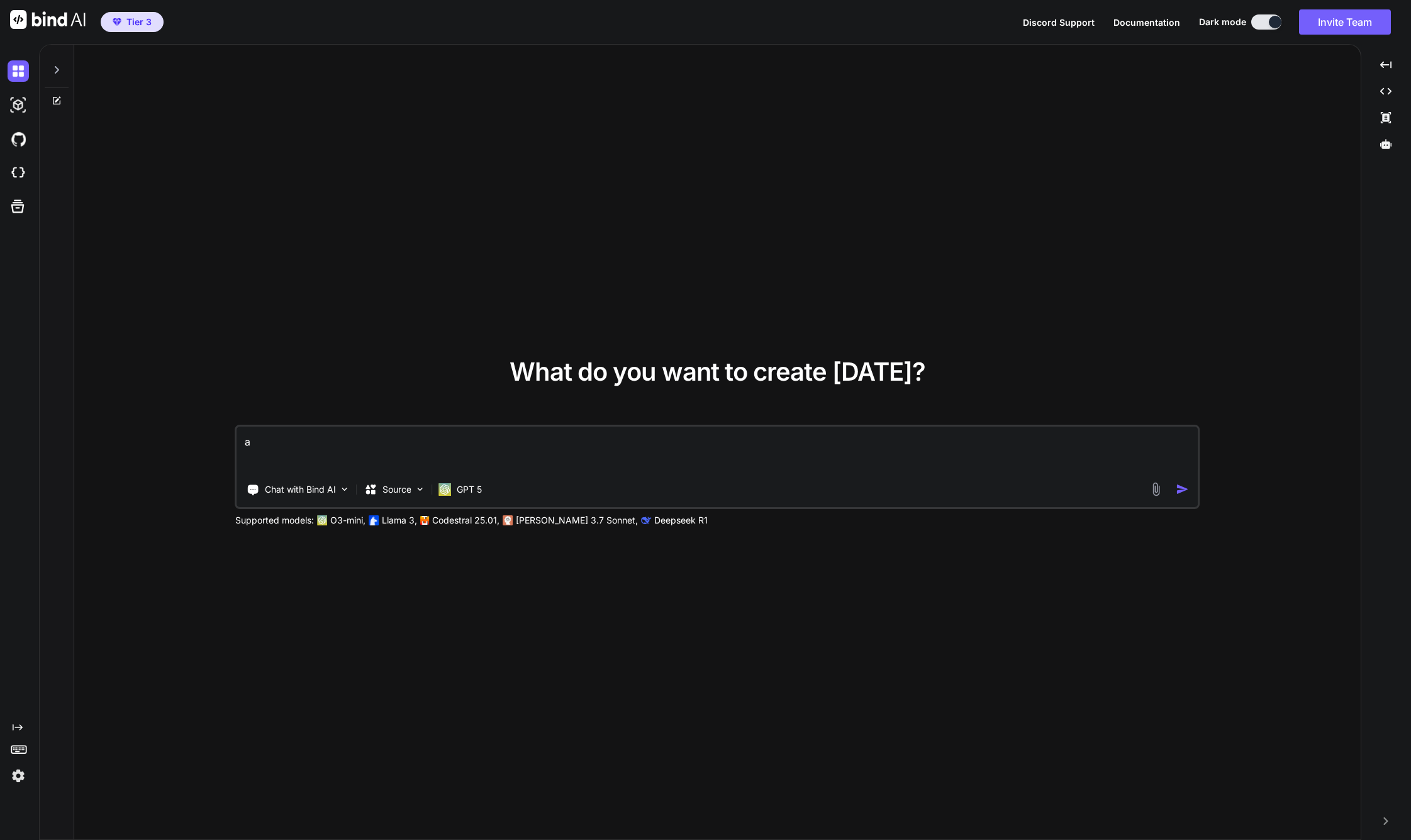
type textarea "x"
type textarea "b"
type textarea "x"
type textarea "be"
type textarea "x"
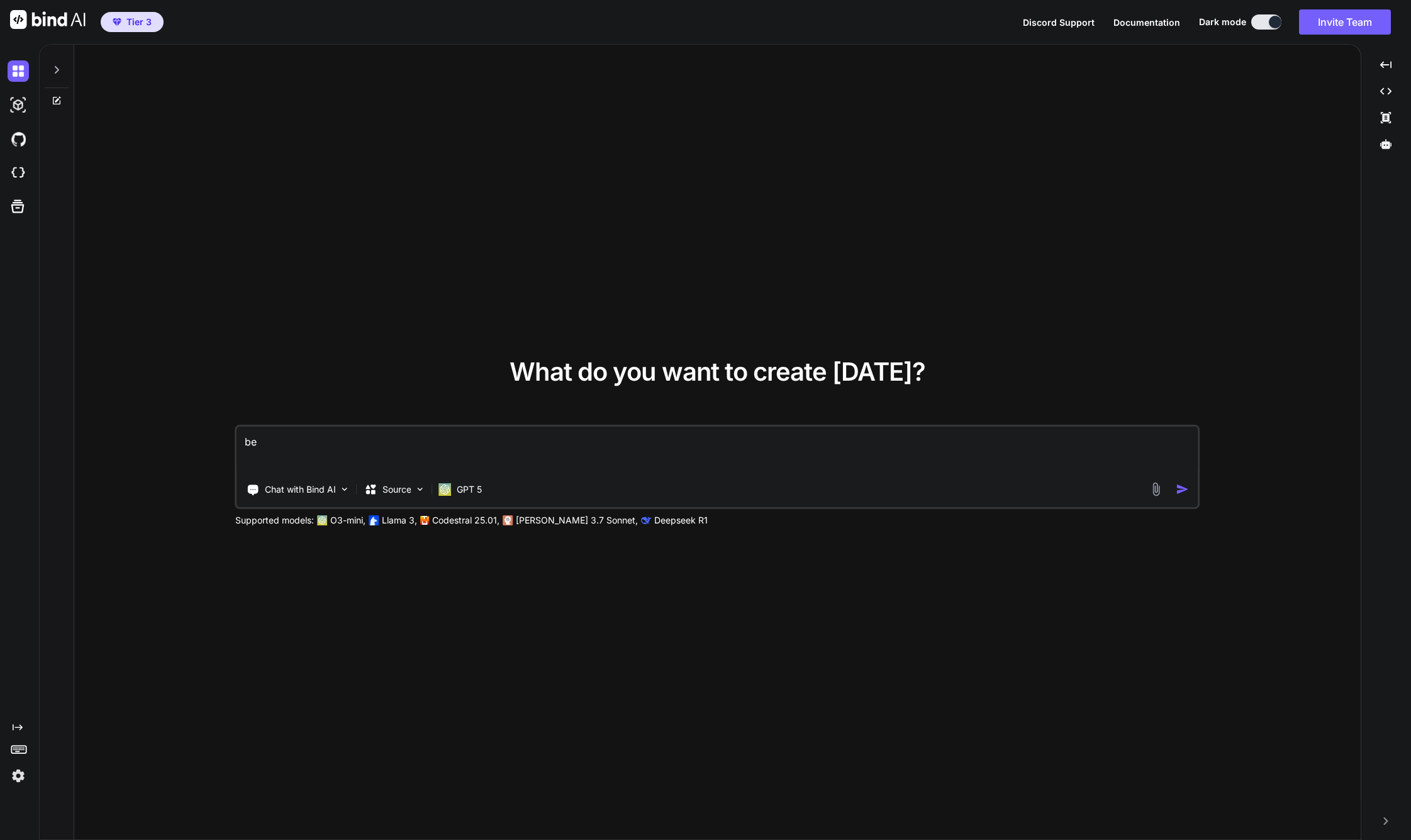
type textarea "bei"
type textarea "x"
type textarea "beim"
type textarea "x"
type textarea "beim"
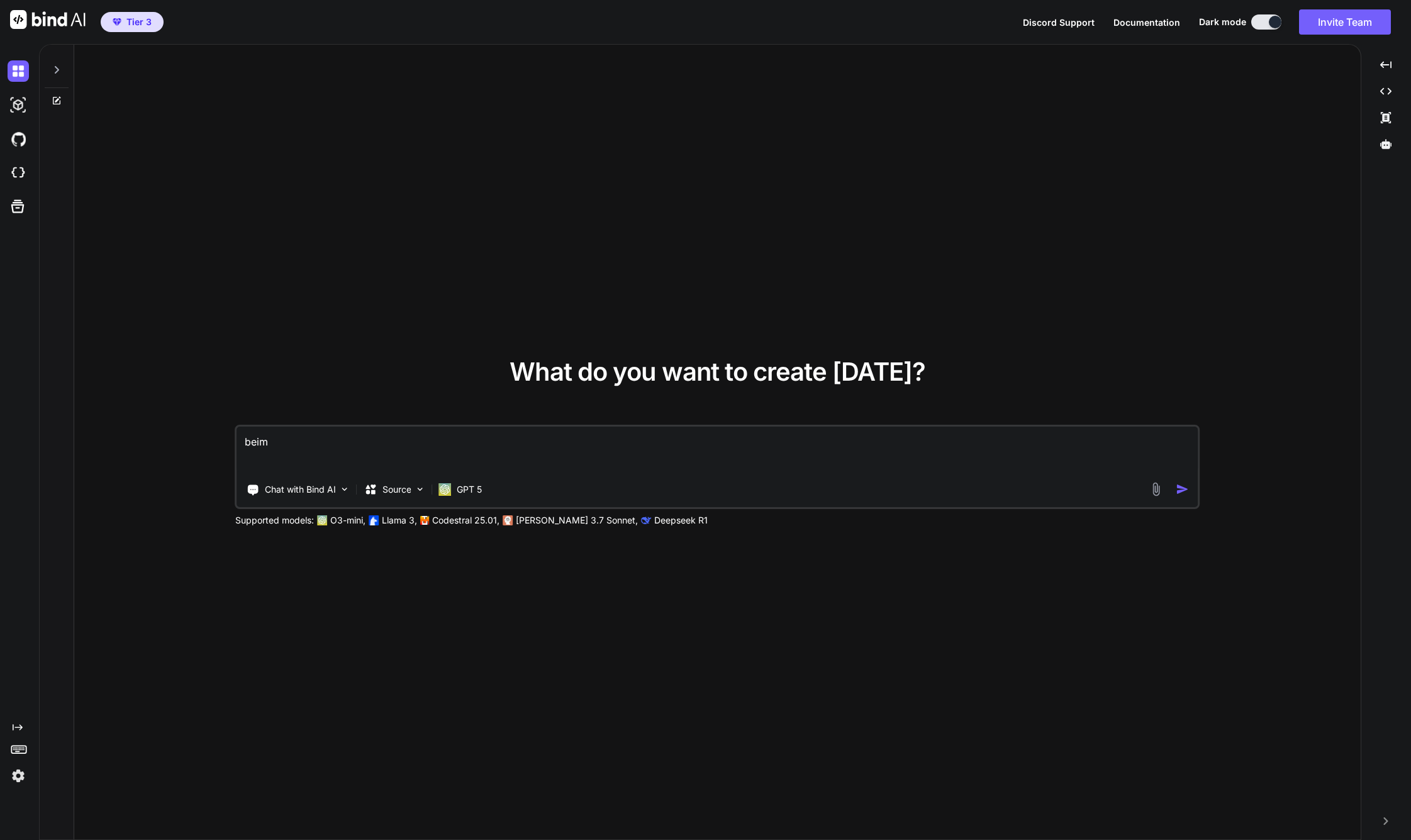
type textarea "x"
type textarea "beim a"
type textarea "x"
type textarea "beim au"
type textarea "x"
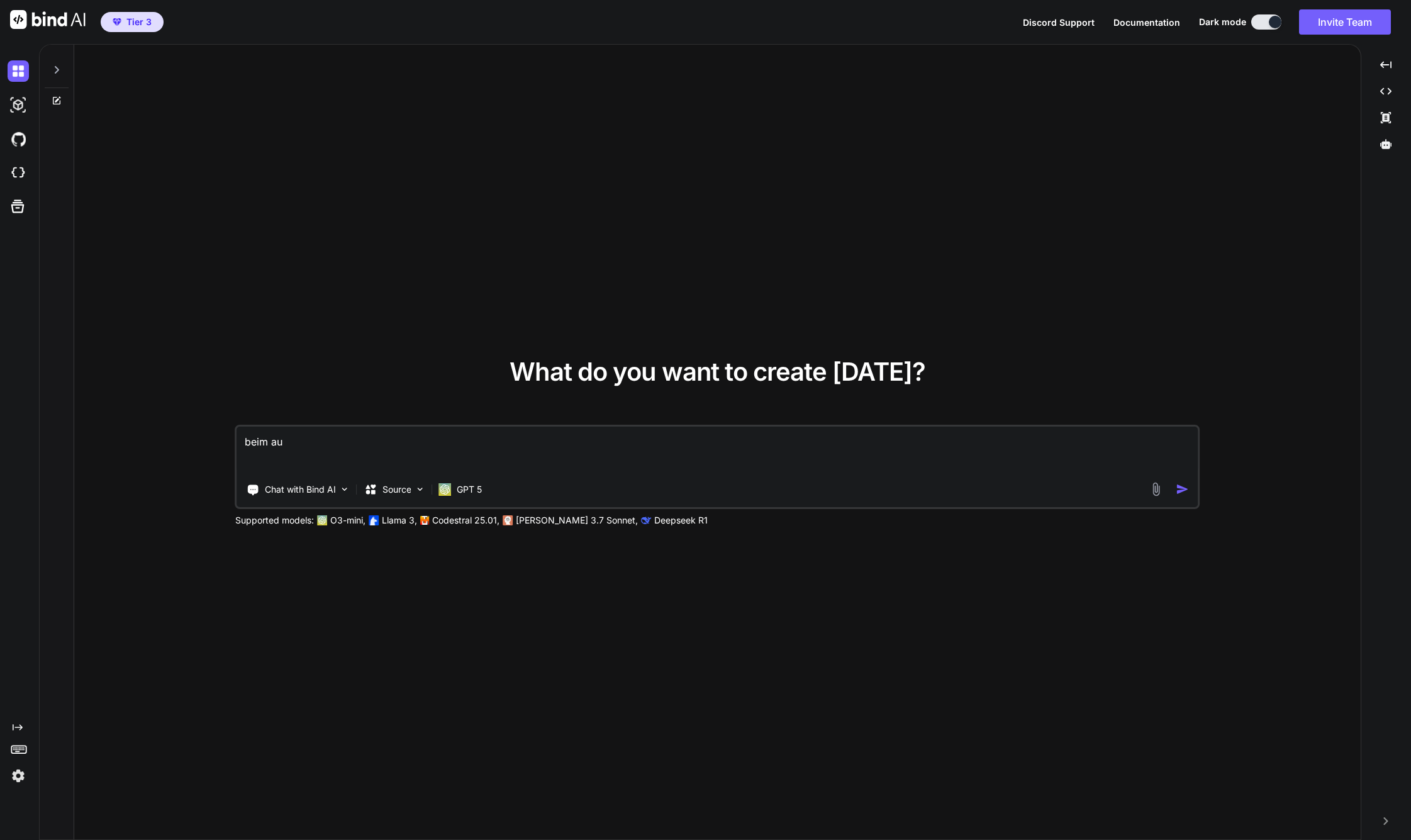
type textarea "beim aus"
type textarea "x"
type textarea "beim ausf"
type textarea "x"
type textarea "beim ausfü"
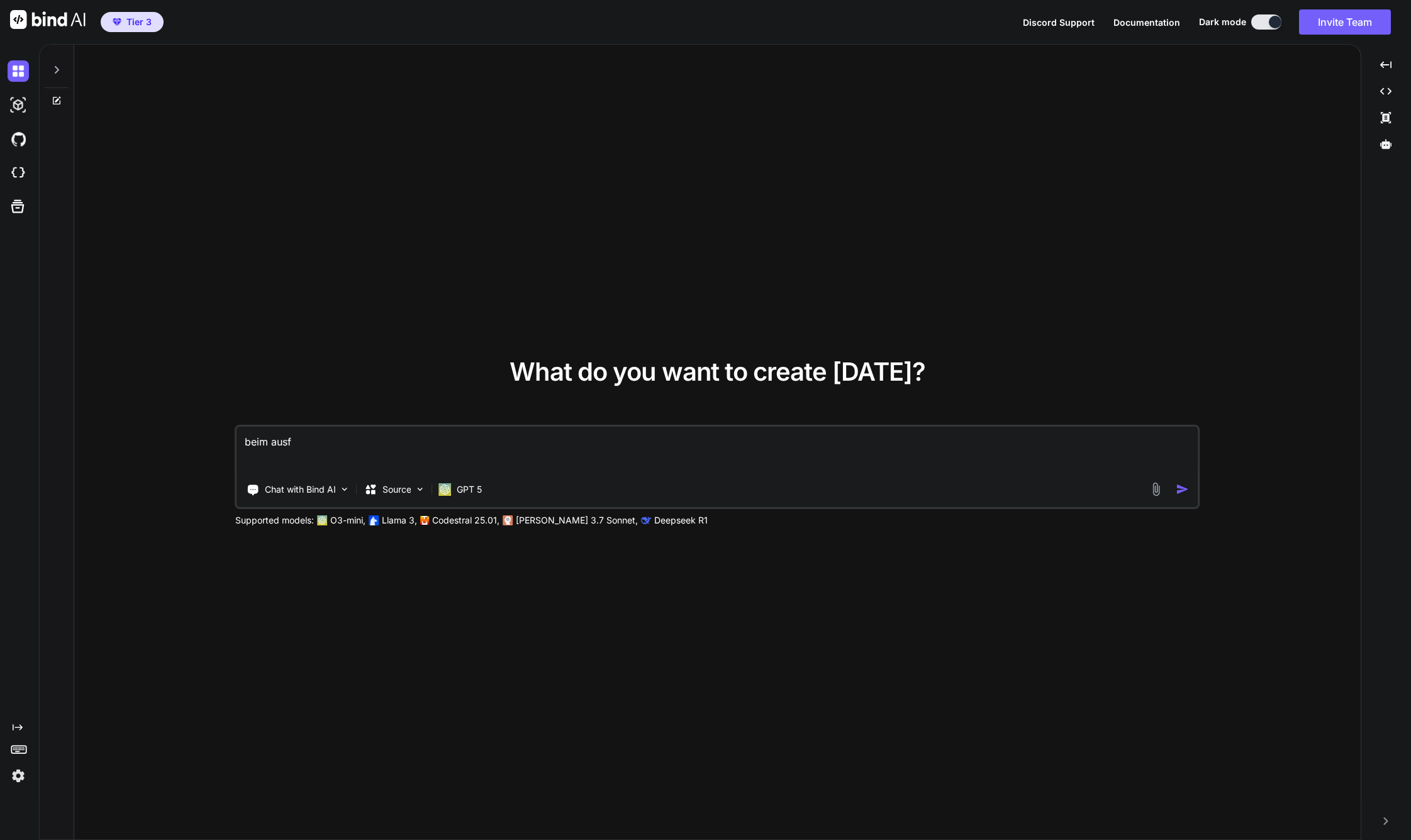
type textarea "x"
type textarea "beim ausfüh"
type textarea "x"
type textarea "beim ausführ"
type textarea "x"
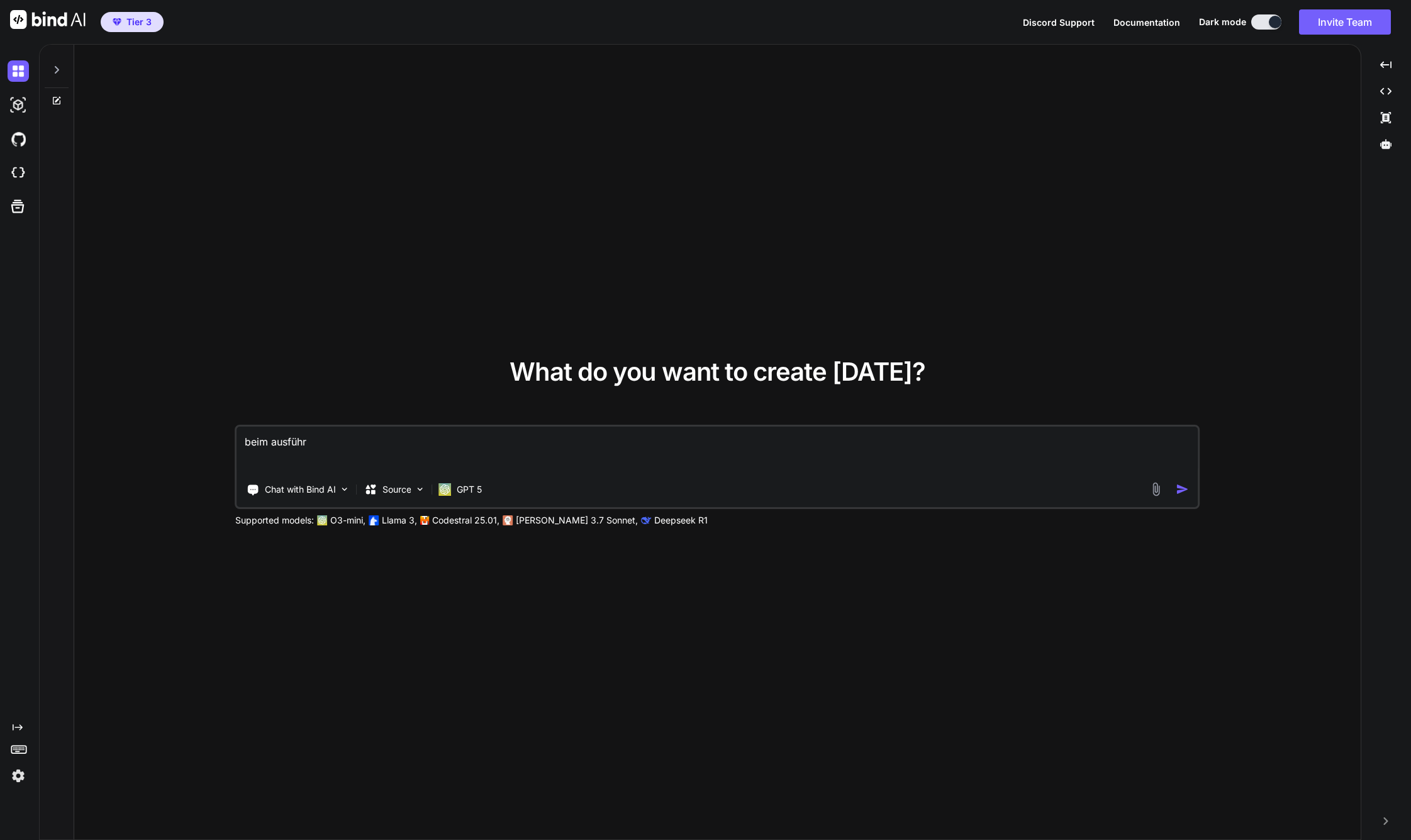
type textarea "beim ausführe"
type textarea "x"
type textarea "beim ausführen"
type textarea "x"
type textarea "beim ausführen"
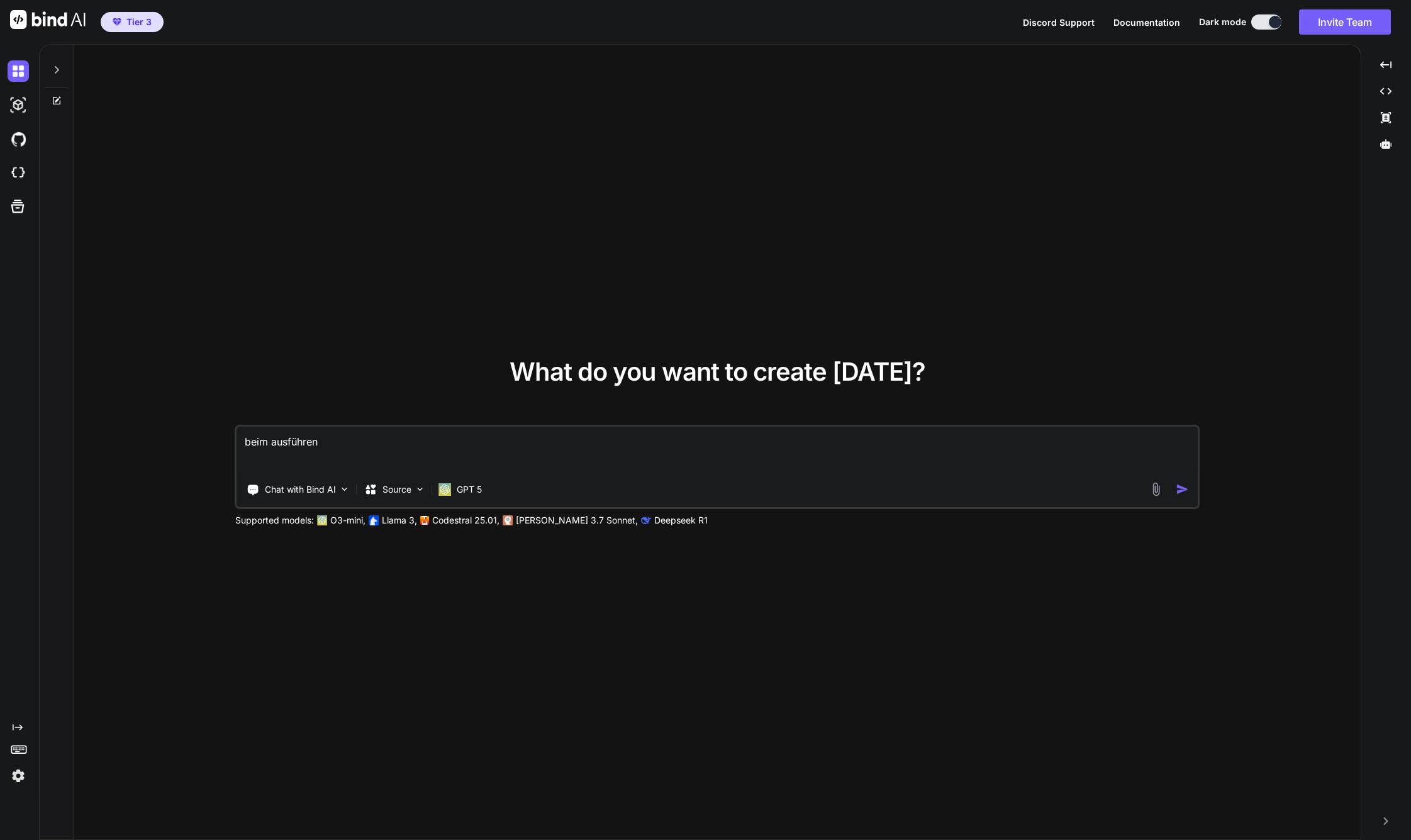
type textarea "x"
type textarea "beim ausführen v"
type textarea "x"
type textarea "beim ausführen vo"
type textarea "x"
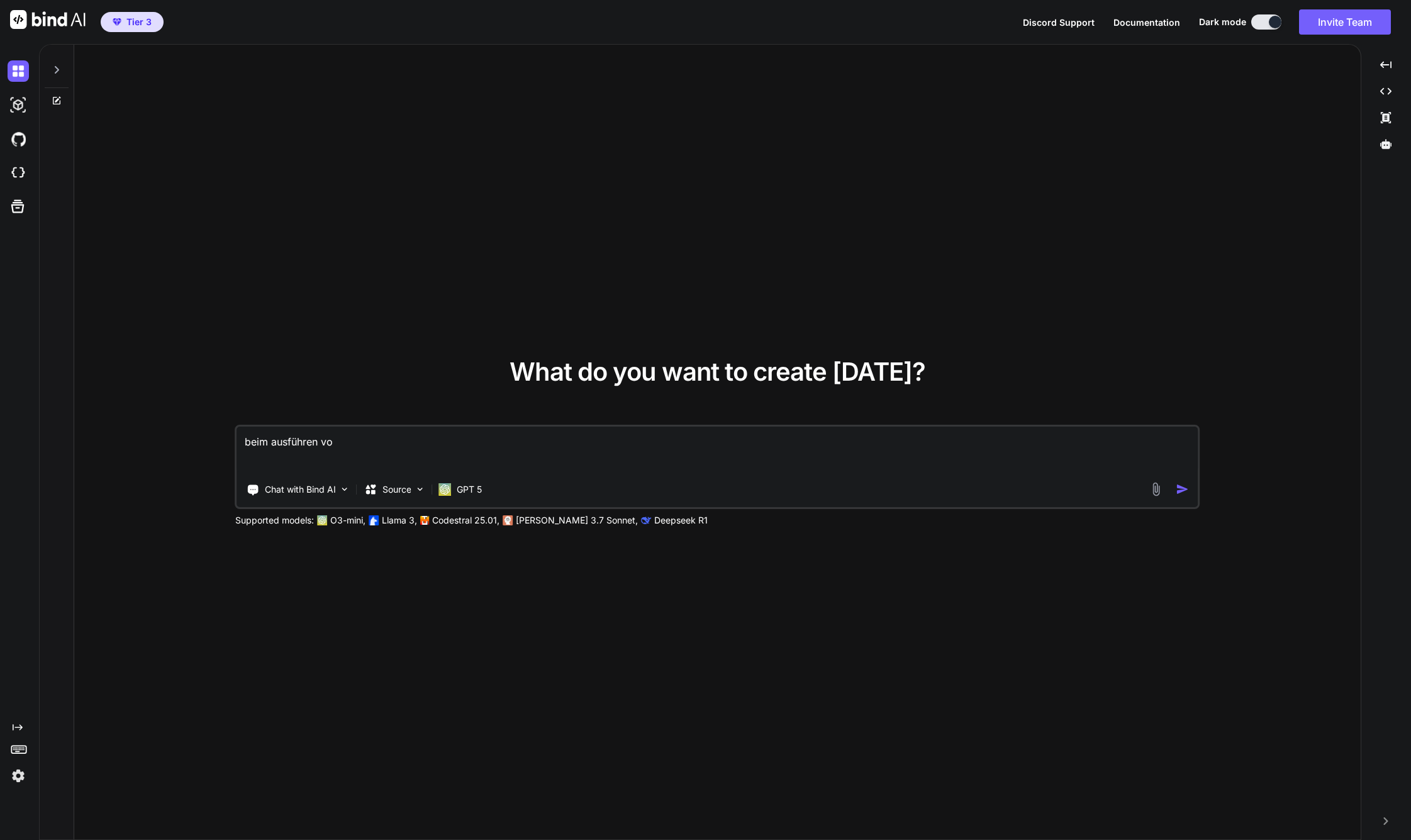
type textarea "beim ausführen von"
type textarea "x"
type textarea "beim ausführen von"
type textarea "x"
type textarea "beim ausführen von n"
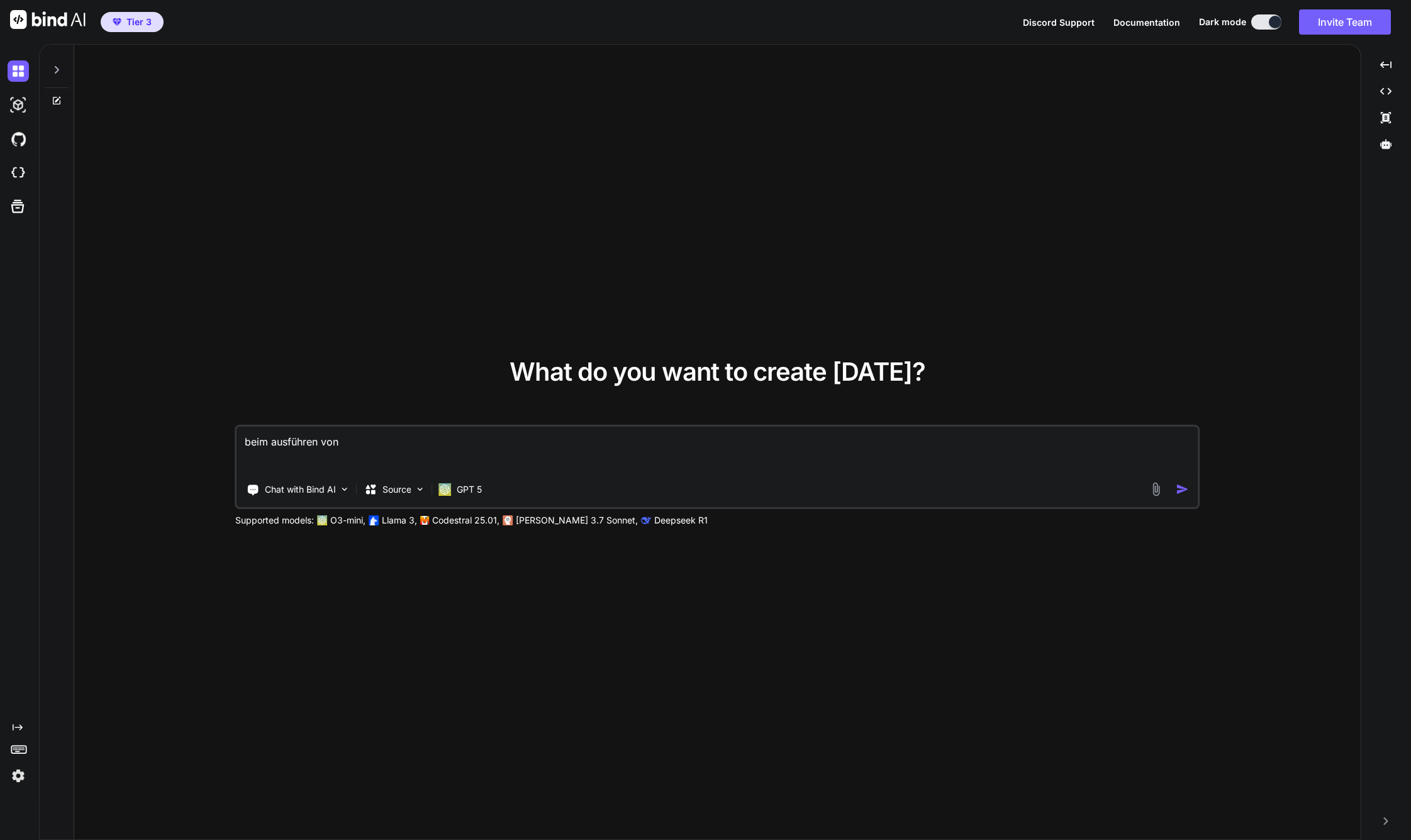
type textarea "x"
type textarea "beim ausführen von np"
type textarea "x"
type textarea "beim ausführen von npm"
type textarea "x"
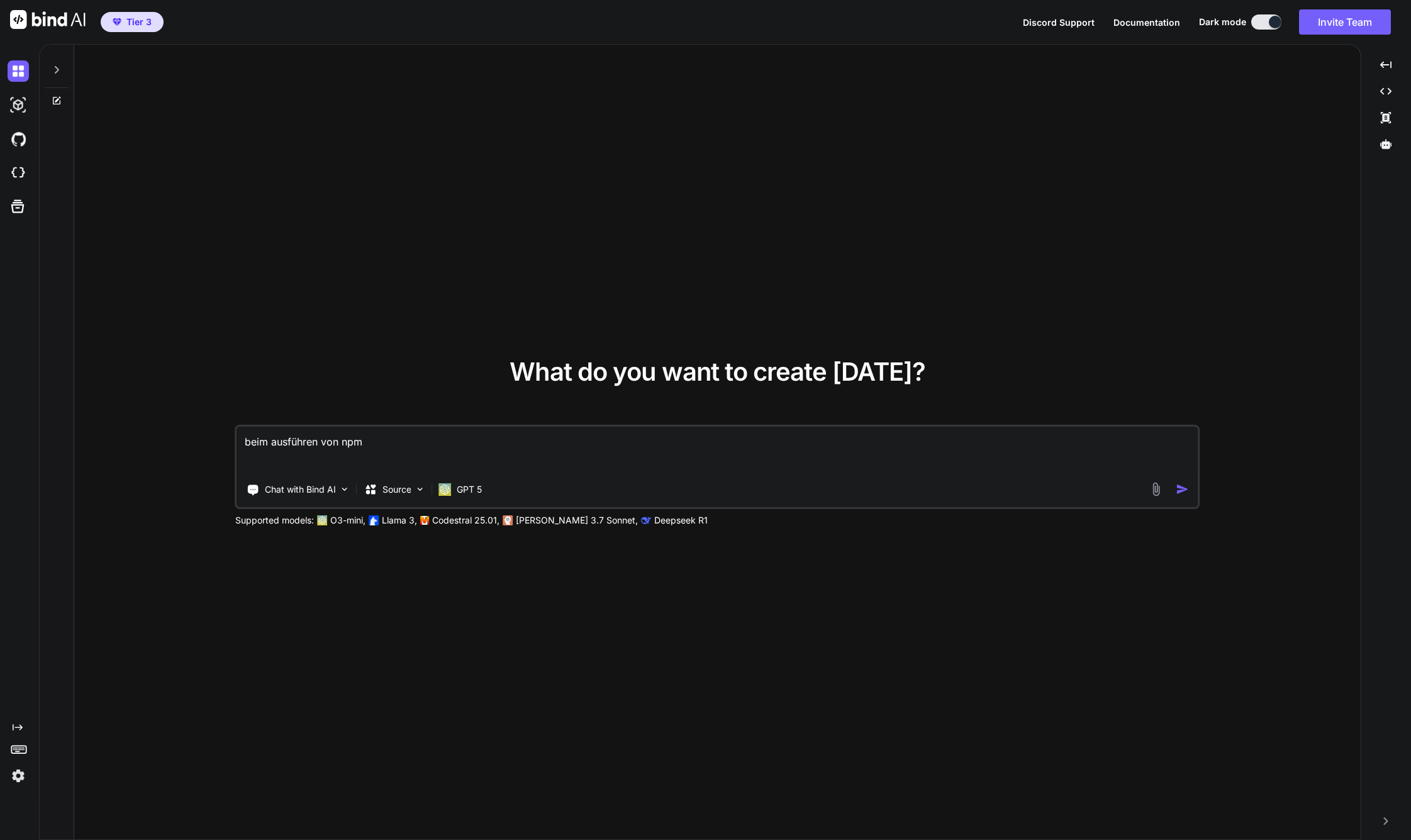
type textarea "beim ausführen von npm"
type textarea "x"
type textarea "beim ausführen von npm i"
type textarea "x"
type textarea "beim ausführen von npm in"
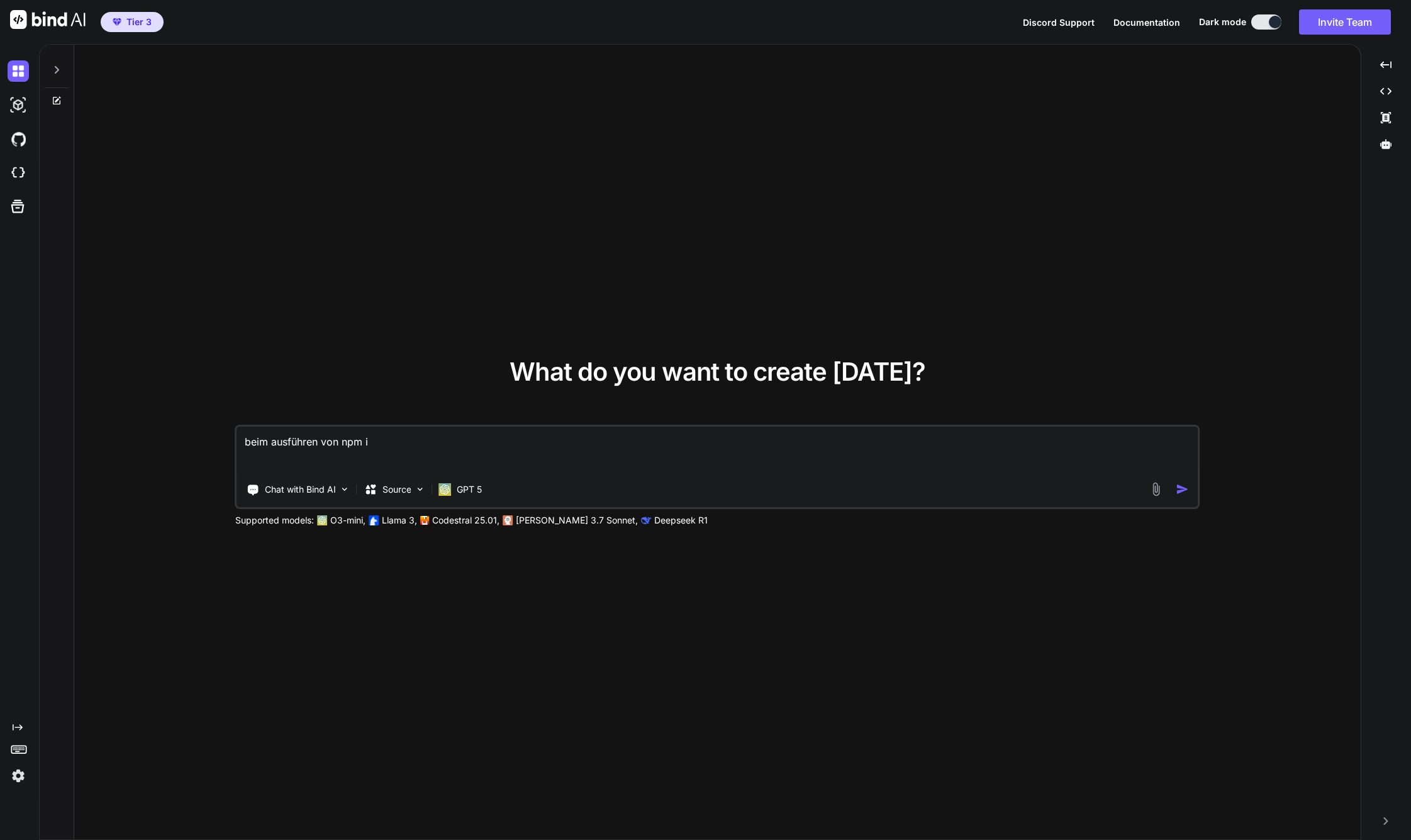
type textarea "x"
type textarea "beim ausführen von npm ins"
type textarea "x"
type textarea "beim ausführen von npm inst"
type textarea "x"
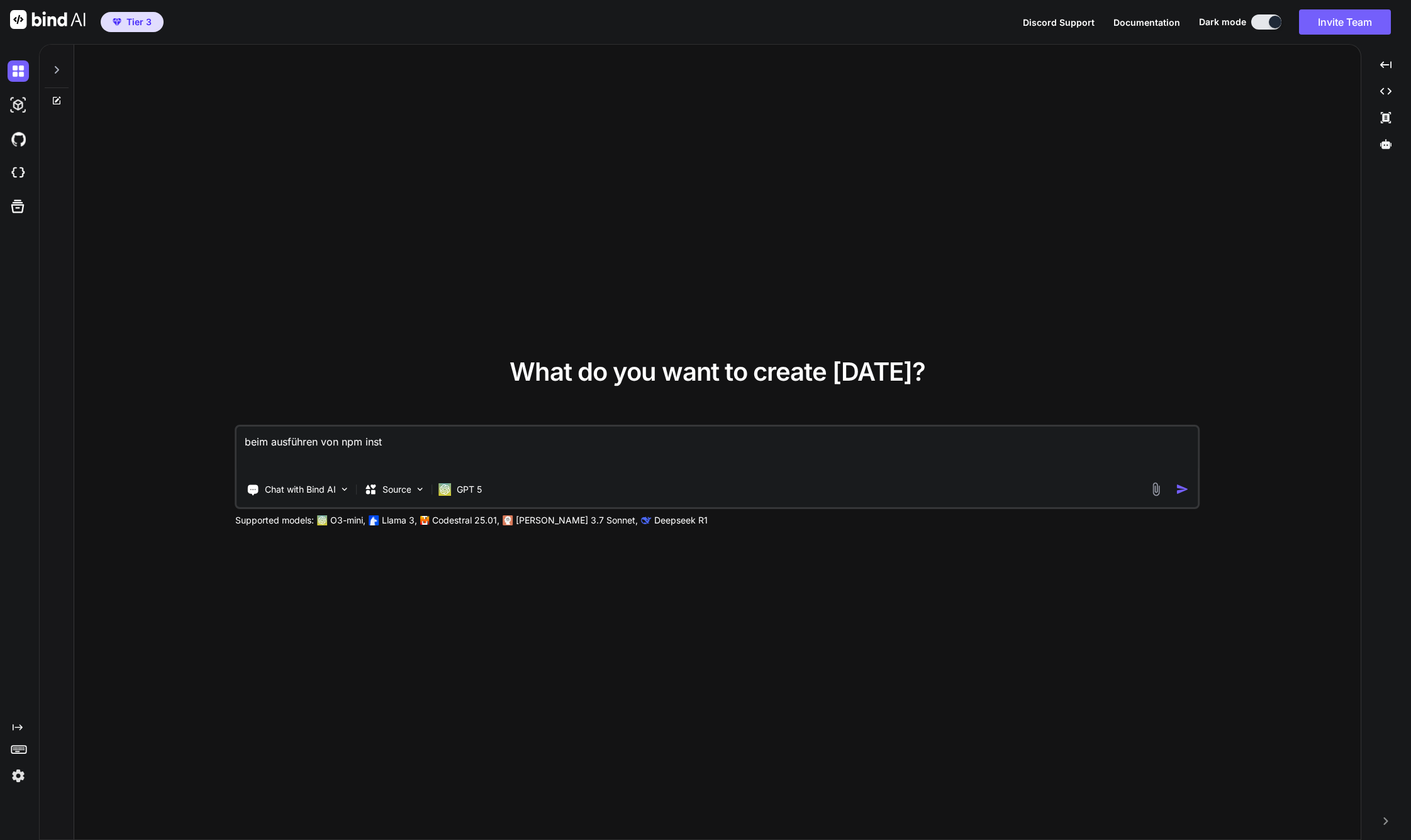
type textarea "beim ausführen von npm insta"
type textarea "x"
type textarea "beim ausführen von npm instal"
type textarea "x"
type textarea "beim ausführen von npm install"
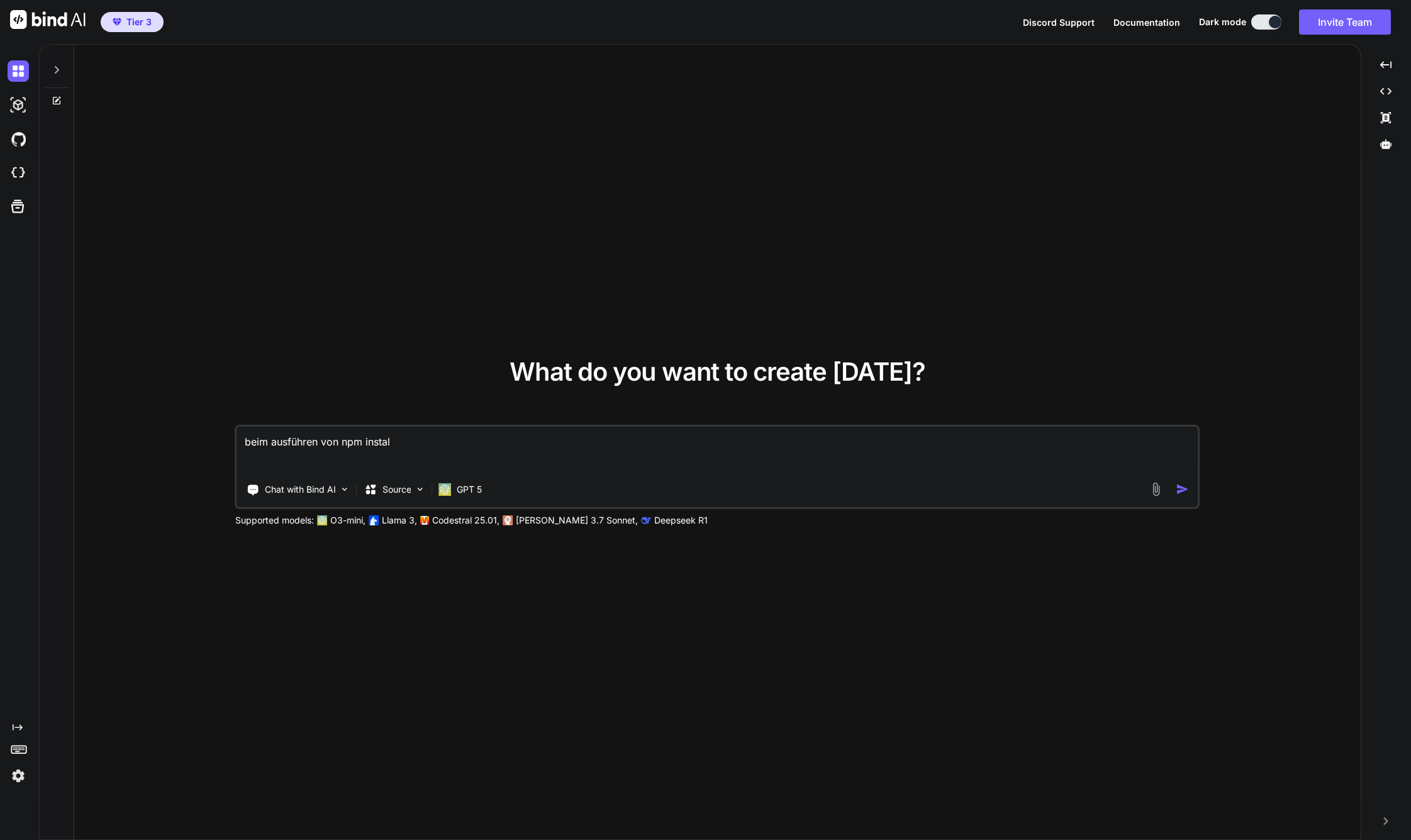
type textarea "x"
type textarea "beim ausführen von npm install"
type textarea "x"
type textarea "beim ausführen von npm install b"
type textarea "x"
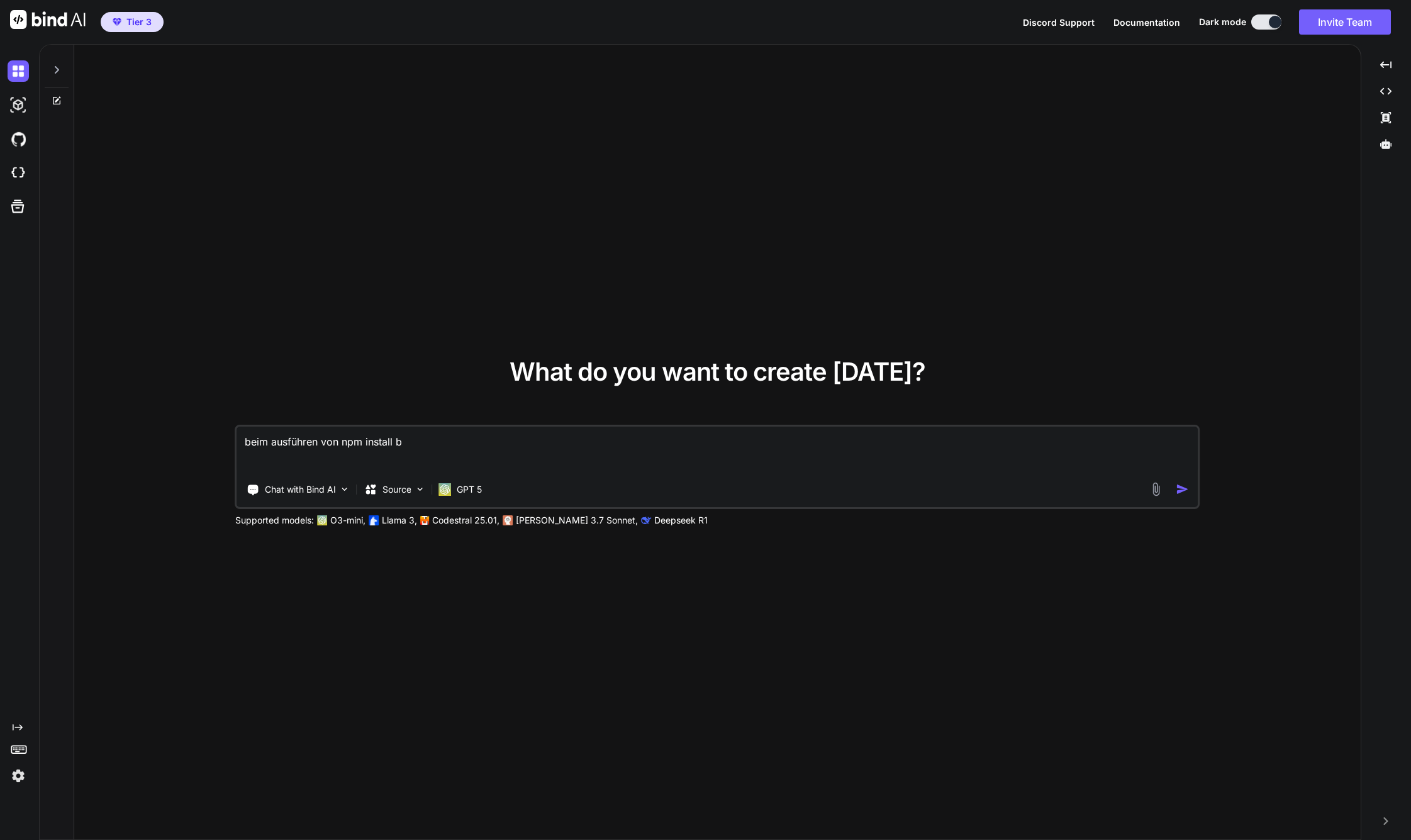
type textarea "beim ausführen von npm install be"
type textarea "x"
type textarea "beim ausführen von npm install bek"
type textarea "x"
type textarea "beim ausführen von npm install beko"
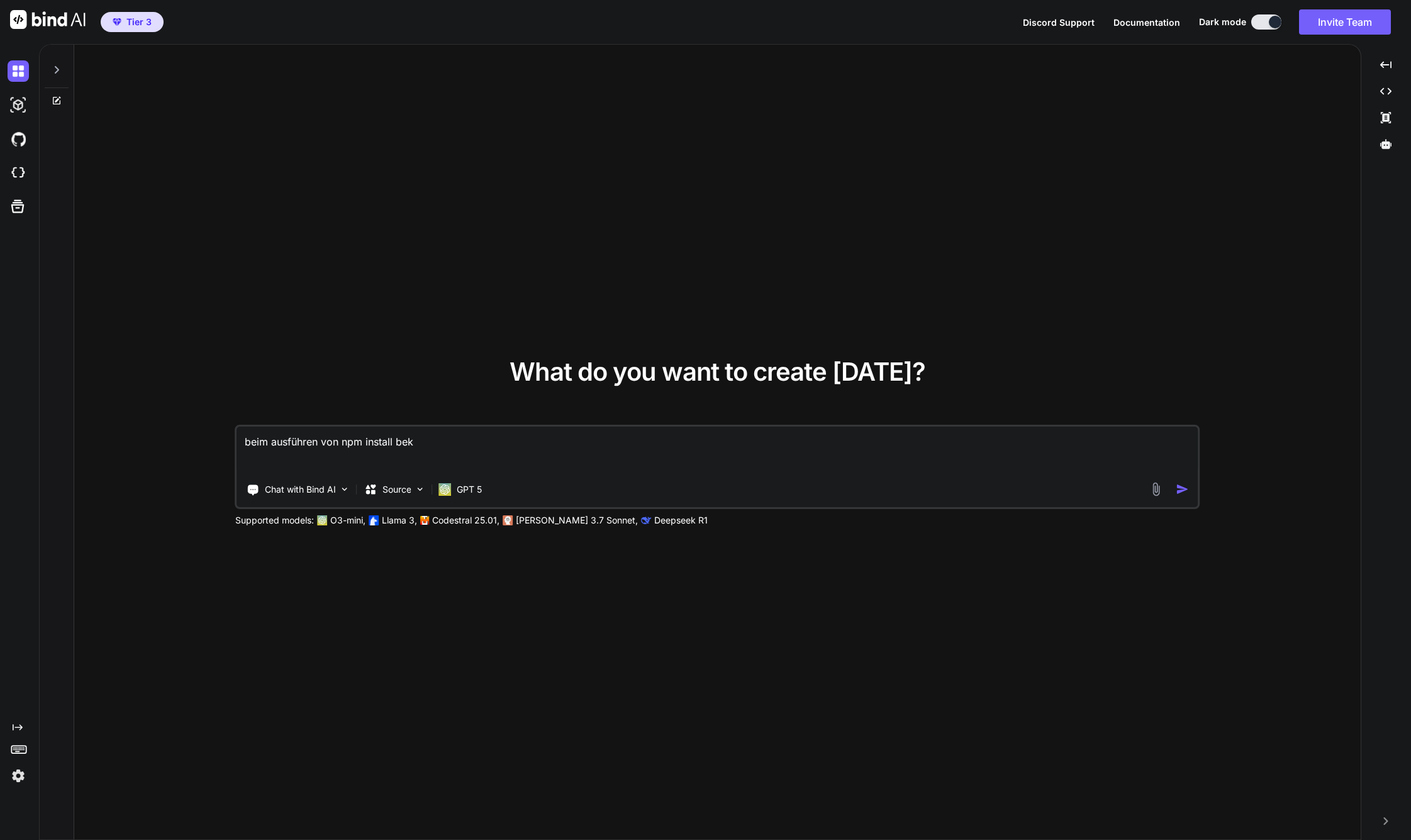
type textarea "x"
type textarea "beim ausführen von npm install bekom"
type textarea "x"
type textarea "beim ausführen von npm install bekomm"
type textarea "x"
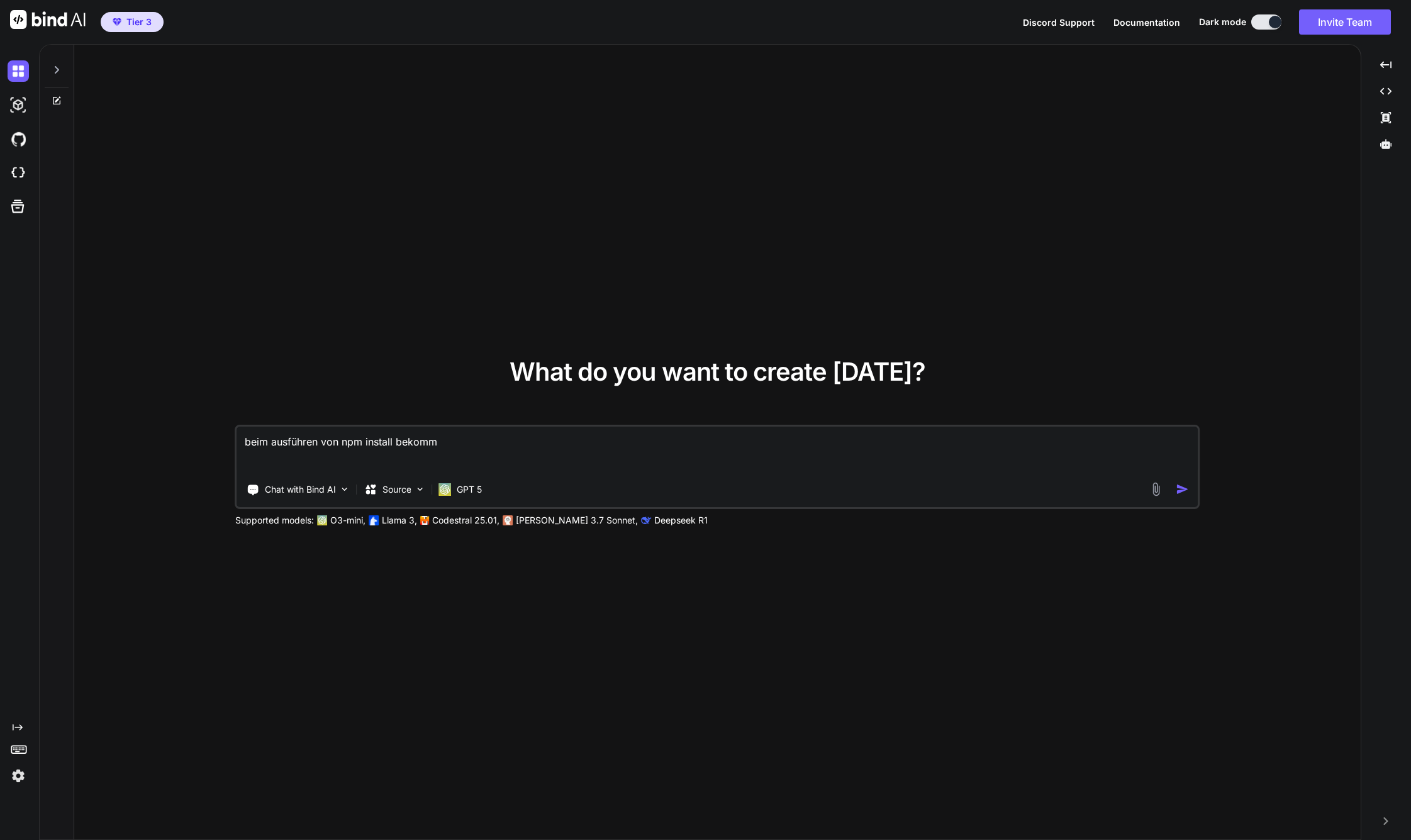
type textarea "beim ausführen von npm install bekomme"
type textarea "x"
type textarea "beim ausführen von npm install bekomme"
type textarea "x"
type textarea "beim ausführen von npm install bekomme i"
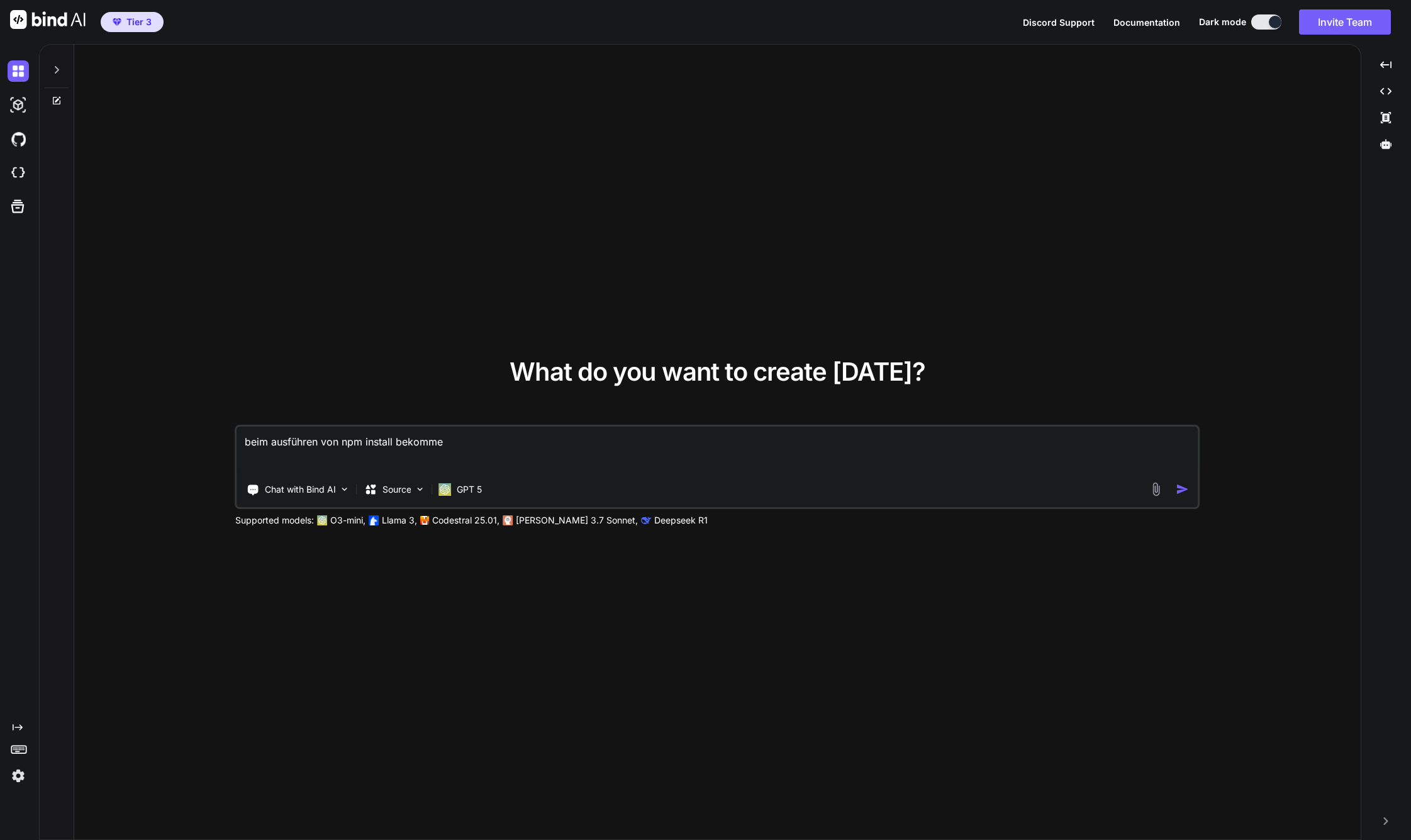
type textarea "x"
type textarea "beim ausführen von npm install bekomme ic"
type textarea "x"
type textarea "beim ausführen von npm install bekomme ich"
type textarea "x"
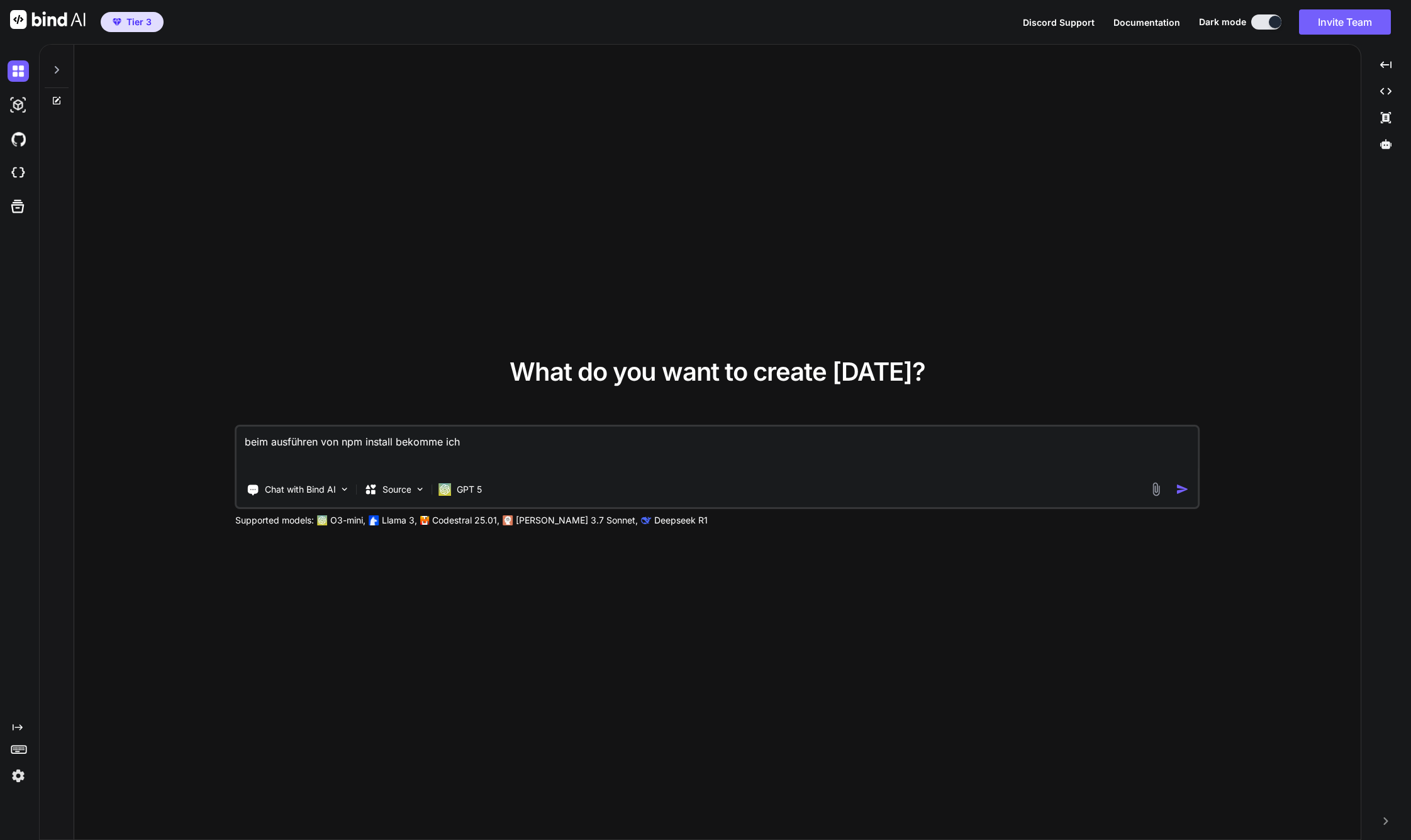
type textarea "beim ausführen von npm install bekomme ich"
type textarea "x"
type textarea "beim ausführen von npm install bekomme ich i"
type textarea "x"
type textarea "beim ausführen von npm install bekomme ich im"
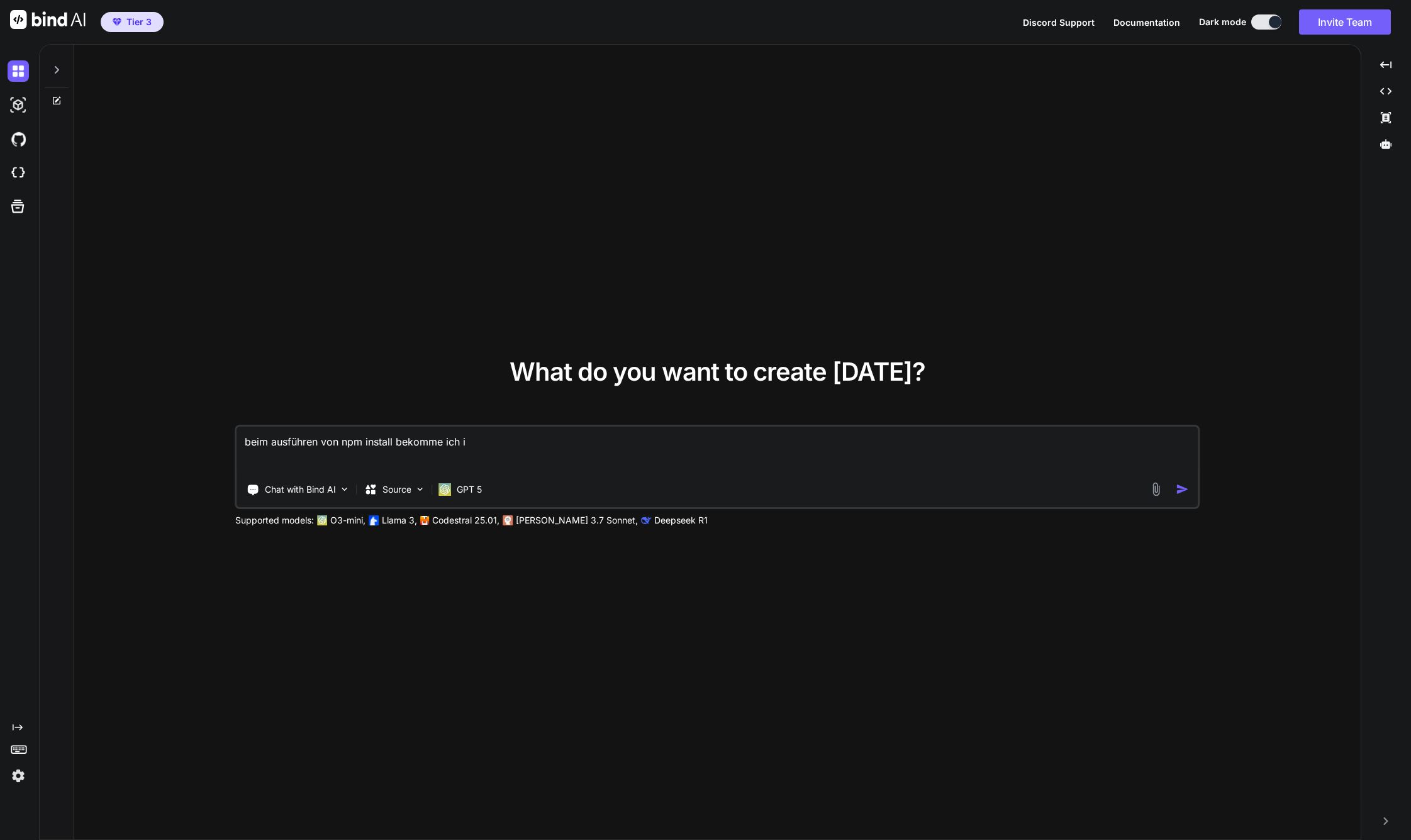
type textarea "x"
type textarea "beim ausführen von npm install bekomme ich imm"
type textarea "x"
type textarea "beim ausführen von npm install bekomme ich imme"
type textarea "x"
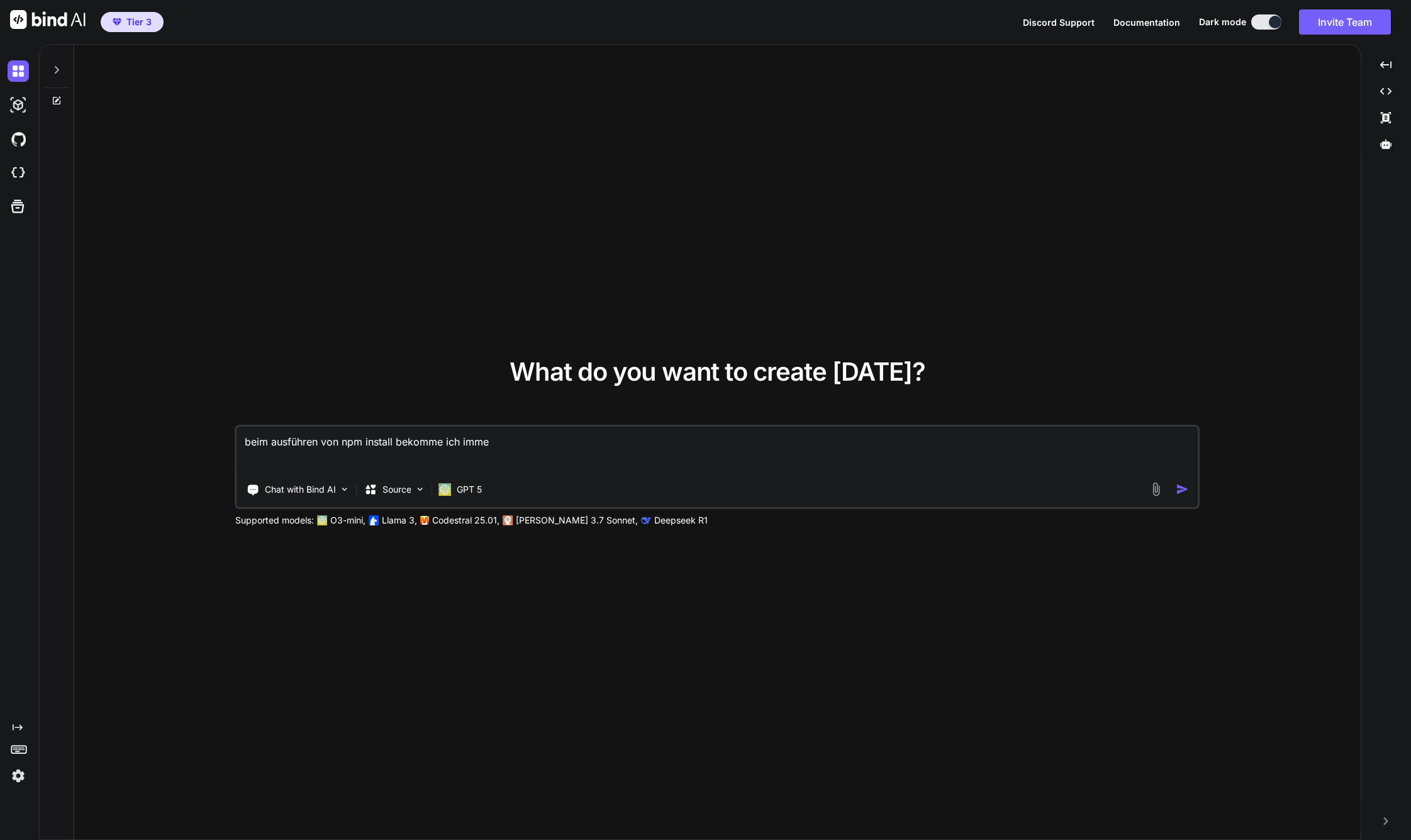
type textarea "beim ausführen von npm install bekomme ich immer"
type textarea "x"
type textarea "beim ausführen von npm install bekomme ich immer"
type textarea "x"
type textarea "beim ausführen von npm install bekomme ich immer d"
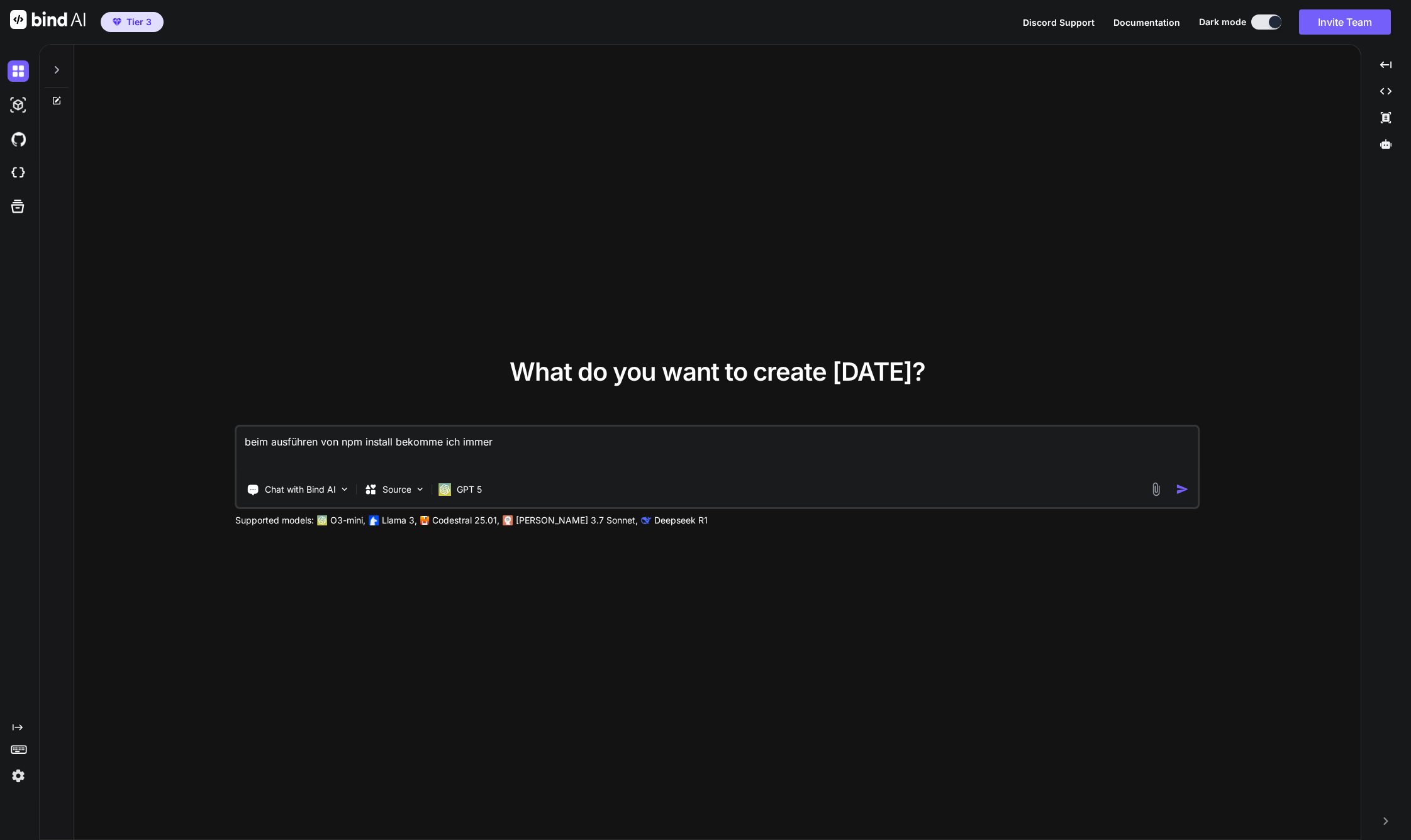
type textarea "x"
type textarea "beim ausführen von npm install bekomme ich immer de"
type textarea "x"
type textarea "beim ausführen von npm install bekomme ich immer den"
type textarea "x"
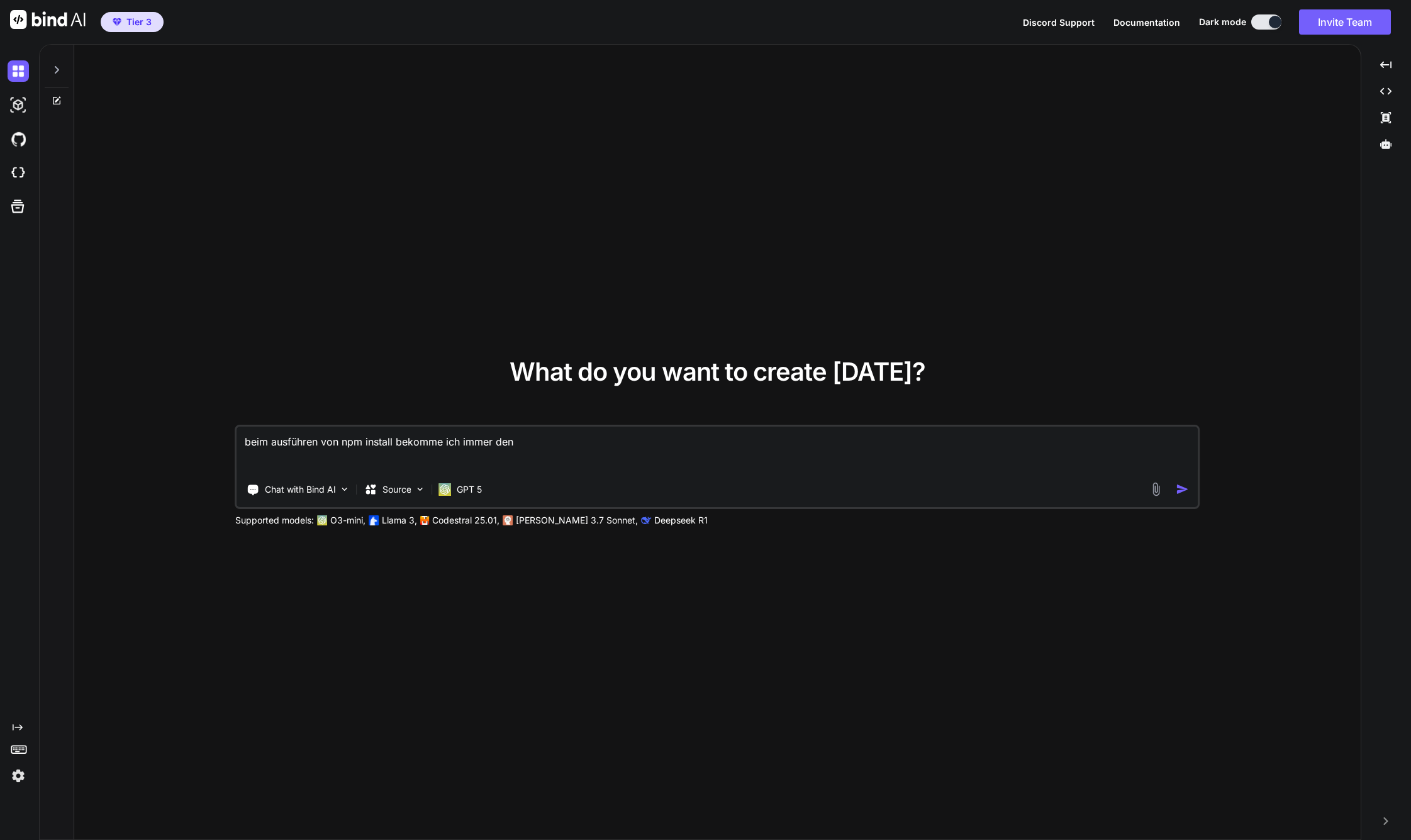
type textarea "beim ausführen von npm install bekomme ich immer den"
type textarea "x"
type textarea "beim ausführen von npm install bekomme ich immer den F"
type textarea "x"
type textarea "beim ausführen von npm install bekomme ich immer den Fe"
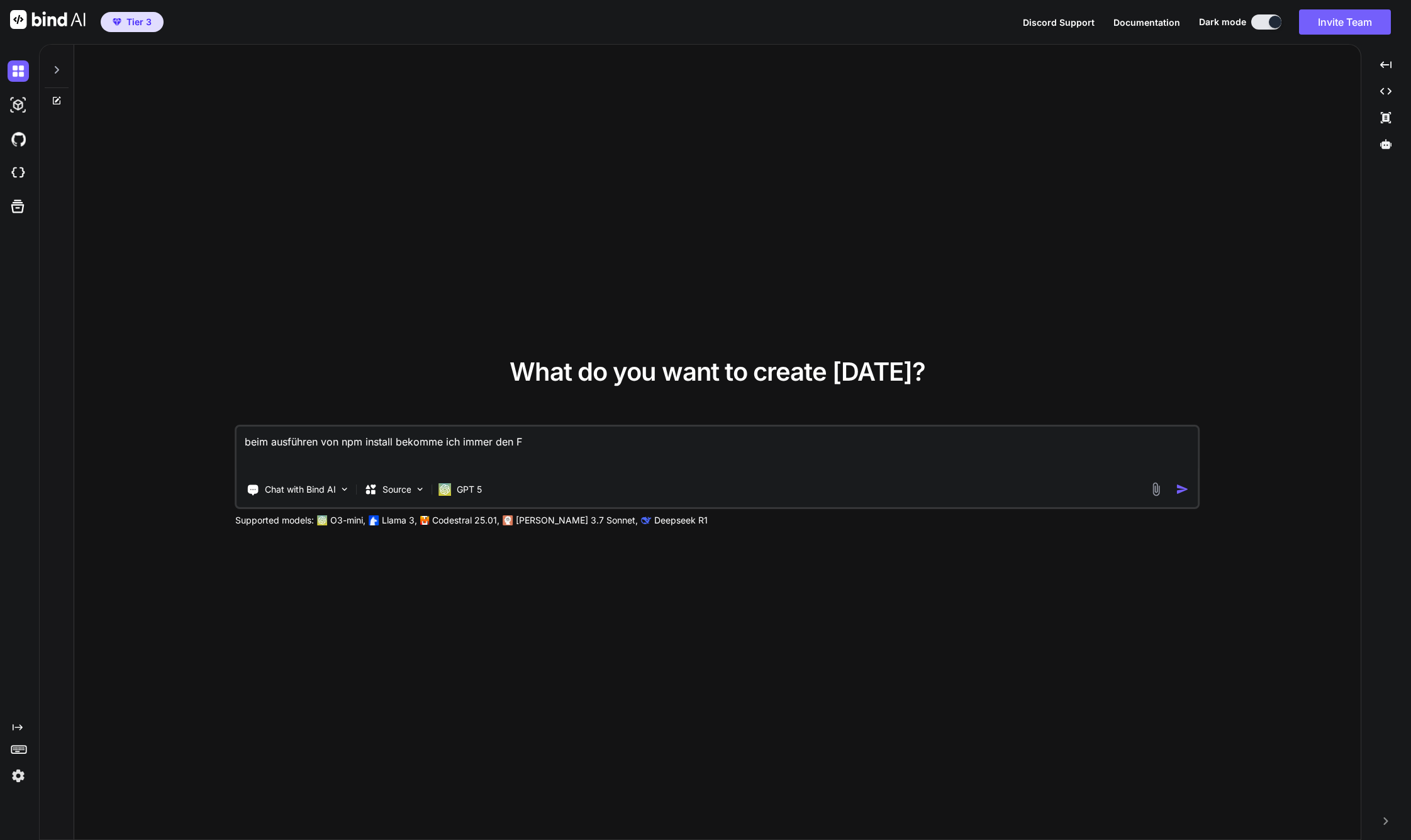
type textarea "x"
type textarea "beim ausführen von npm install bekomme ich immer den Feh"
type textarea "x"
type textarea "beim ausführen von npm install bekomme ich immer den Fehl"
type textarea "x"
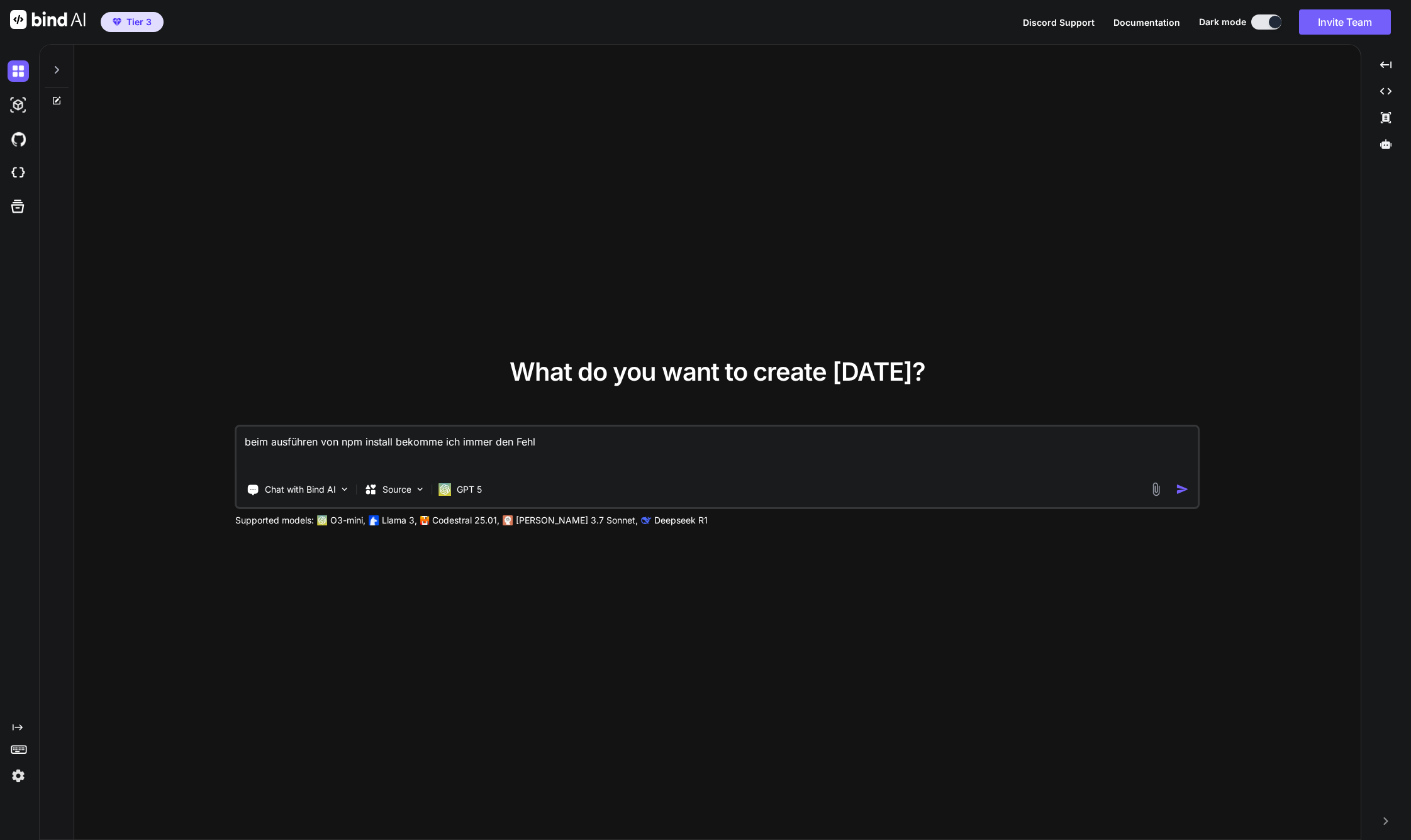
type textarea "beim ausführen von npm install bekomme ich immer den Fehlk"
type textarea "x"
type textarea "beim ausführen von npm install bekomme ich immer den Fehlke"
type textarea "x"
type textarea "beim ausführen von npm install bekomme ich immer den Fehlker"
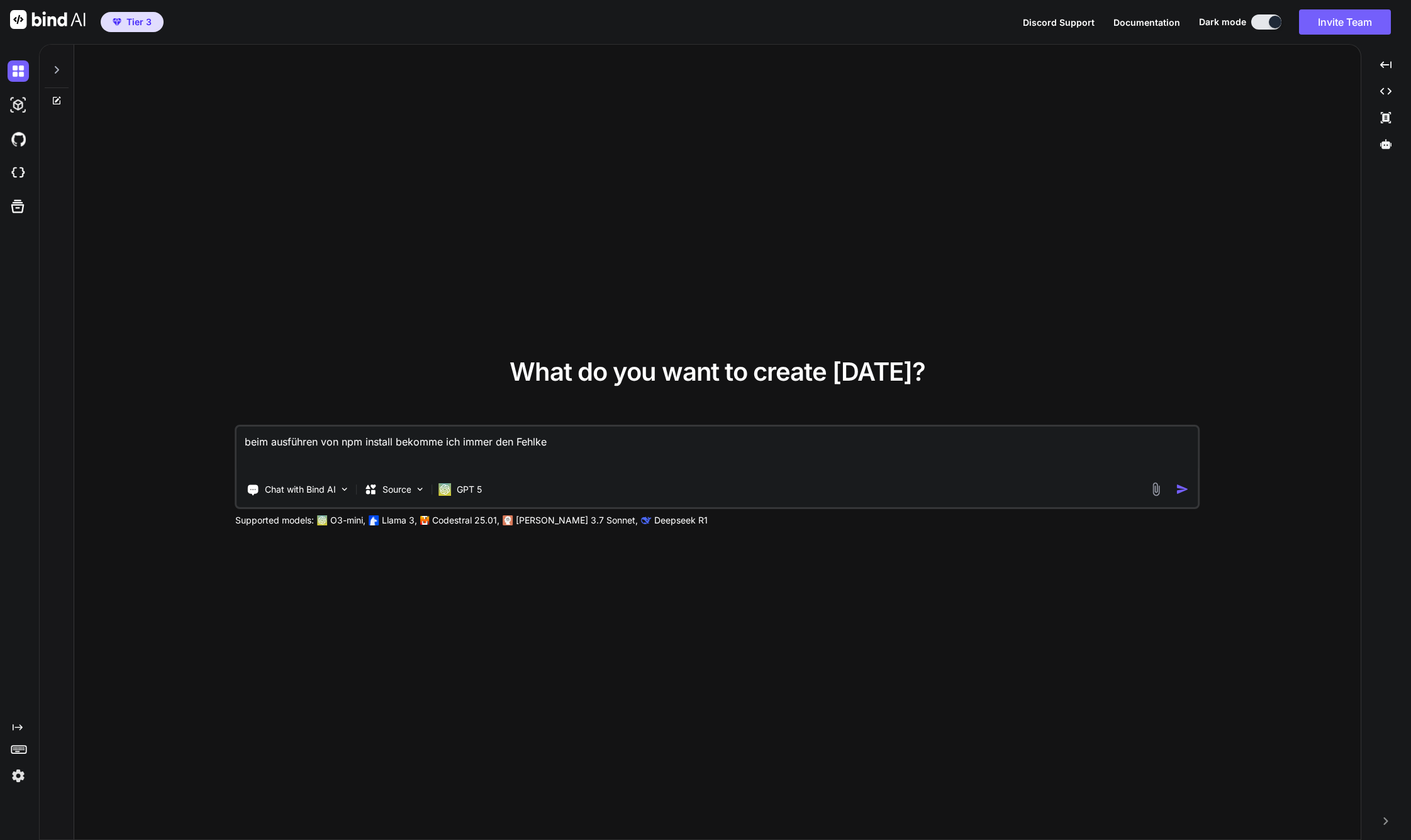
type textarea "x"
type textarea "beim ausführen von npm install bekomme ich immer den Fehlke"
type textarea "x"
type textarea "beim ausführen von npm install bekomme ich immer den Fehlk"
type textarea "x"
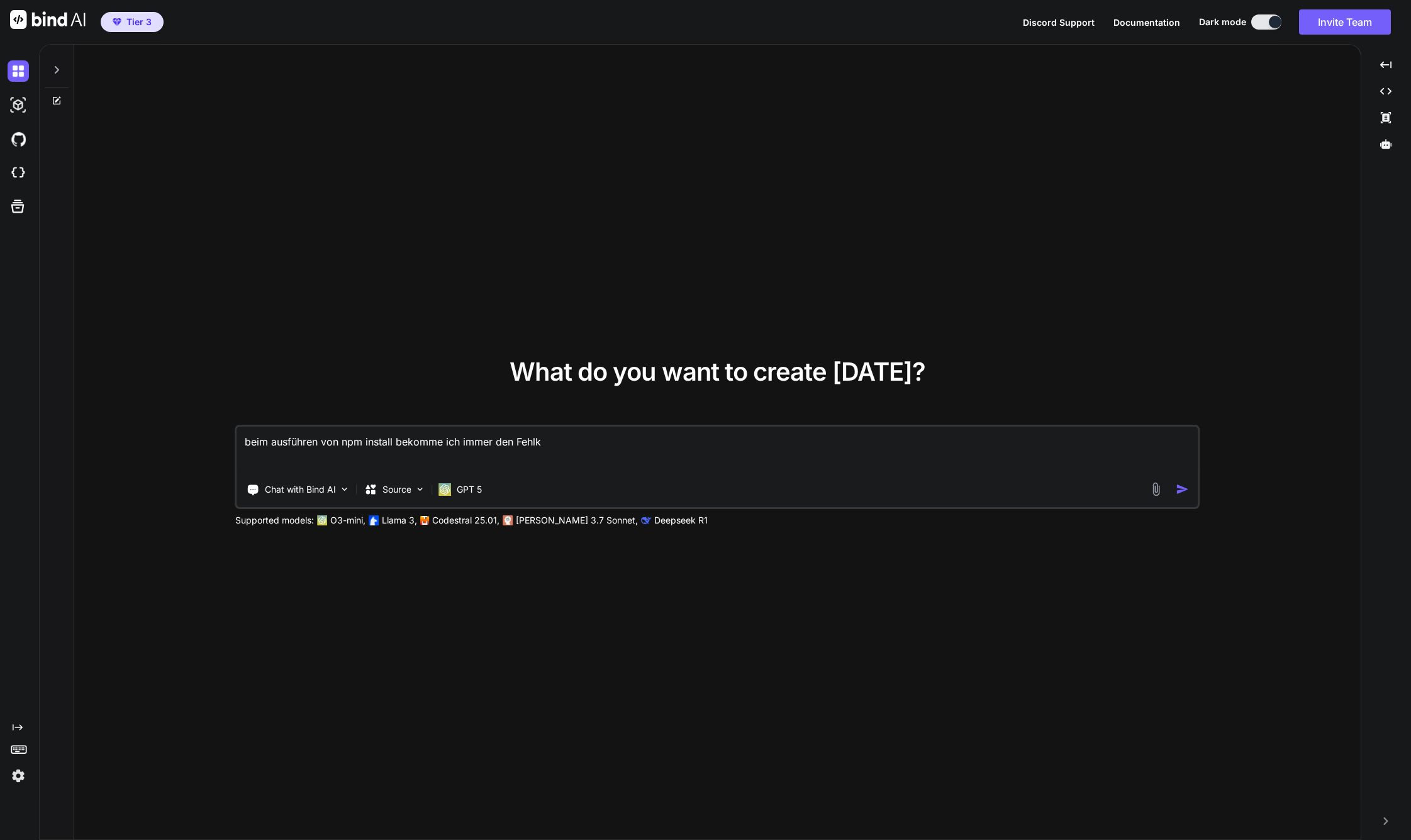
type textarea "beim ausführen von npm install bekomme ich immer den Fehl"
type textarea "x"
type textarea "beim ausführen von npm install bekomme ich immer den Fehle"
type textarea "x"
type textarea "beim ausführen von npm install bekomme ich immer den Fehler"
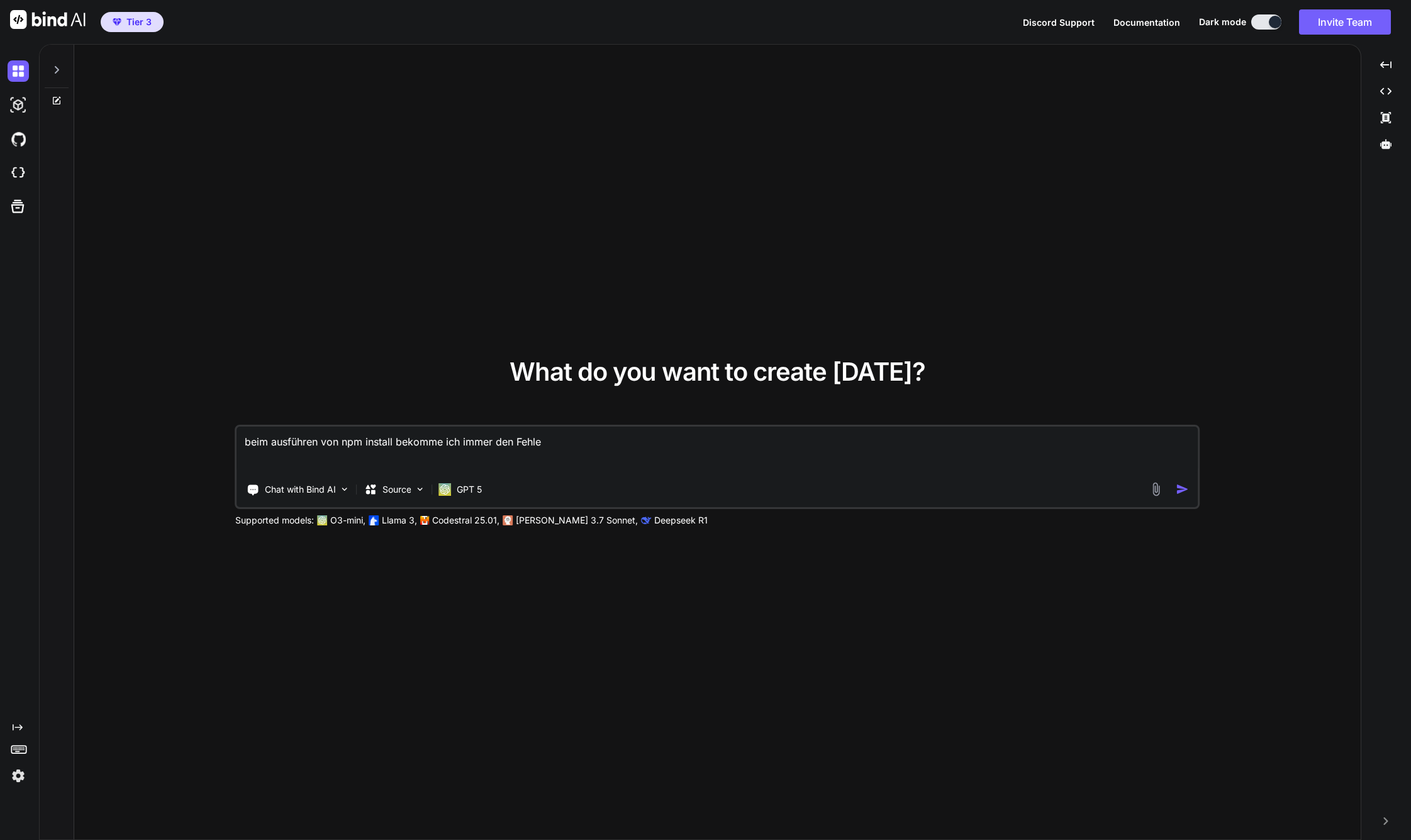
type textarea "x"
type textarea "beim ausführen von npm install bekomme ich immer den Fehler"
type textarea "x"
type textarea "beim ausführen von npm install bekomme ich immer den Fehler :"
type textarea "x"
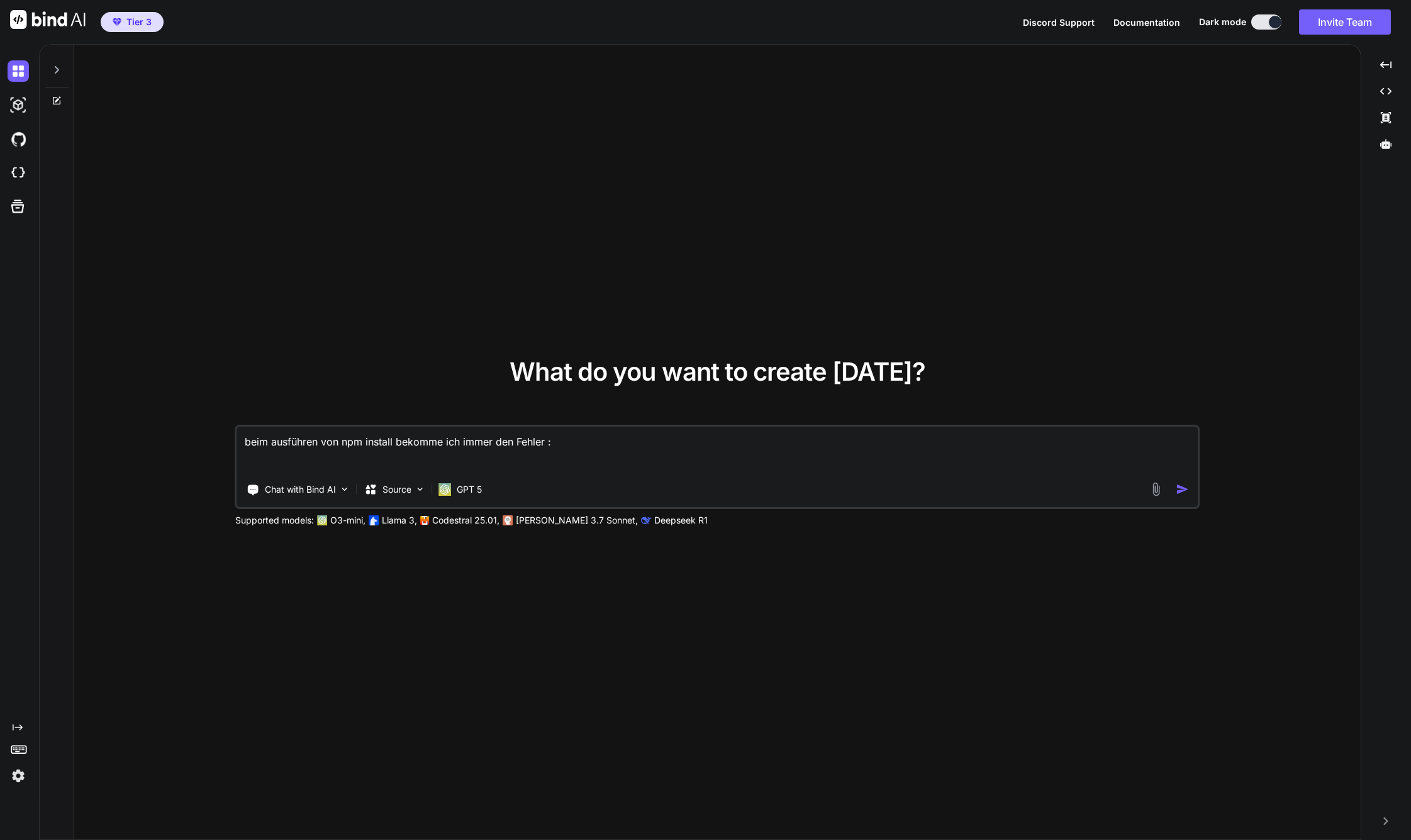
type textarea "beim ausführen von npm install bekomme ich immer den Fehler :"
type textarea "x"
paste textarea "npm error code ERR_INVALID_PROTOCOL npm error Protocol "https:" not supported. …"
type textarea "beim ausführen von npm install bekomme ich immer den Fehler : npm error code ER…"
click at [556, 444] on textarea "beim ausführen von npm install bekomme ich immer den Fehler : npm error code ER…" at bounding box center [717, 450] width 961 height 46
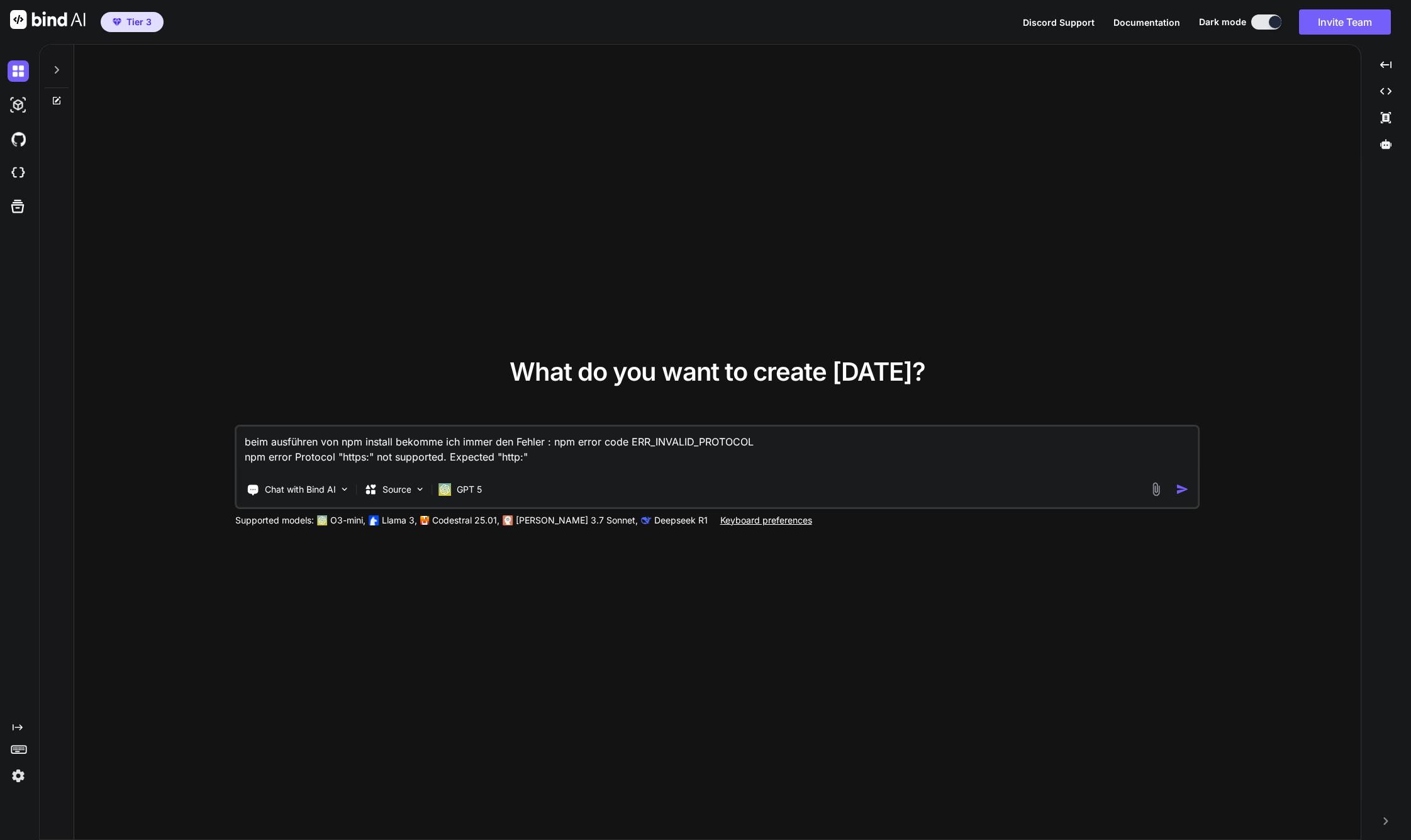
type textarea "x"
type textarea "beim ausführen von npm install bekomme ich immer den Fehler : npm error code ER…"
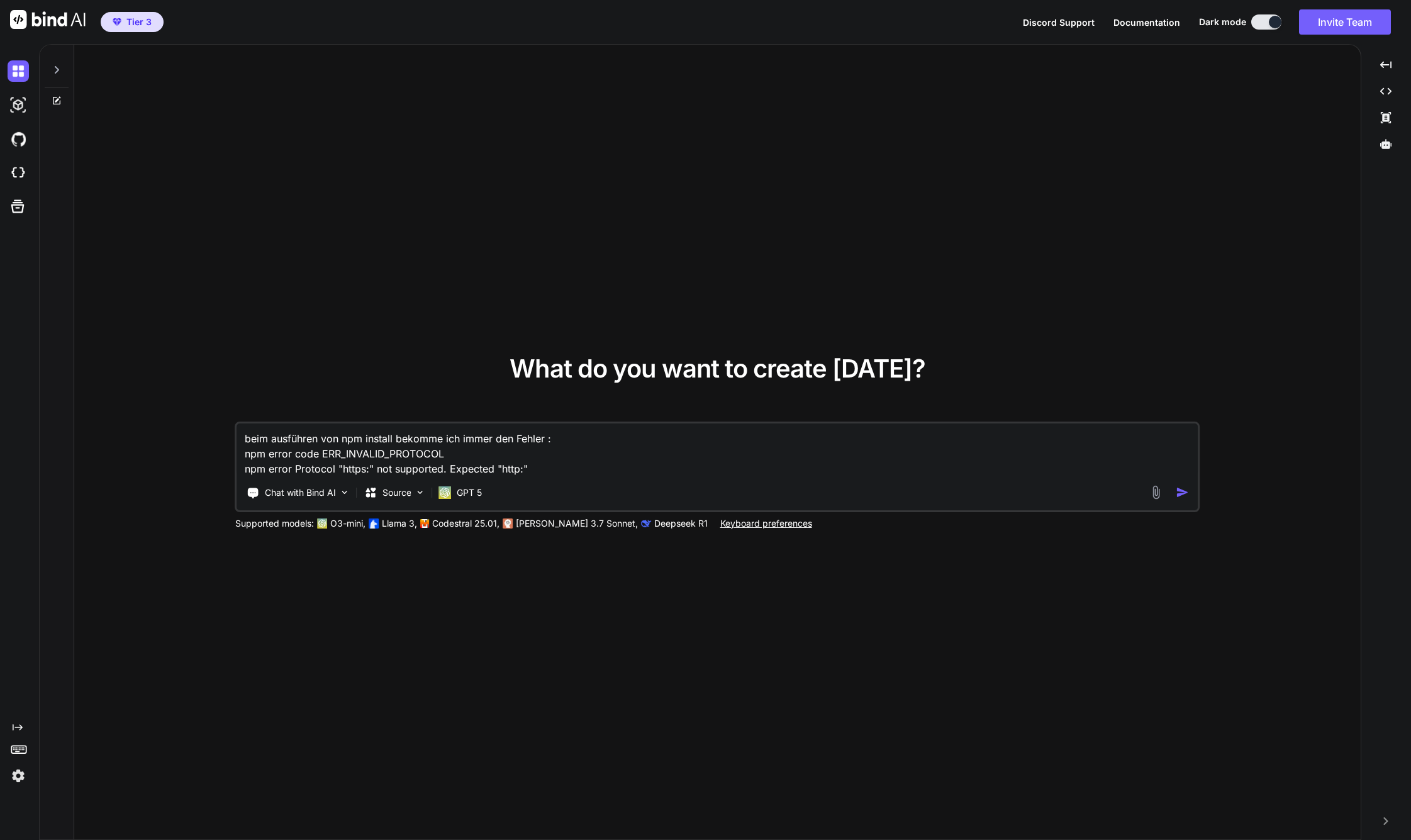
type textarea "x"
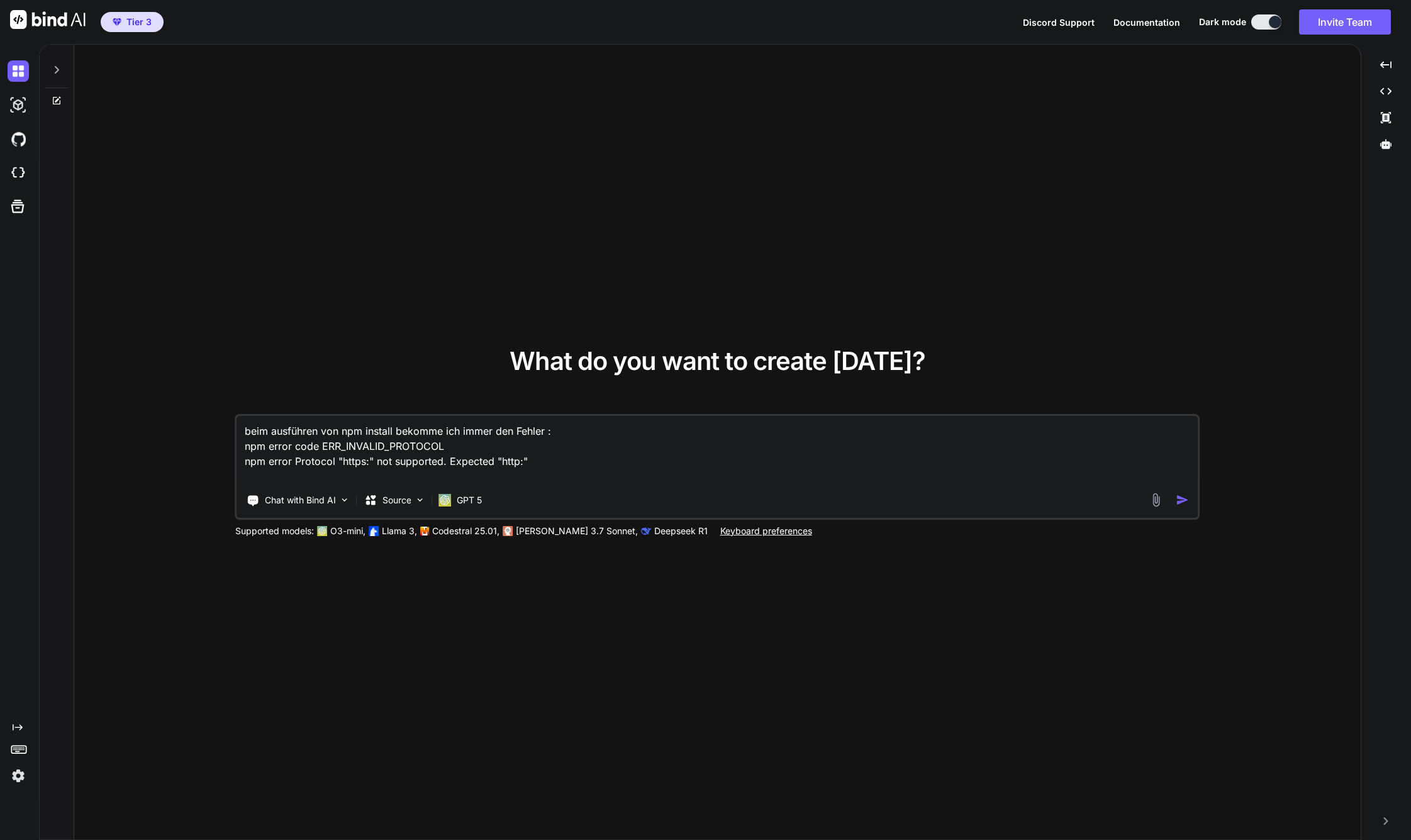
type textarea "beim ausführen von npm install bekomme ich immer den Fehler : npm error code ER…"
type textarea "x"
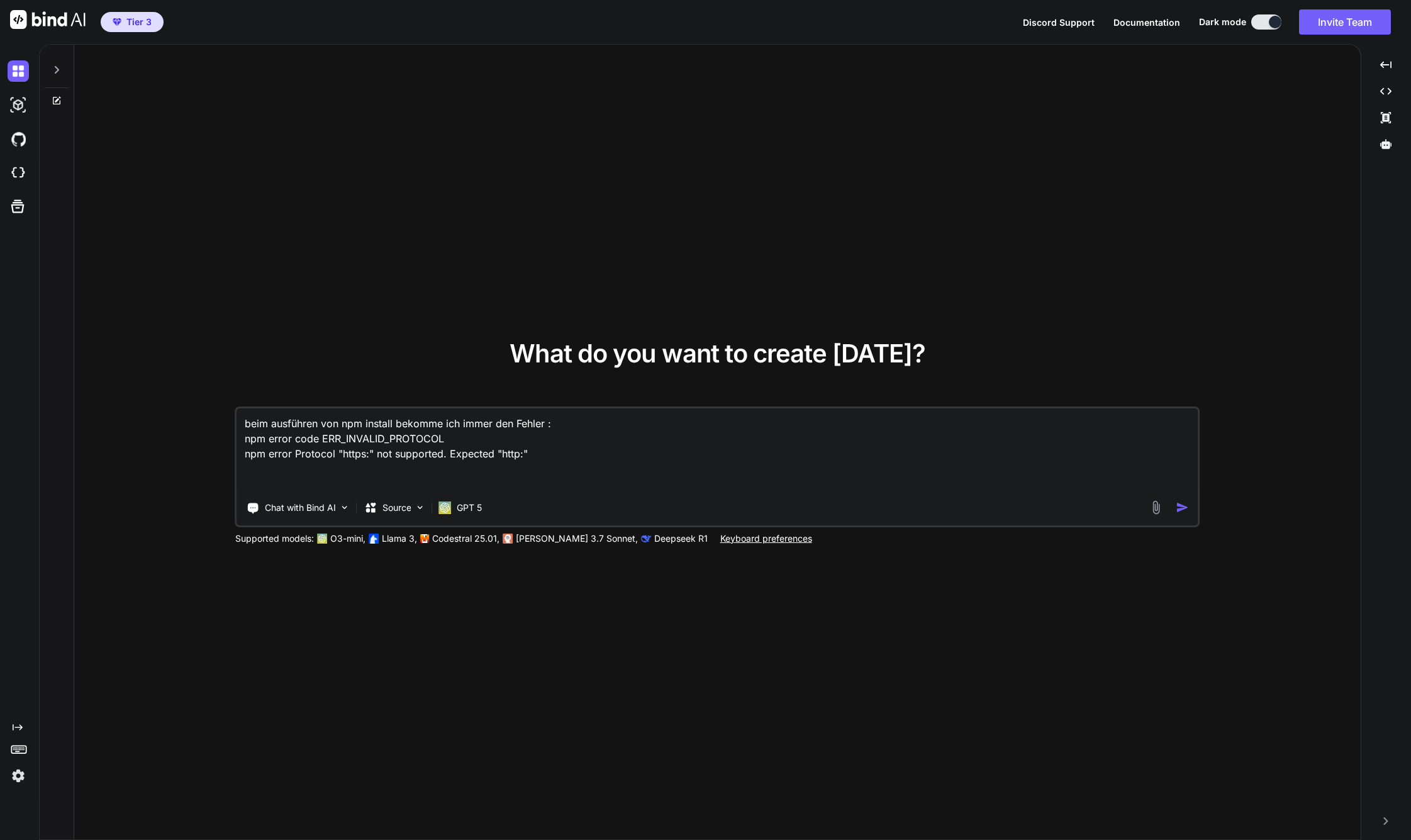
type textarea "beim ausführen von npm install bekomme ich immer den Fehler : npm error code ER…"
type textarea "x"
type textarea "beim ausführen von npm install bekomme ich immer den Fehler : npm error code ER…"
type textarea "x"
type textarea "beim ausführen von npm install bekomme ich immer den Fehler : npm error code ER…"
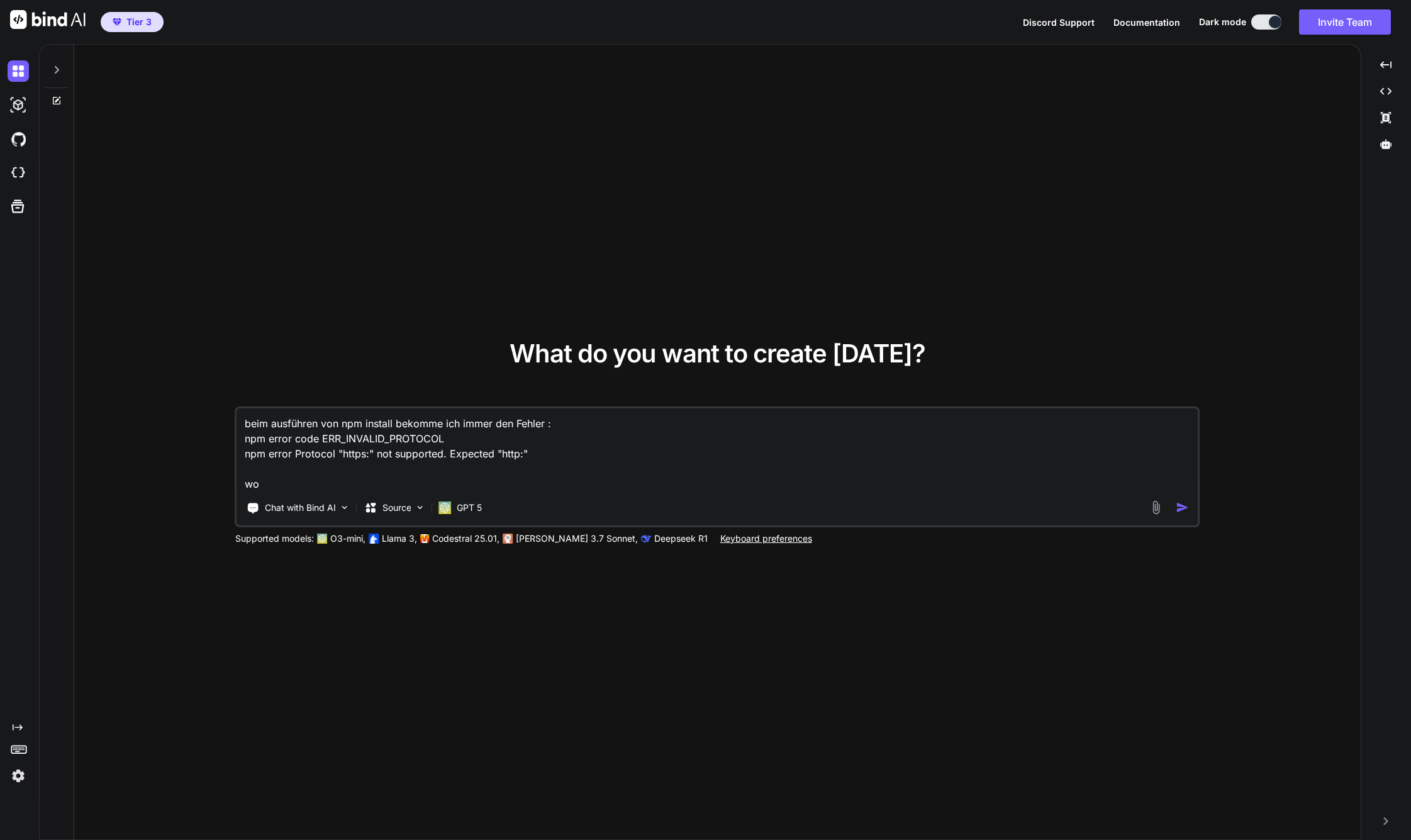
type textarea "x"
type textarea "beim ausführen von npm install bekomme ich immer den Fehler : npm error code ER…"
type textarea "x"
type textarea "beim ausführen von npm install bekomme ich immer den Fehler : npm error code ER…"
type textarea "x"
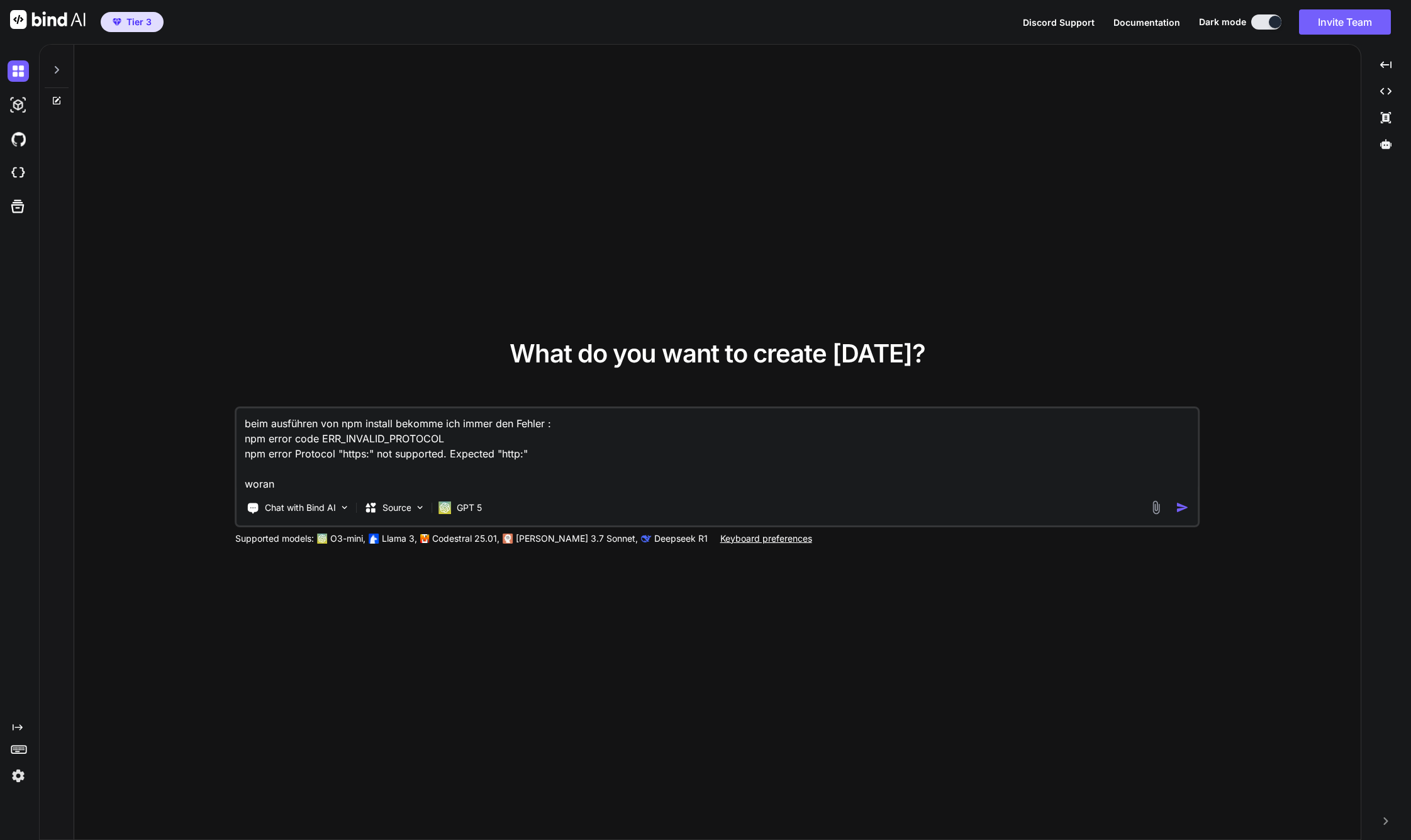
type textarea "beim ausführen von npm install bekomme ich immer den Fehler : npm error code ER…"
type textarea "x"
type textarea "beim ausführen von npm install bekomme ich immer den Fehler : npm error code ER…"
type textarea "x"
type textarea "beim ausführen von npm install bekomme ich immer den Fehler : npm error code ER…"
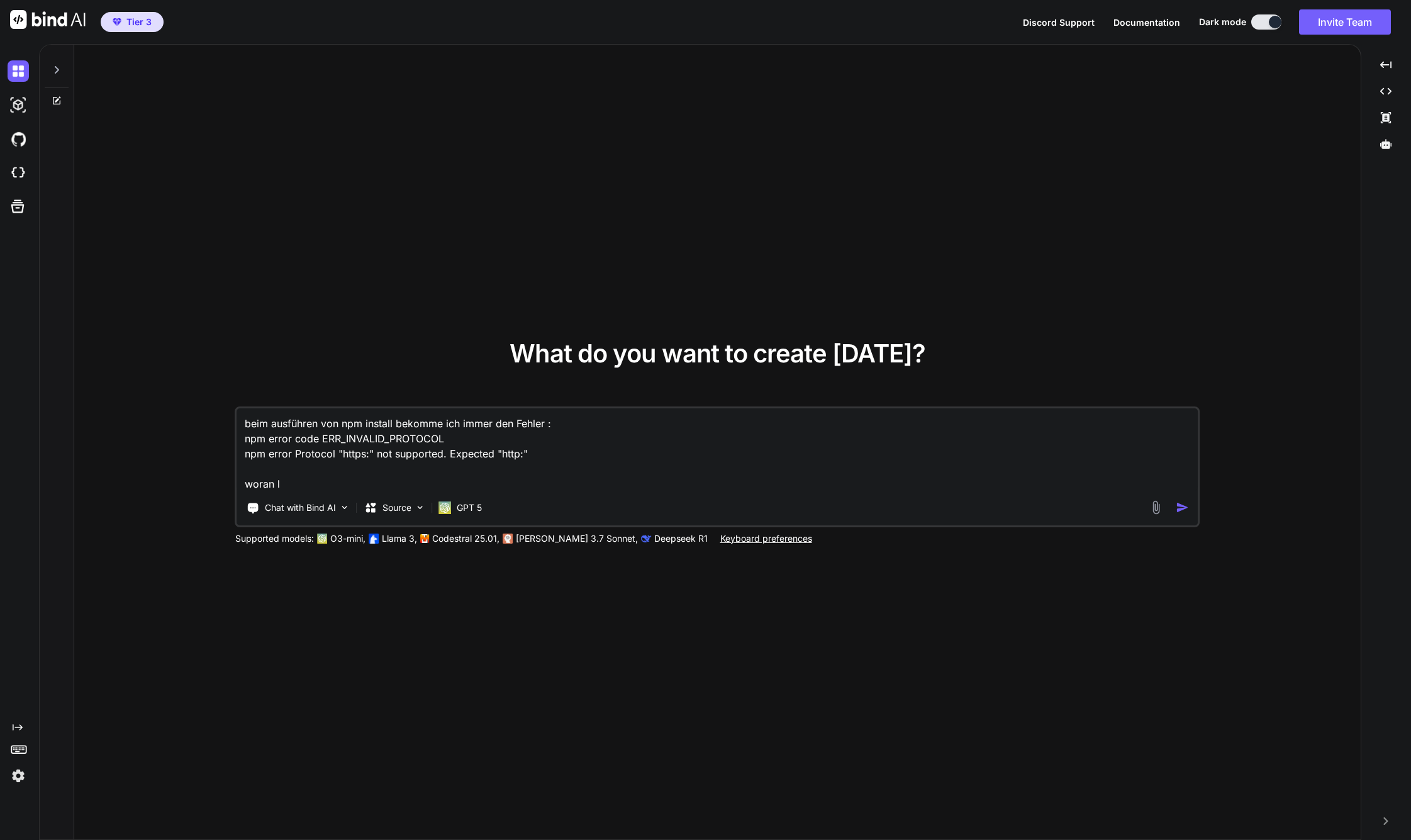
type textarea "x"
type textarea "beim ausführen von npm install bekomme ich immer den Fehler : npm error code ER…"
type textarea "x"
type textarea "beim ausführen von npm install bekomme ich immer den Fehler : npm error code ER…"
type textarea "x"
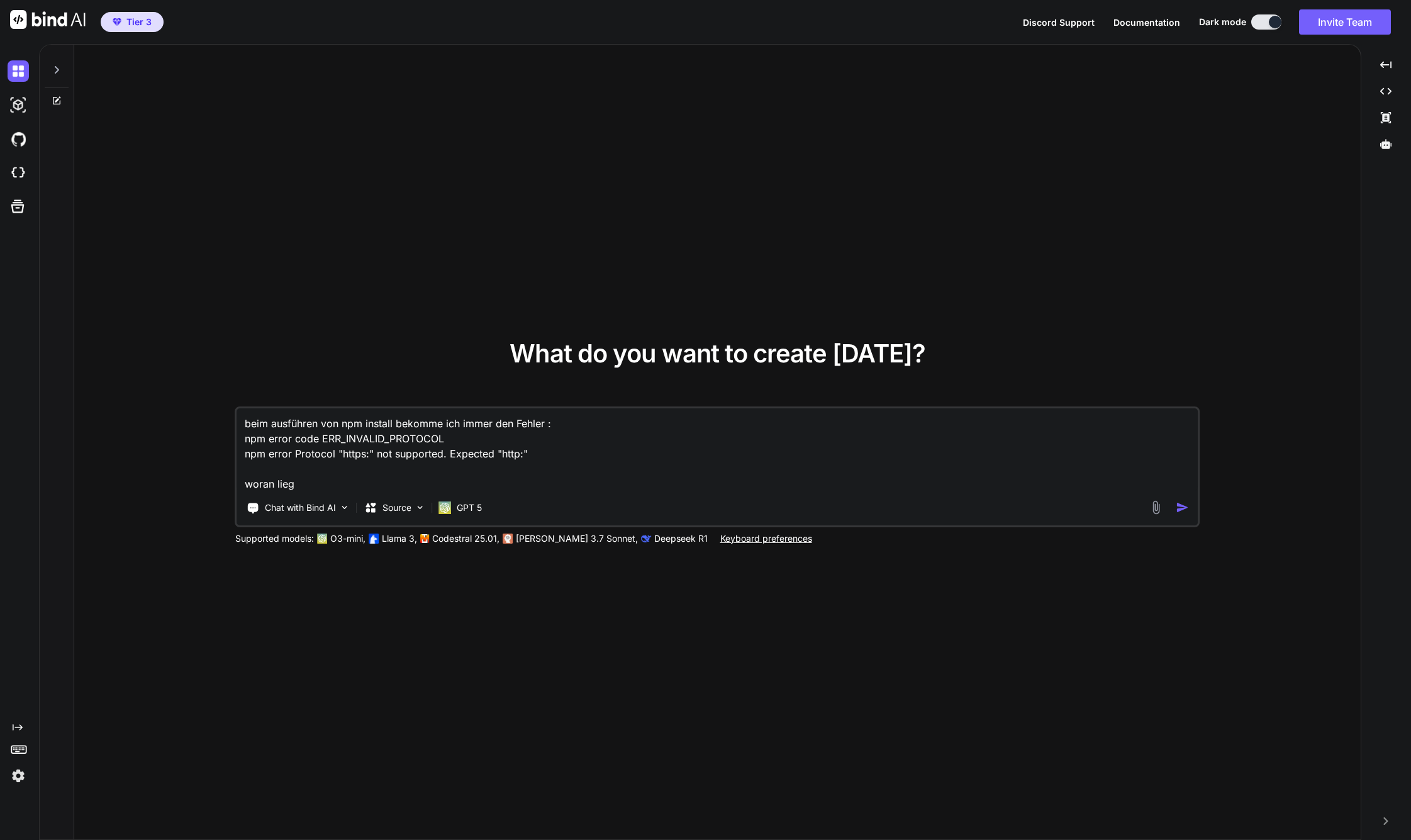
type textarea "beim ausführen von npm install bekomme ich immer den Fehler : npm error code ER…"
type textarea "x"
type textarea "beim ausführen von npm install bekomme ich immer den Fehler : npm error code ER…"
type textarea "x"
type textarea "beim ausführen von npm install bekomme ich immer den Fehler : npm error code ER…"
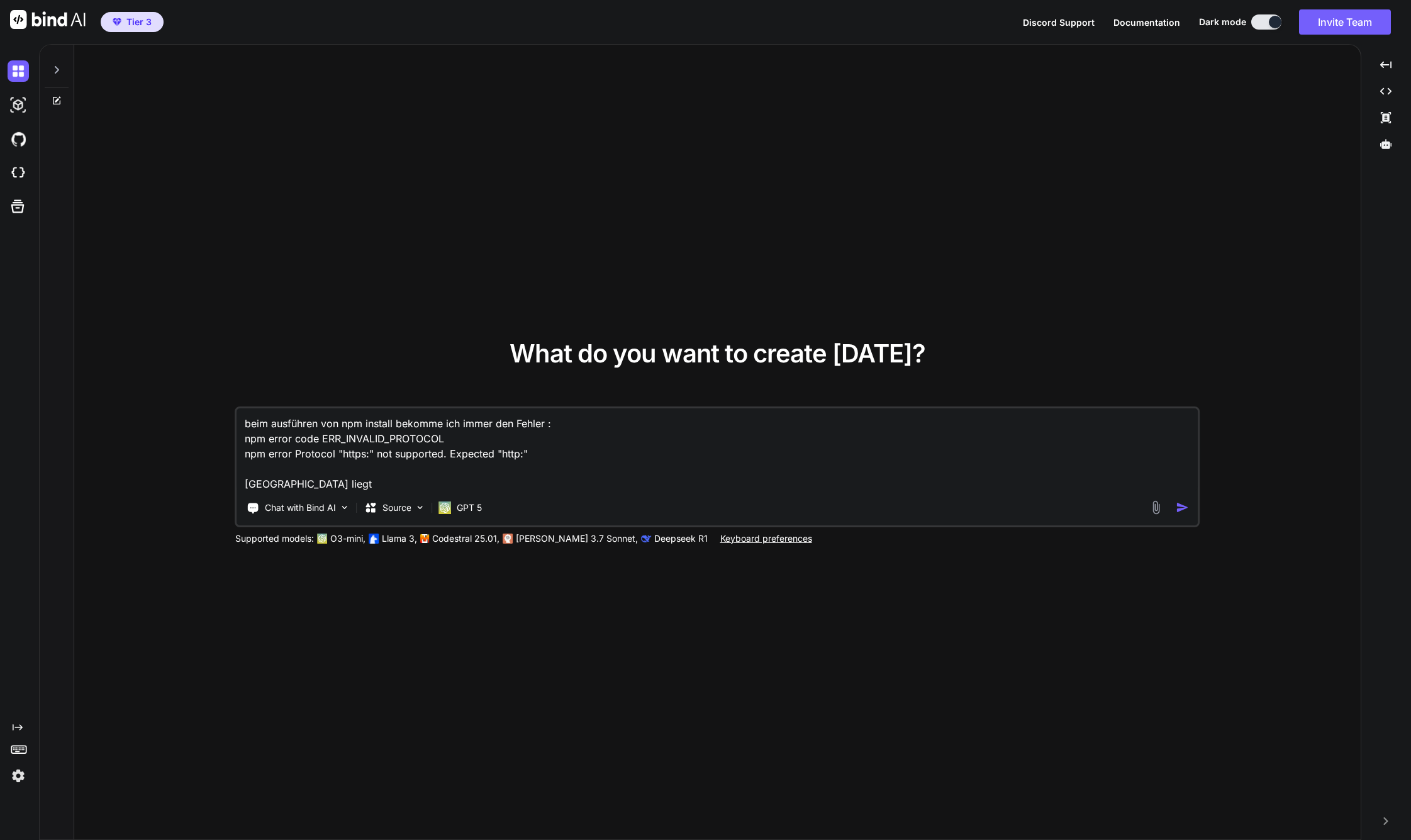
type textarea "x"
type textarea "beim ausführen von npm install bekomme ich immer den Fehler : npm error code ER…"
type textarea "x"
type textarea "beim ausführen von npm install bekomme ich immer den Fehler : npm error code ER…"
type textarea "x"
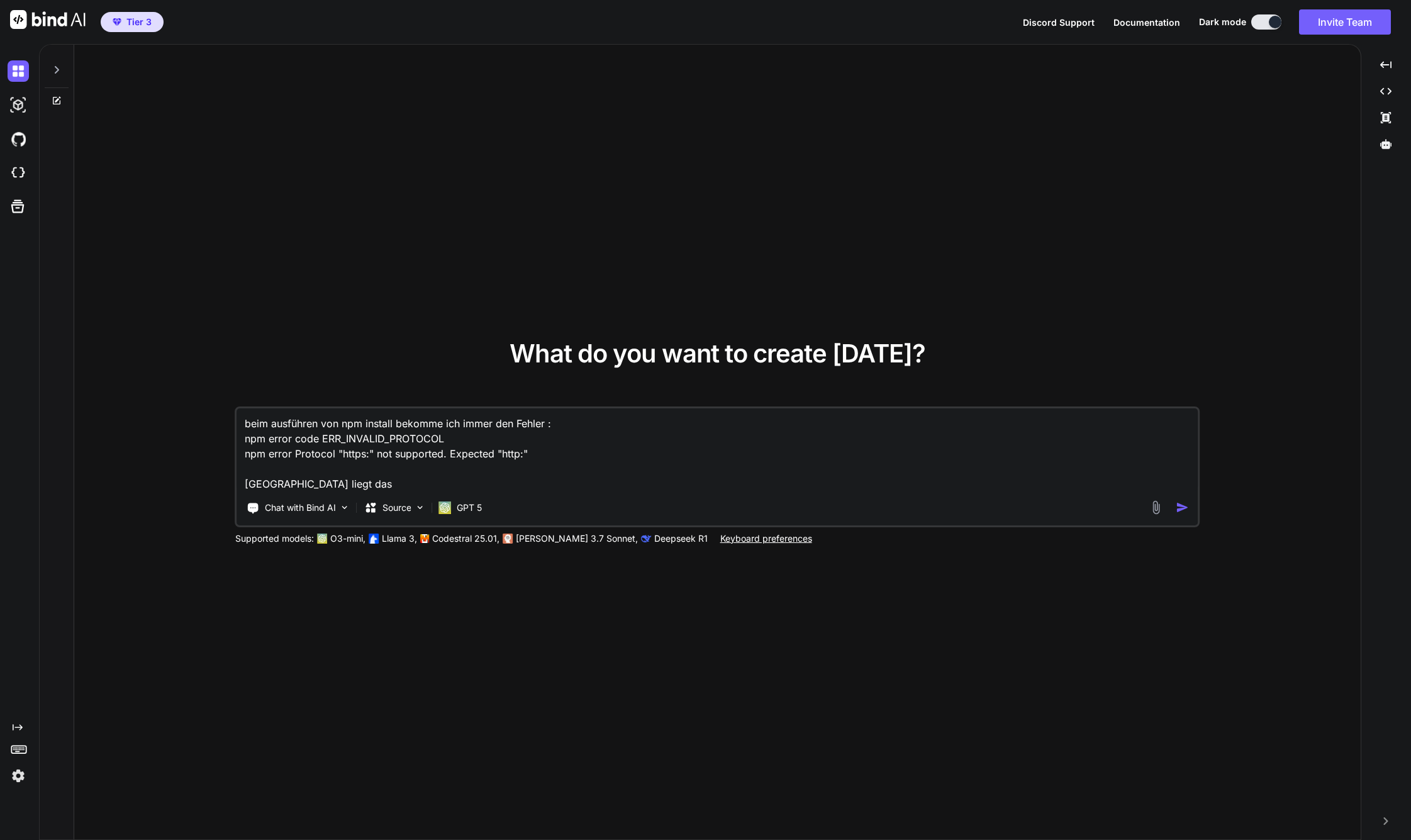
type textarea "beim ausführen von npm install bekomme ich immer den Fehler : npm error code ER…"
type textarea "x"
type textarea "beim ausführen von npm install bekomme ich immer den Fehler : npm error code ER…"
type textarea "x"
type textarea "beim ausführen von npm install bekomme ich immer den Fehler : npm error code ER…"
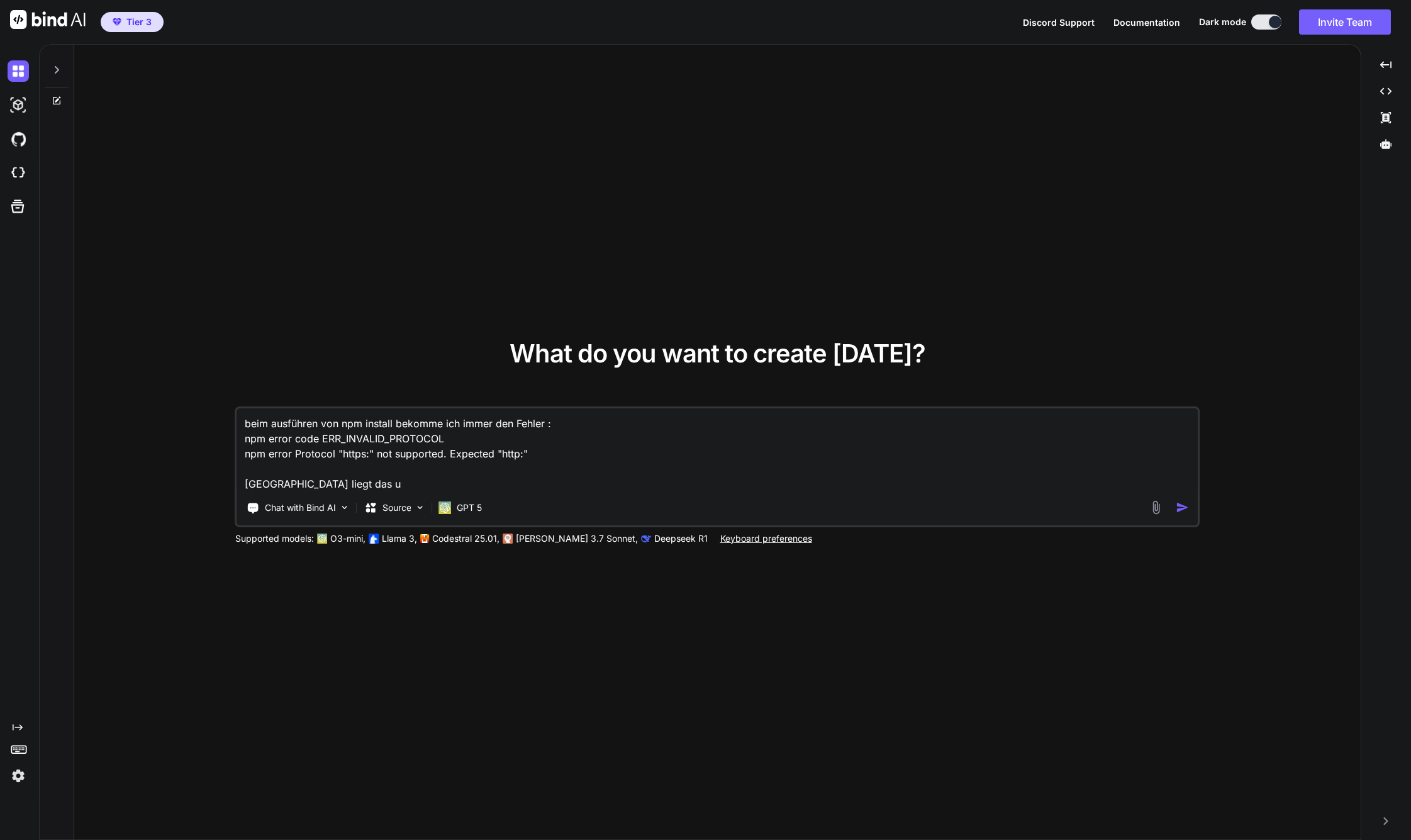
type textarea "x"
type textarea "beim ausführen von npm install bekomme ich immer den Fehler : npm error code ER…"
type textarea "x"
type textarea "beim ausführen von npm install bekomme ich immer den Fehler : npm error code ER…"
type textarea "x"
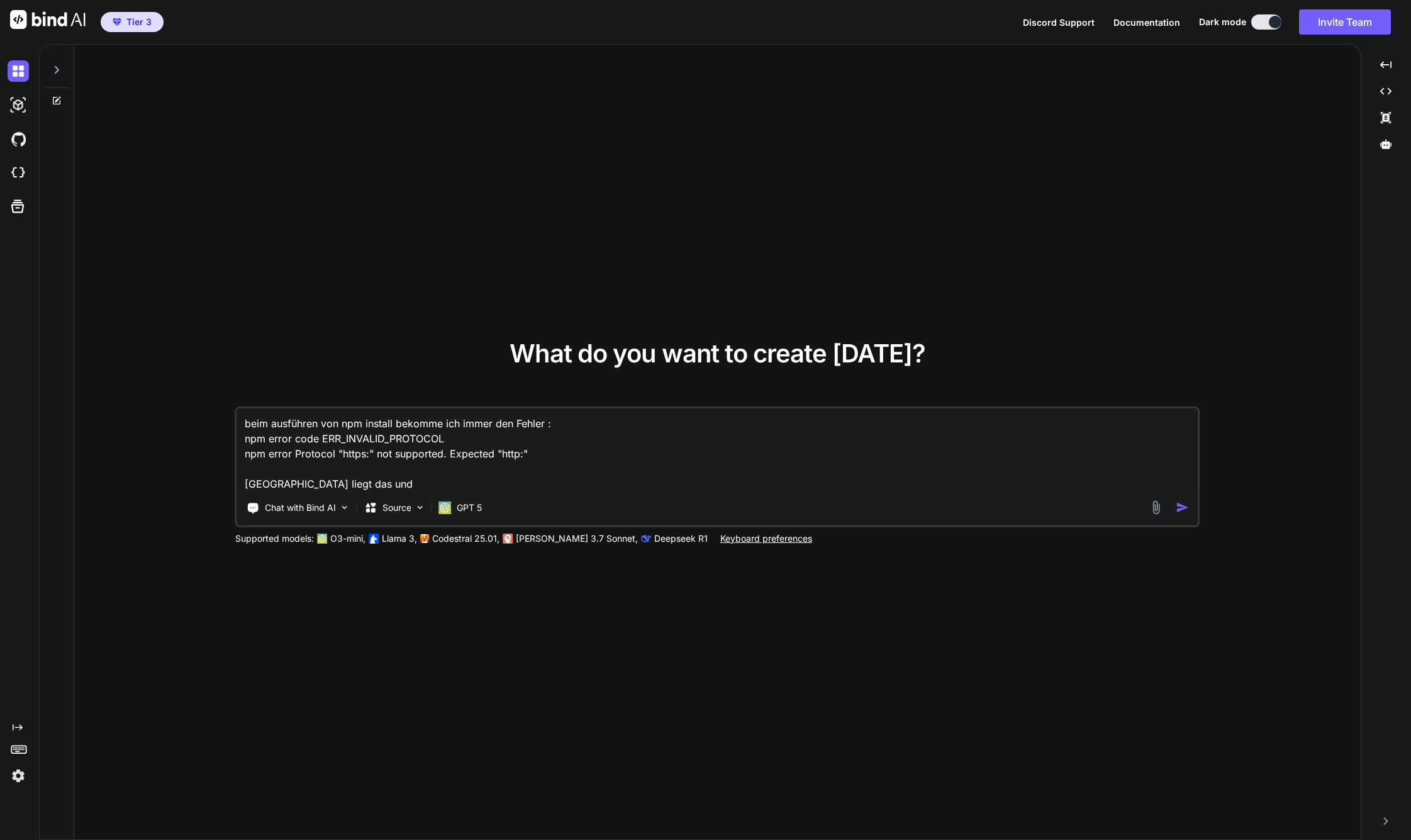
type textarea "beim ausführen von npm install bekomme ich immer den Fehler : npm error code ER…"
type textarea "x"
type textarea "beim ausführen von npm install bekomme ich immer den Fehler : npm error code ER…"
type textarea "x"
type textarea "beim ausführen von npm install bekomme ich immer den Fehler : npm error code ER…"
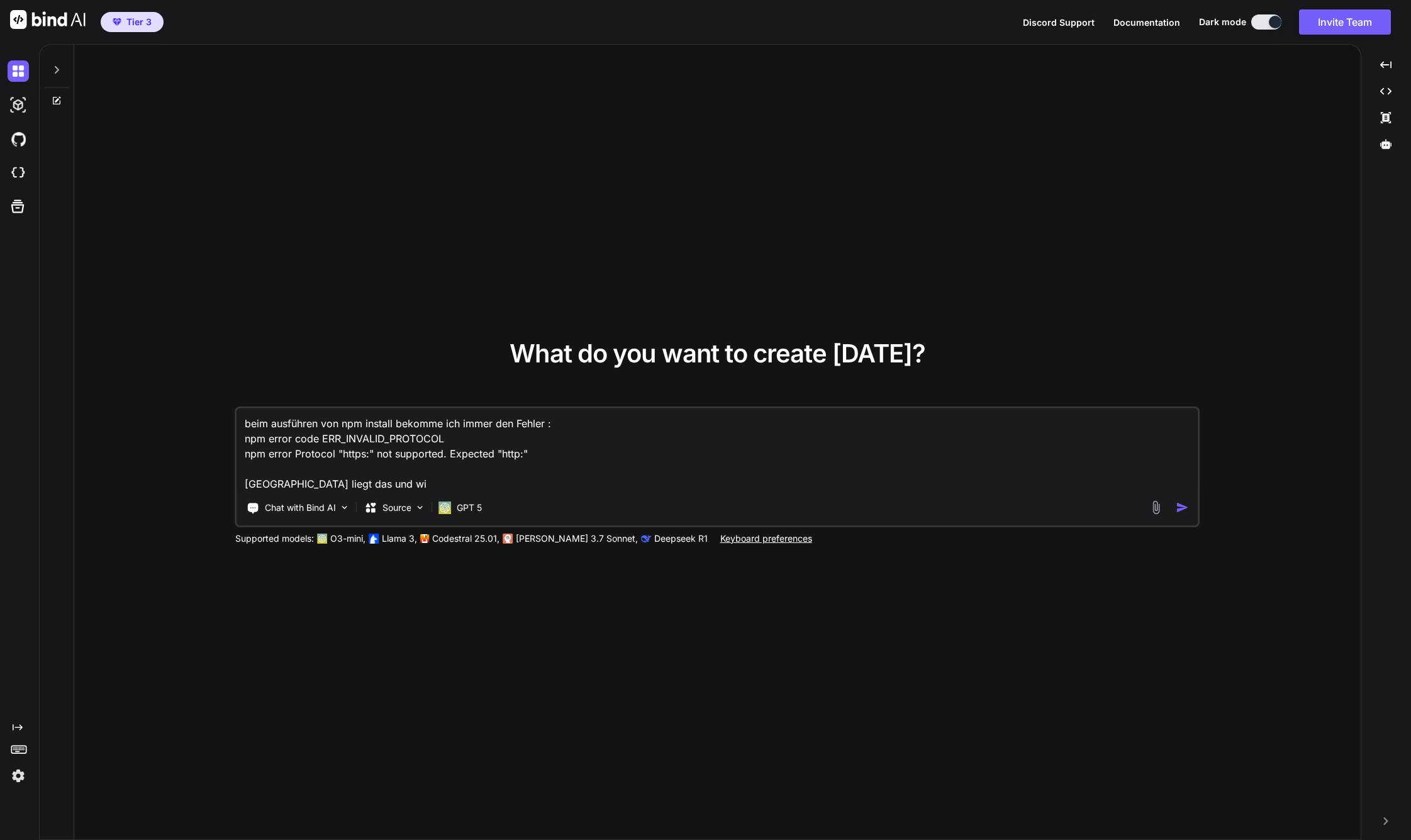
type textarea "x"
type textarea "beim ausführen von npm install bekomme ich immer den Fehler : npm error code ER…"
type textarea "x"
type textarea "beim ausführen von npm install bekomme ich immer den Fehler : npm error code ER…"
click at [425, 507] on img at bounding box center [420, 507] width 11 height 11
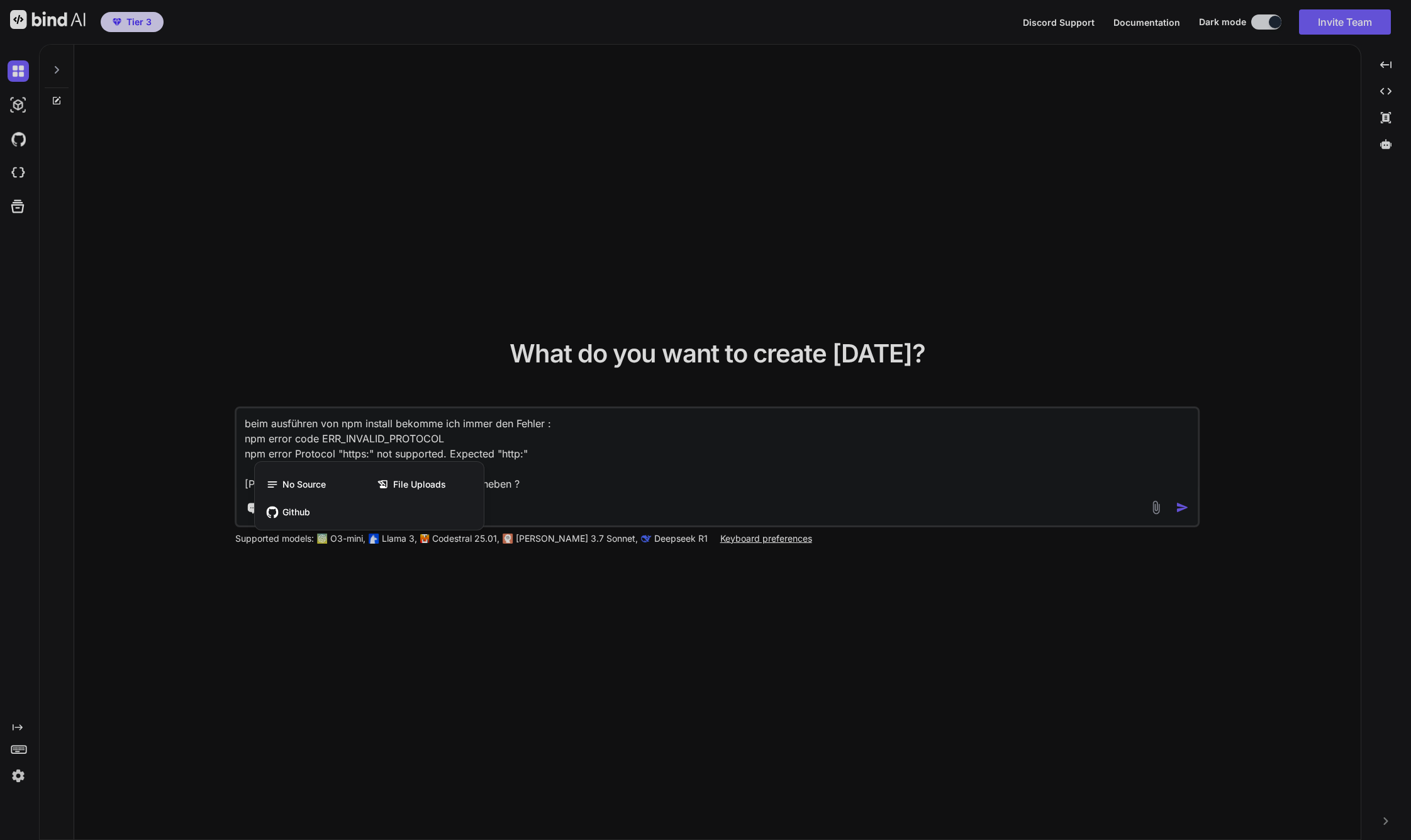
click at [436, 657] on div at bounding box center [705, 420] width 1411 height 840
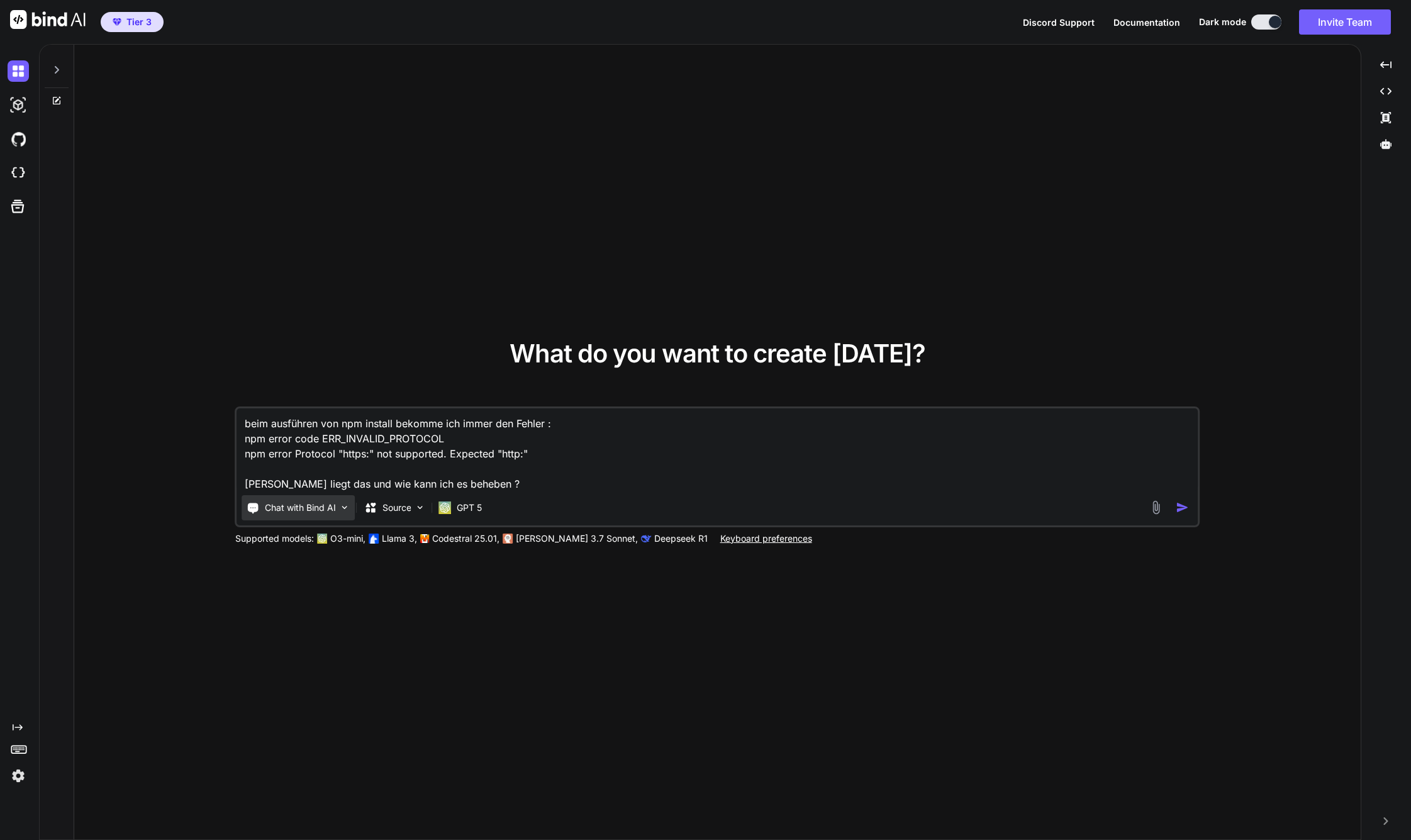
click at [345, 507] on img at bounding box center [345, 507] width 11 height 11
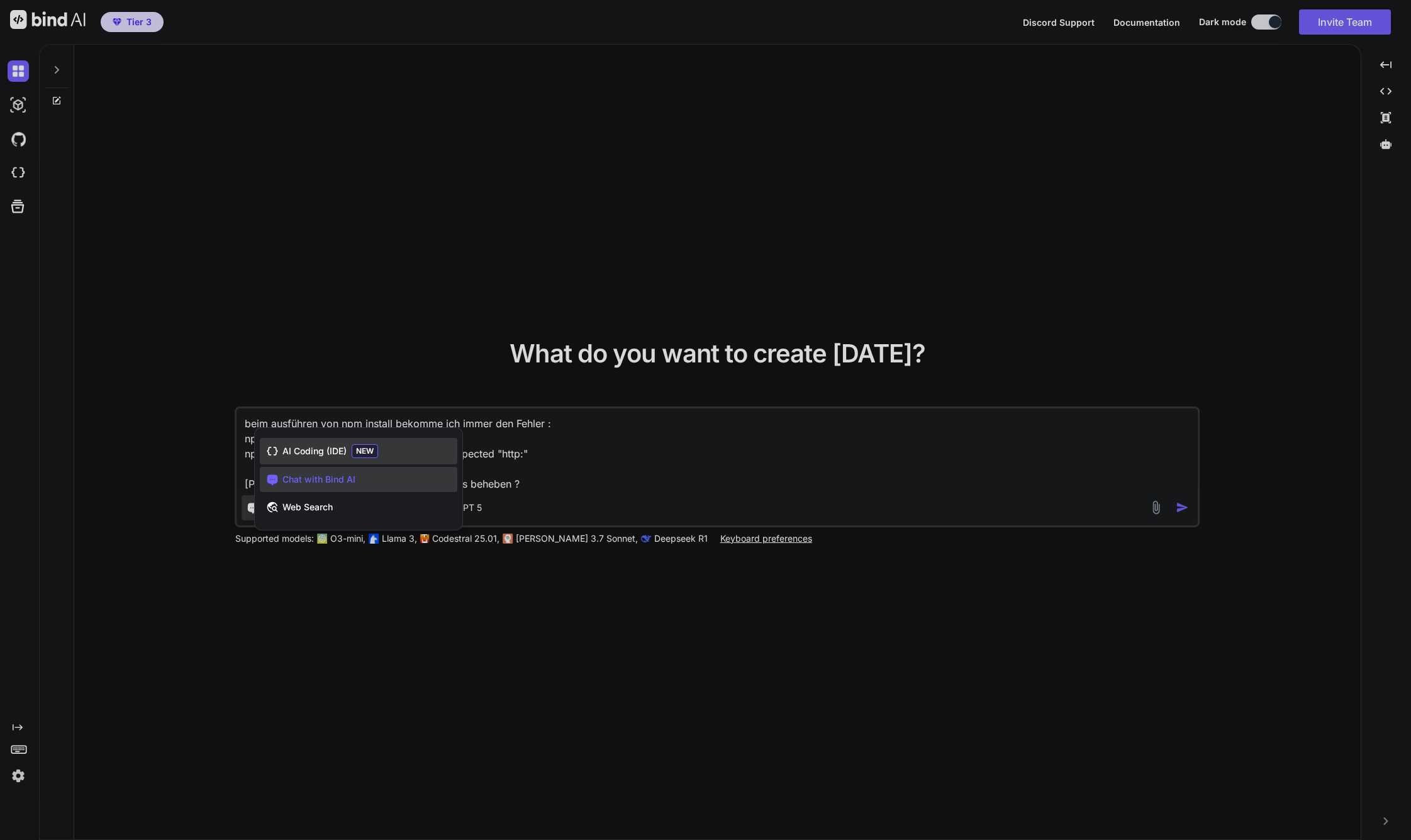
click at [335, 448] on span "AI Coding (IDE)" at bounding box center [315, 451] width 64 height 13
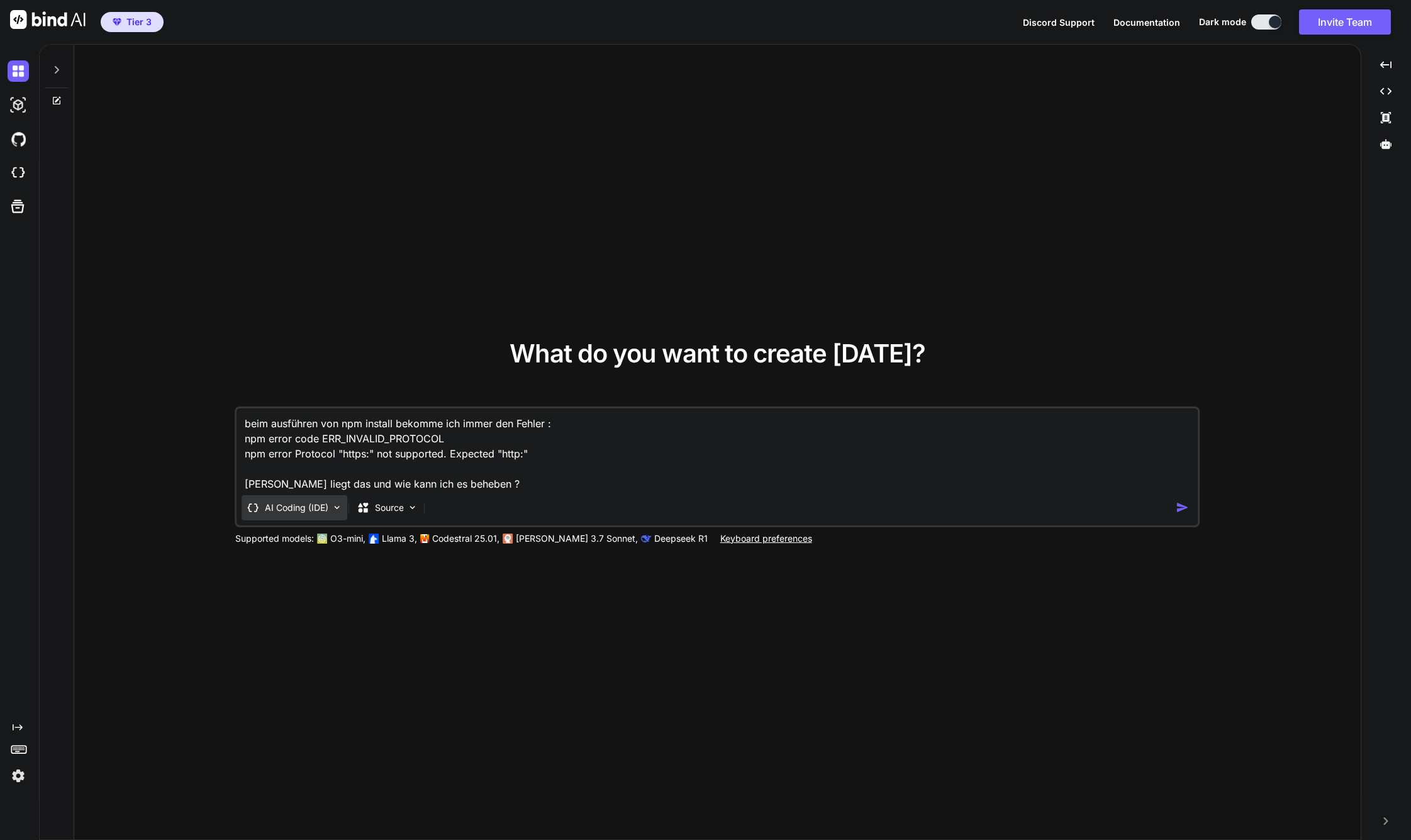
click at [339, 505] on img at bounding box center [337, 507] width 11 height 11
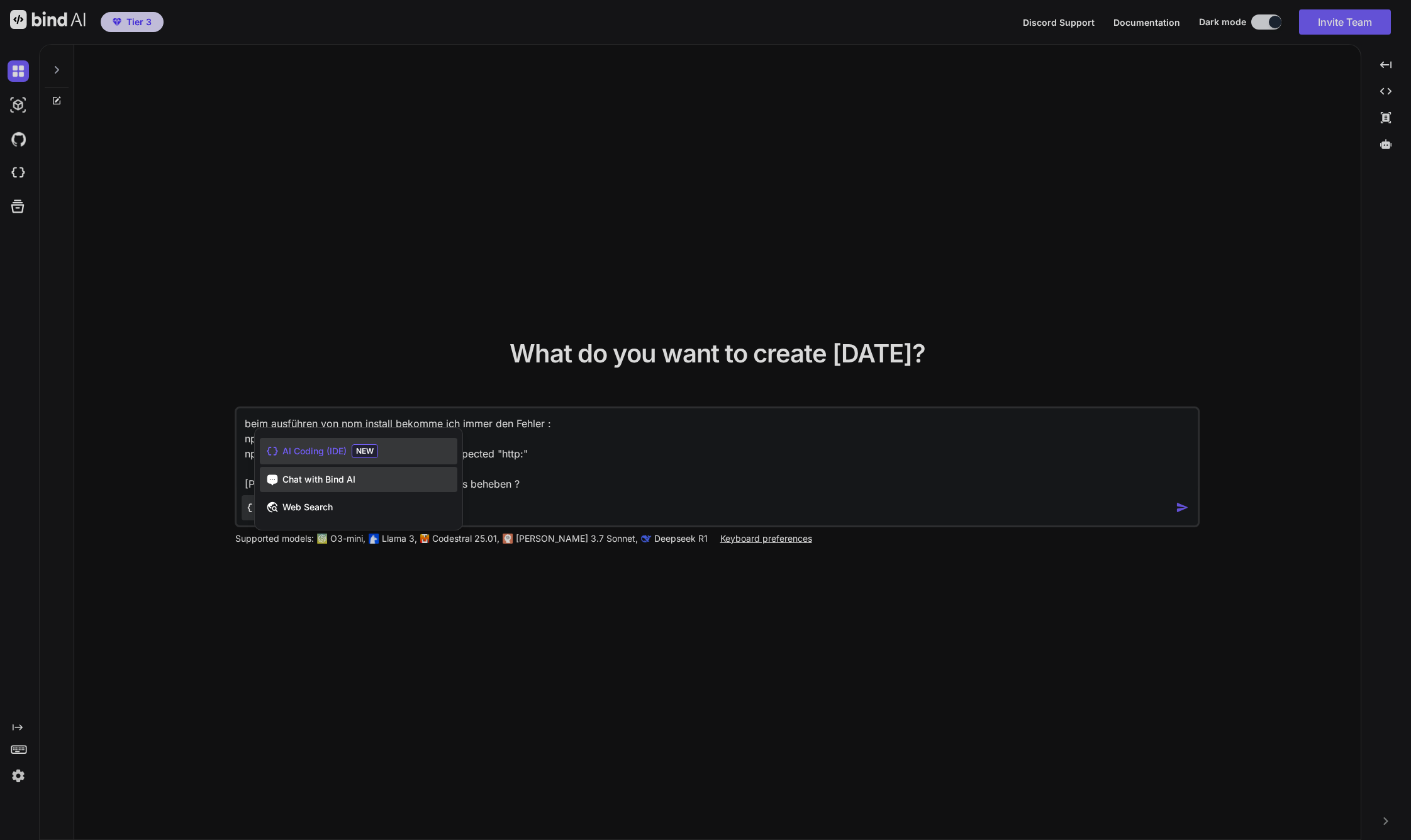
click at [335, 483] on span "Chat with Bind AI" at bounding box center [319, 480] width 73 height 13
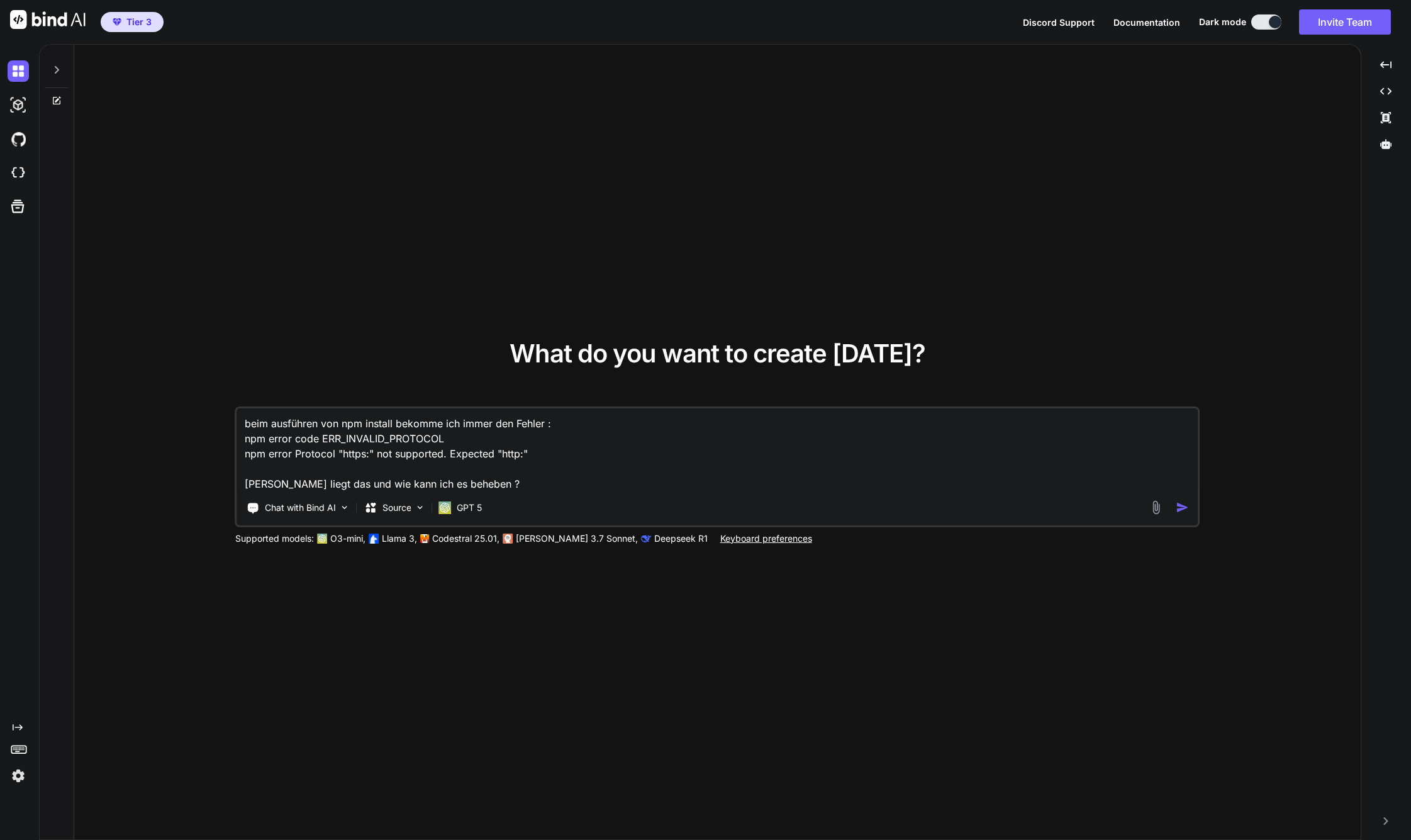
click at [1182, 509] on img "button" at bounding box center [1182, 507] width 14 height 14
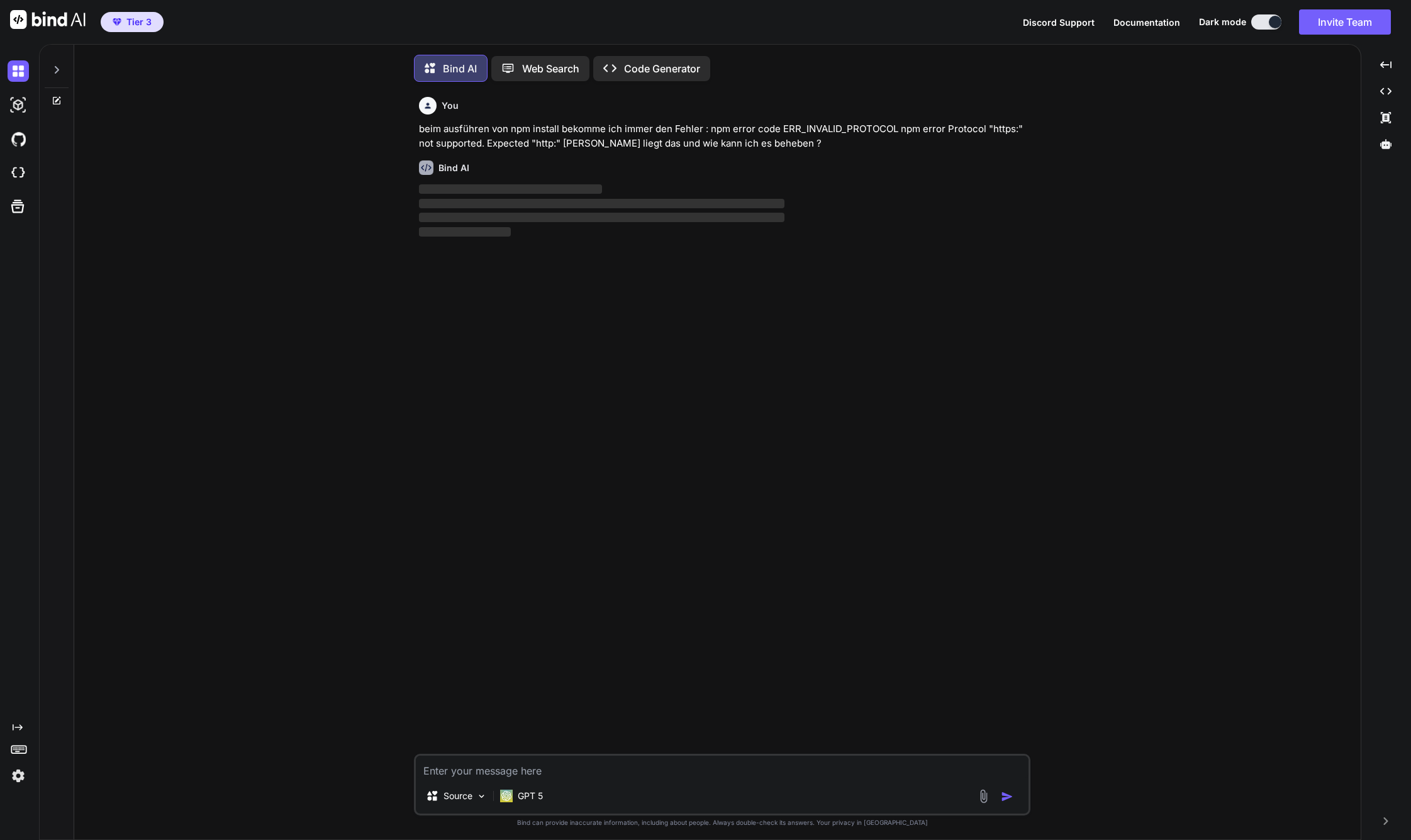
scroll to position [6, 0]
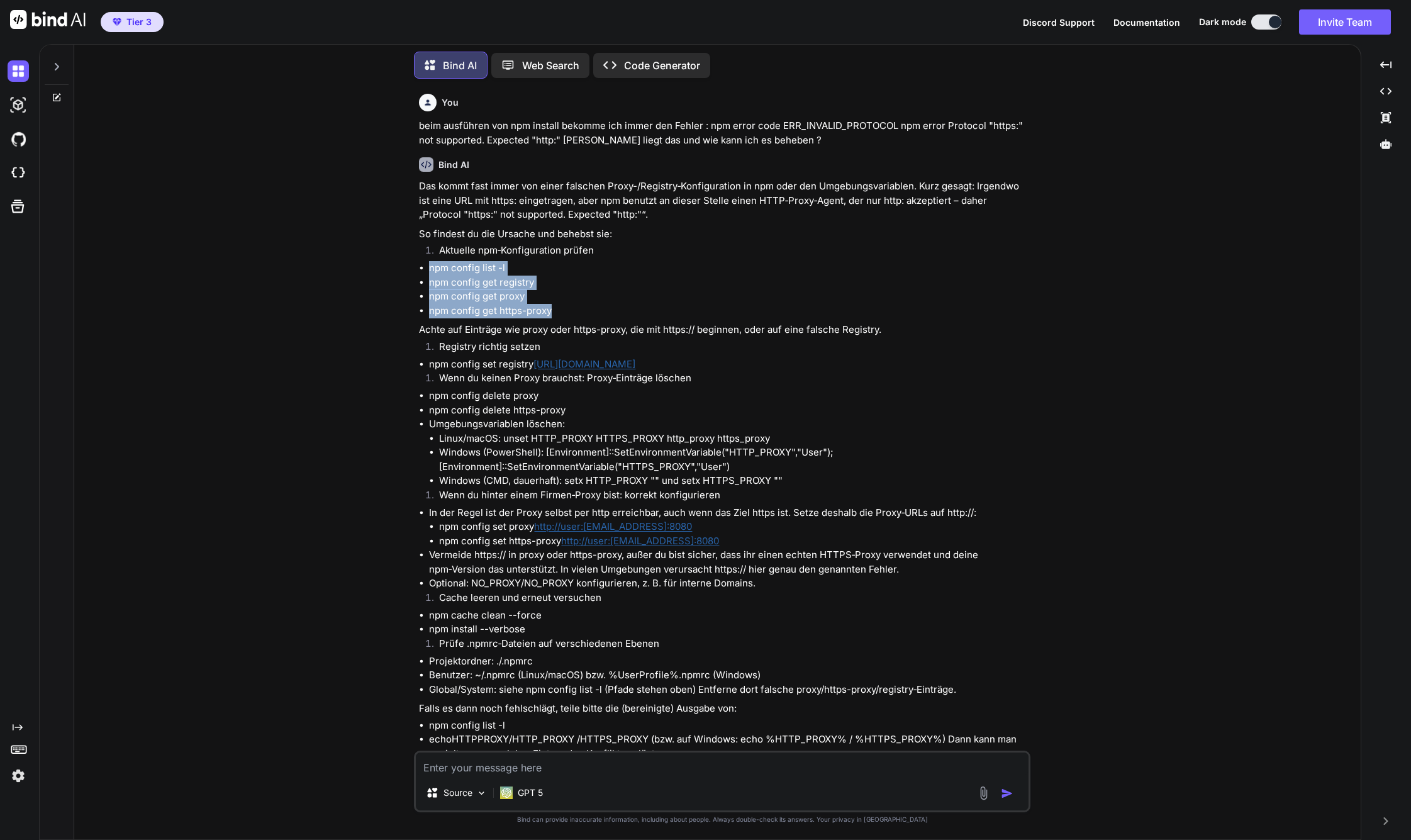
drag, startPoint x: 430, startPoint y: 267, endPoint x: 557, endPoint y: 303, distance: 132.0
click at [557, 303] on ul "npm config list -l npm config get registry npm config get proxy npm config get …" at bounding box center [723, 289] width 609 height 56
copy ul "npm config list -l npm config get registry npm config get proxy npm config get …"
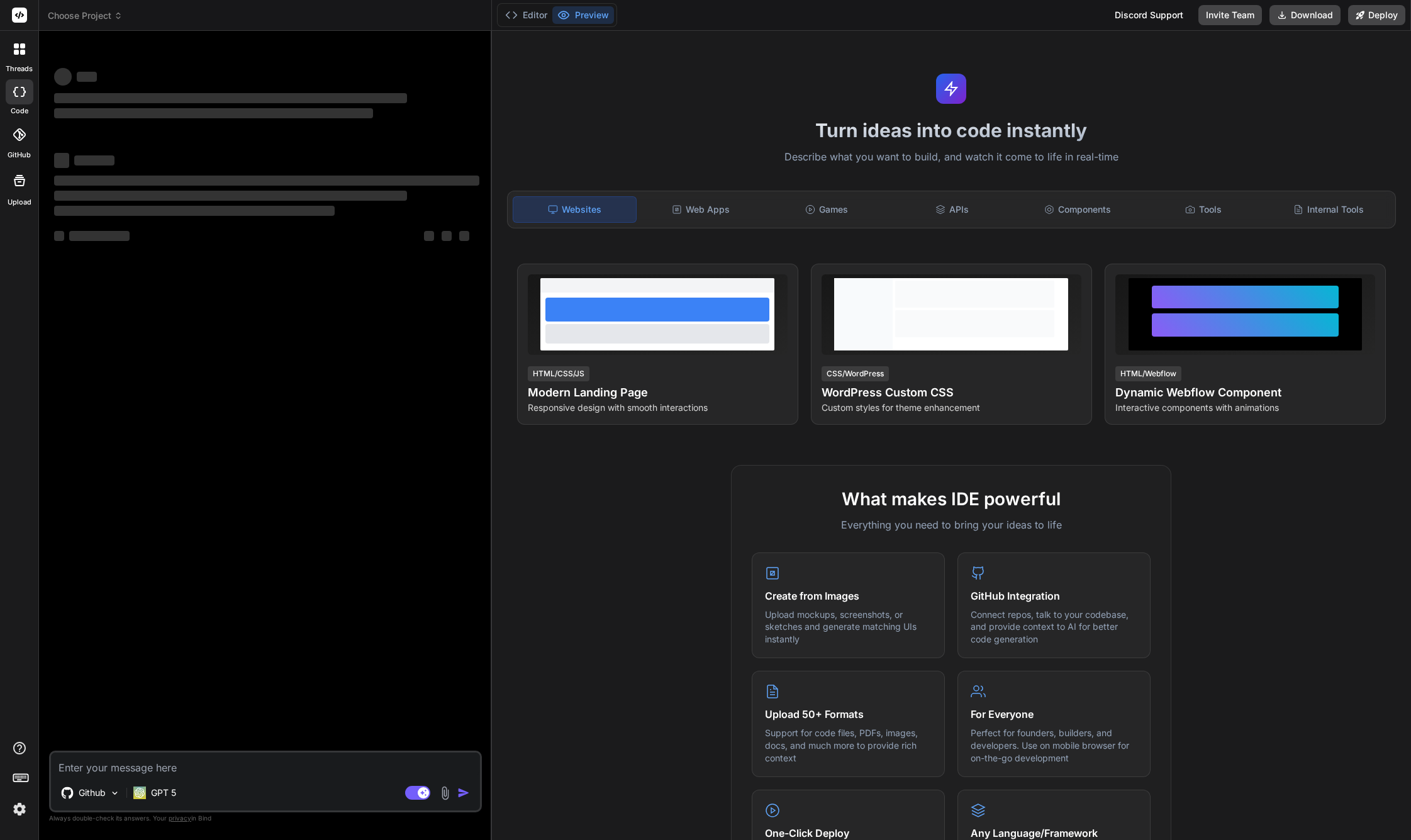
click at [93, 14] on span "Choose Project" at bounding box center [85, 16] width 75 height 13
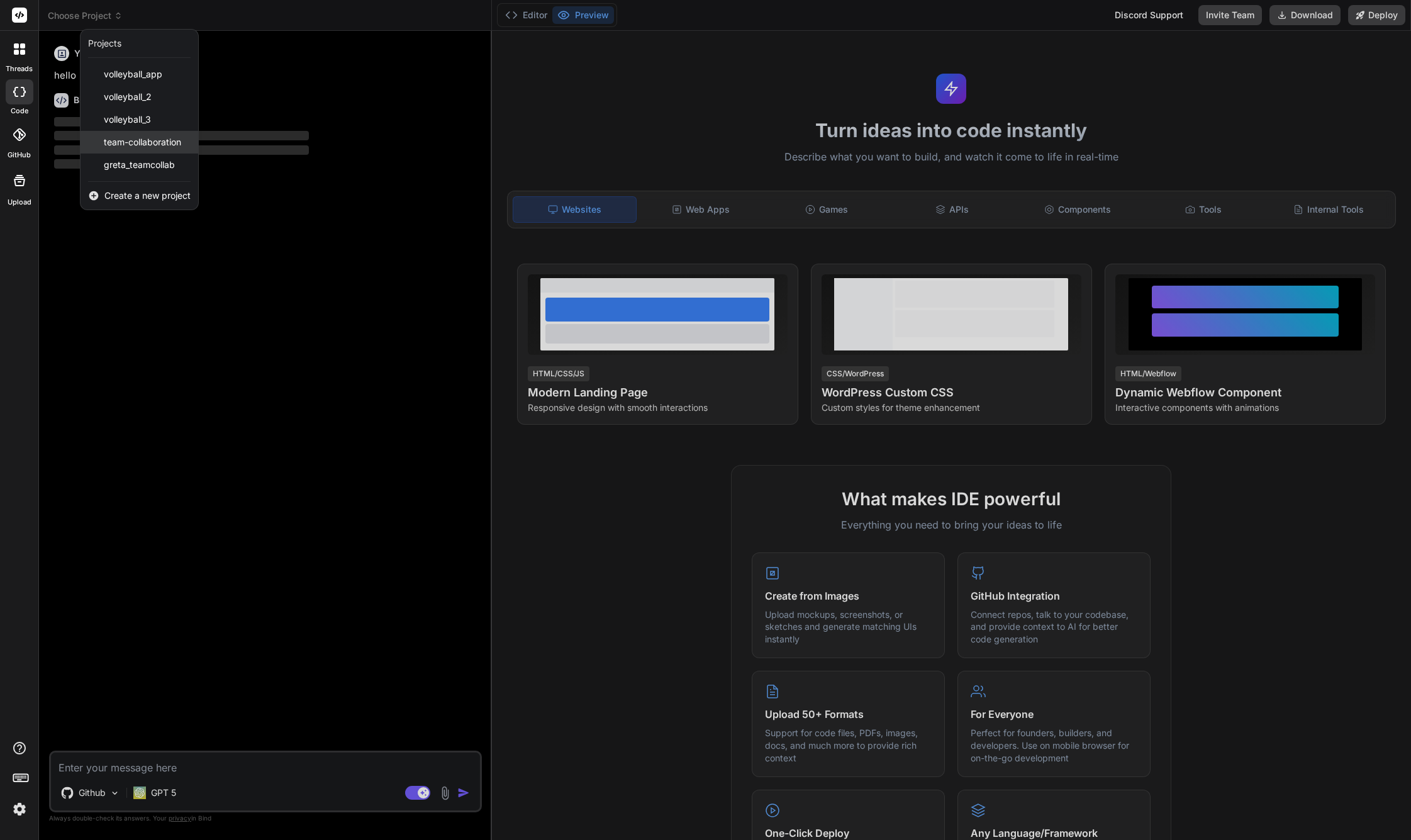
click at [146, 145] on span "team-collaboration" at bounding box center [142, 142] width 77 height 13
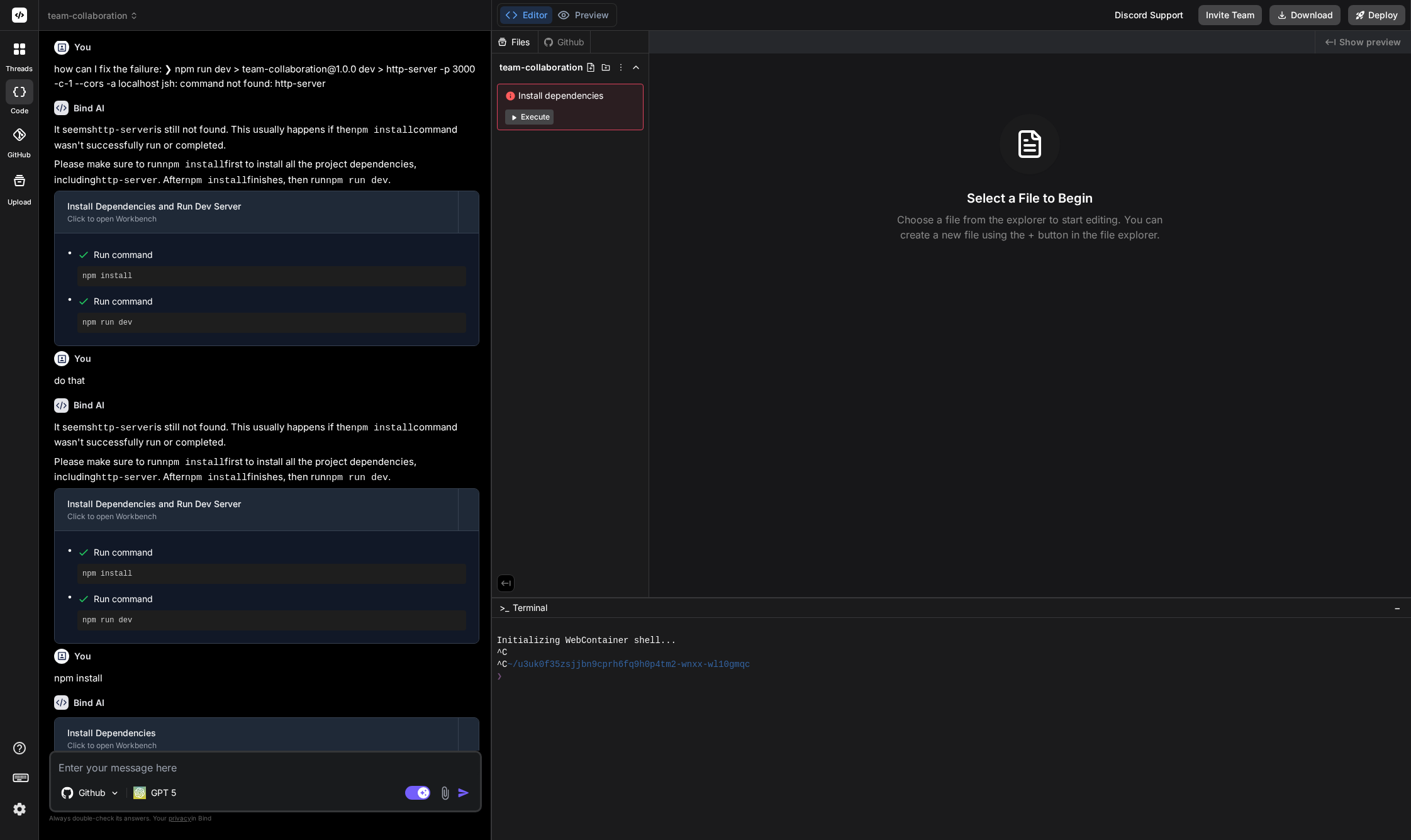
scroll to position [562, 0]
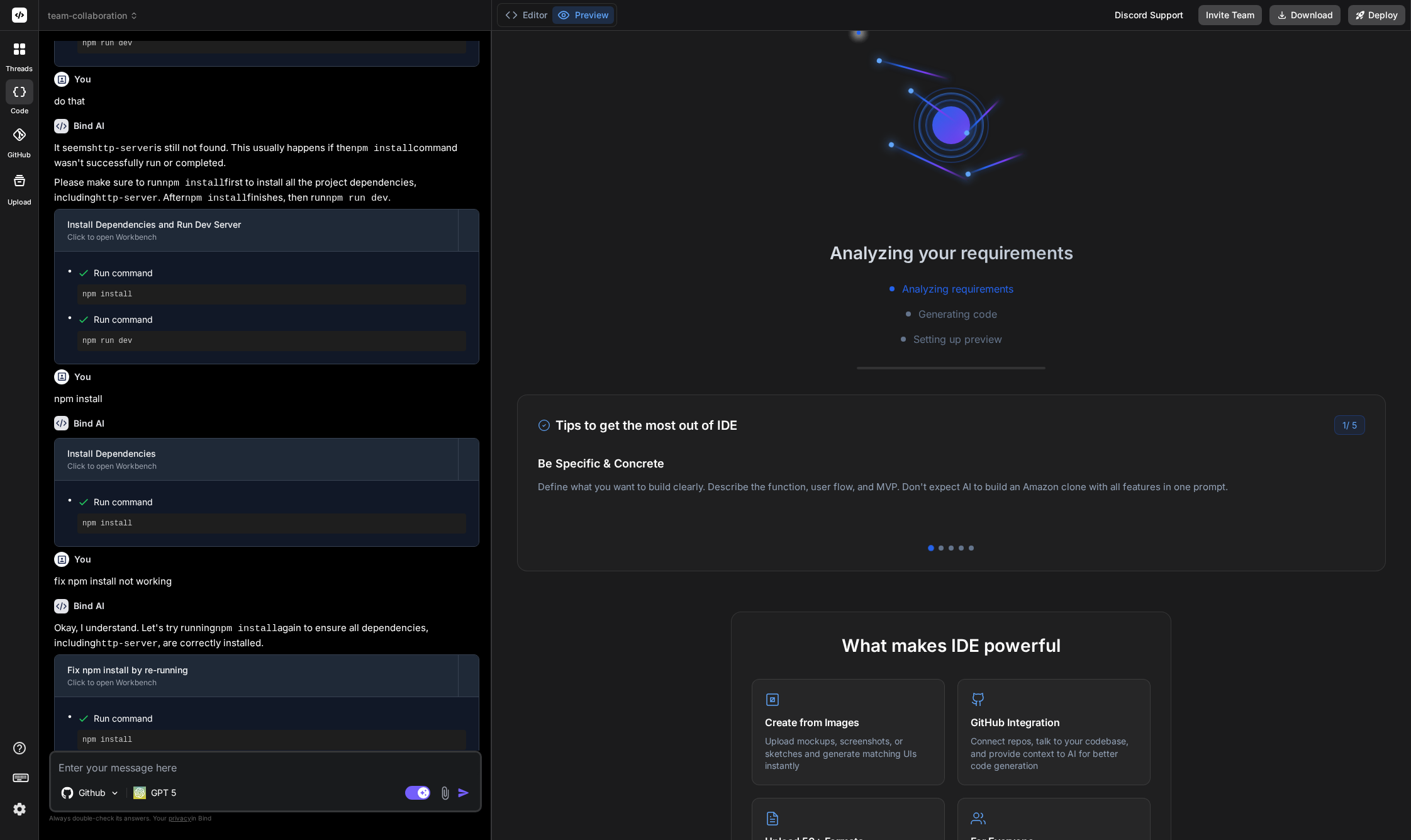
click at [156, 764] on textarea at bounding box center [265, 764] width 429 height 23
paste textarea "npm config list -l npm config get registry npm config get proxy npm config get …"
type textarea "x"
type textarea "npm config list -l npm config get registry npm config get proxy npm config get …"
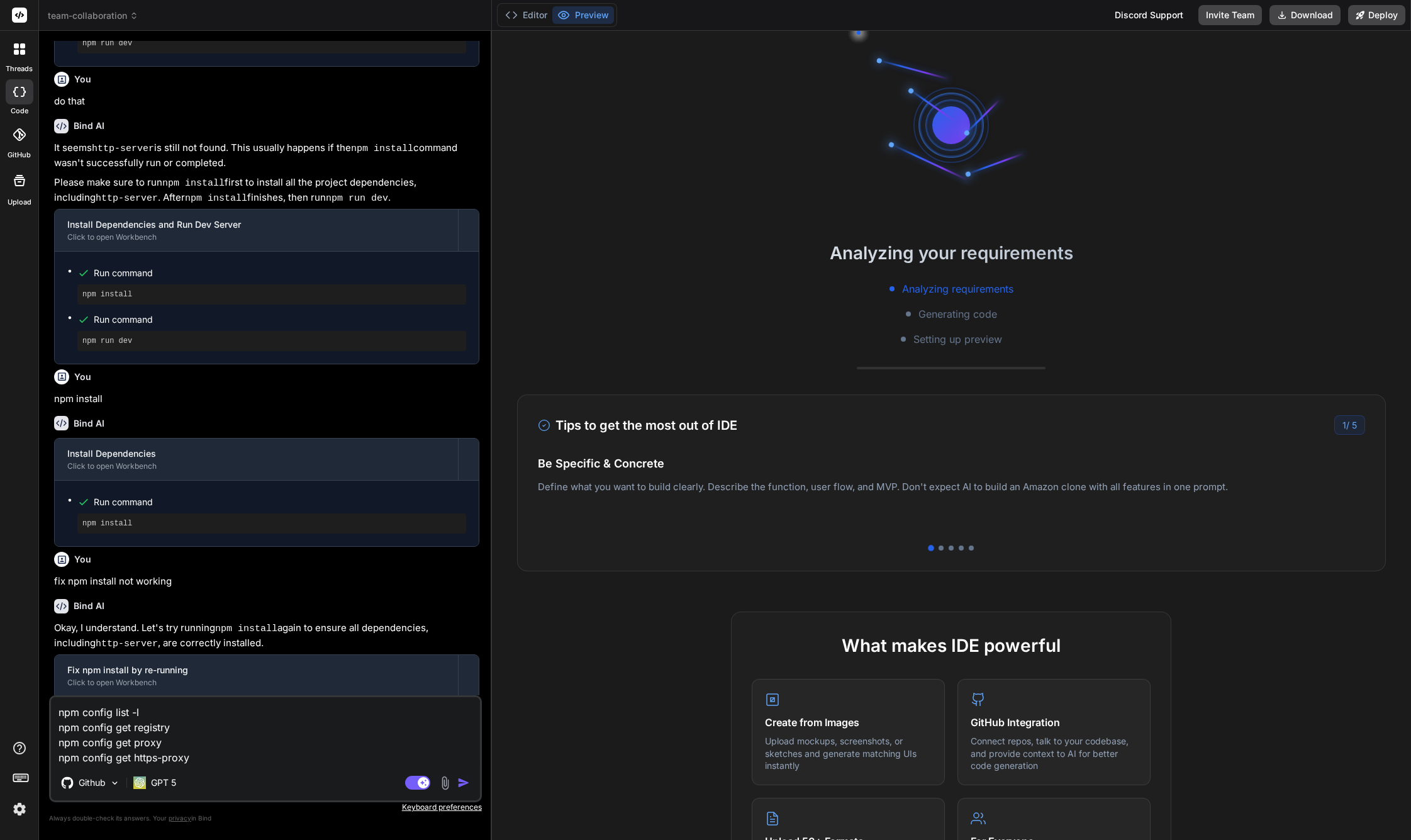
type textarea "x"
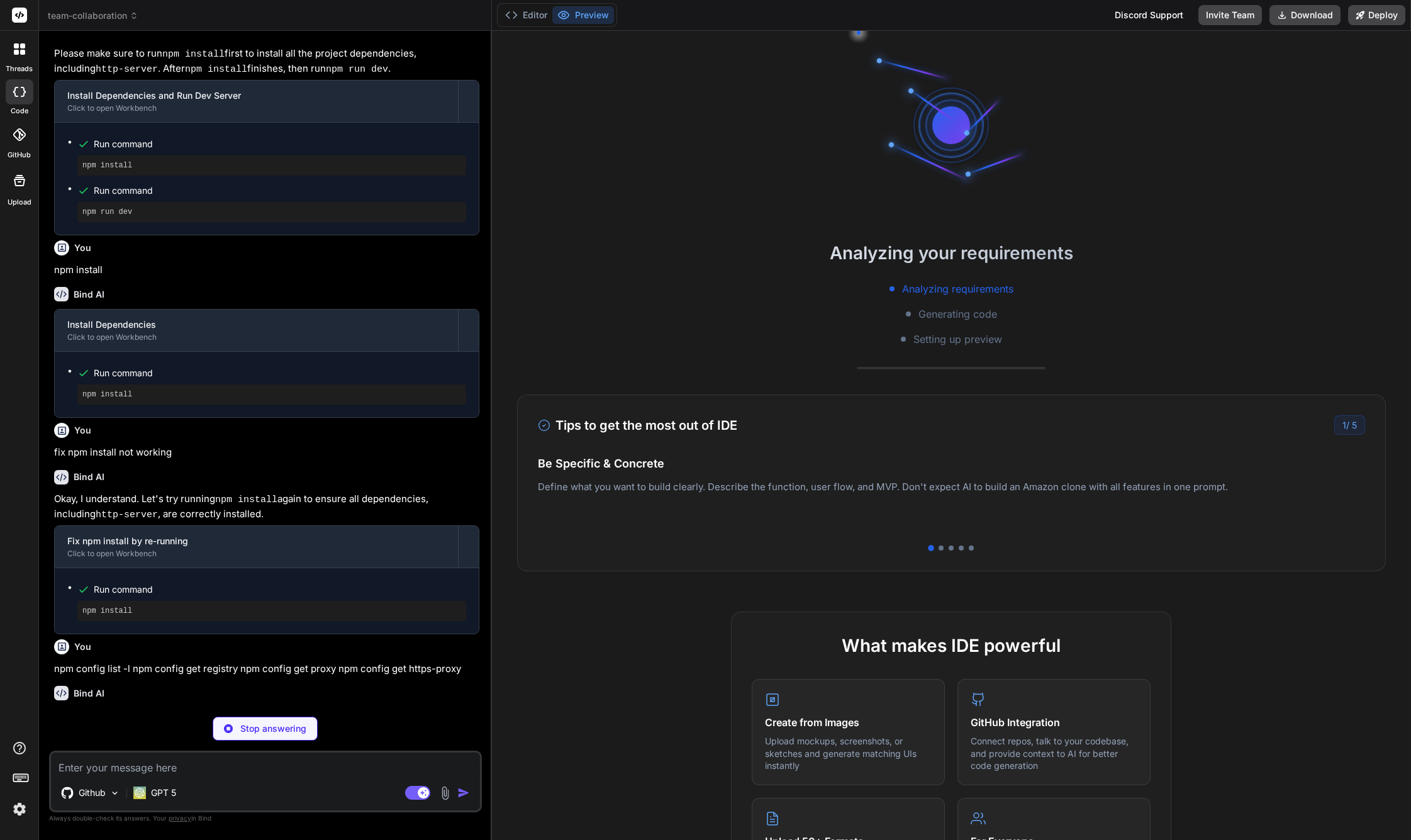
scroll to position [680, 0]
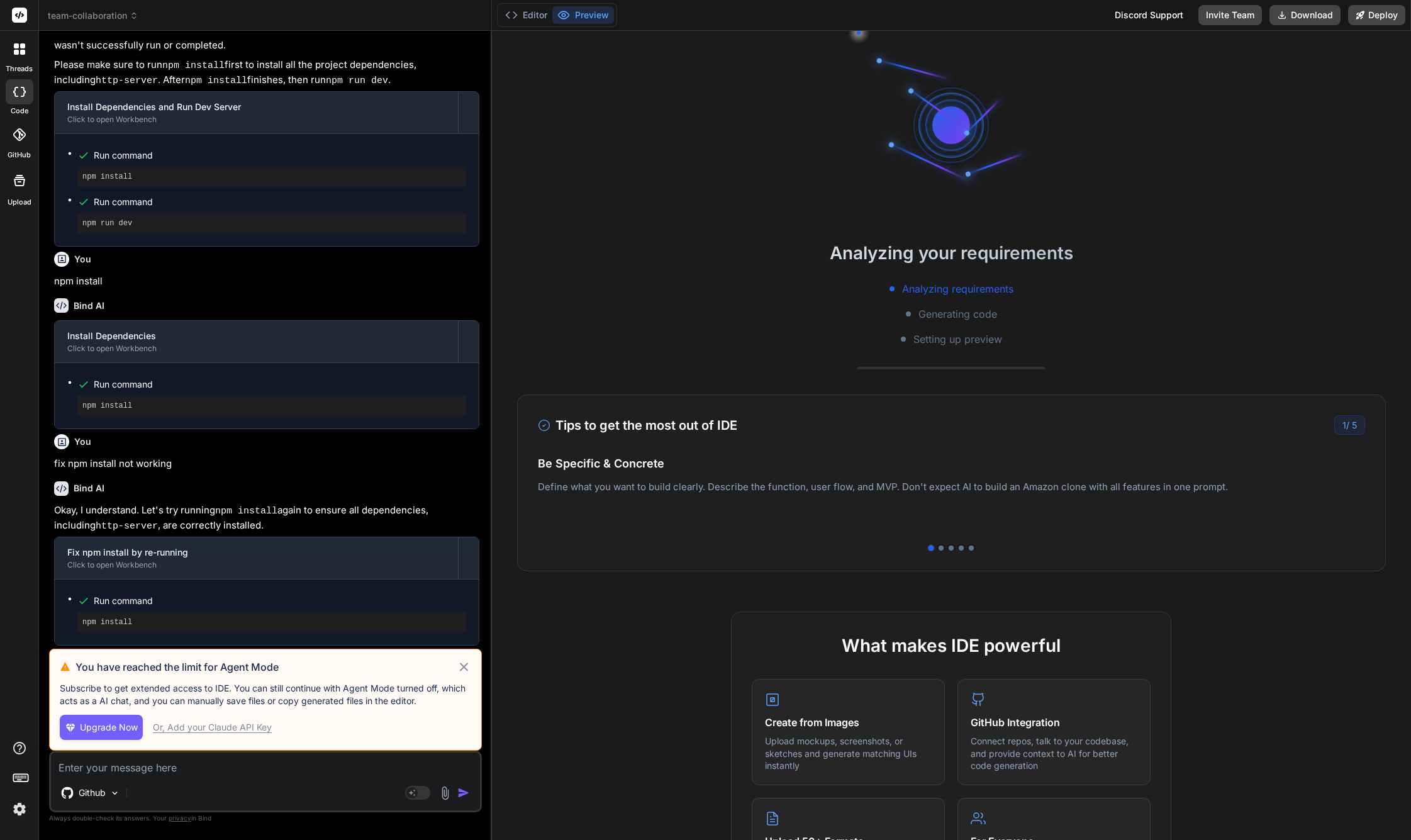
drag, startPoint x: 290, startPoint y: 766, endPoint x: 303, endPoint y: 772, distance: 14.3
click at [291, 767] on textarea at bounding box center [265, 764] width 429 height 23
click at [462, 671] on icon at bounding box center [464, 667] width 14 height 15
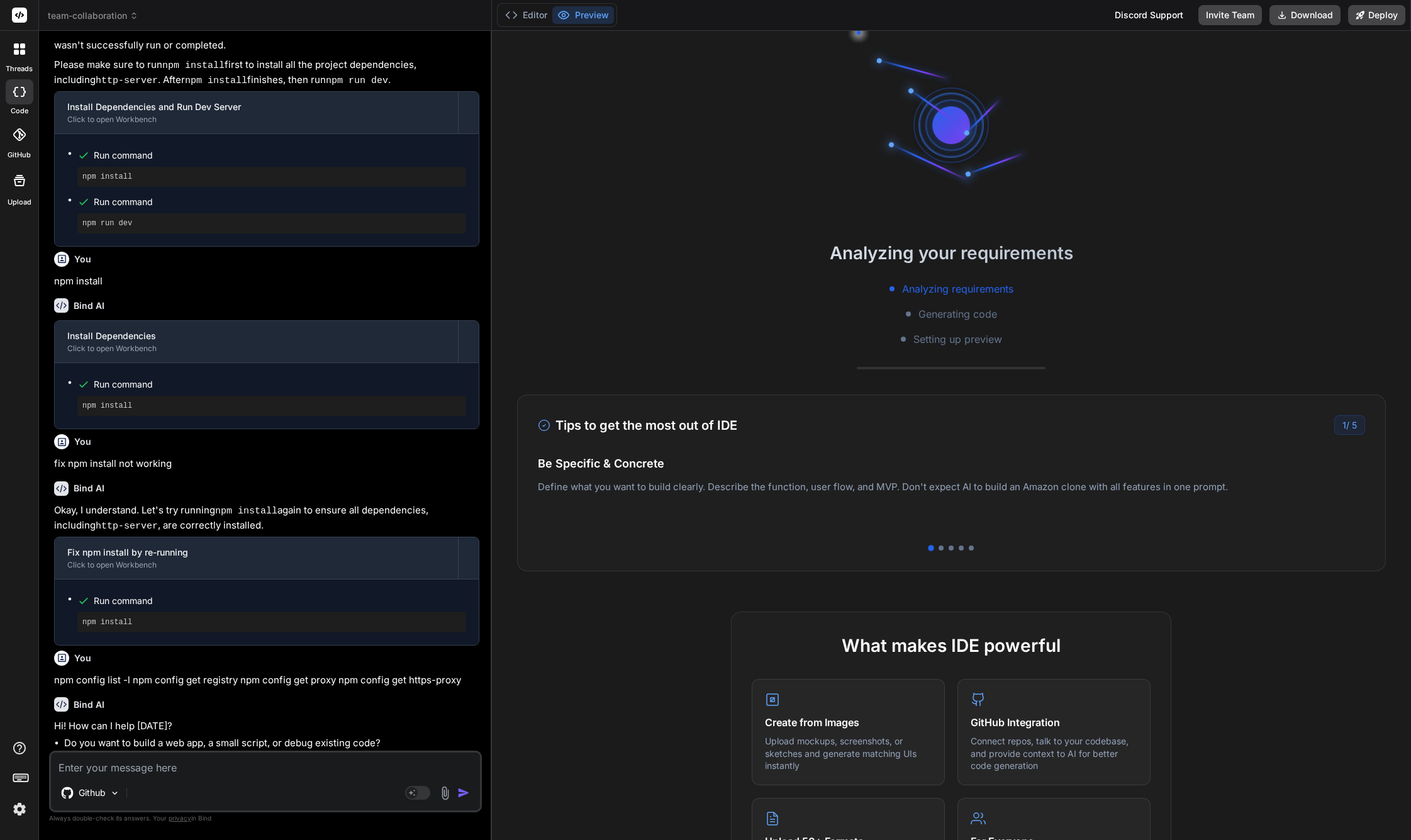
scroll to position [715, 0]
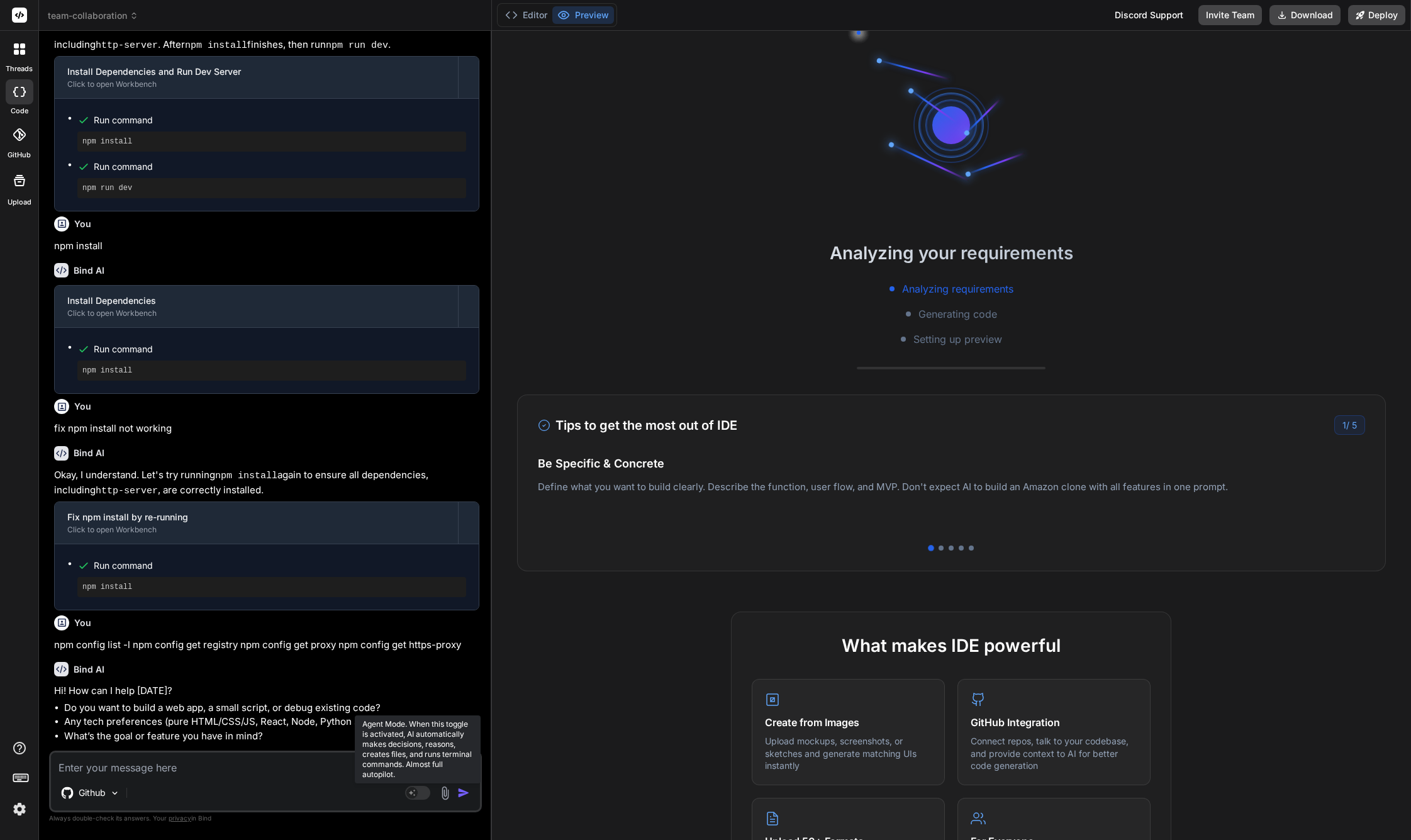
click at [419, 799] on icon at bounding box center [418, 793] width 25 height 14
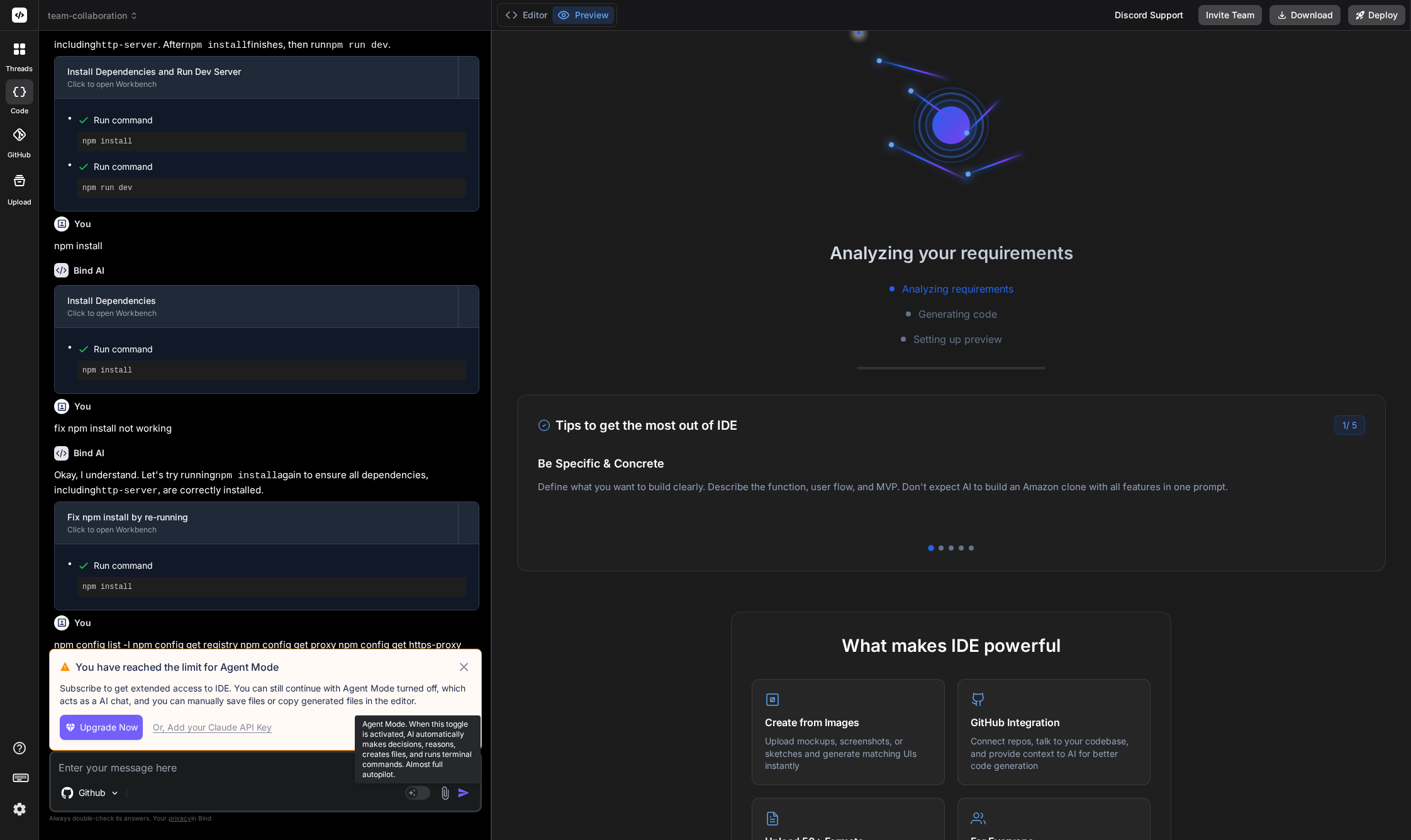
click at [415, 795] on rect at bounding box center [412, 793] width 11 height 11
click at [467, 662] on icon at bounding box center [464, 667] width 14 height 15
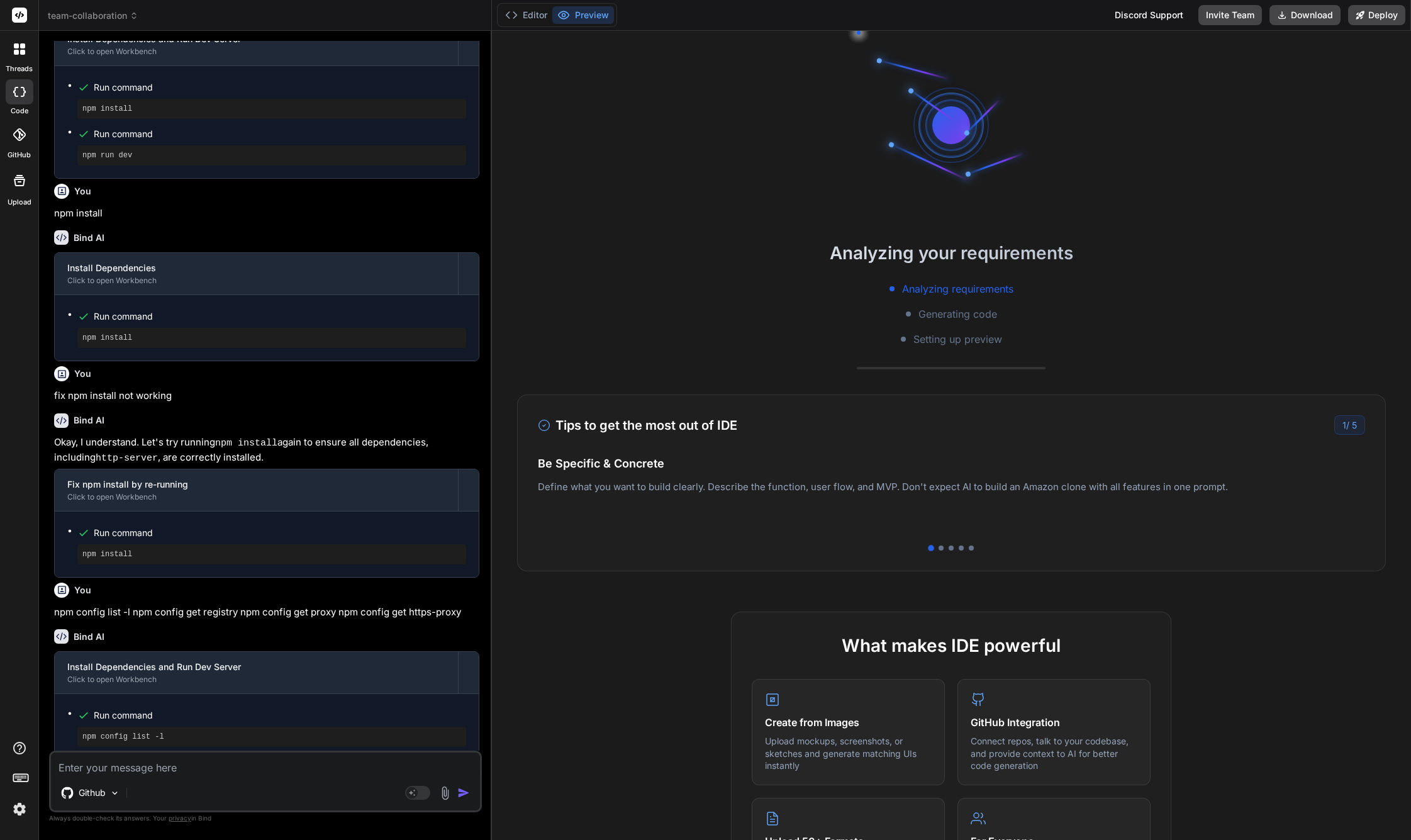
scroll to position [884, 0]
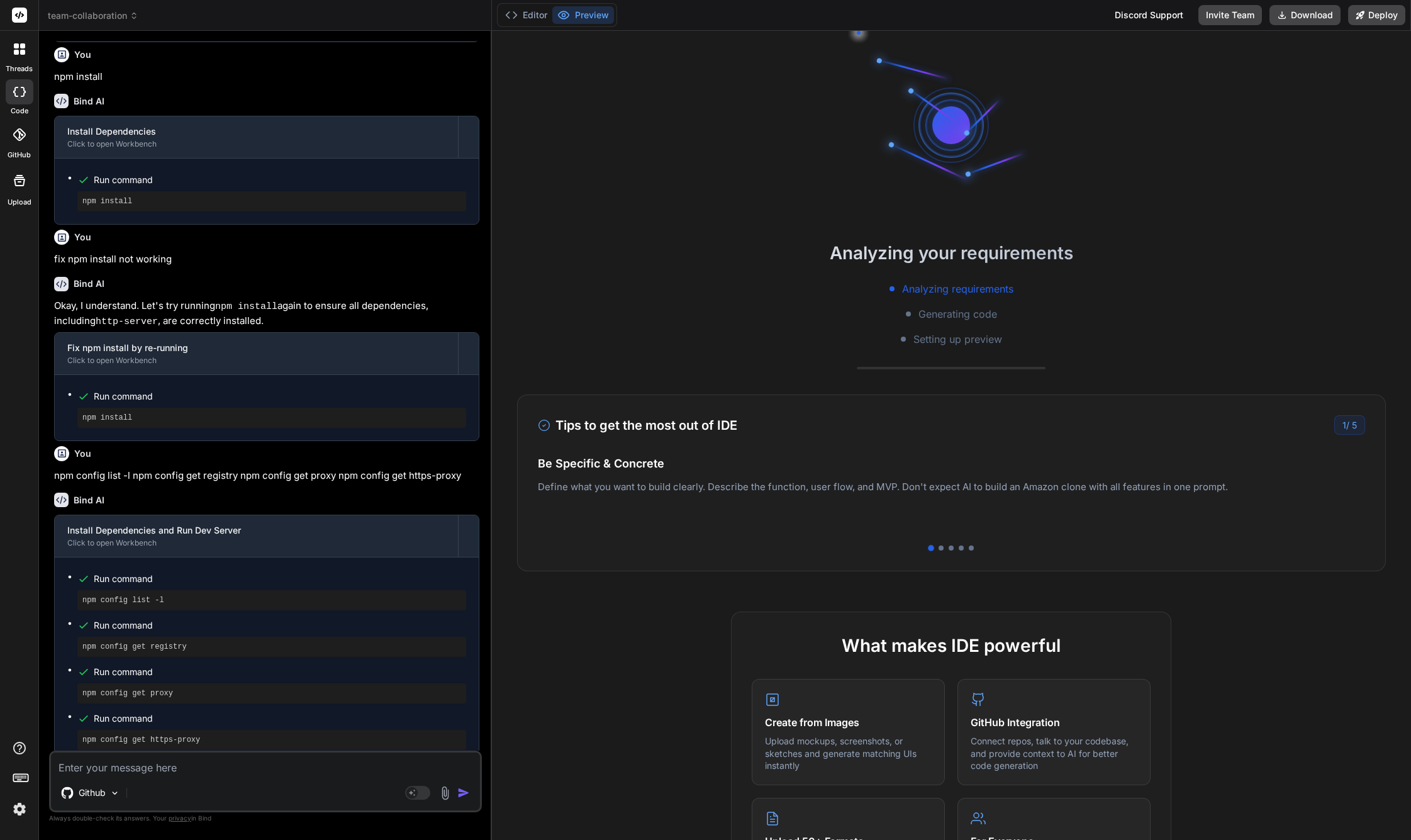
click at [408, 801] on div "Github" at bounding box center [265, 795] width 429 height 30
click at [412, 798] on rect at bounding box center [412, 793] width 11 height 11
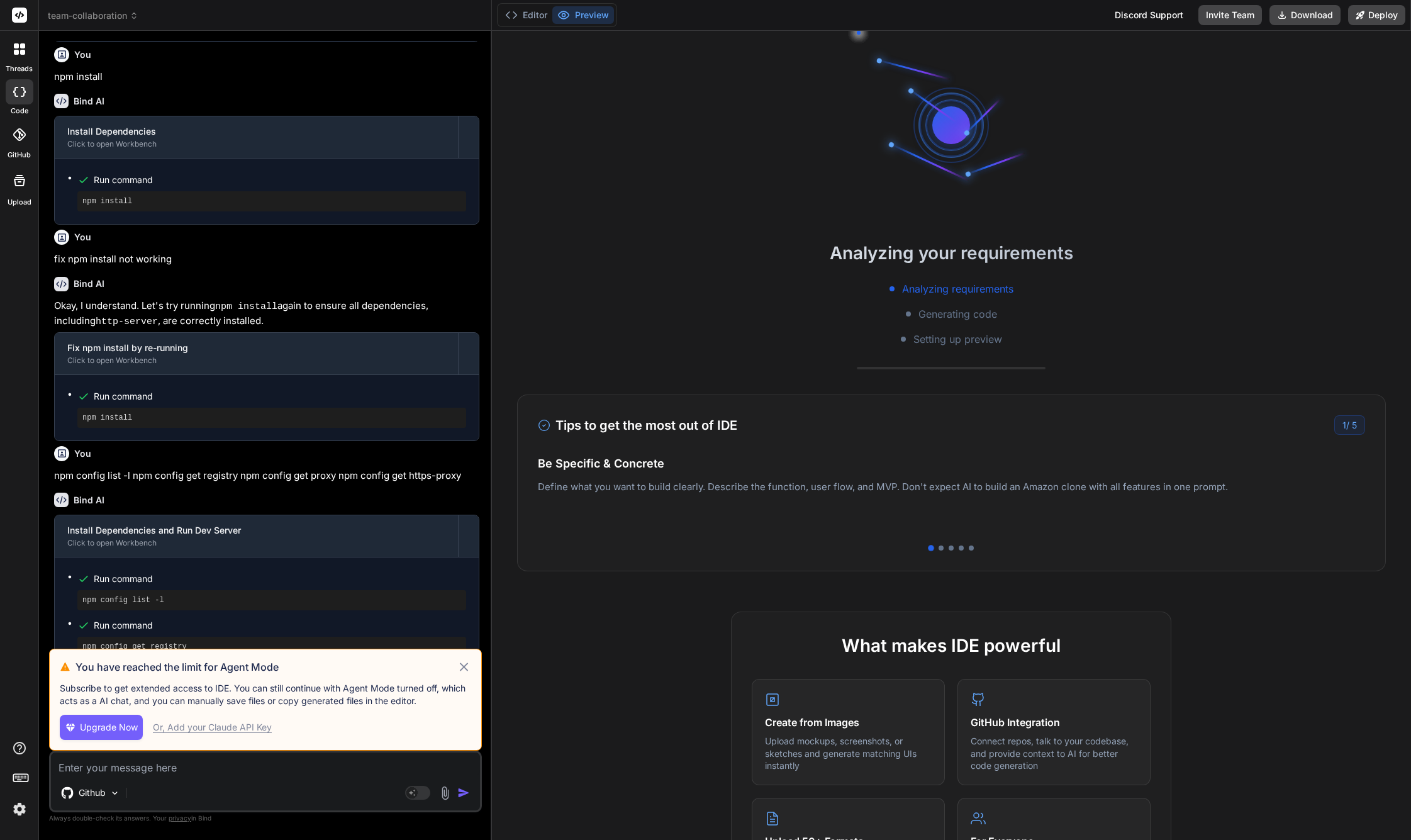
click at [291, 800] on div "Github" at bounding box center [265, 795] width 429 height 30
click at [126, 727] on span "Upgrade Now" at bounding box center [108, 727] width 58 height 13
type textarea "x"
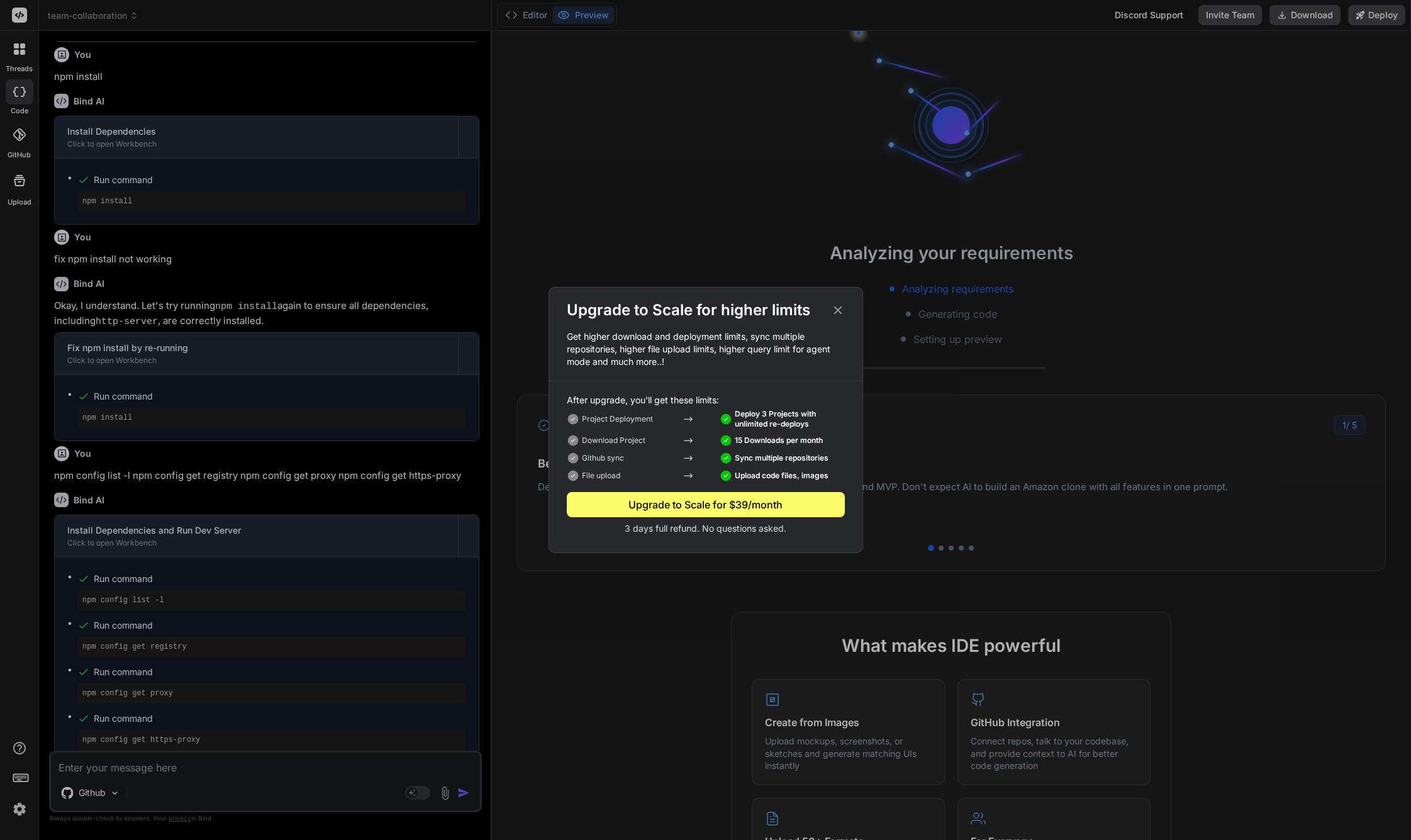
click at [840, 313] on icon at bounding box center [837, 310] width 8 height 8
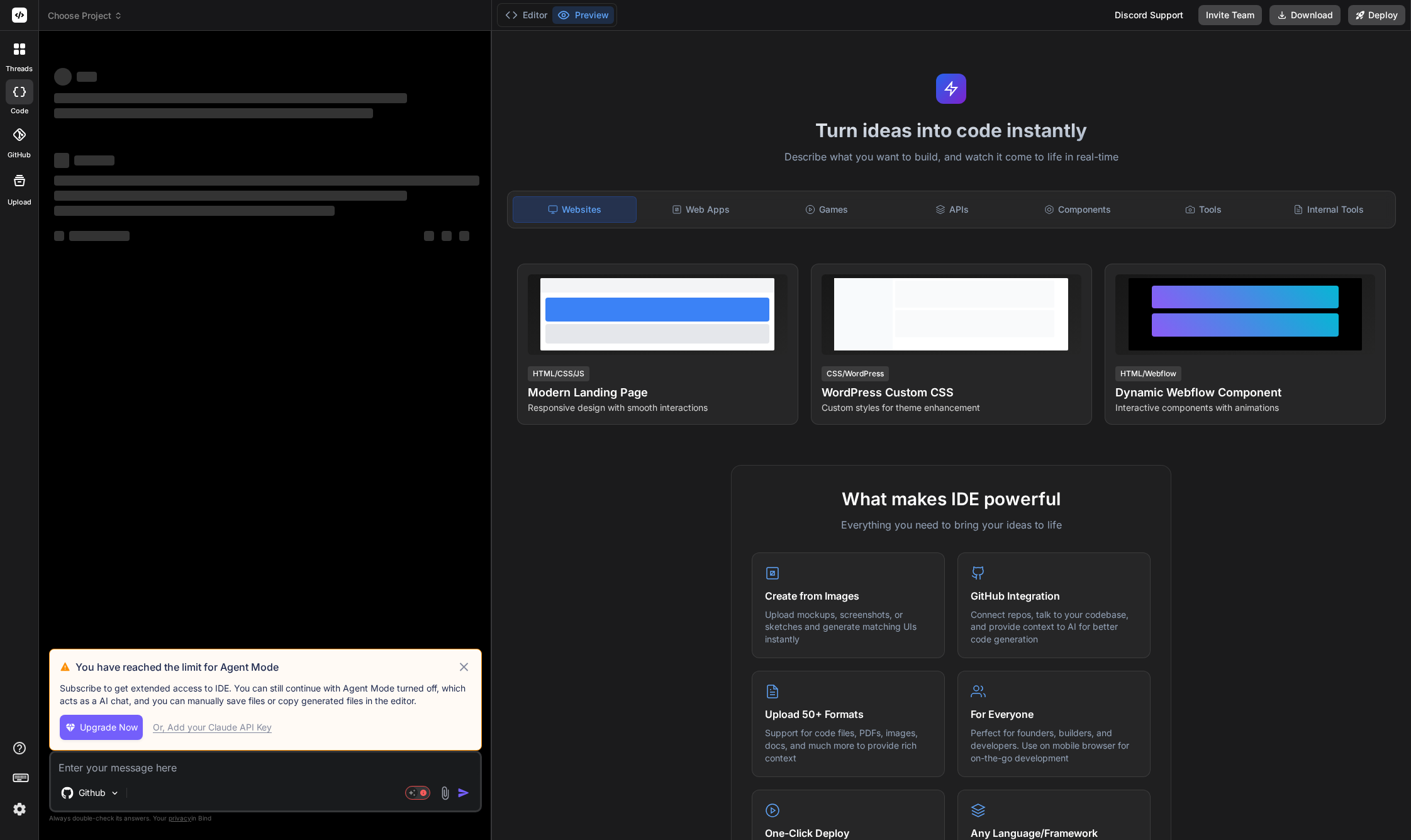
click at [467, 667] on icon at bounding box center [464, 667] width 14 height 15
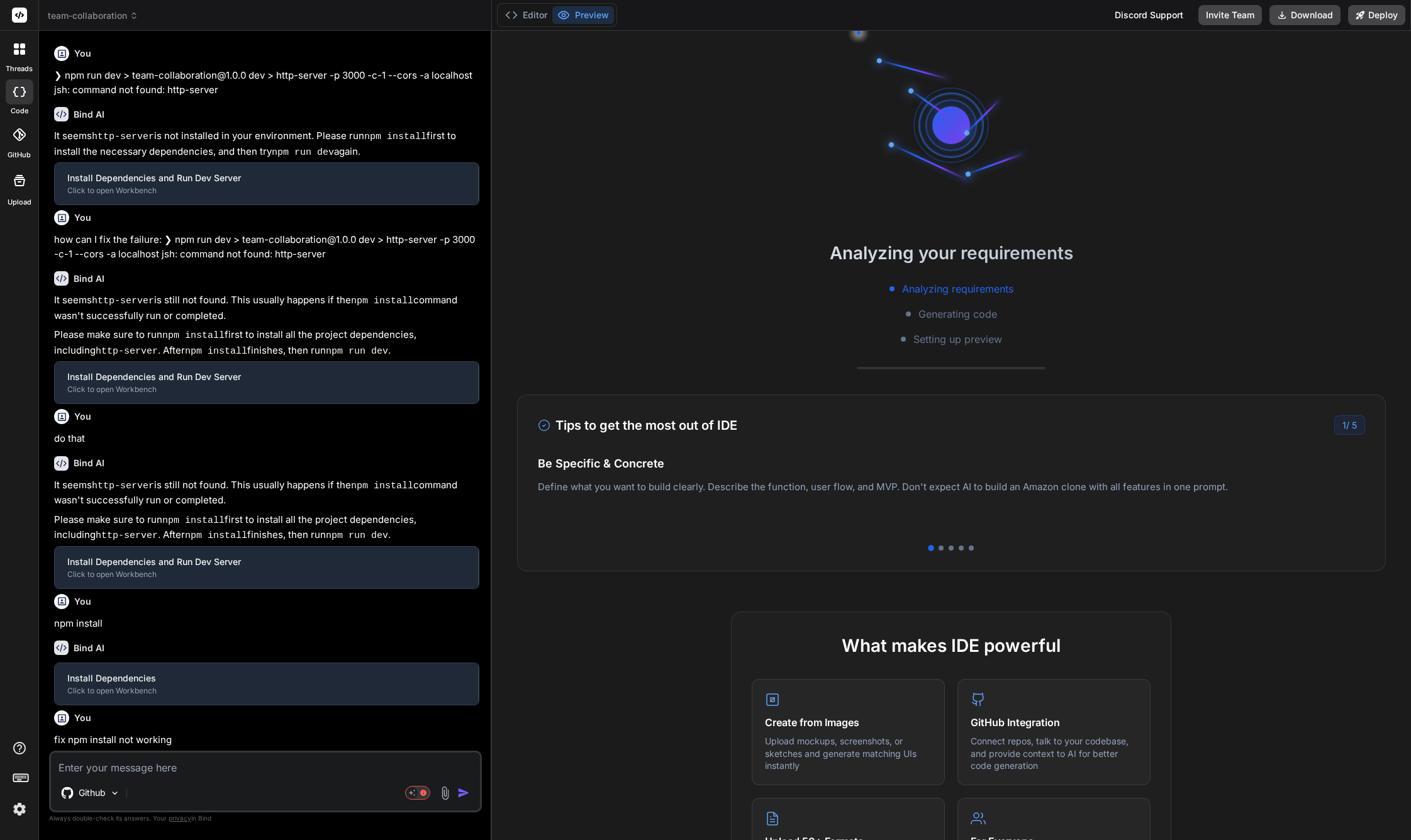
scroll to position [93, 0]
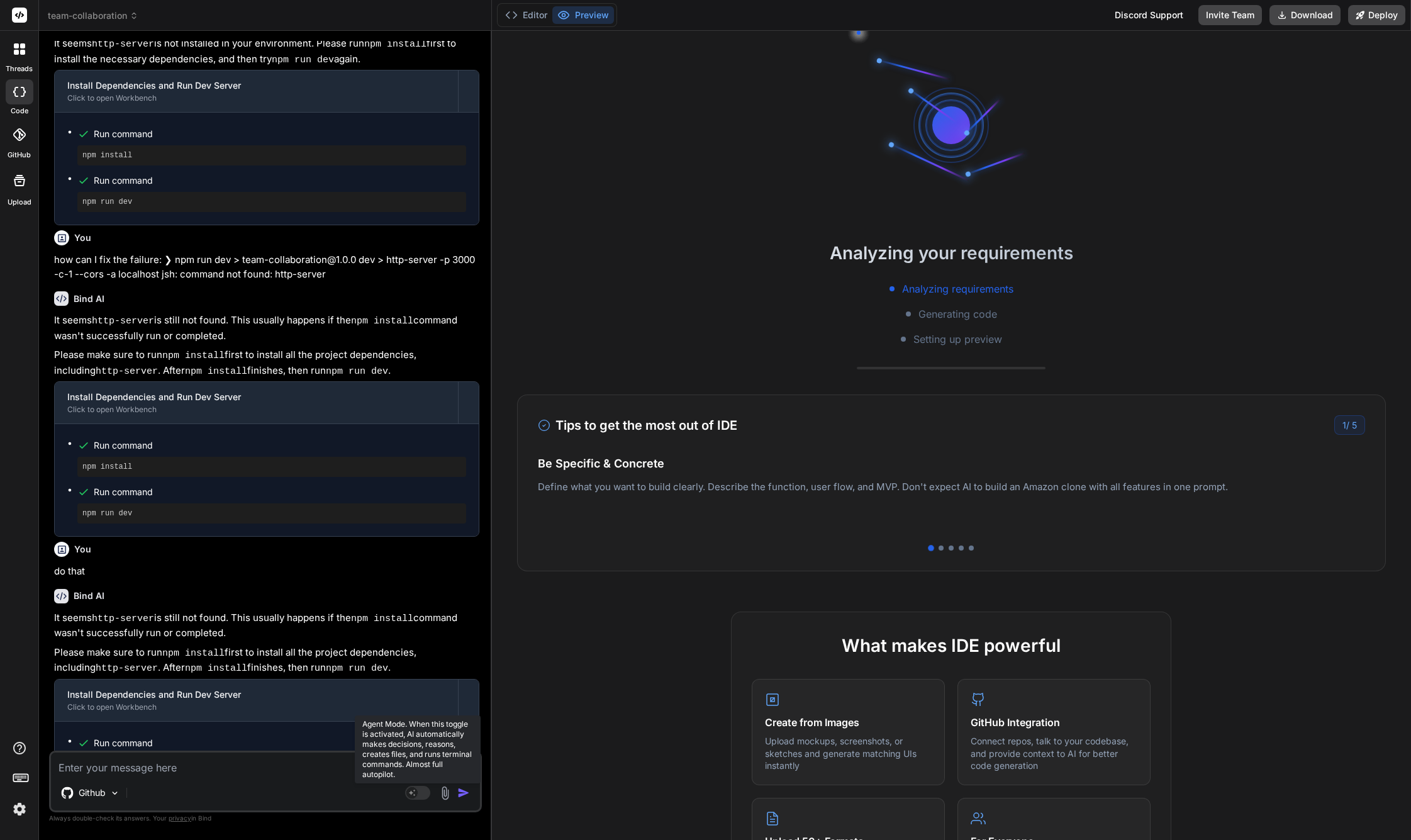
click at [419, 794] on rect at bounding box center [418, 792] width 25 height 14
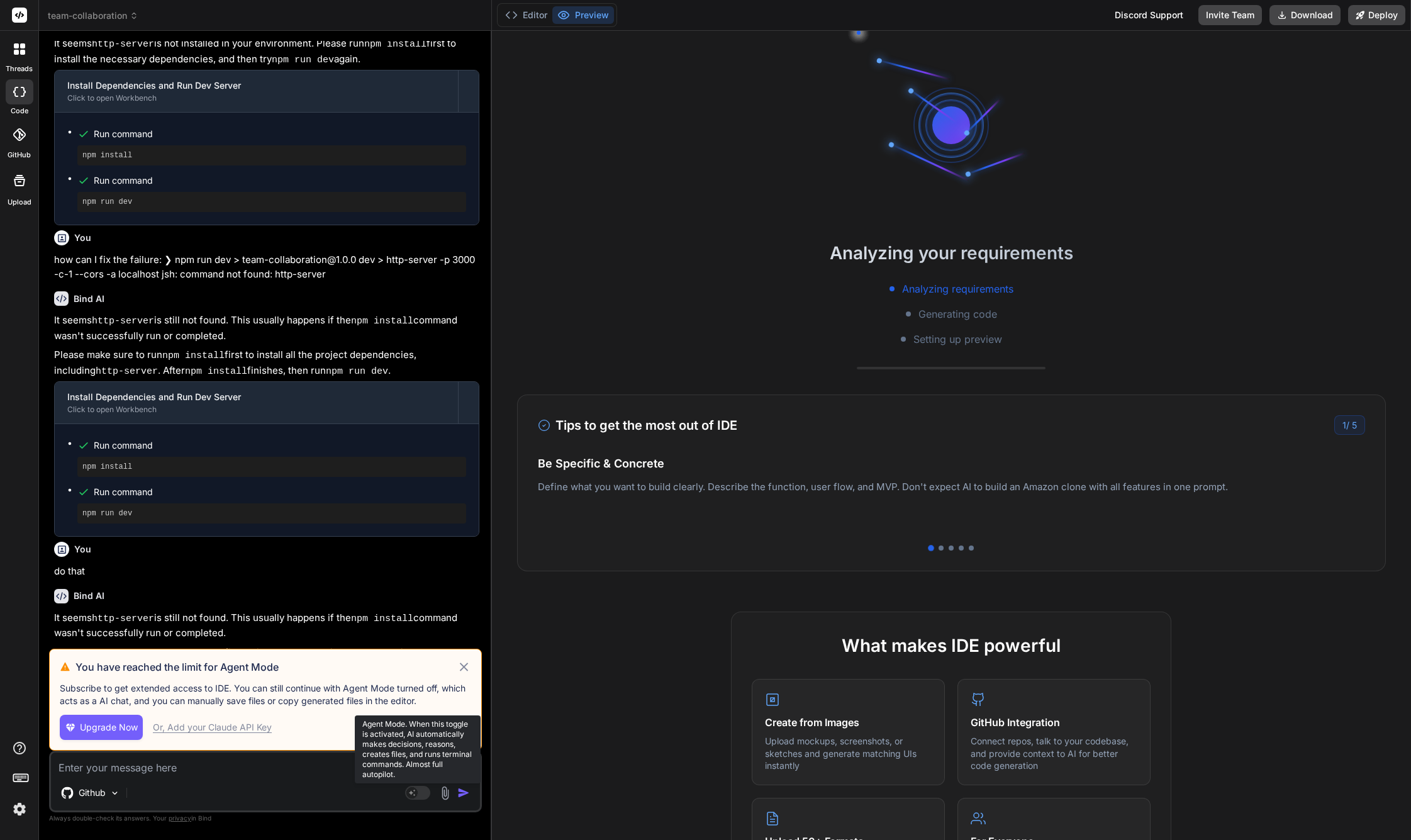
click at [419, 794] on rect at bounding box center [418, 792] width 25 height 14
click at [413, 793] on icon at bounding box center [412, 791] width 6 height 6
click at [467, 664] on icon at bounding box center [464, 667] width 14 height 15
type textarea "x"
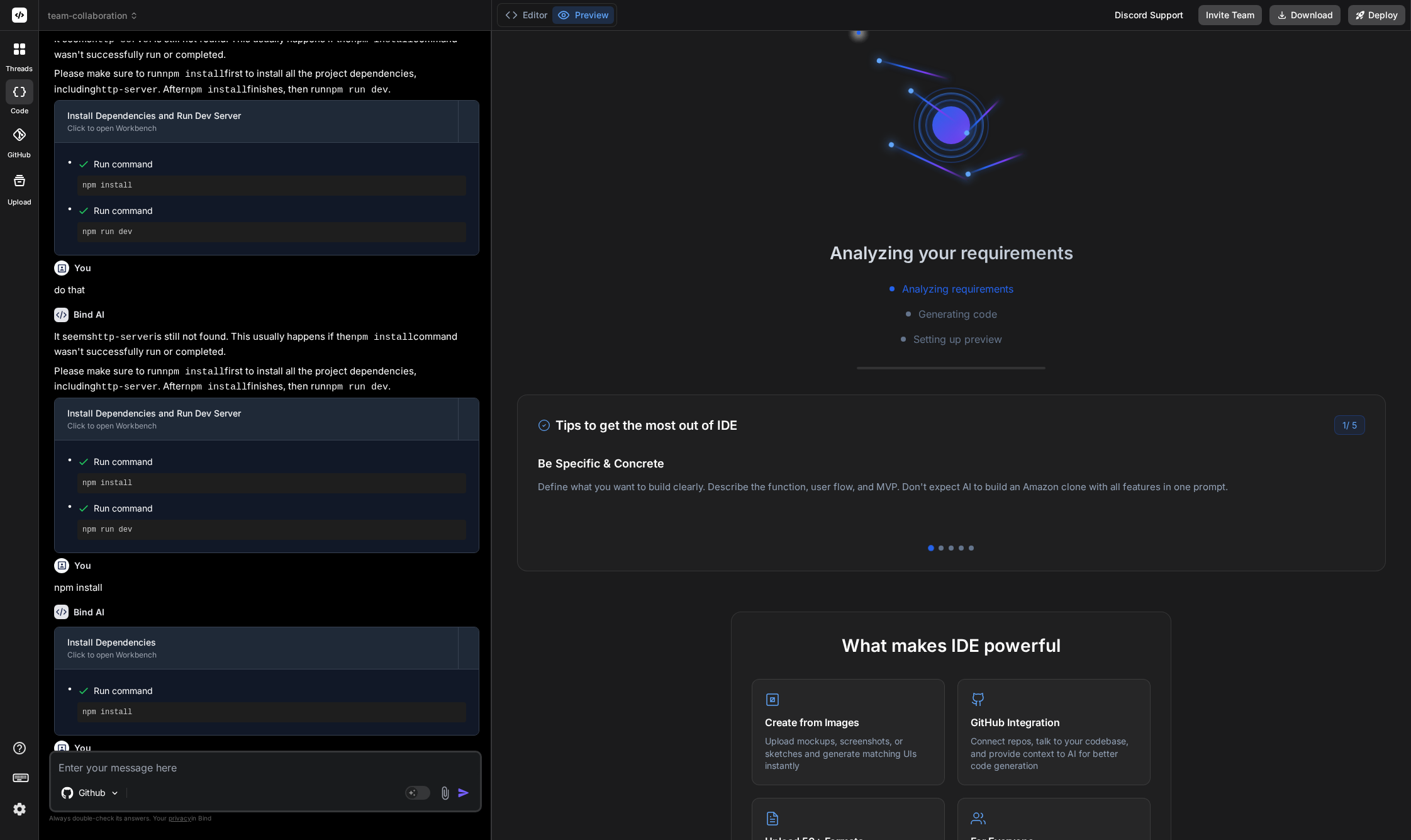
scroll to position [562, 0]
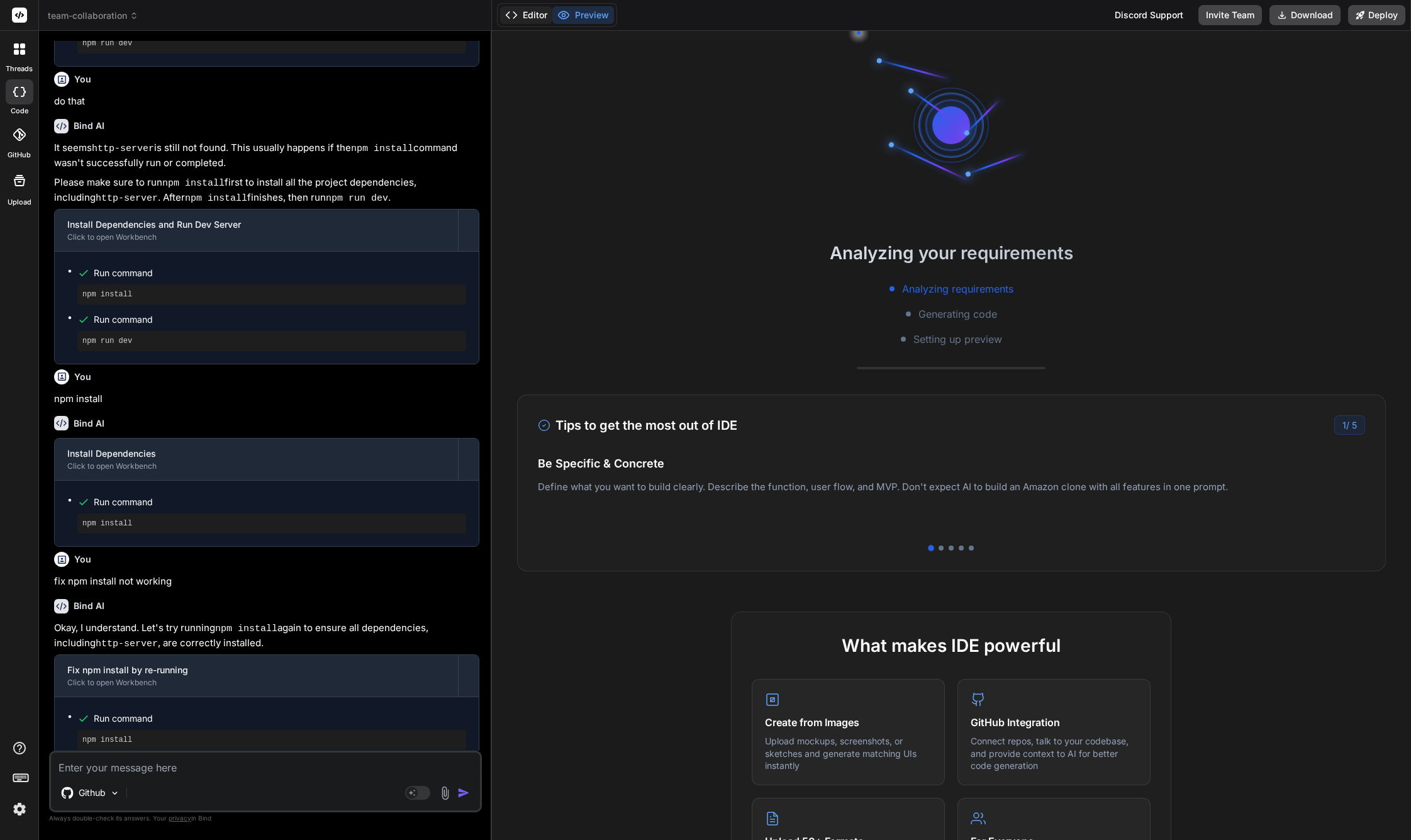
click at [522, 13] on button "Editor" at bounding box center [526, 15] width 52 height 18
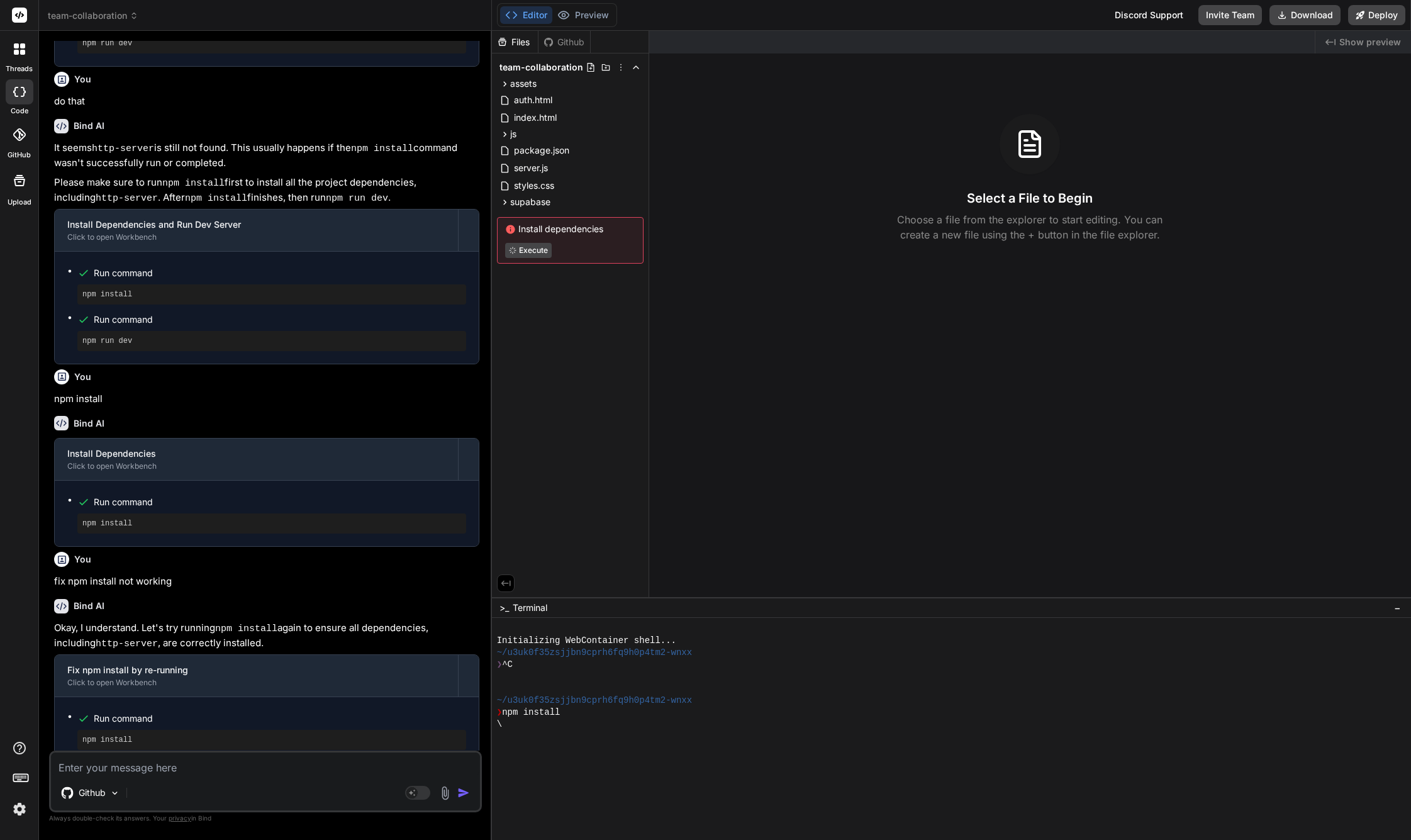
click at [595, 247] on span "Execute" at bounding box center [570, 250] width 130 height 15
click at [545, 142] on div "package.json" at bounding box center [570, 150] width 146 height 18
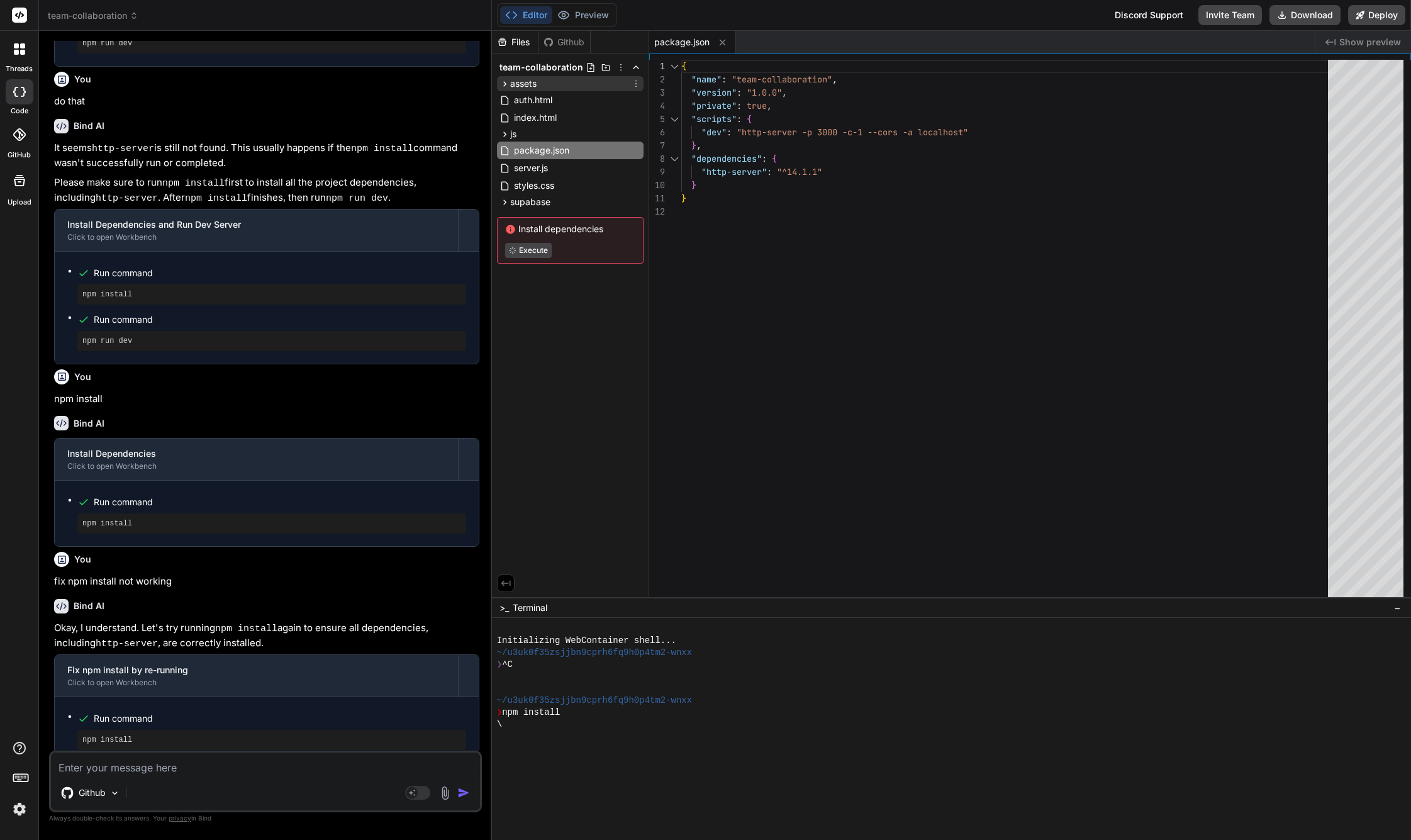
click at [507, 83] on icon at bounding box center [505, 84] width 11 height 11
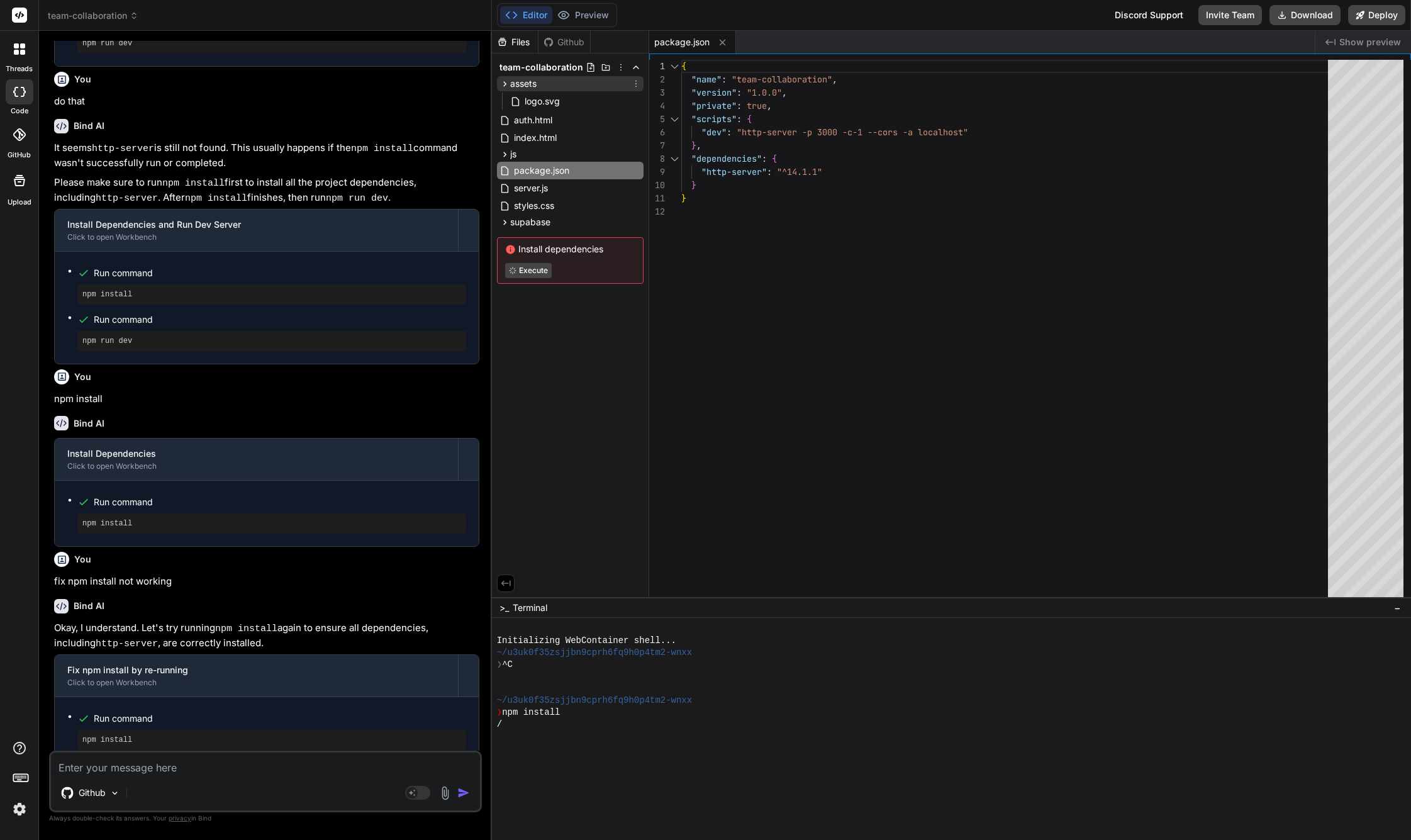
click at [505, 84] on icon at bounding box center [505, 84] width 11 height 11
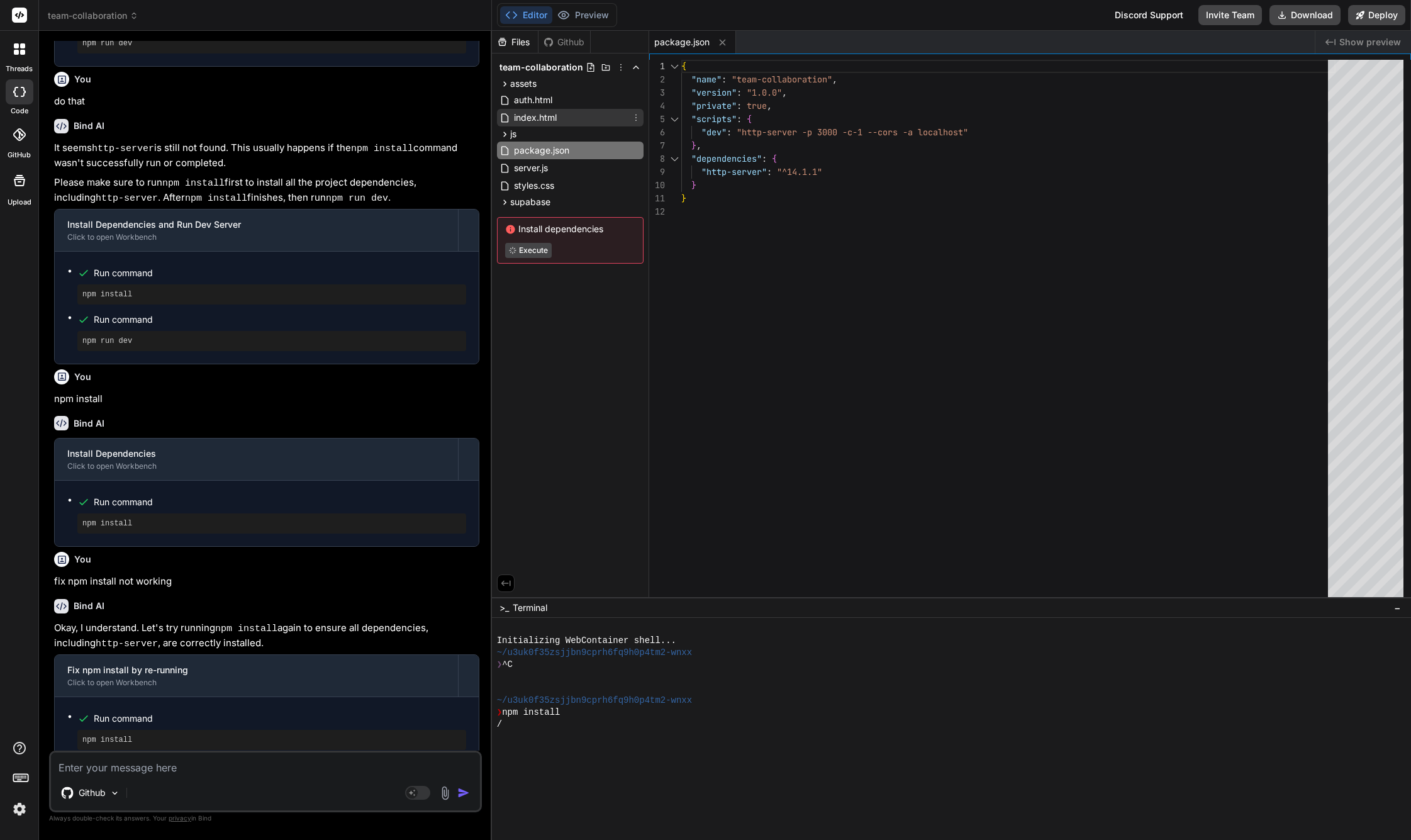
click at [527, 116] on span "index.html" at bounding box center [535, 117] width 45 height 15
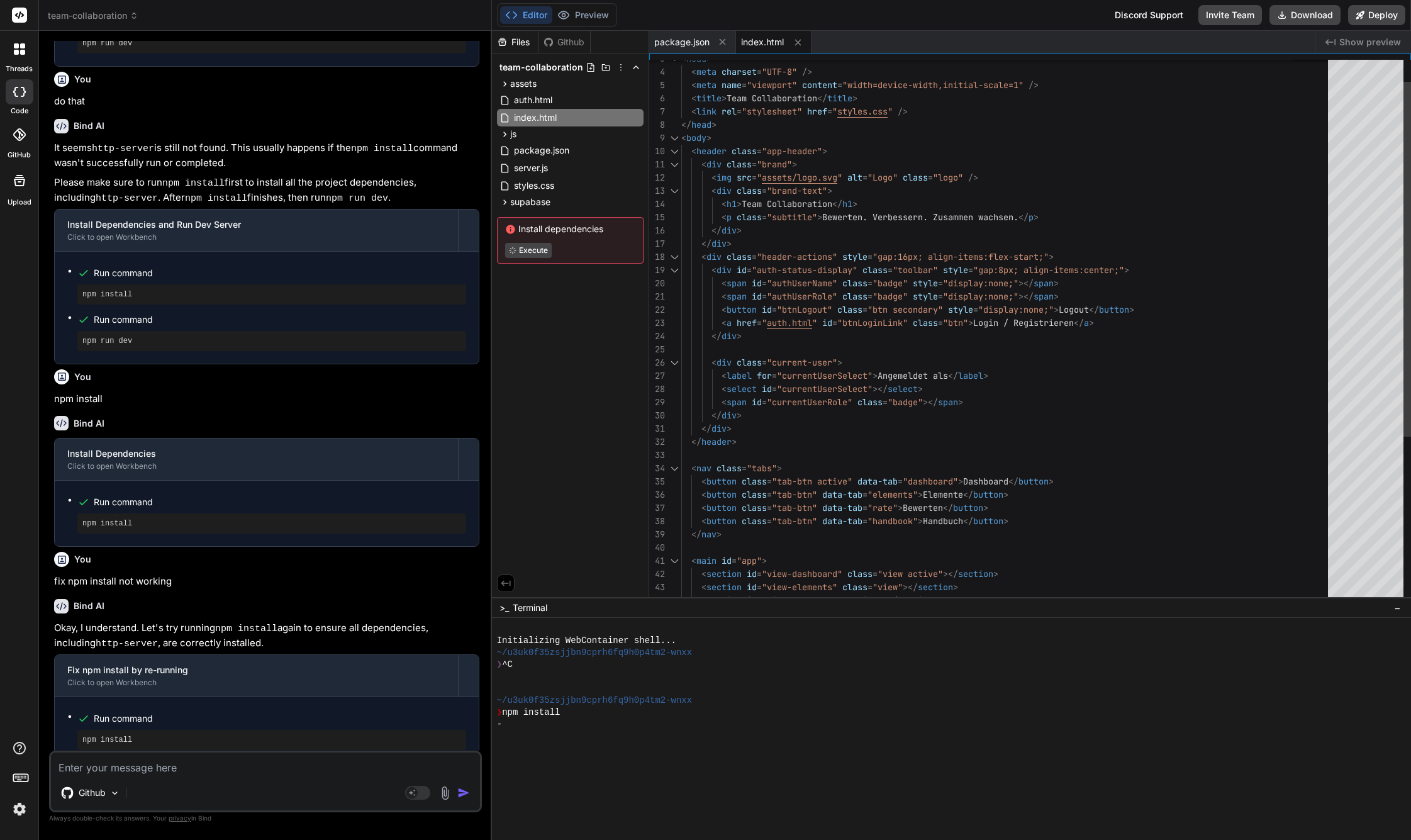
scroll to position [26, 0]
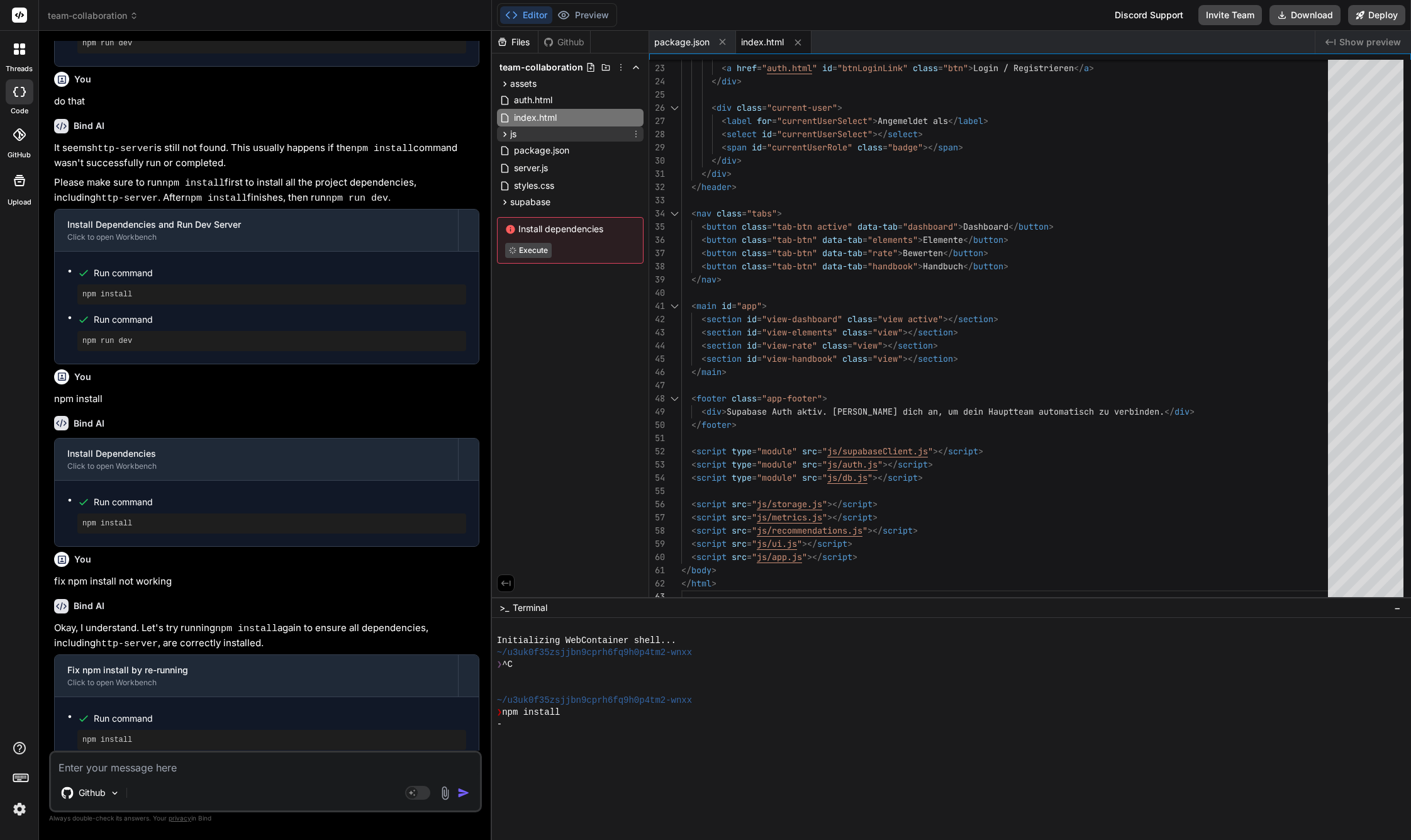
click at [505, 138] on icon at bounding box center [505, 134] width 11 height 11
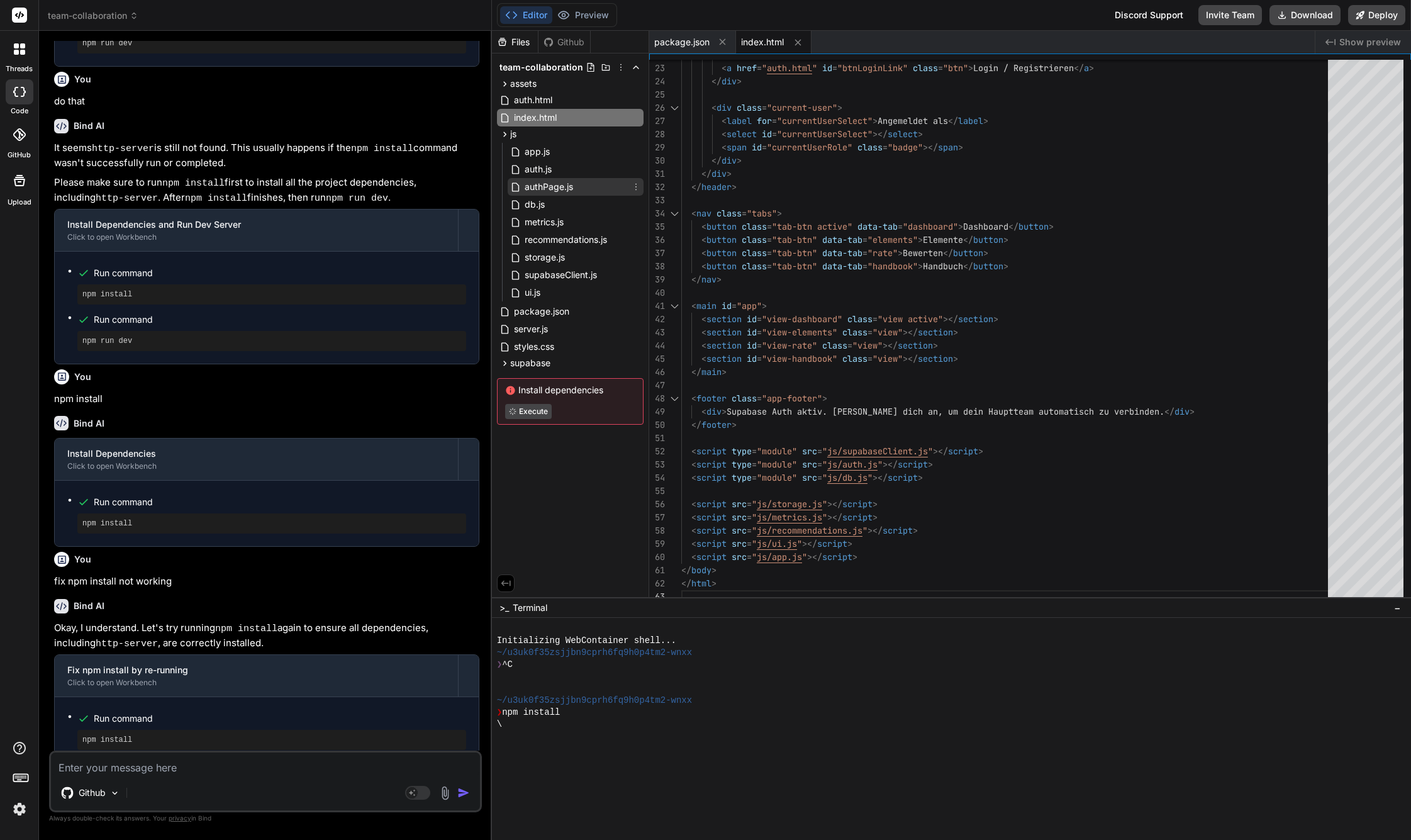
click at [532, 182] on span "authPage.js" at bounding box center [548, 186] width 51 height 15
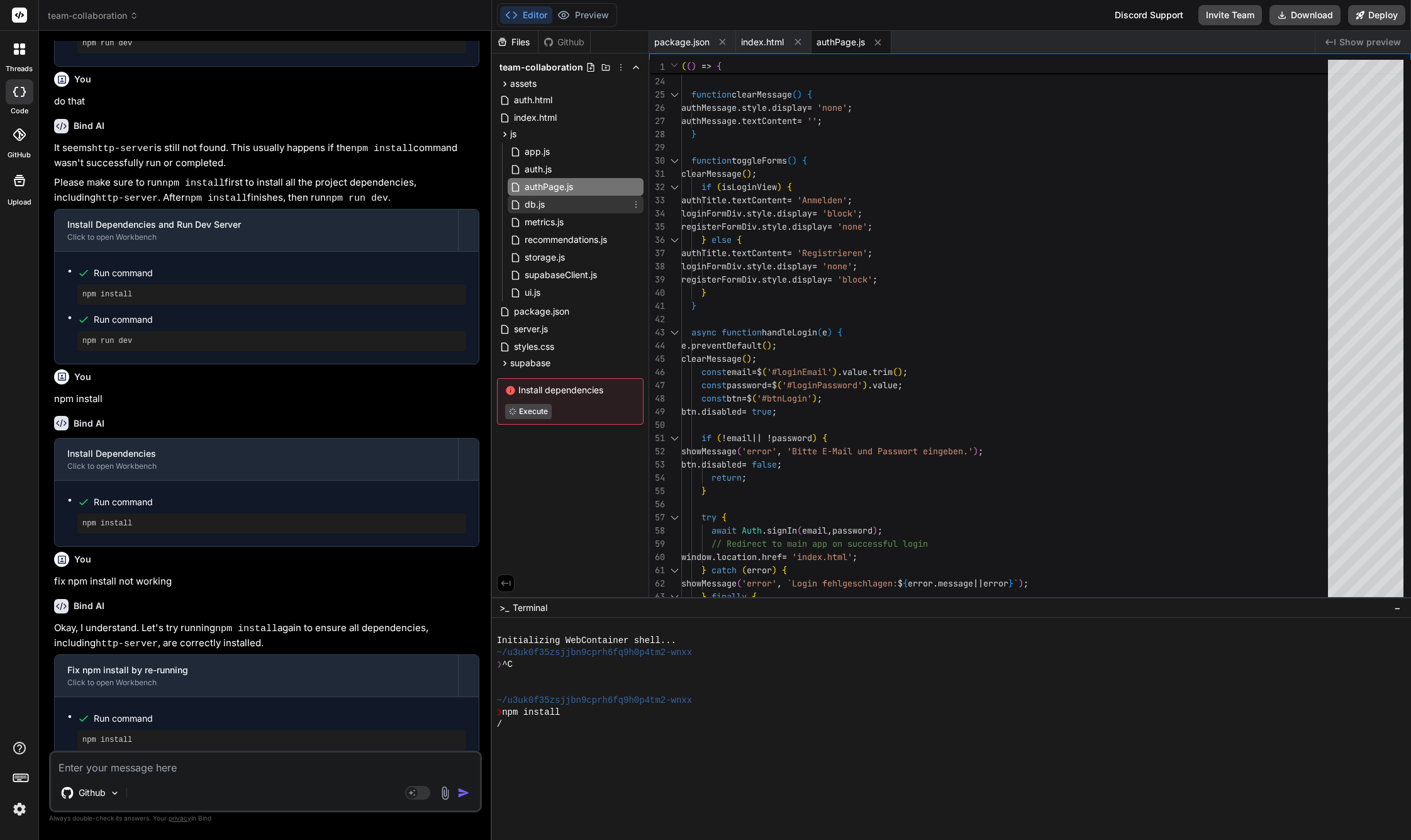
click at [535, 198] on span "db.js" at bounding box center [535, 204] width 23 height 15
type textarea "})();"
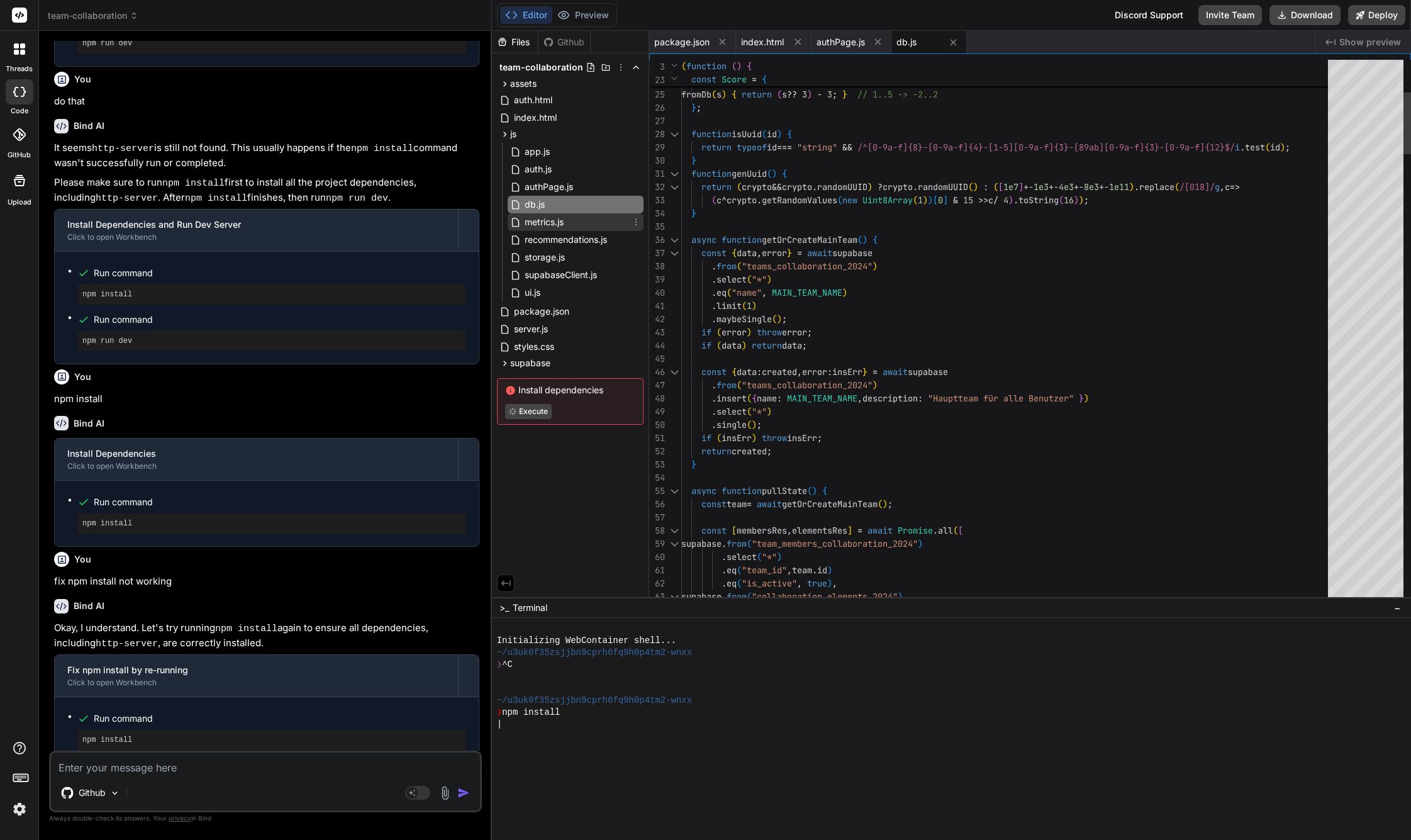
click at [540, 223] on span "metrics.js" at bounding box center [544, 222] width 41 height 15
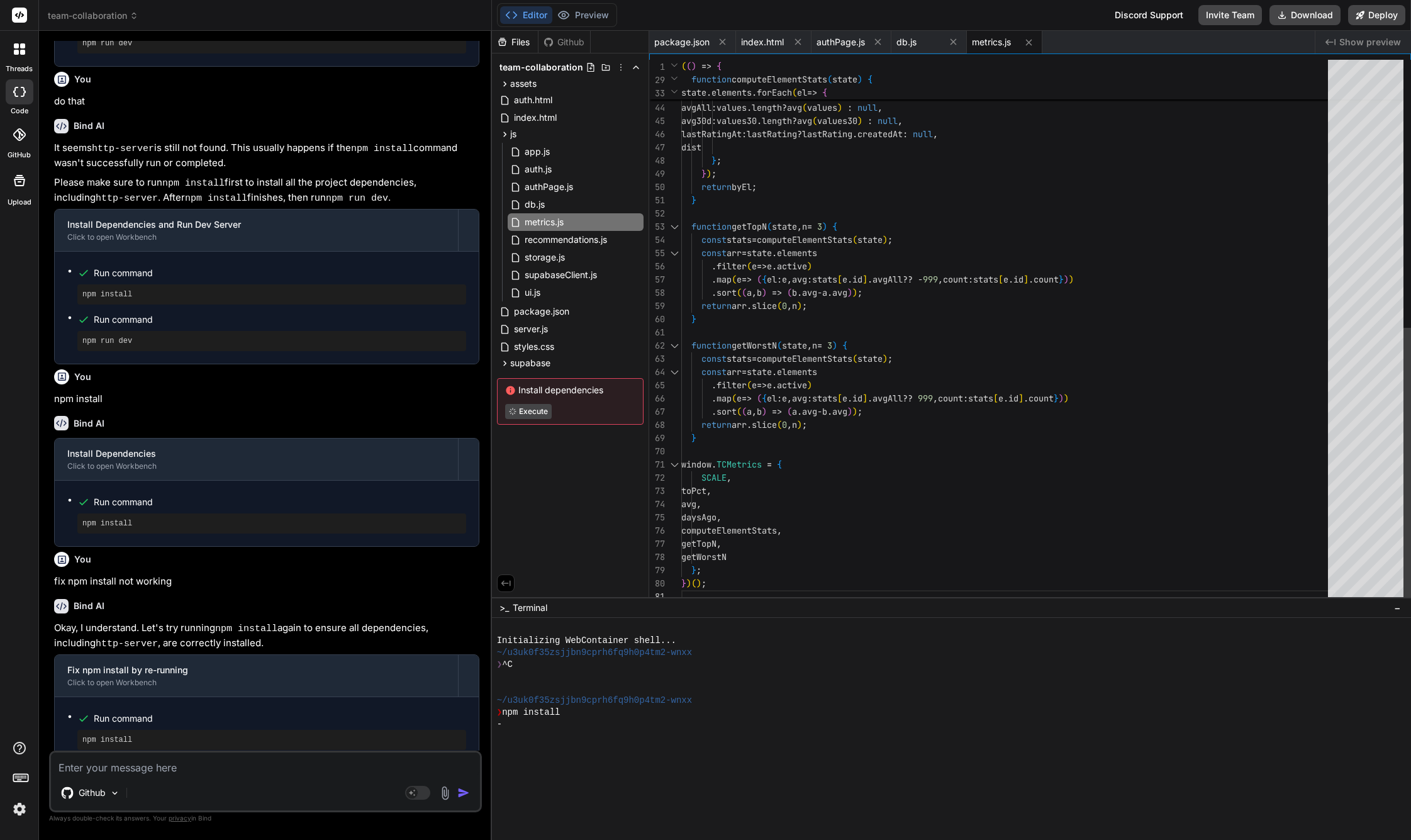
scroll to position [0, 0]
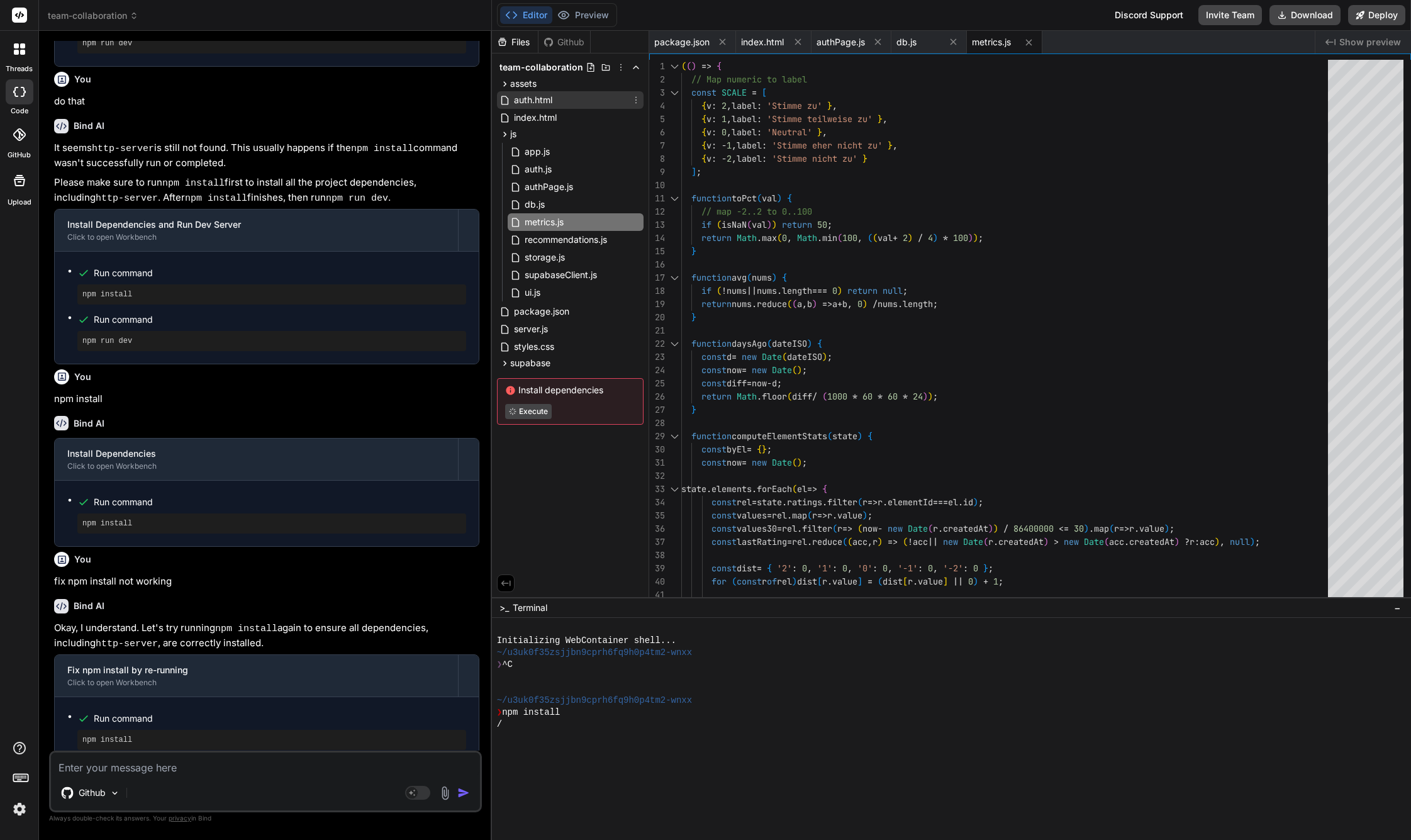
click at [526, 96] on span "auth.html" at bounding box center [532, 100] width 41 height 15
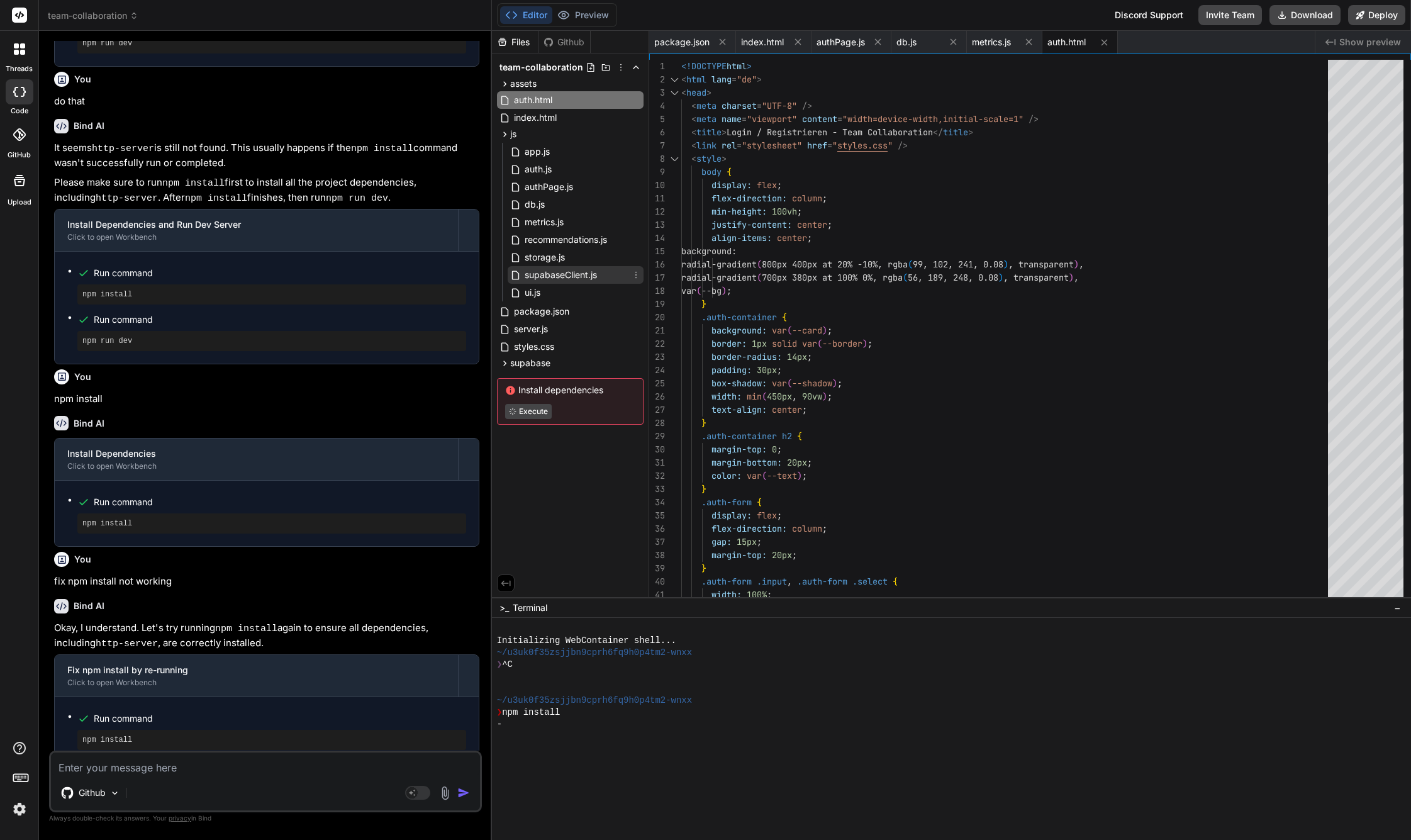
click at [542, 267] on div "supabaseClient.js" at bounding box center [575, 275] width 136 height 18
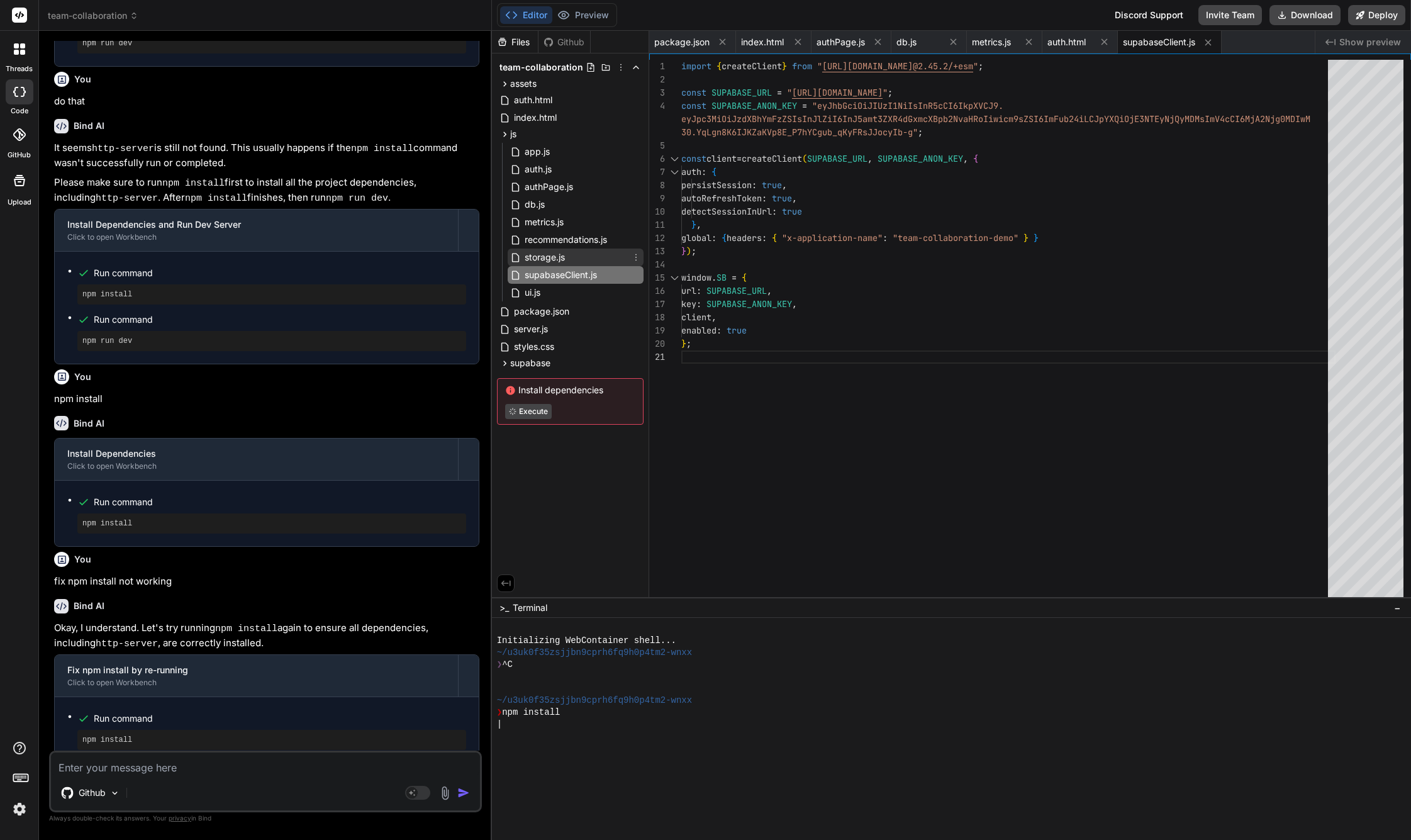
click at [544, 261] on span "storage.js" at bounding box center [545, 257] width 43 height 15
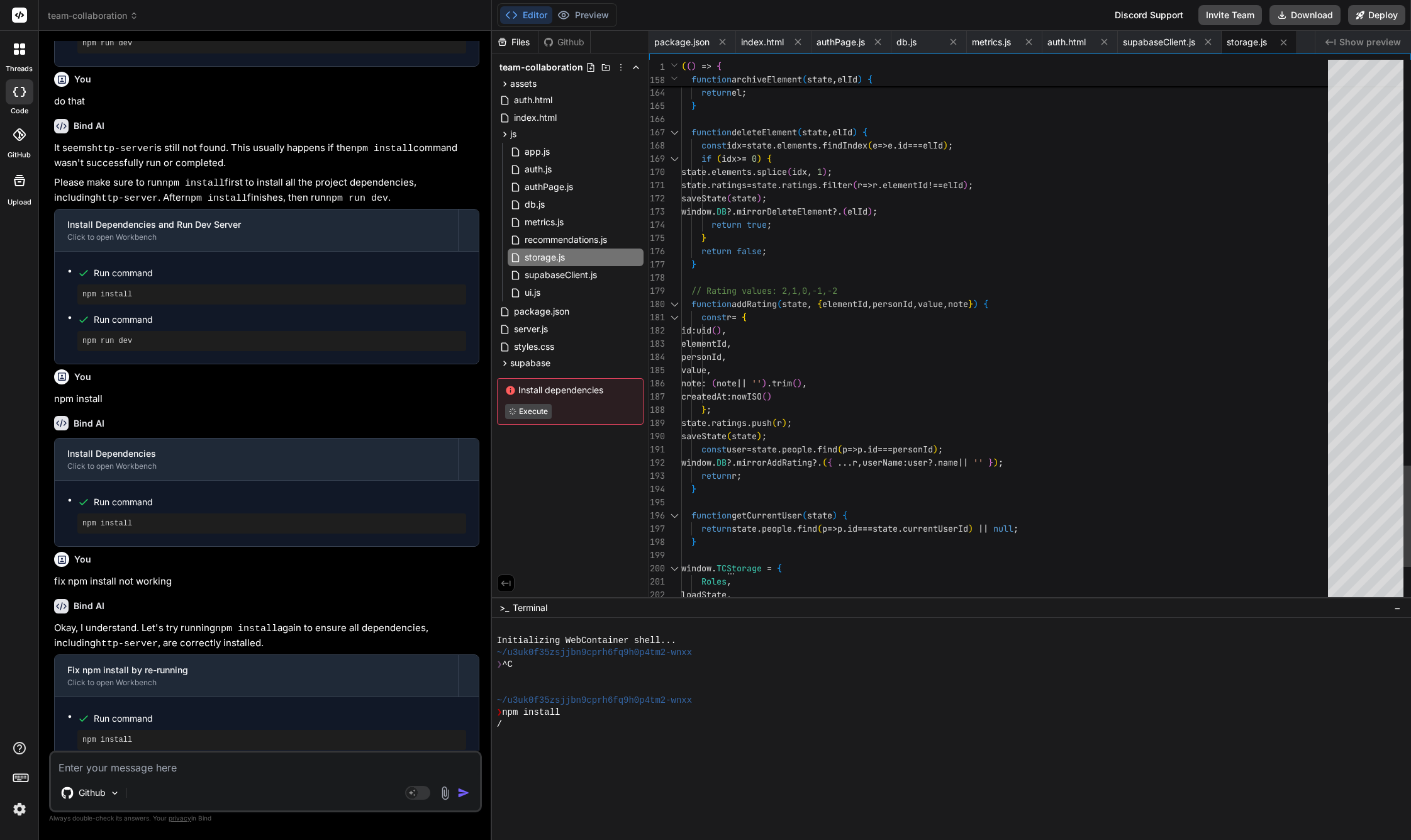
scroll to position [119, 0]
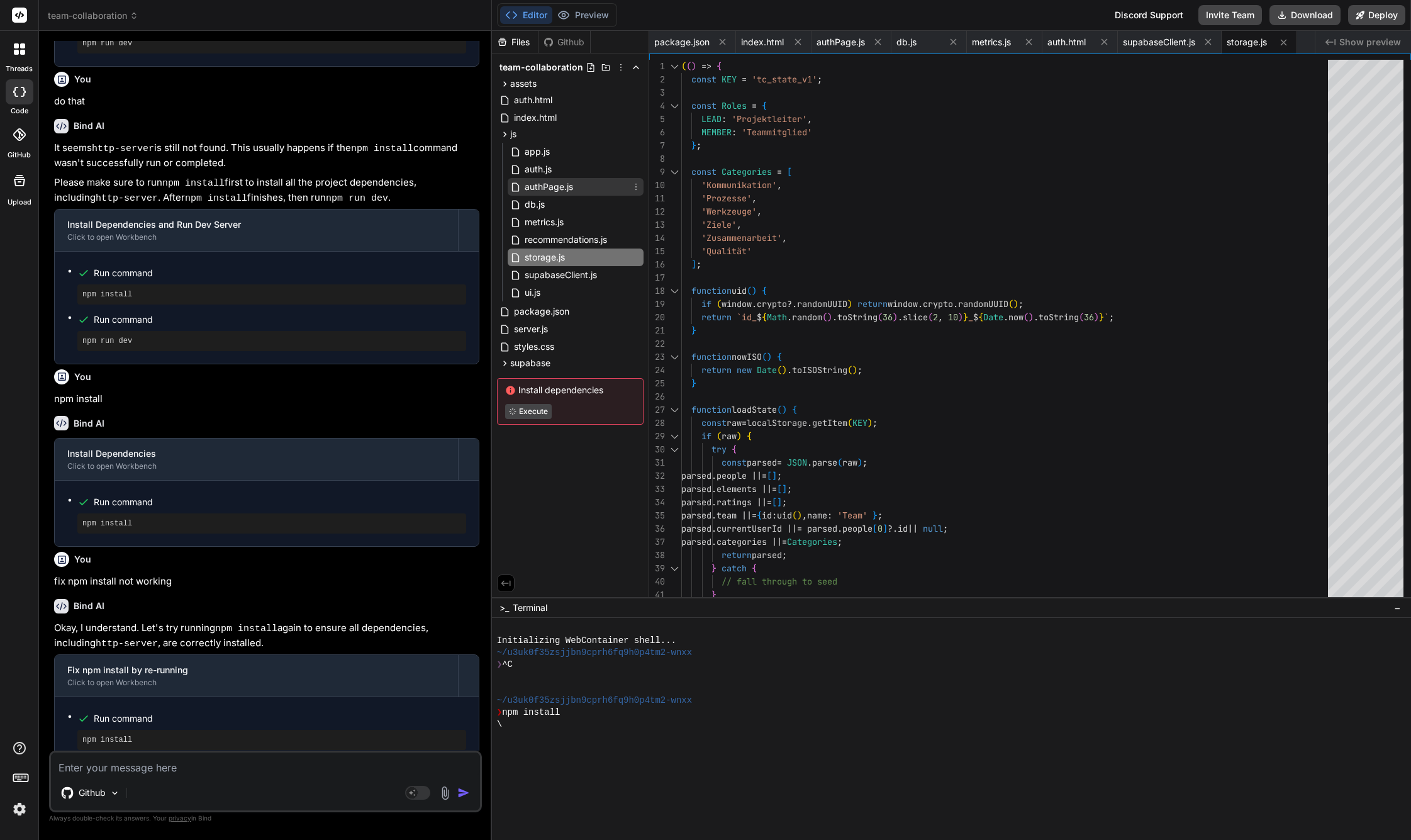
click at [567, 180] on span "authPage.js" at bounding box center [548, 186] width 51 height 15
type textarea "window.location.href = 'index.html'; } else { document.addEventListener('DOMCon…"
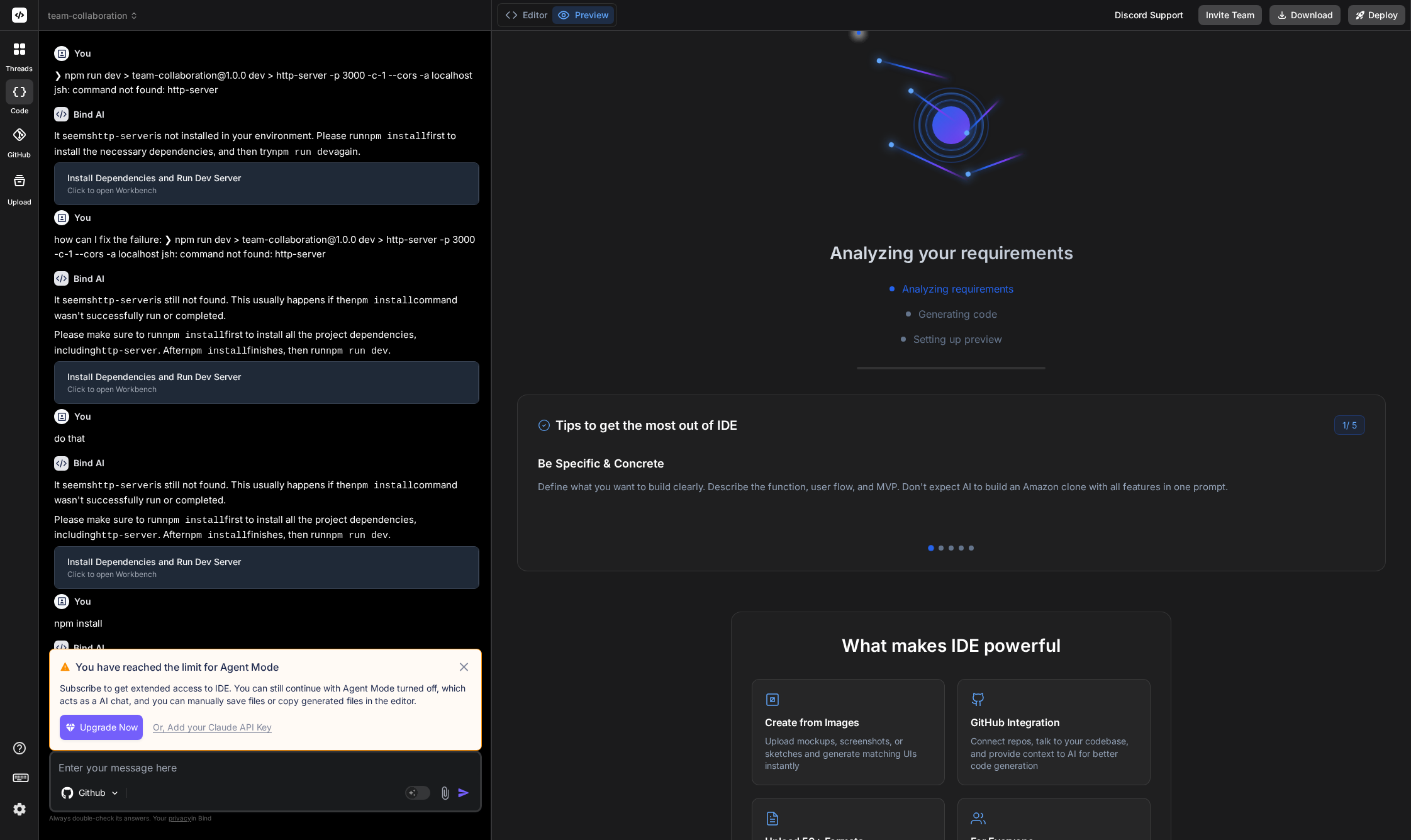
type textarea "x"
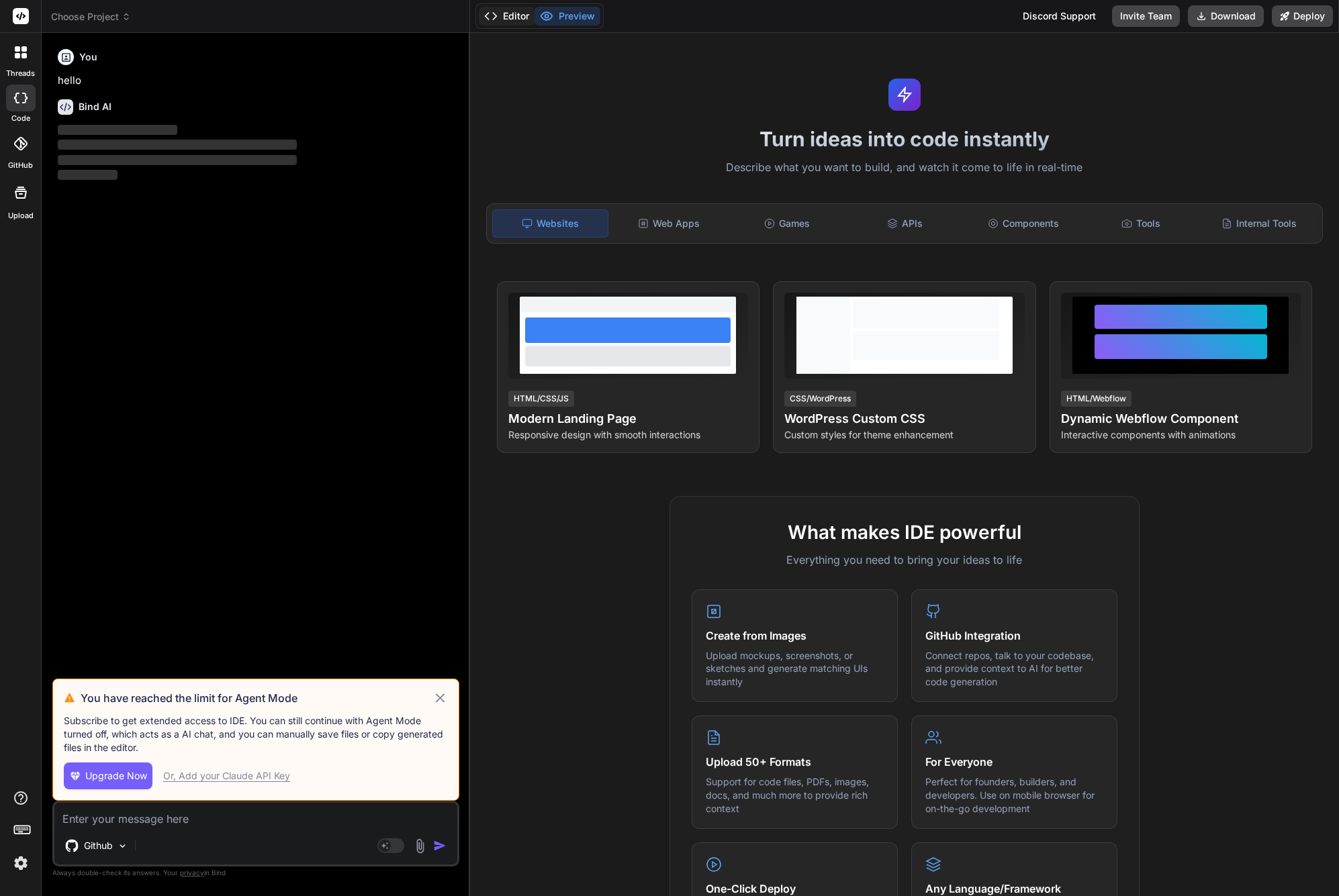
click at [504, 15] on button "Editor" at bounding box center [506, 16] width 56 height 19
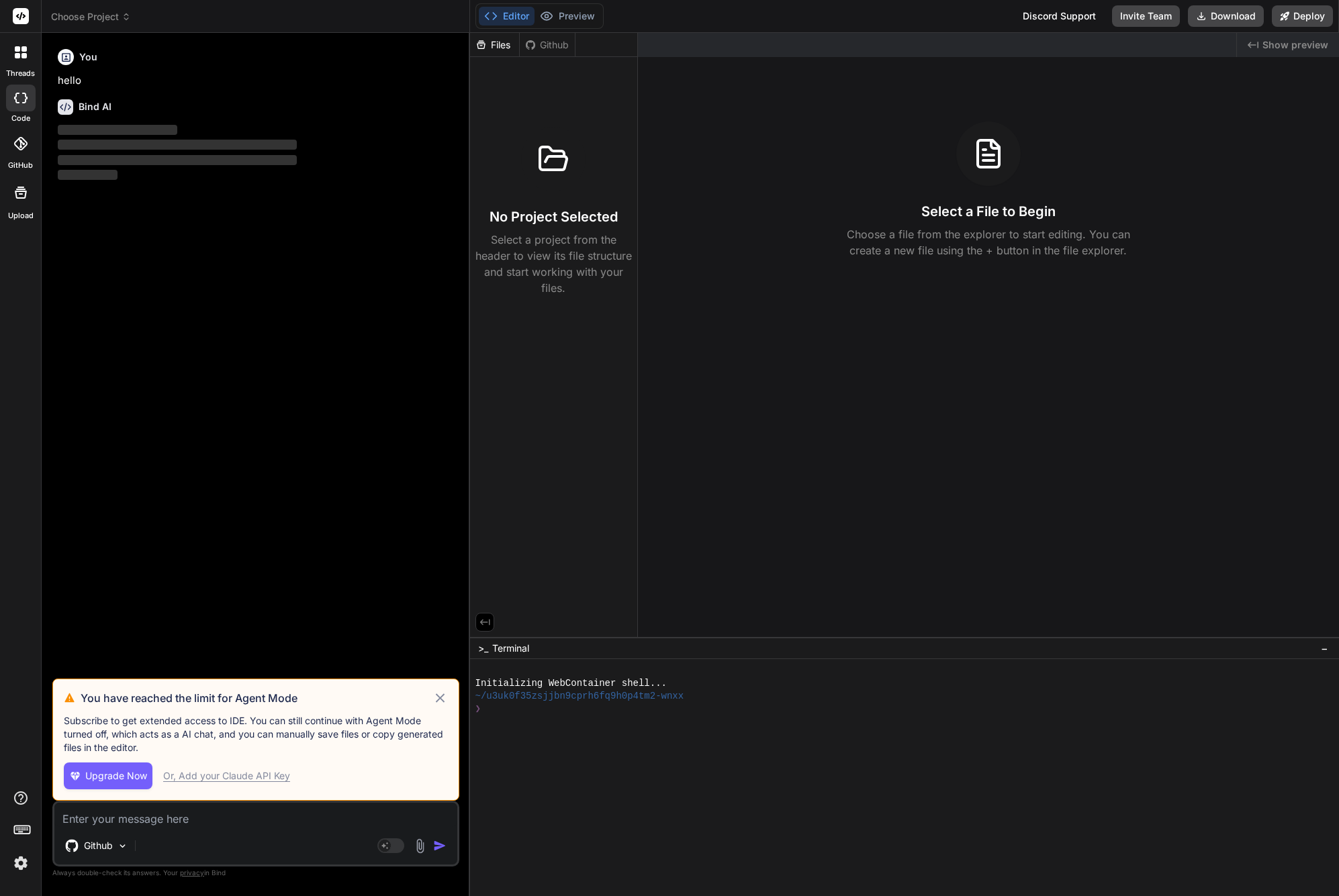
click at [98, 16] on span "Choose Project" at bounding box center [91, 17] width 80 height 14
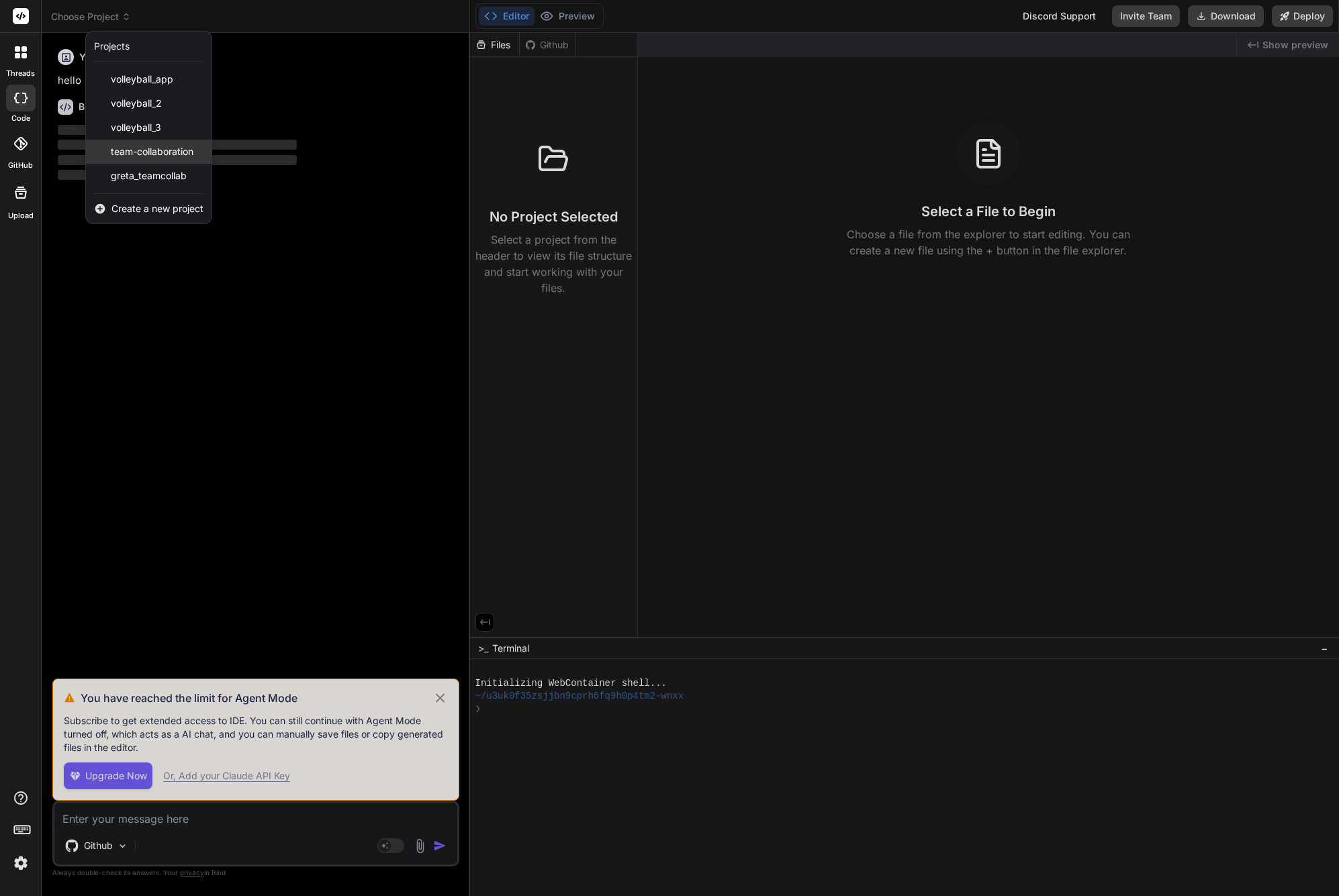
click at [153, 148] on span "team-collaboration" at bounding box center [152, 151] width 82 height 14
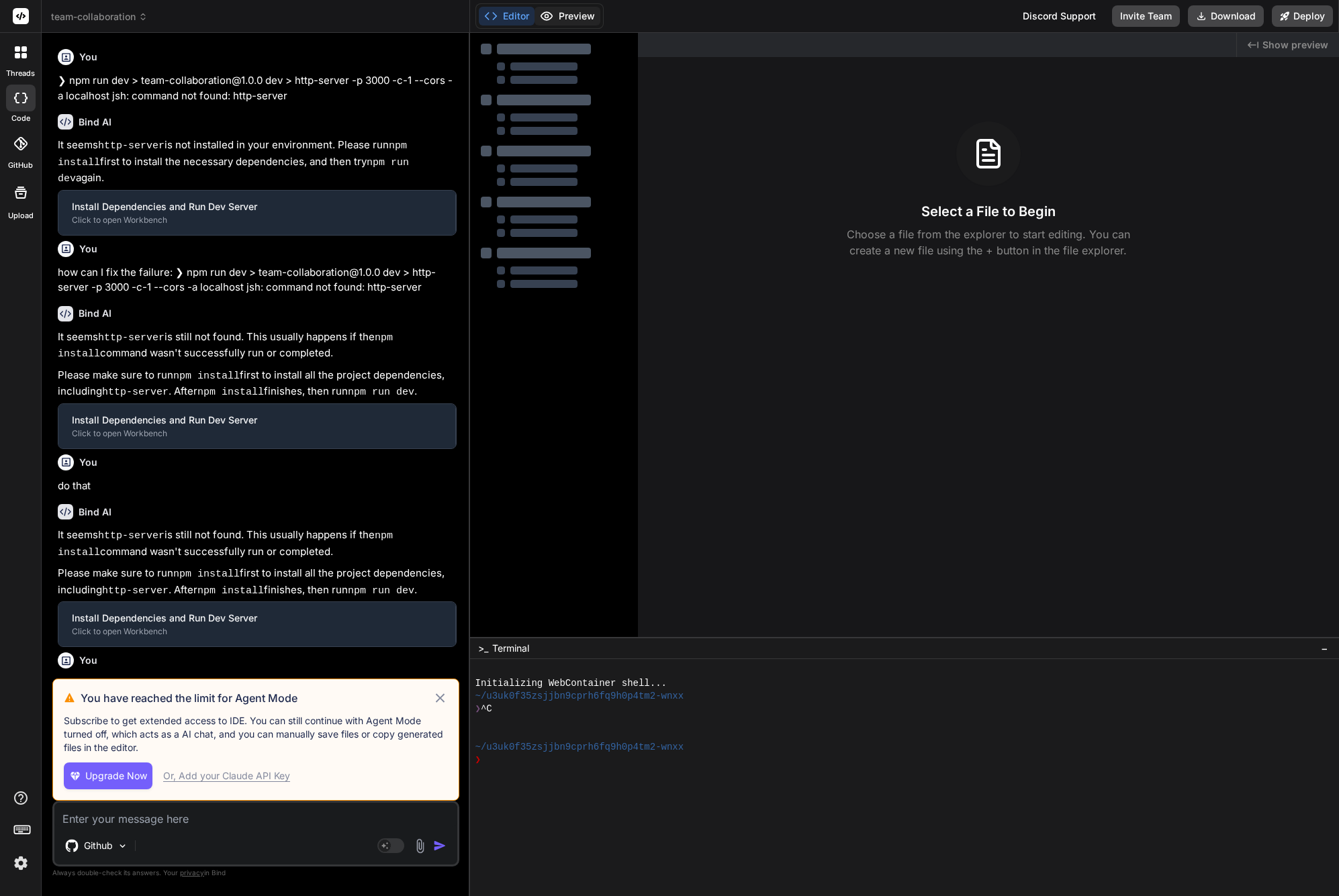
scroll to position [235, 0]
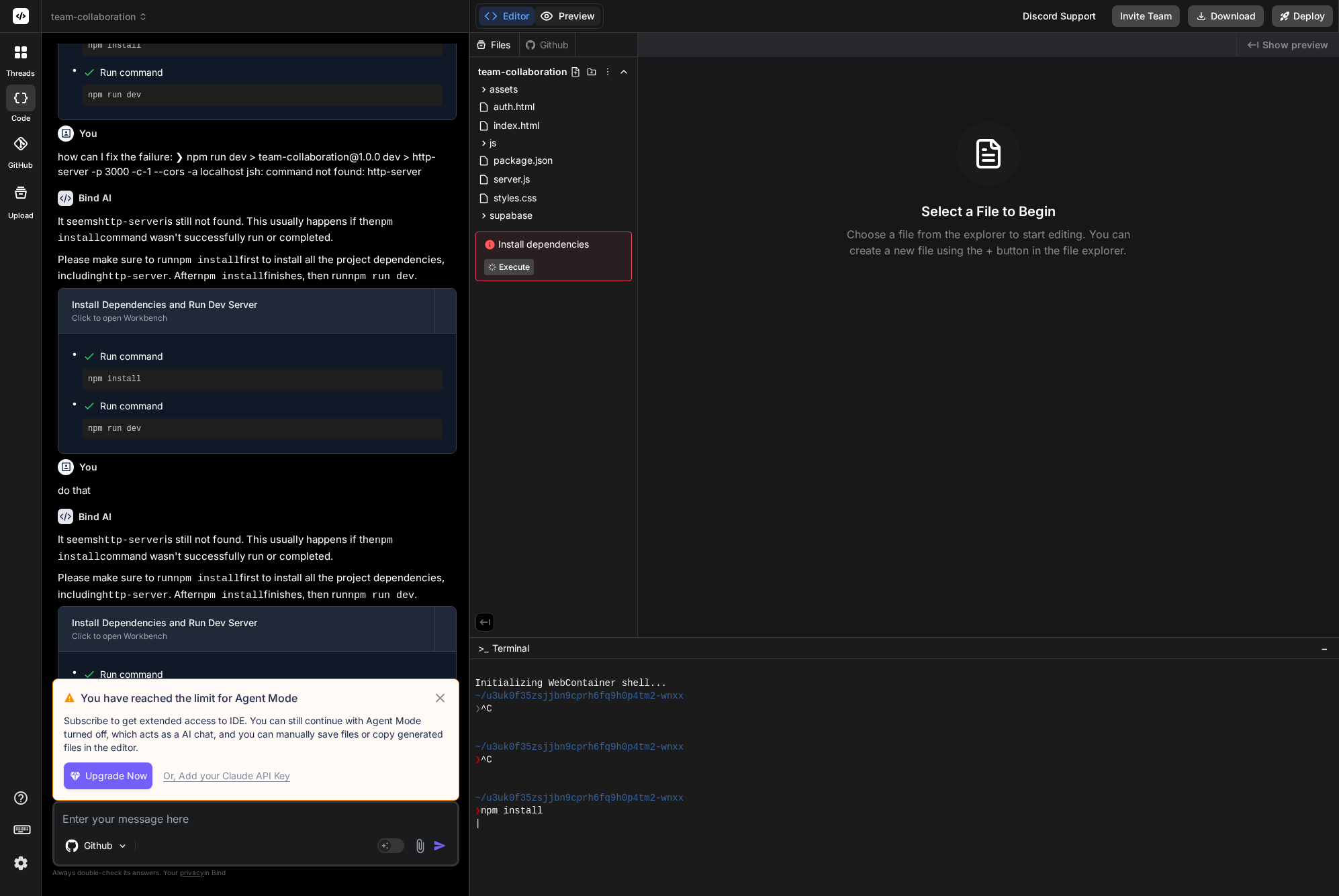
click at [574, 20] on button "Preview" at bounding box center [567, 16] width 66 height 19
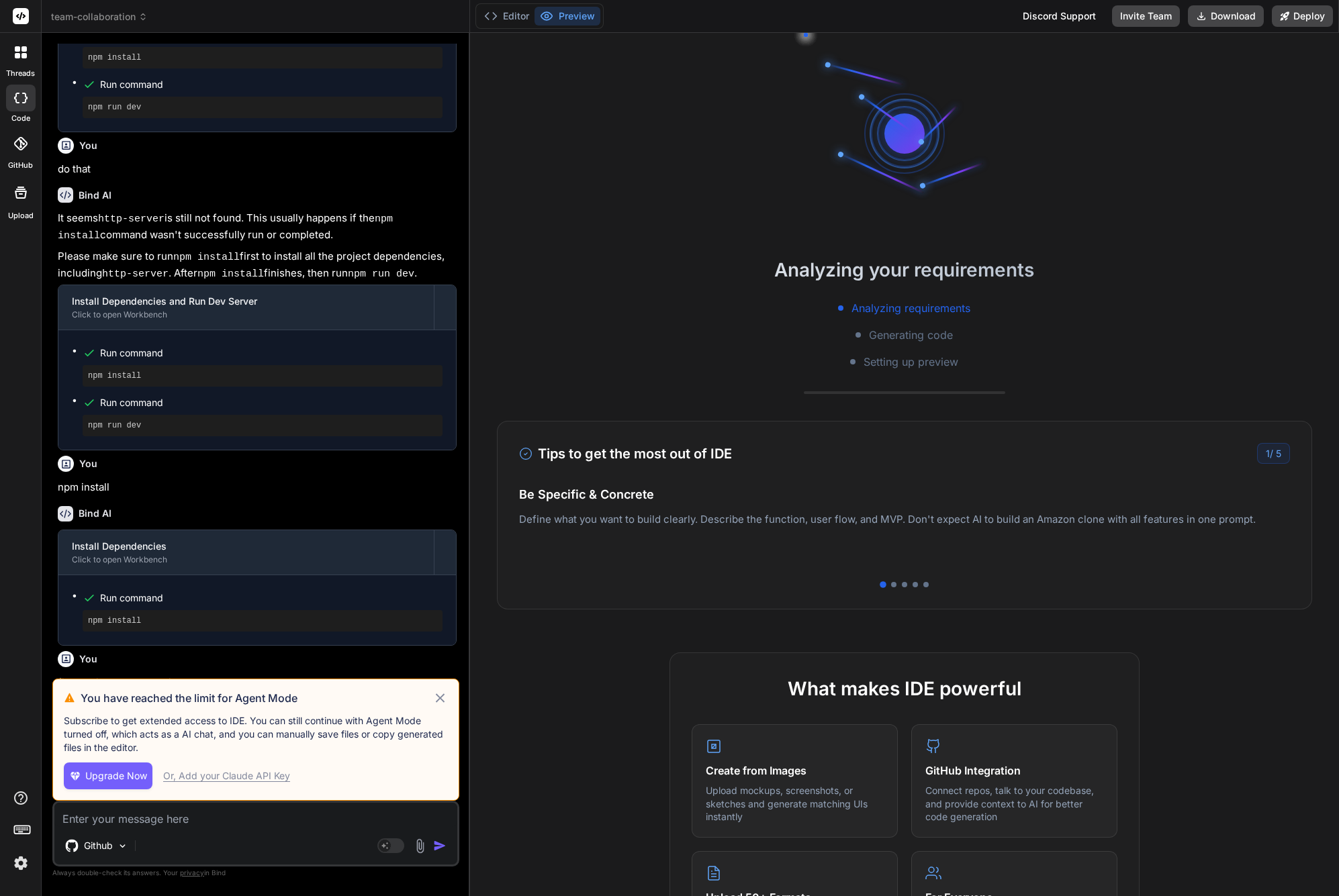
scroll to position [710, 0]
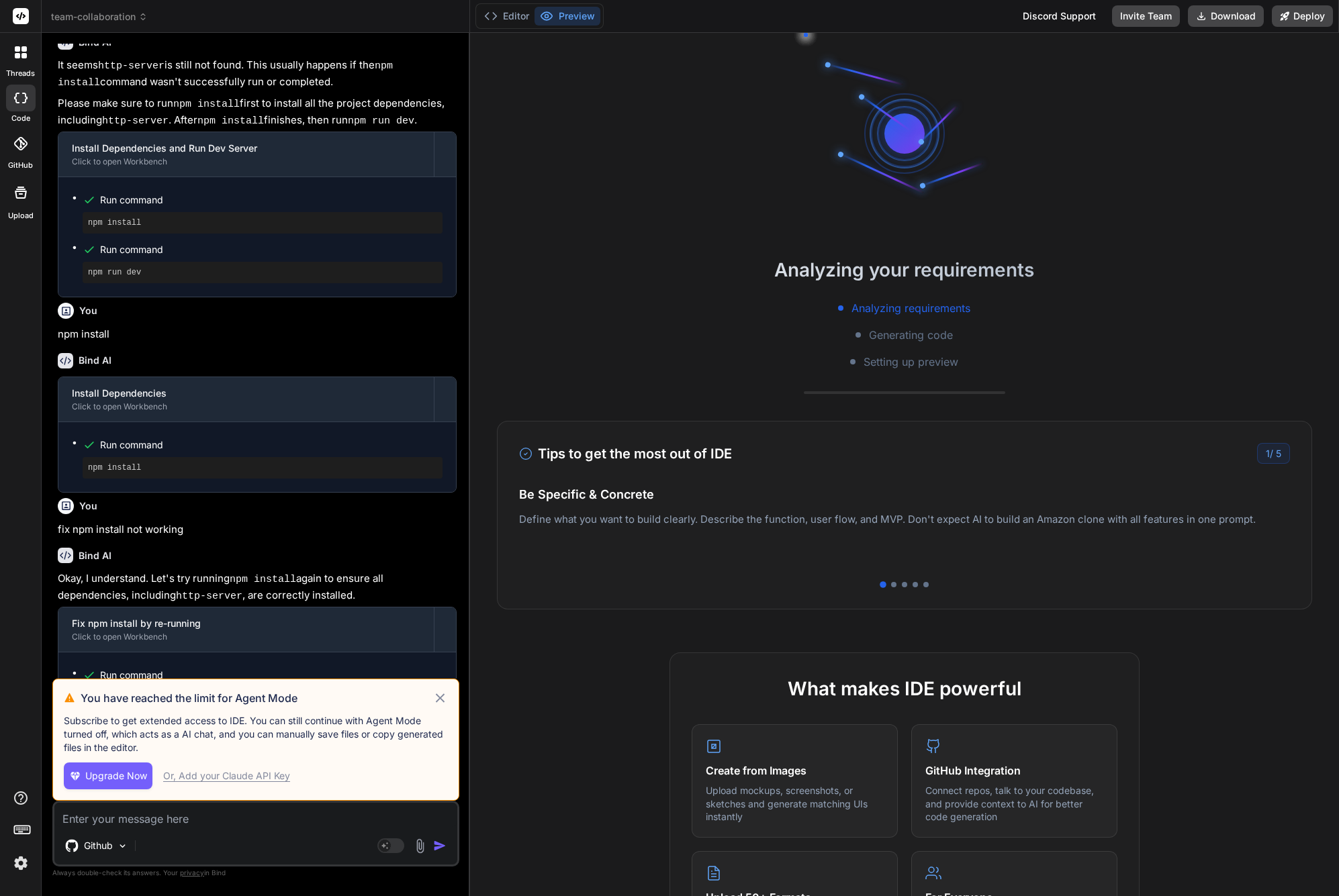
click at [444, 694] on icon at bounding box center [439, 697] width 8 height 8
type textarea "x"
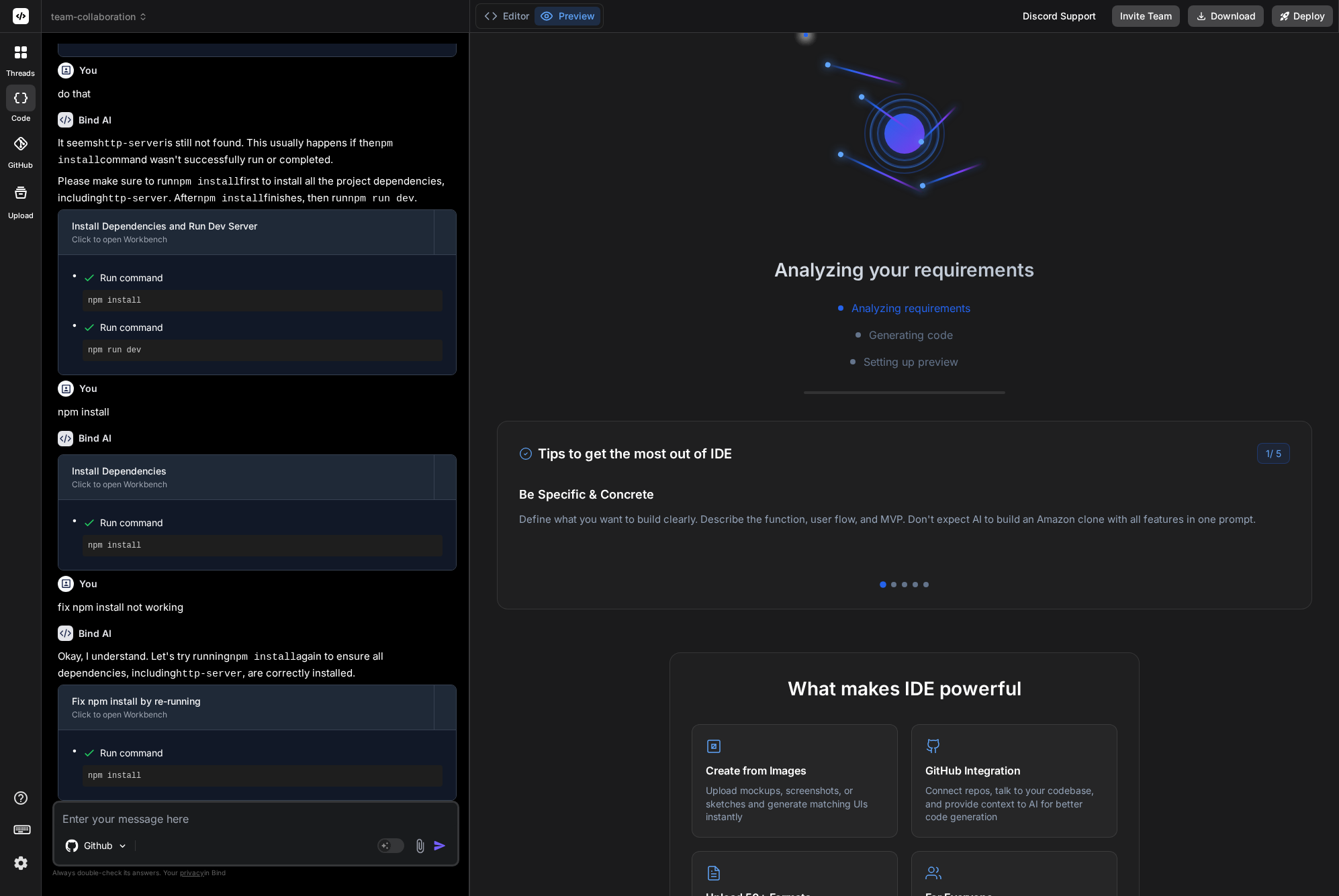
scroll to position [614, 0]
